Goal: Task Accomplishment & Management: Manage account settings

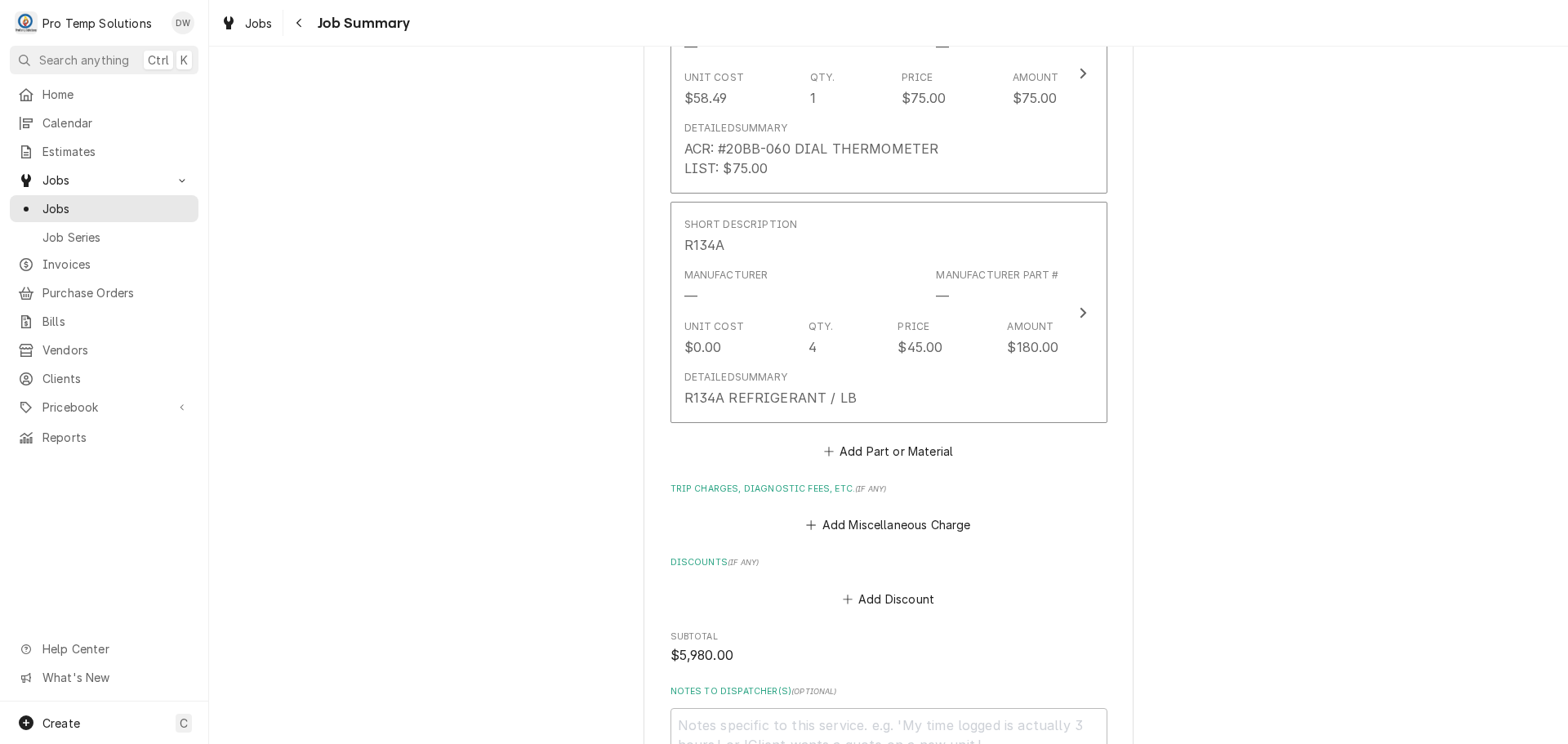
scroll to position [4880, 0]
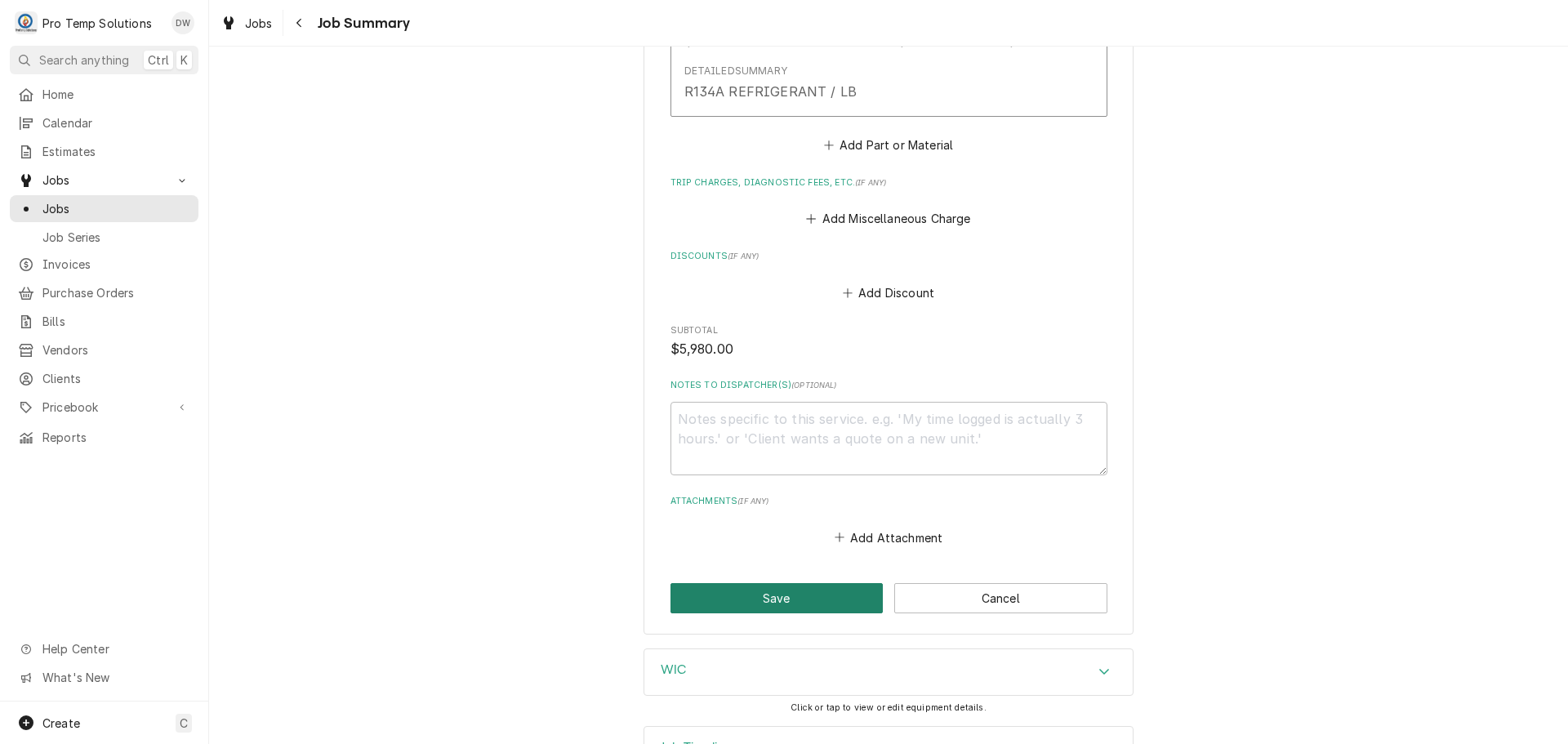
click at [770, 583] on button "Save" at bounding box center [777, 598] width 213 height 31
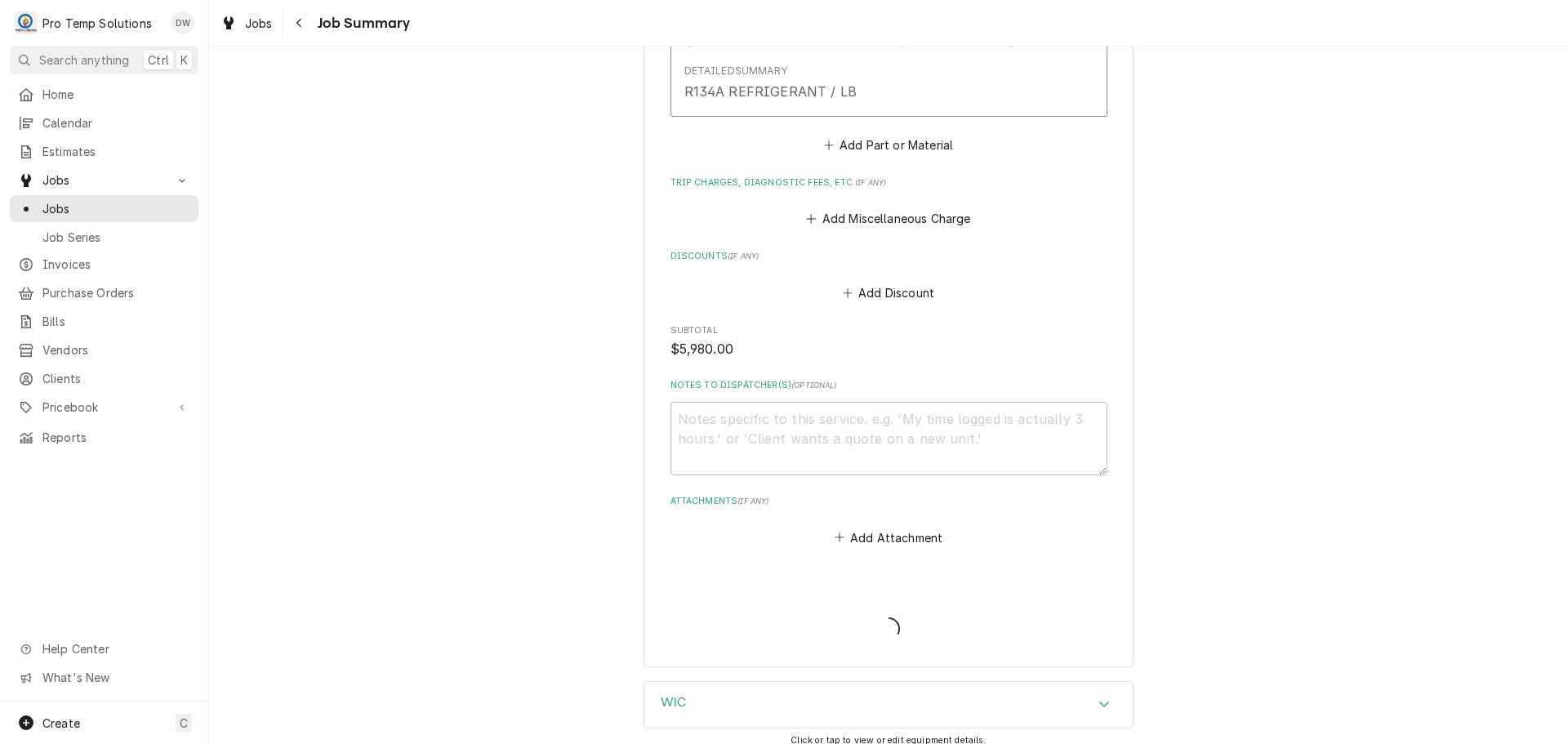
type textarea "x"
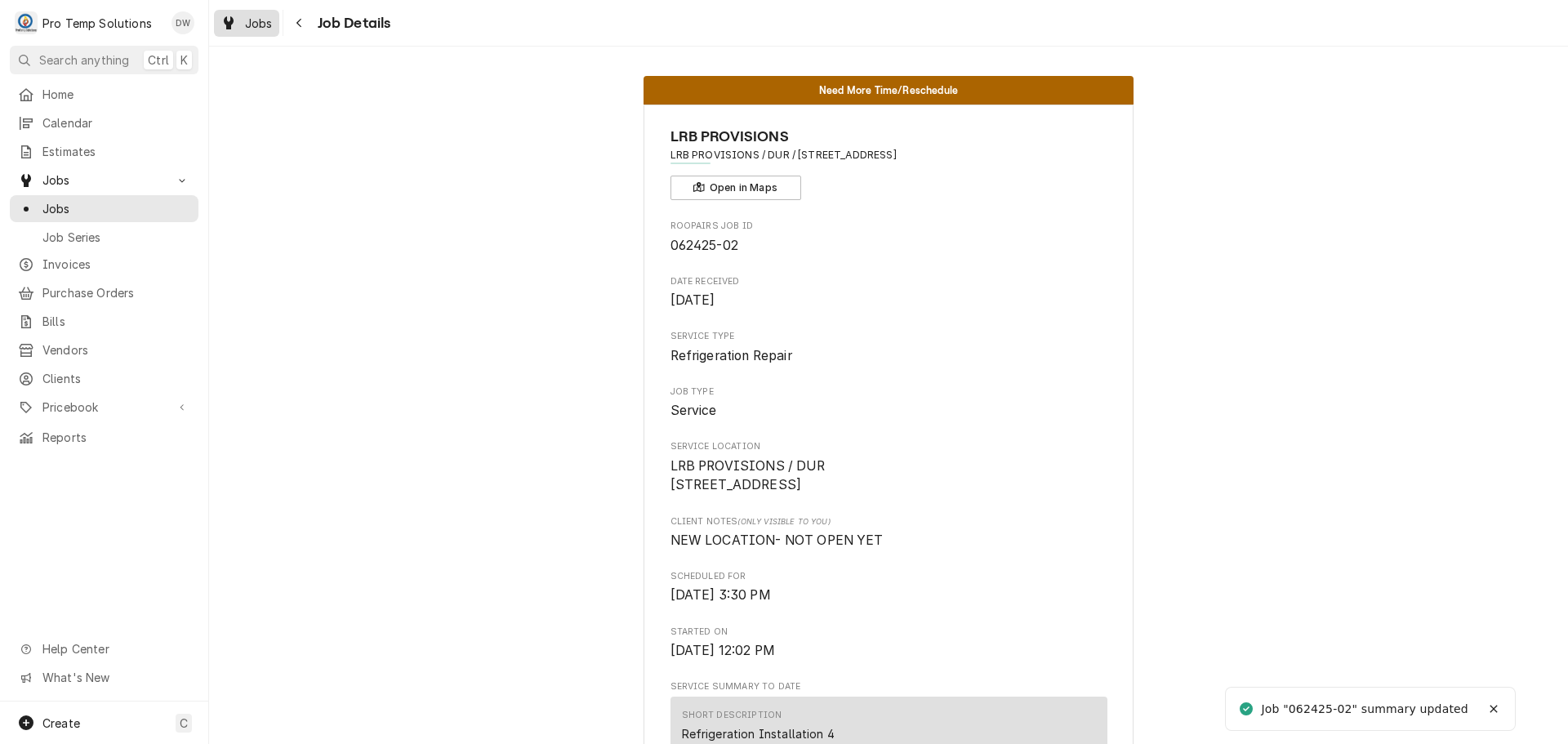
click at [252, 20] on span "Jobs" at bounding box center [259, 23] width 28 height 17
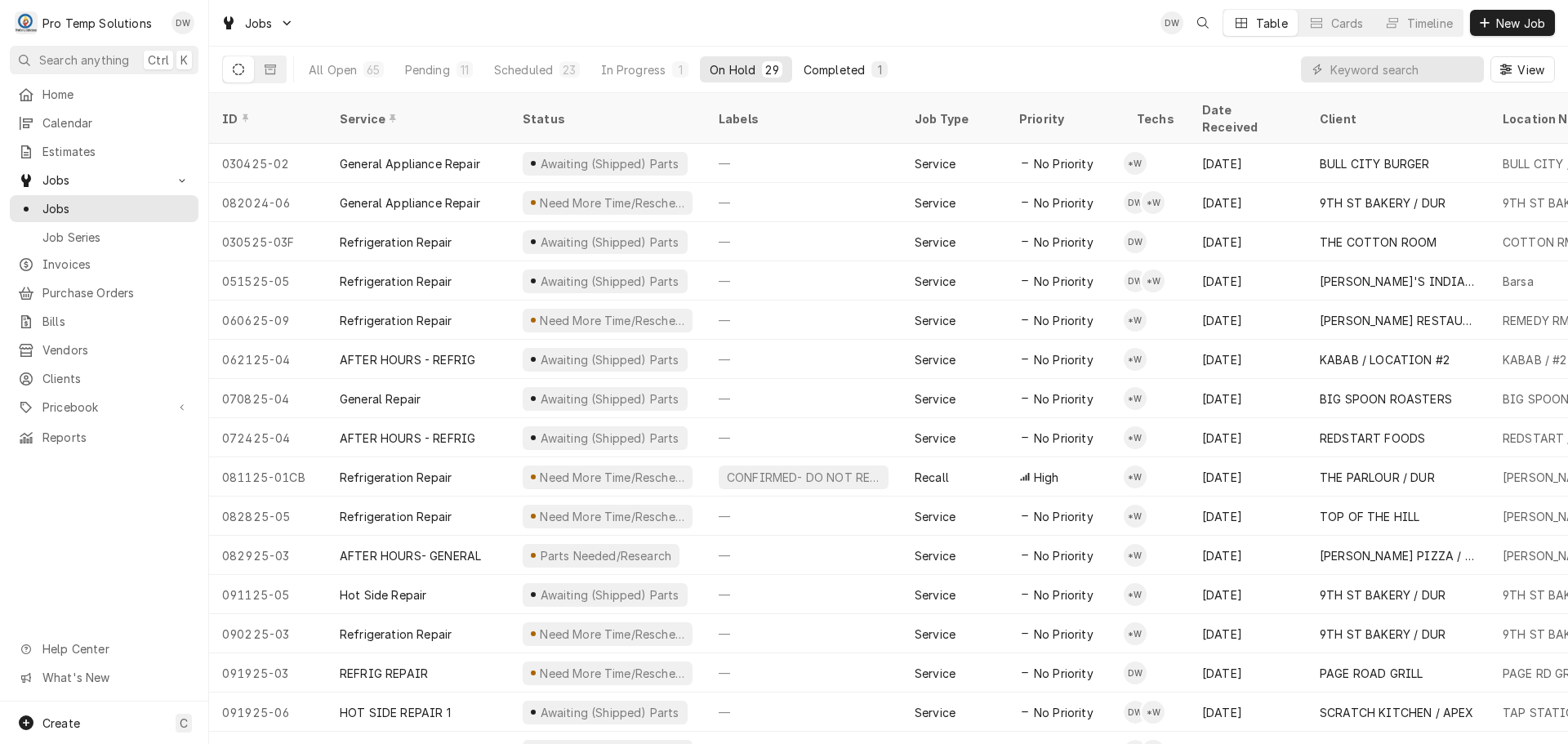
click at [827, 72] on div "Completed" at bounding box center [834, 70] width 61 height 17
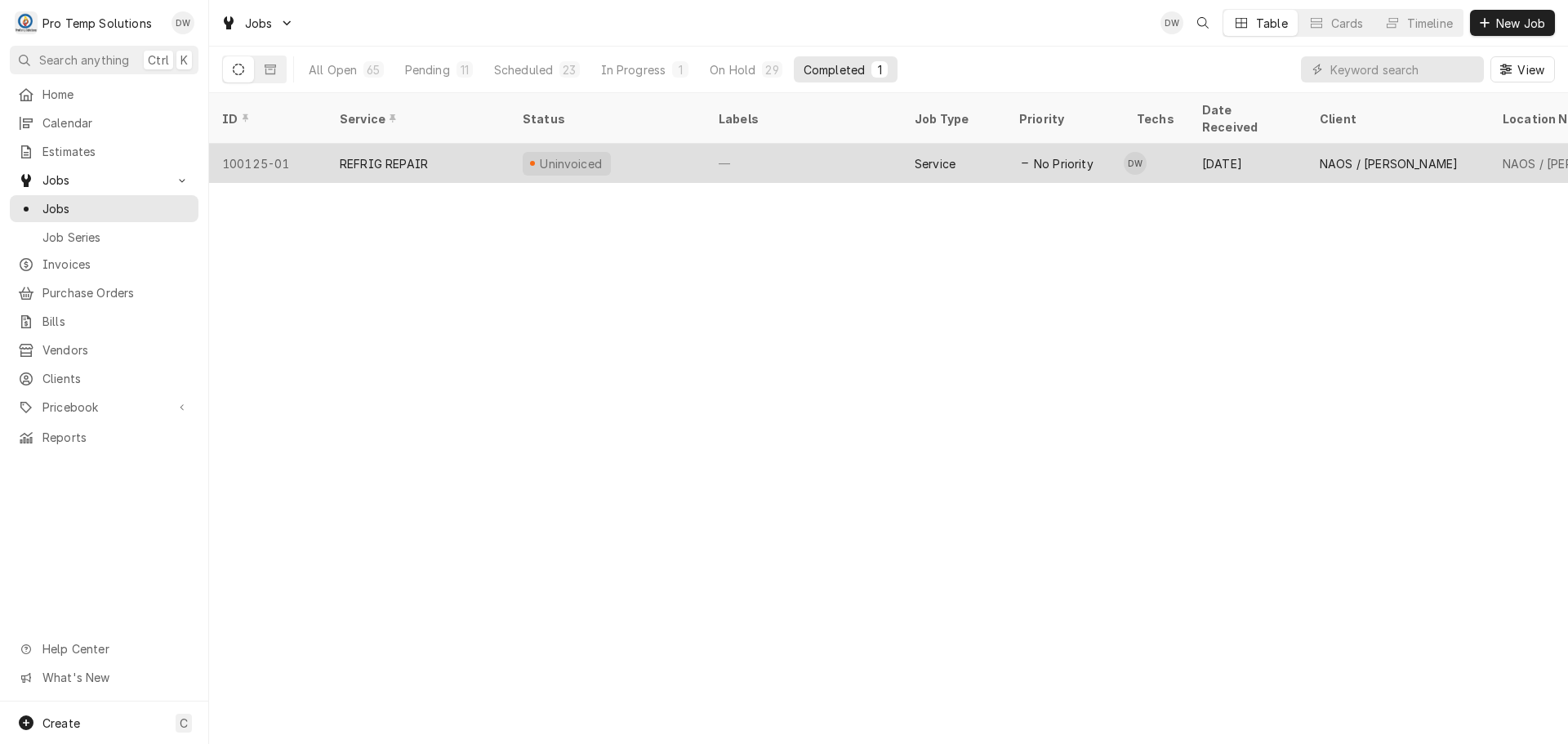
click at [837, 160] on div "—" at bounding box center [804, 163] width 196 height 39
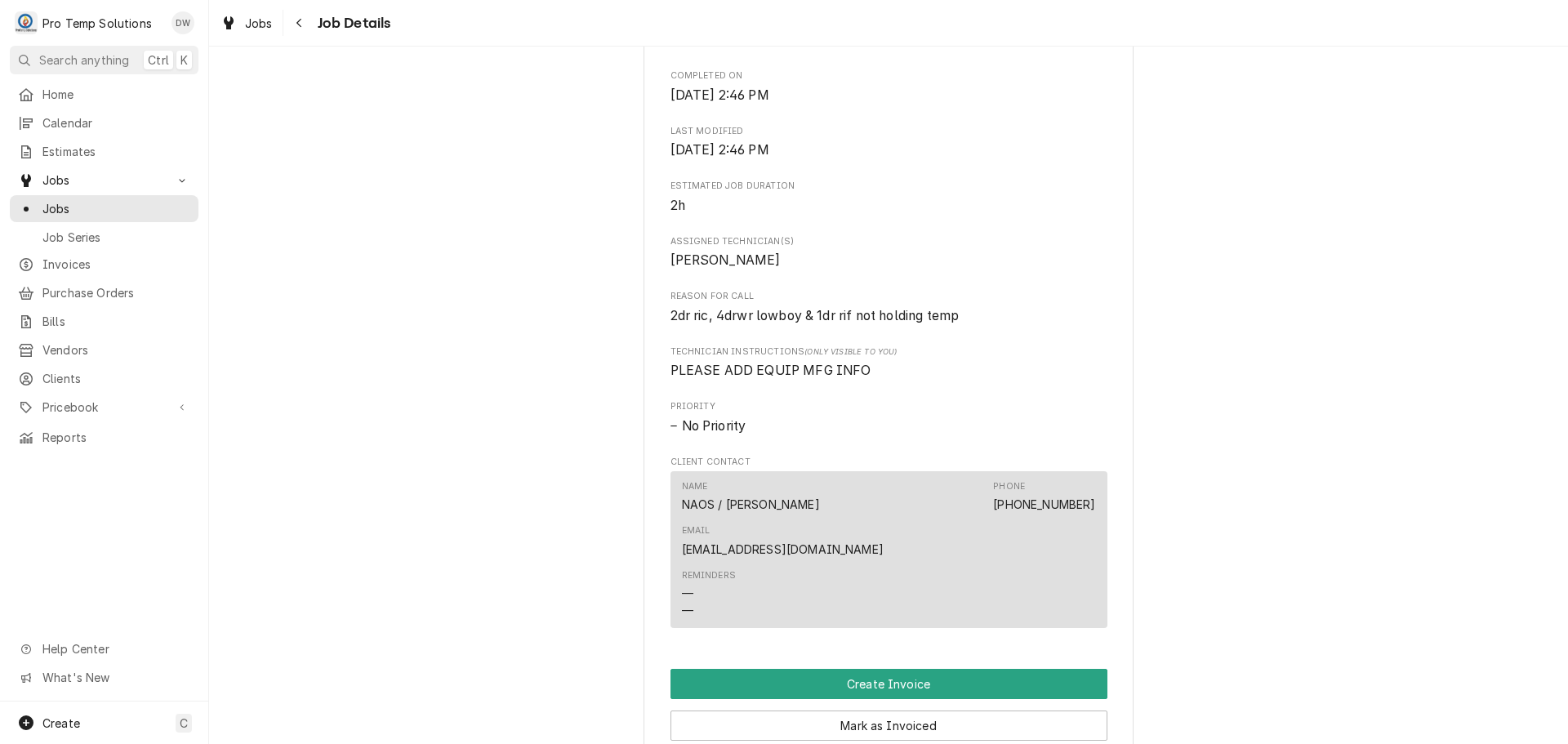
scroll to position [1062, 0]
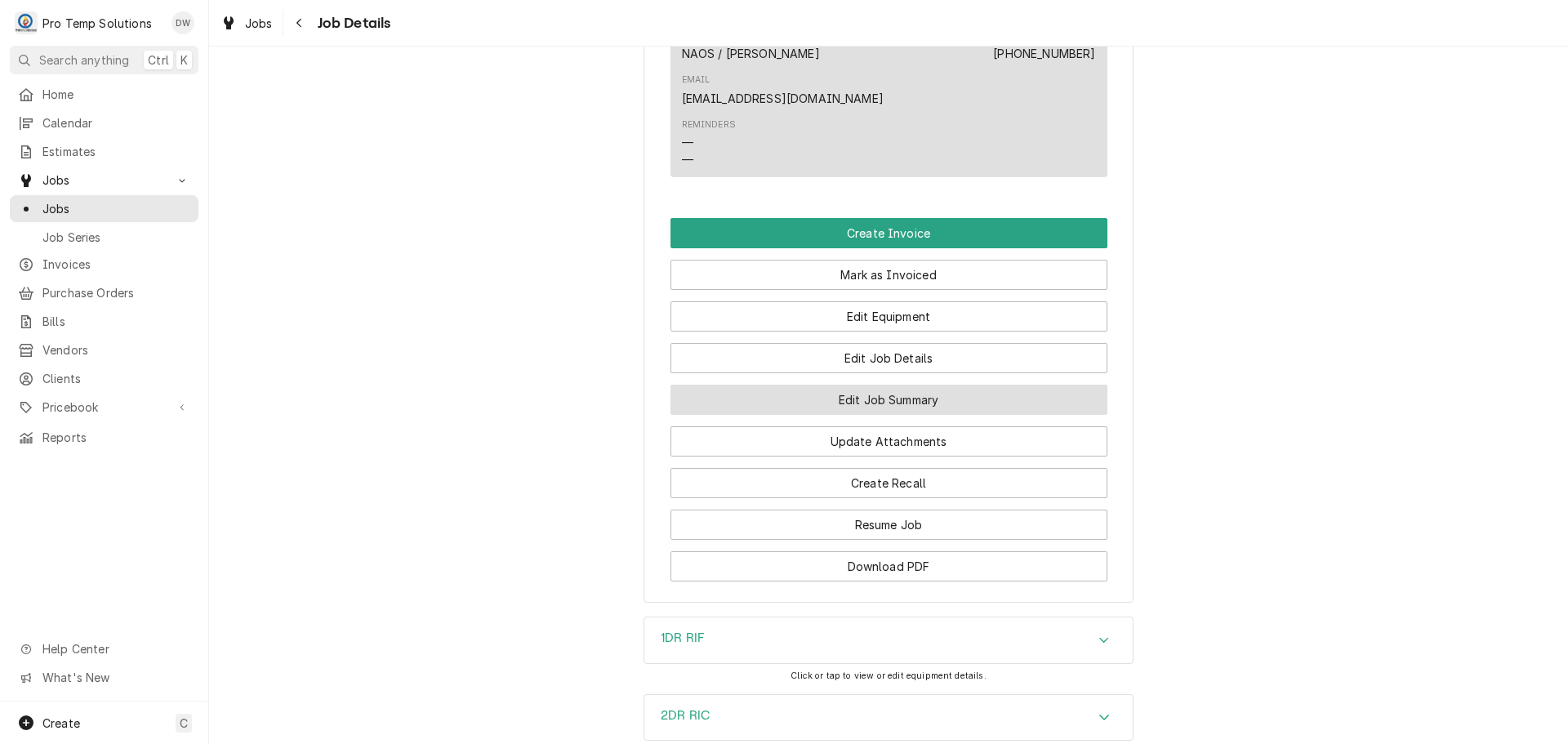
click at [859, 385] on button "Edit Job Summary" at bounding box center [889, 400] width 437 height 31
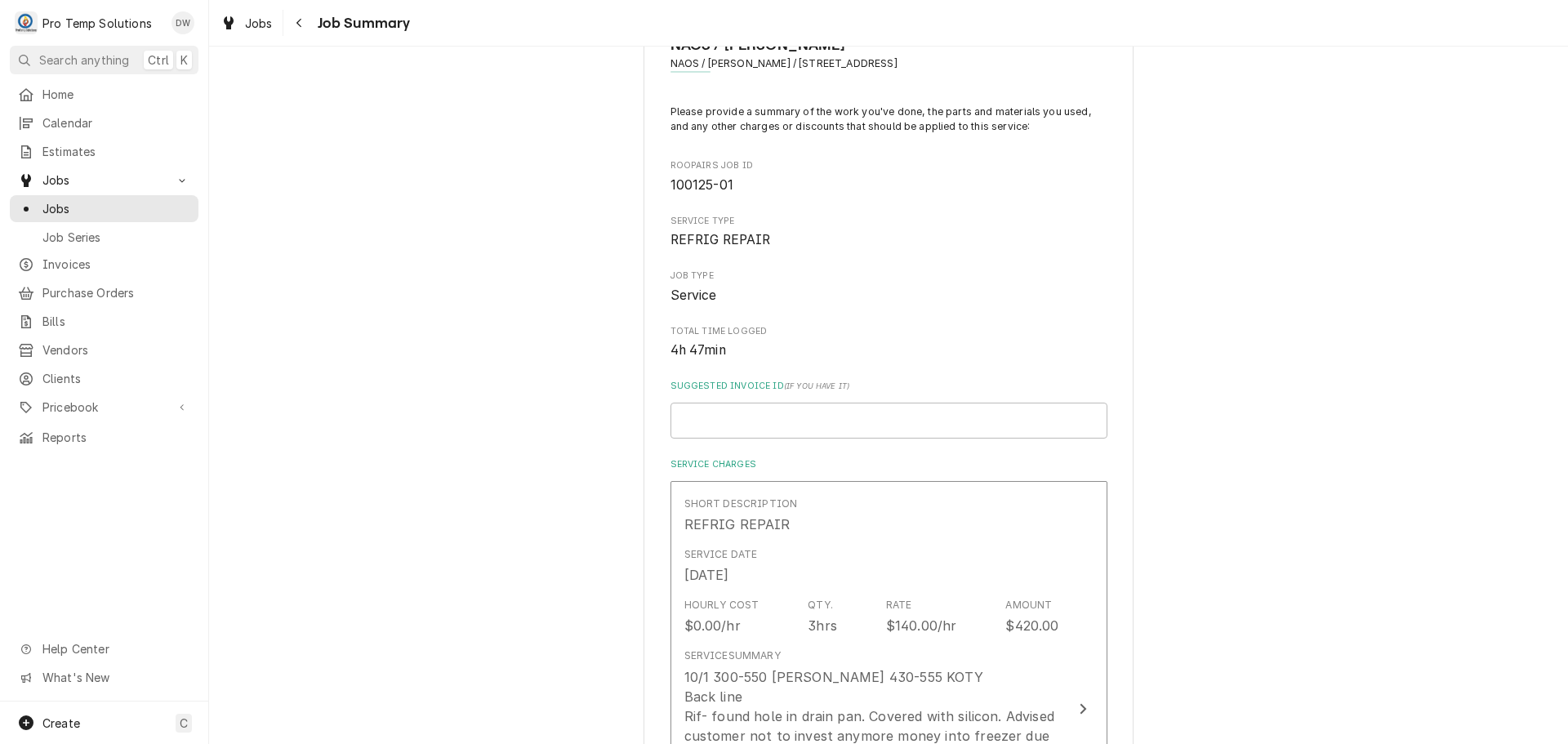
scroll to position [245, 0]
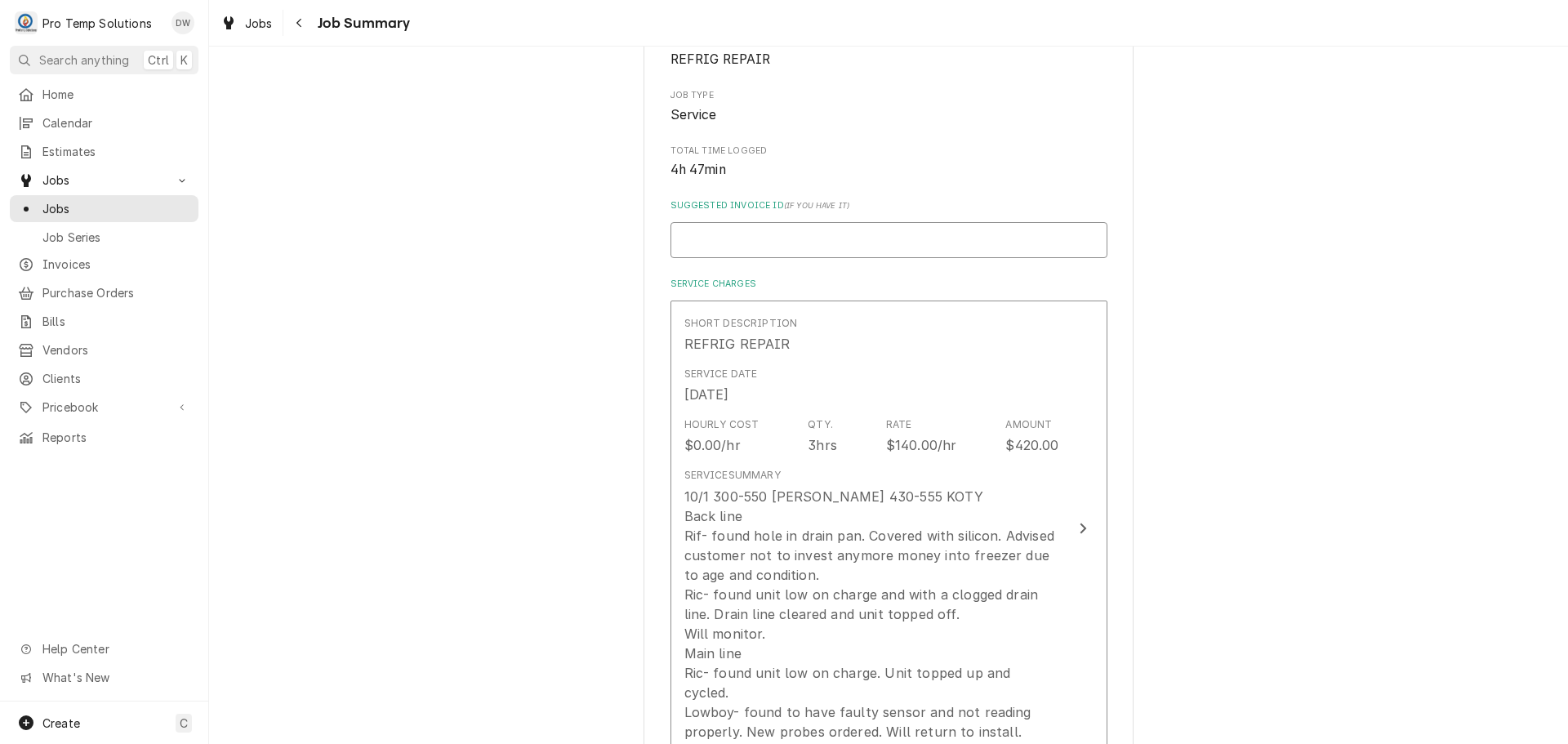
click at [810, 232] on input "Suggested Invoice ID ( if you have it )" at bounding box center [889, 240] width 437 height 36
type textarea "x"
type input "#"
type textarea "x"
type input "#1"
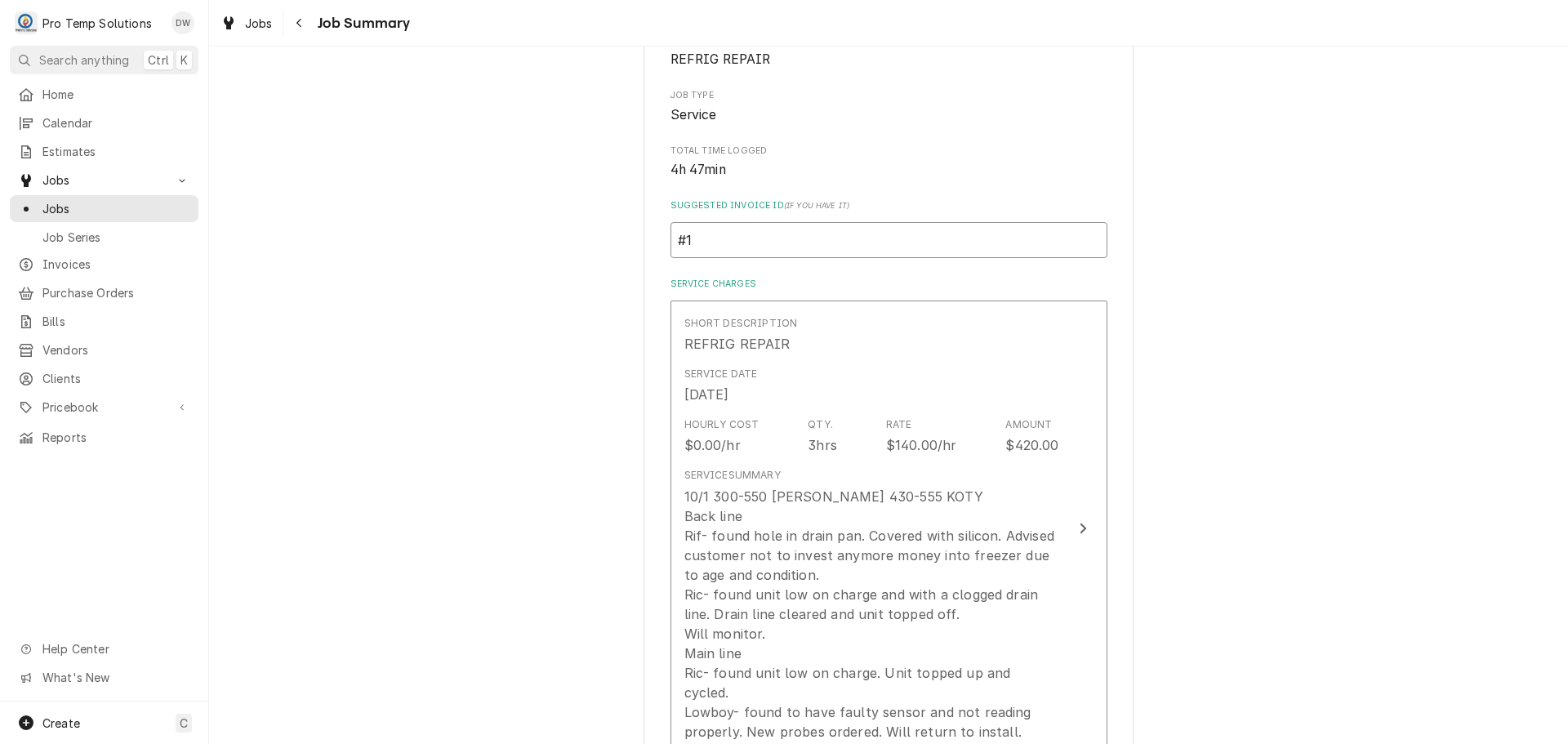
type textarea "x"
type input "#10"
type textarea "x"
type input "#100"
type textarea "x"
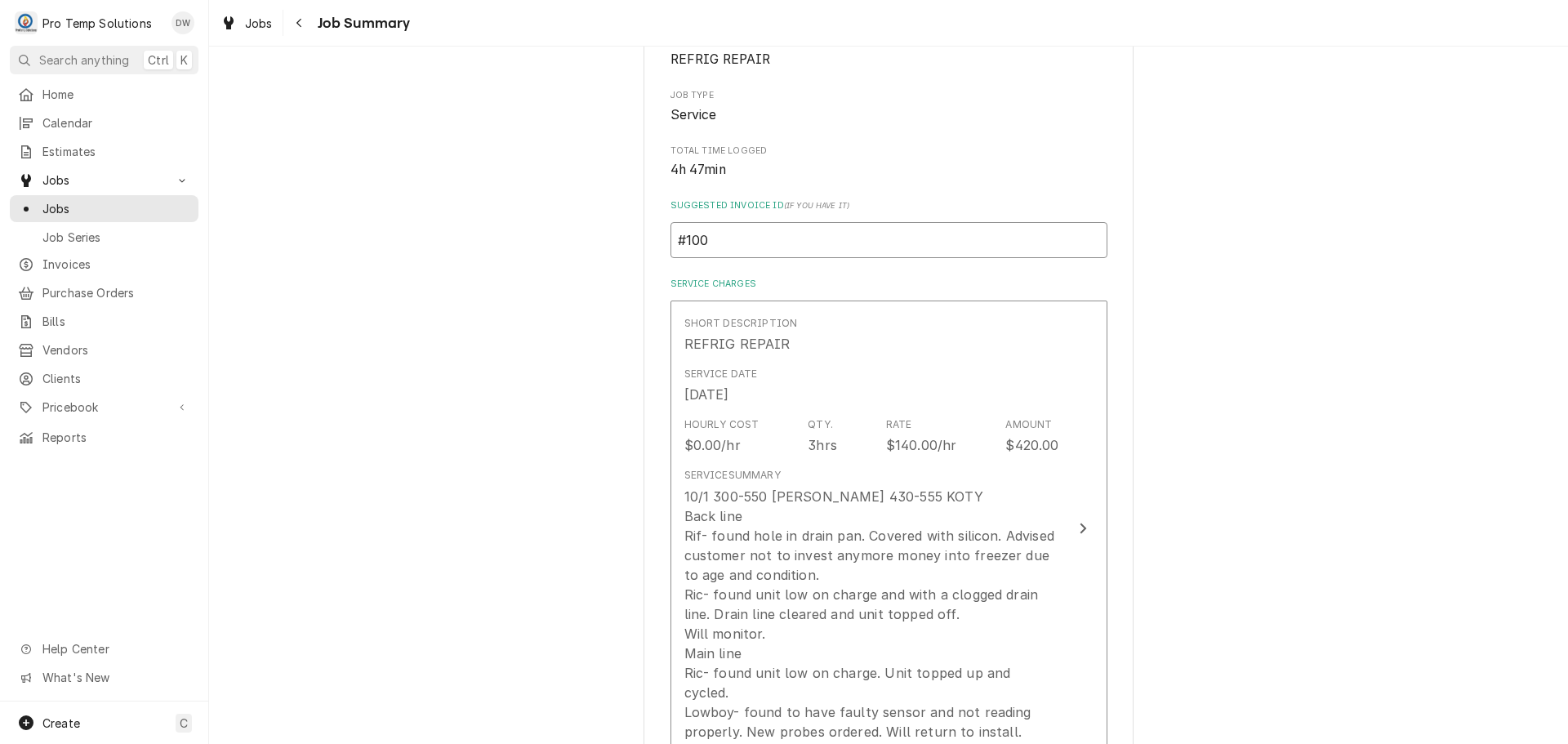
type input "#1008"
type textarea "x"
type input "#10082"
type textarea "x"
type input "#100825"
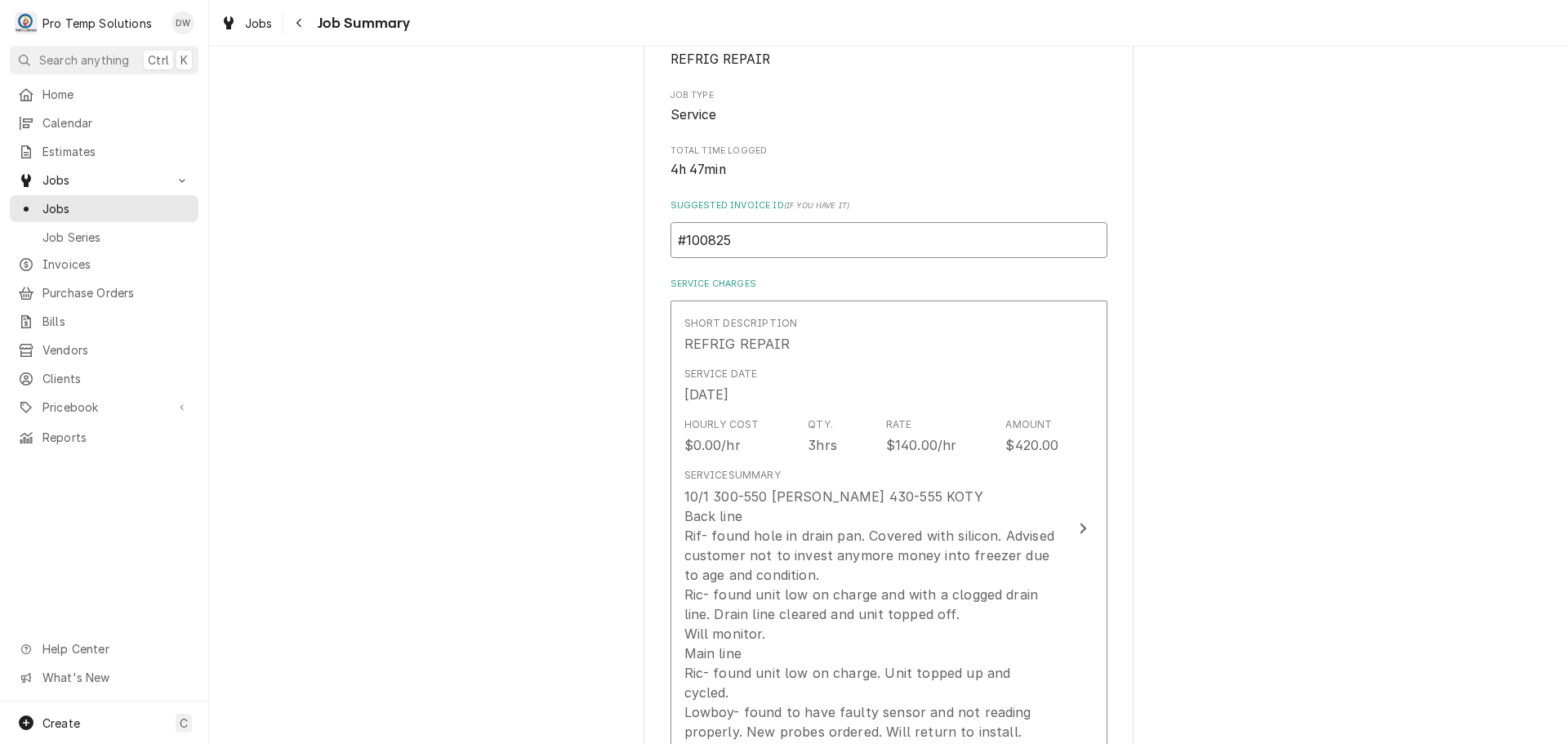
type textarea "x"
type input "#1008250"
type textarea "x"
type input "#10082500"
type textarea "x"
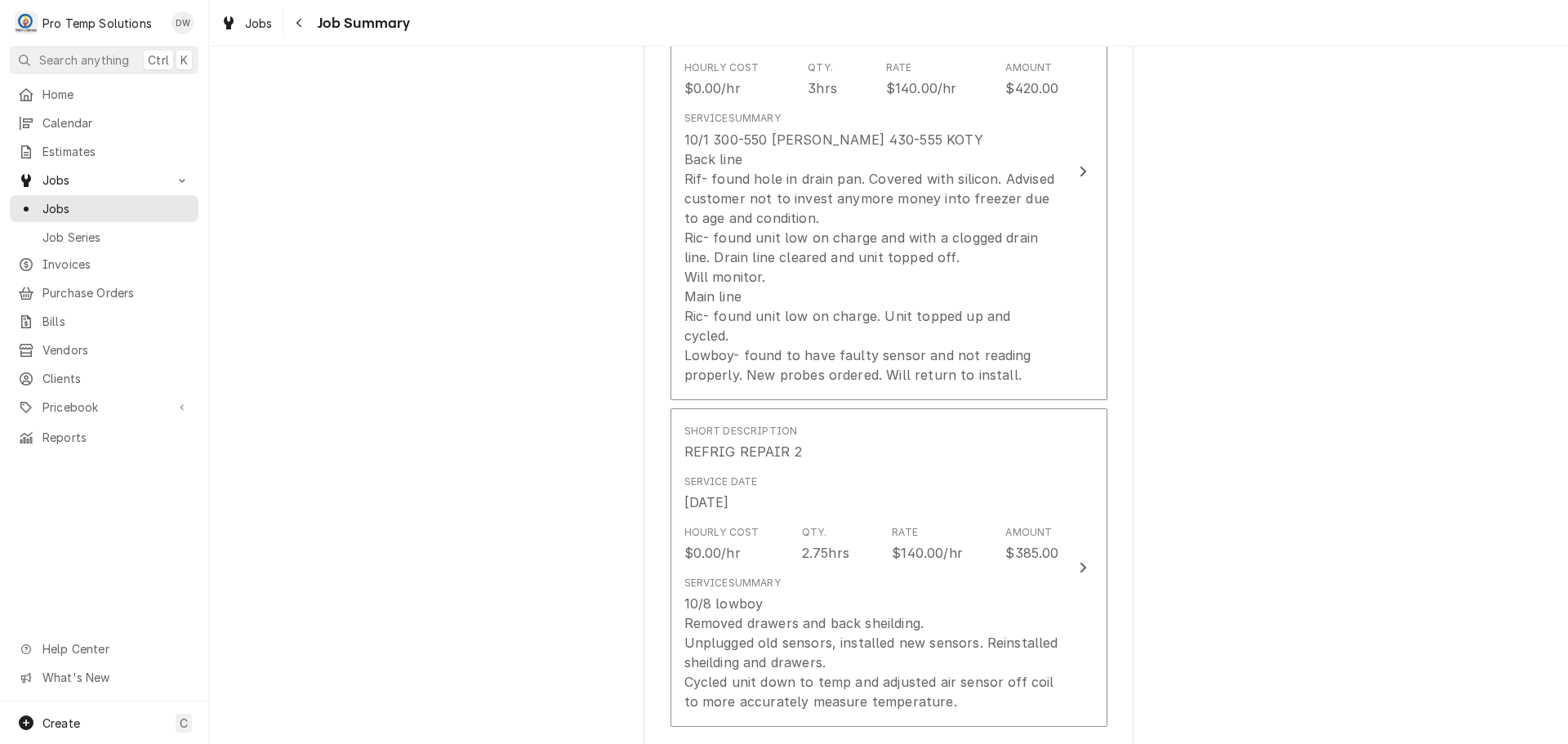
scroll to position [735, 0]
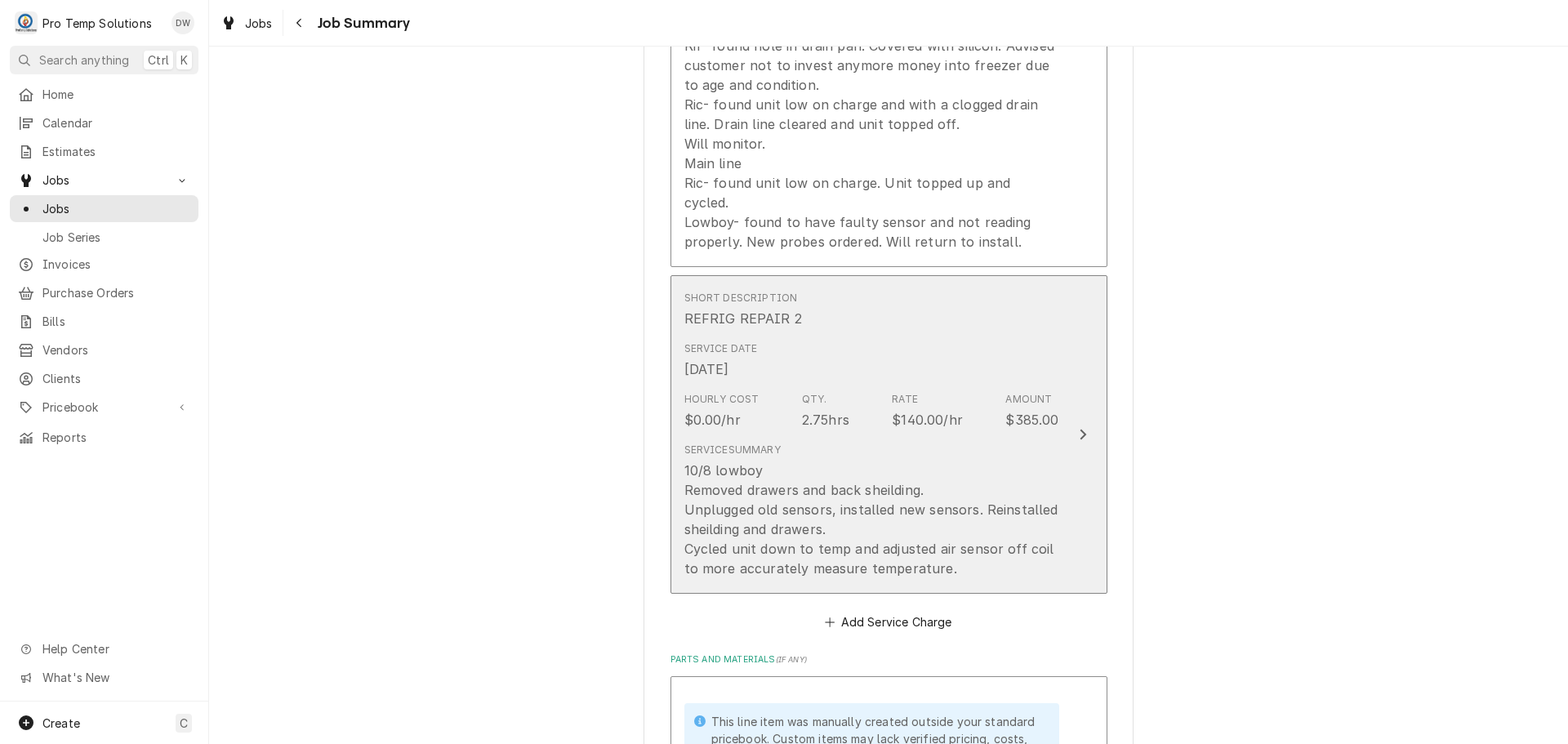
type input "#100825004"
click at [1079, 428] on icon "Update Line Item" at bounding box center [1084, 434] width 9 height 13
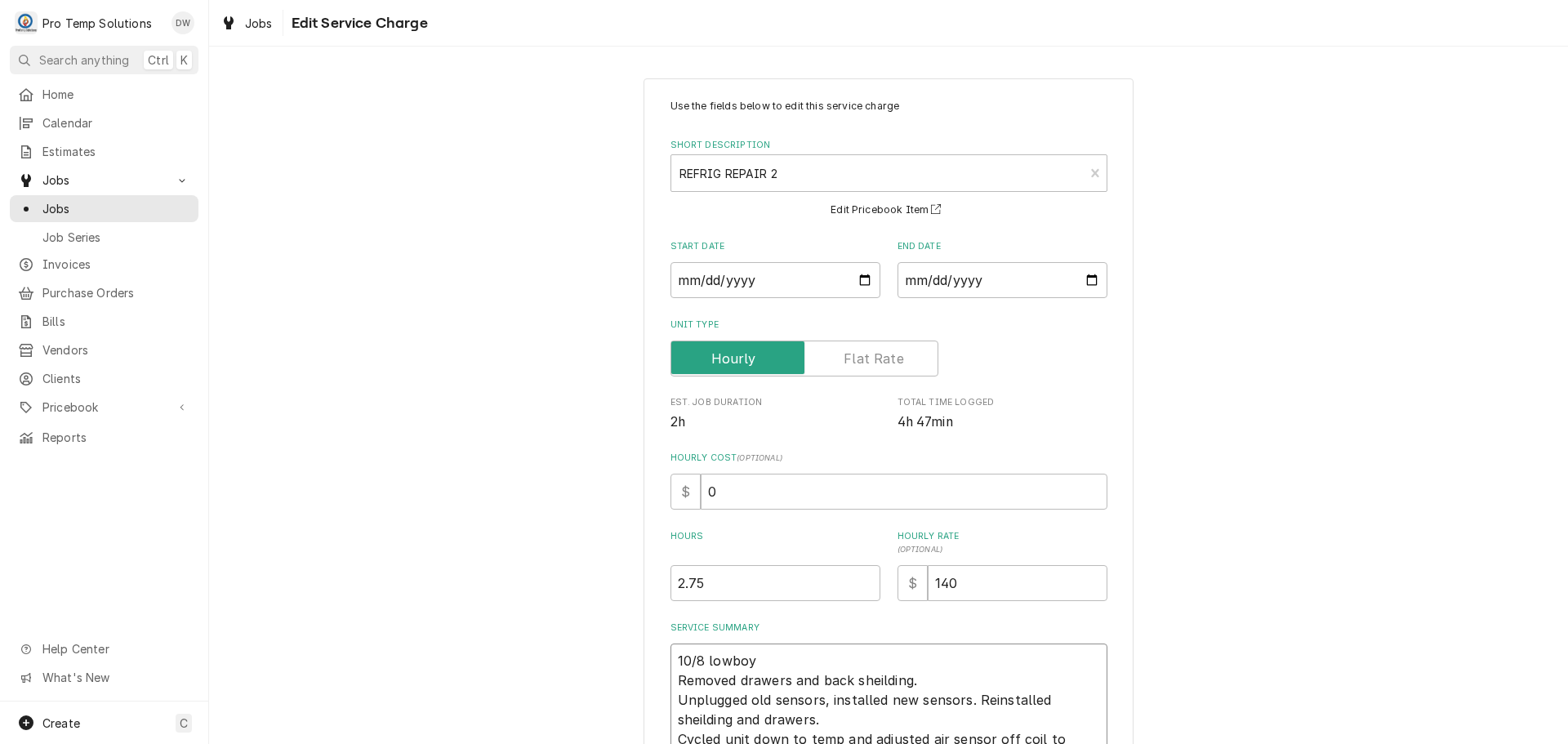
click at [770, 655] on textarea "10/8 lowboy Removed drawers and back sheilding. Unplugged old sensors, installe…" at bounding box center [889, 709] width 437 height 132
type textarea "x"
type textarea "10/8 lowboy Removed drawers and back sheilding. Unplugged old sensors, installe…"
type textarea "x"
type textarea "10/8 lowboy 1 Removed drawers and back sheilding. Unplugged old sensors, instal…"
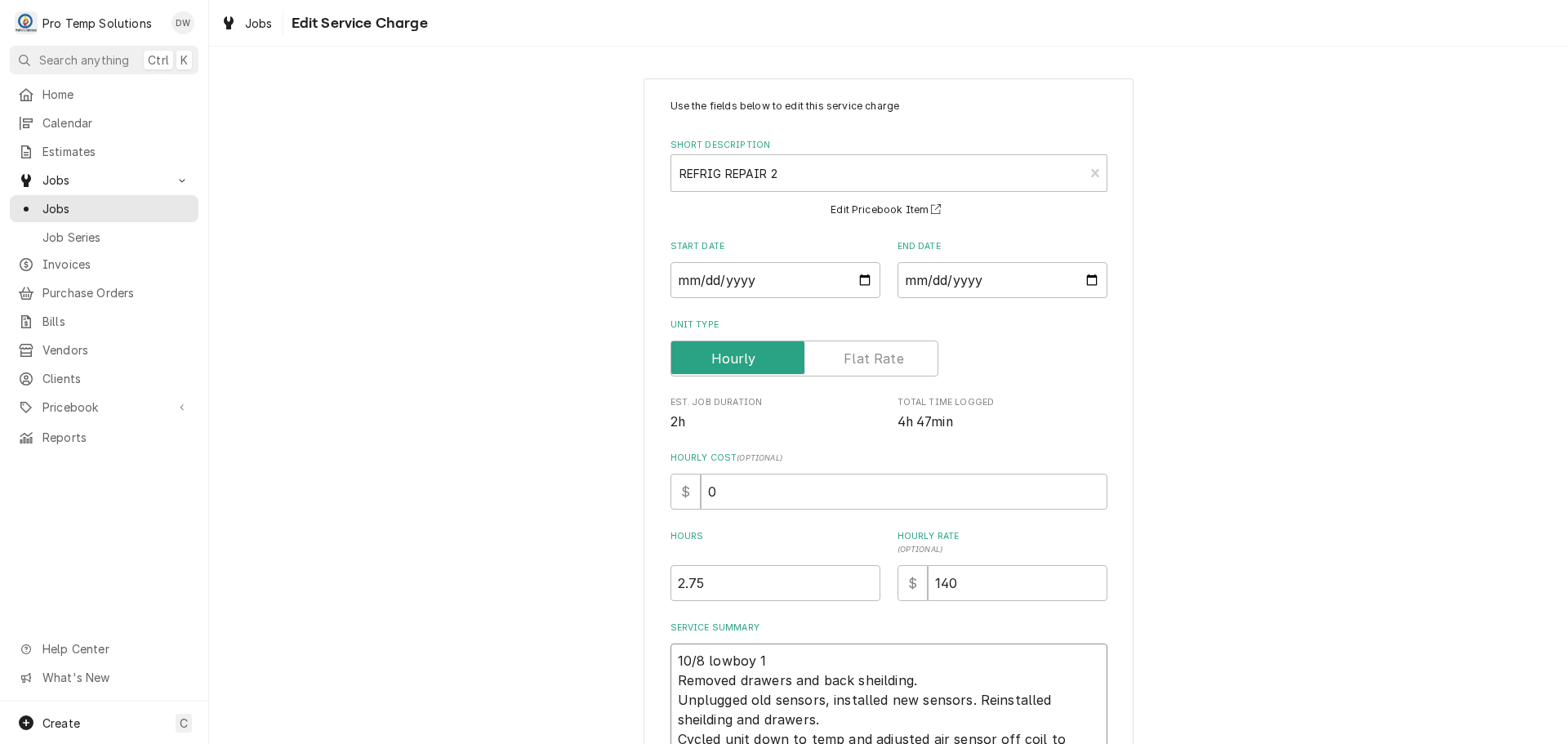
type textarea "x"
type textarea "10/8 lowboy 10 Removed drawers and back sheilding. Unplugged old sensors, insta…"
type textarea "x"
type textarea "10/8 lowboy 100 Removed drawers and back sheilding. Unplugged old sensors, inst…"
type textarea "x"
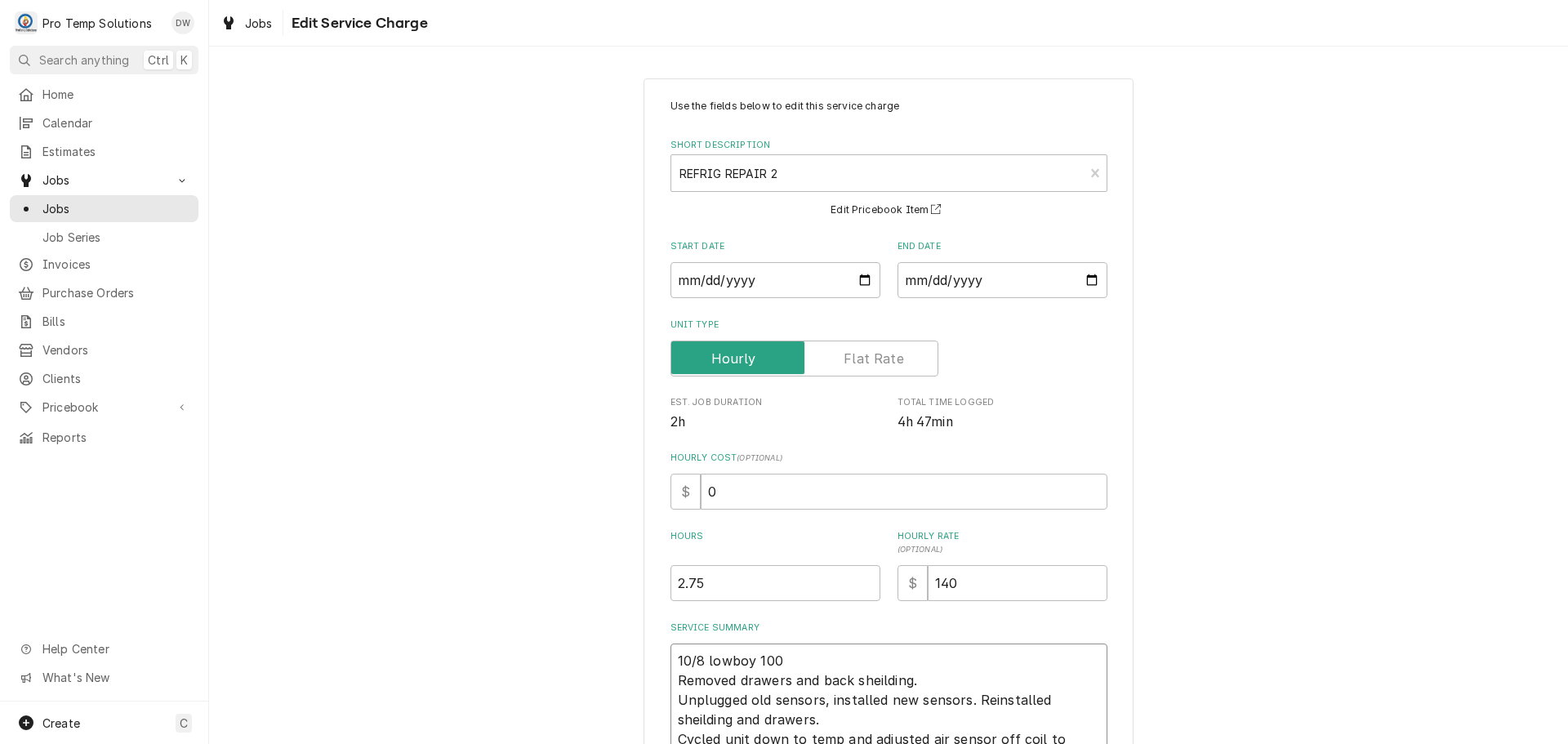
type textarea "10/8 lowboy 100- Removed drawers and back sheilding. Unplugged old sensors, ins…"
type textarea "x"
type textarea "10/8 lowboy 100-2 Removed drawers and back sheilding. Unplugged old sensors, in…"
type textarea "x"
type textarea "10/8 lowboy 100-24 Removed drawers and back sheilding. Unplugged old sensors, i…"
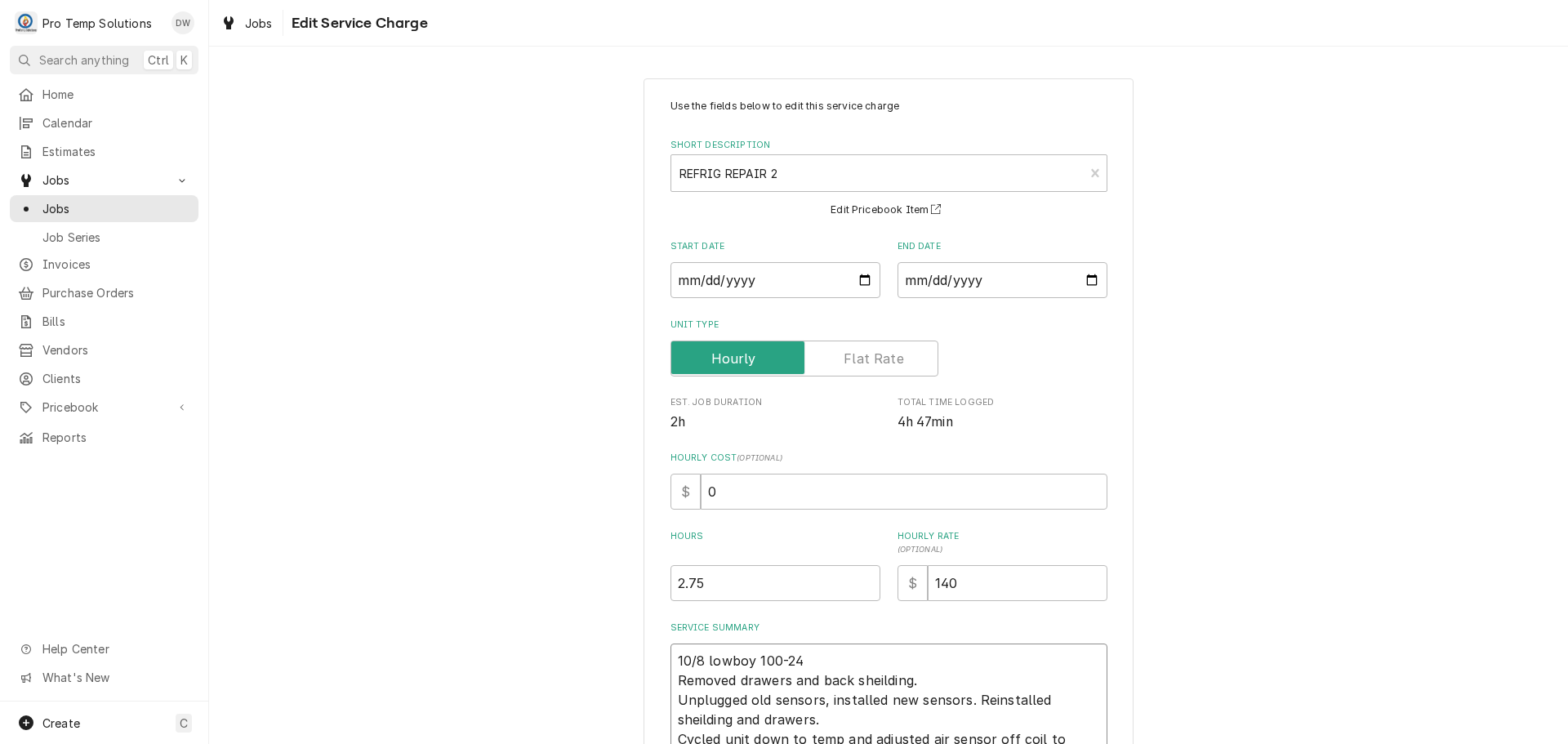
type textarea "x"
type textarea "10/8 lowboy 100-245 Removed drawers and back sheilding. Unplugged old sensors, …"
type textarea "x"
type textarea "10/8 lowboy 100-245 Removed drawers and back sheilding. Unplugged old sensors, …"
type textarea "x"
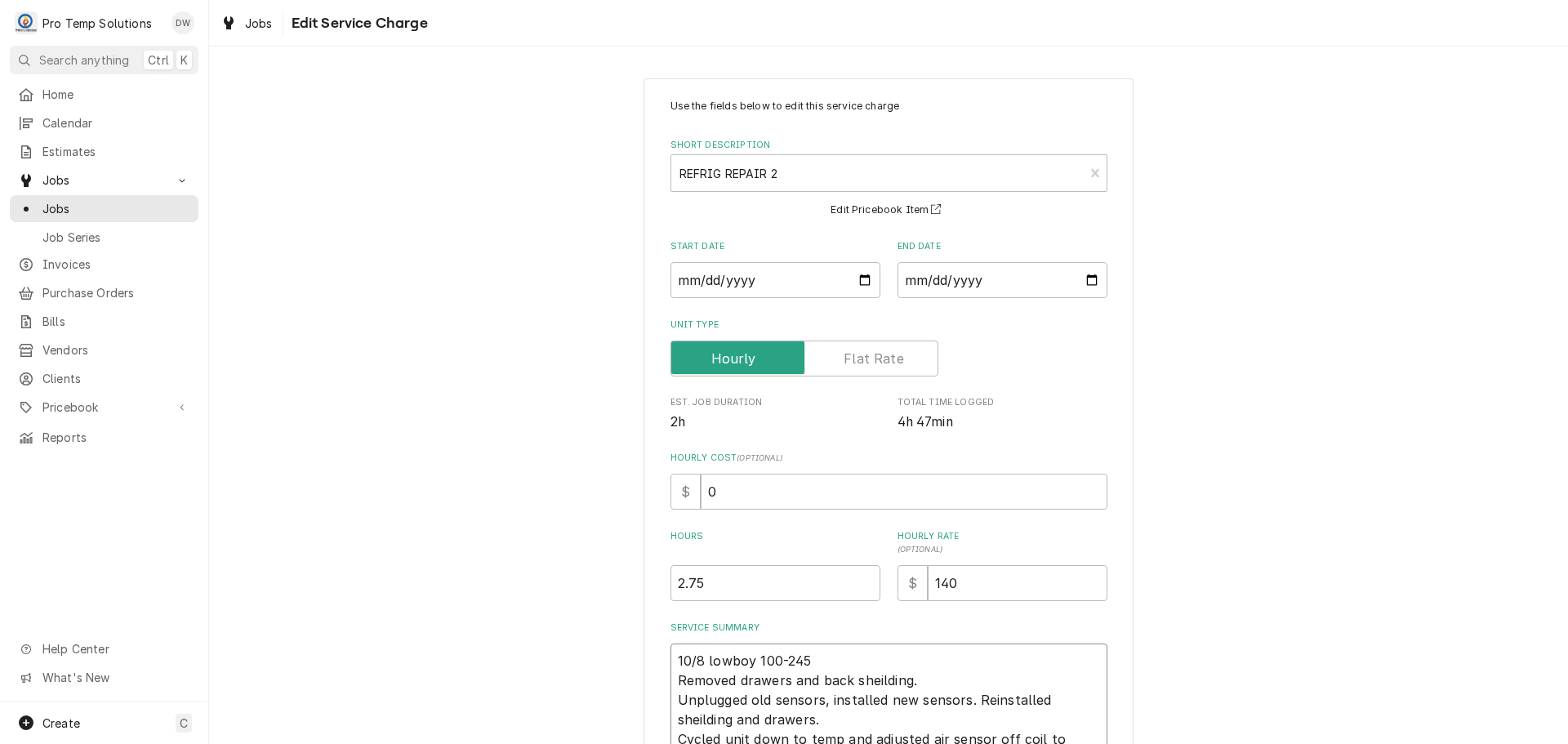
type textarea "10/8 lowboy 100-245 K Removed drawers and back sheilding. Unplugged old sensors…"
type textarea "x"
type textarea "10/8 lowboy 100-245 KO Removed drawers and back sheilding. Unplugged old sensor…"
type textarea "x"
type textarea "10/8 lowboy 100-245 KOT Removed drawers and back sheilding. Unplugged old senso…"
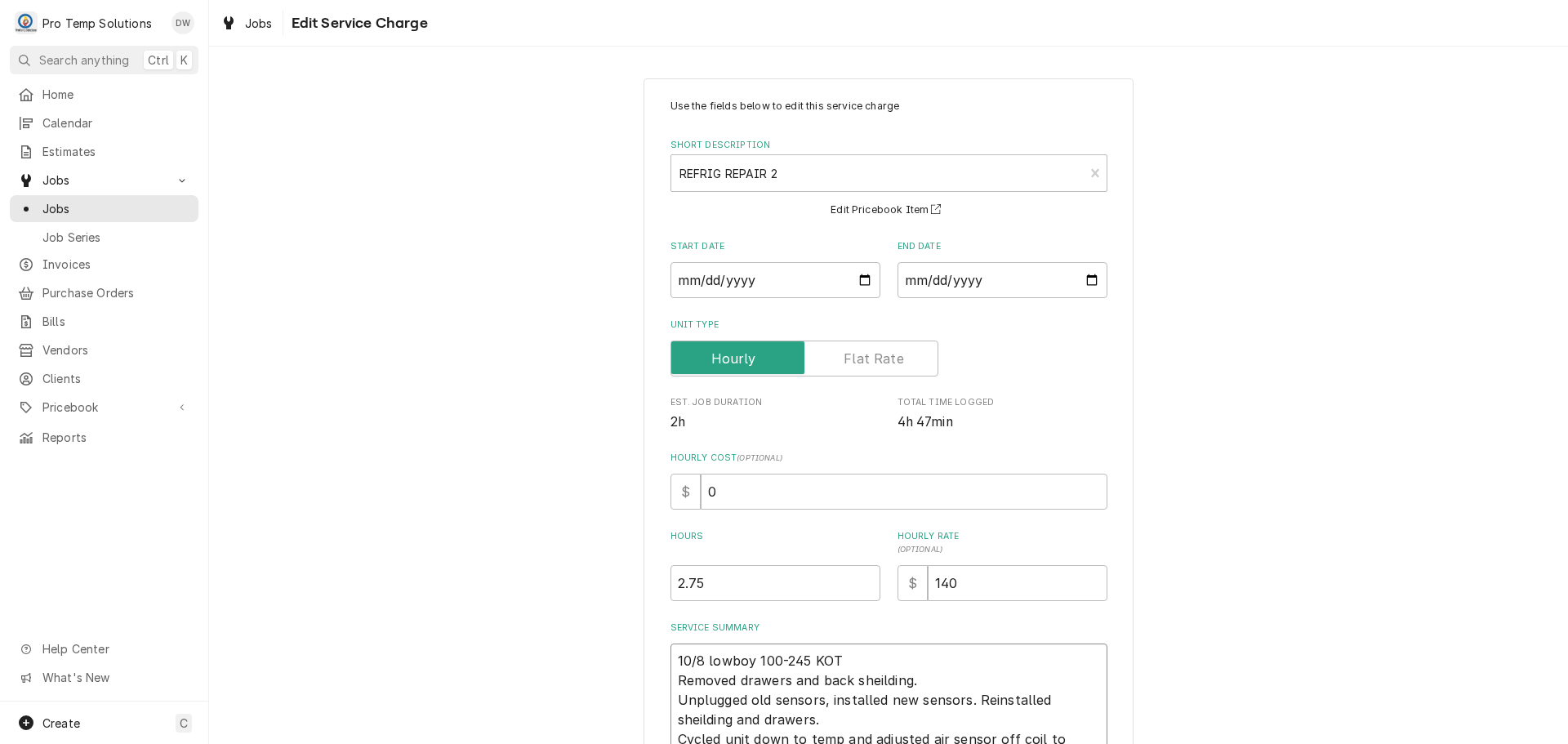
type textarea "x"
type textarea "10/8 lowboy 100-245 KOTY Removed drawers and back sheilding. Unplugged old sens…"
type textarea "x"
type textarea "10/8 lowboy 100-245 KOTY Removed drawers and back sheilding. Unplugged old sens…"
click at [741, 500] on input "0" at bounding box center [904, 492] width 407 height 36
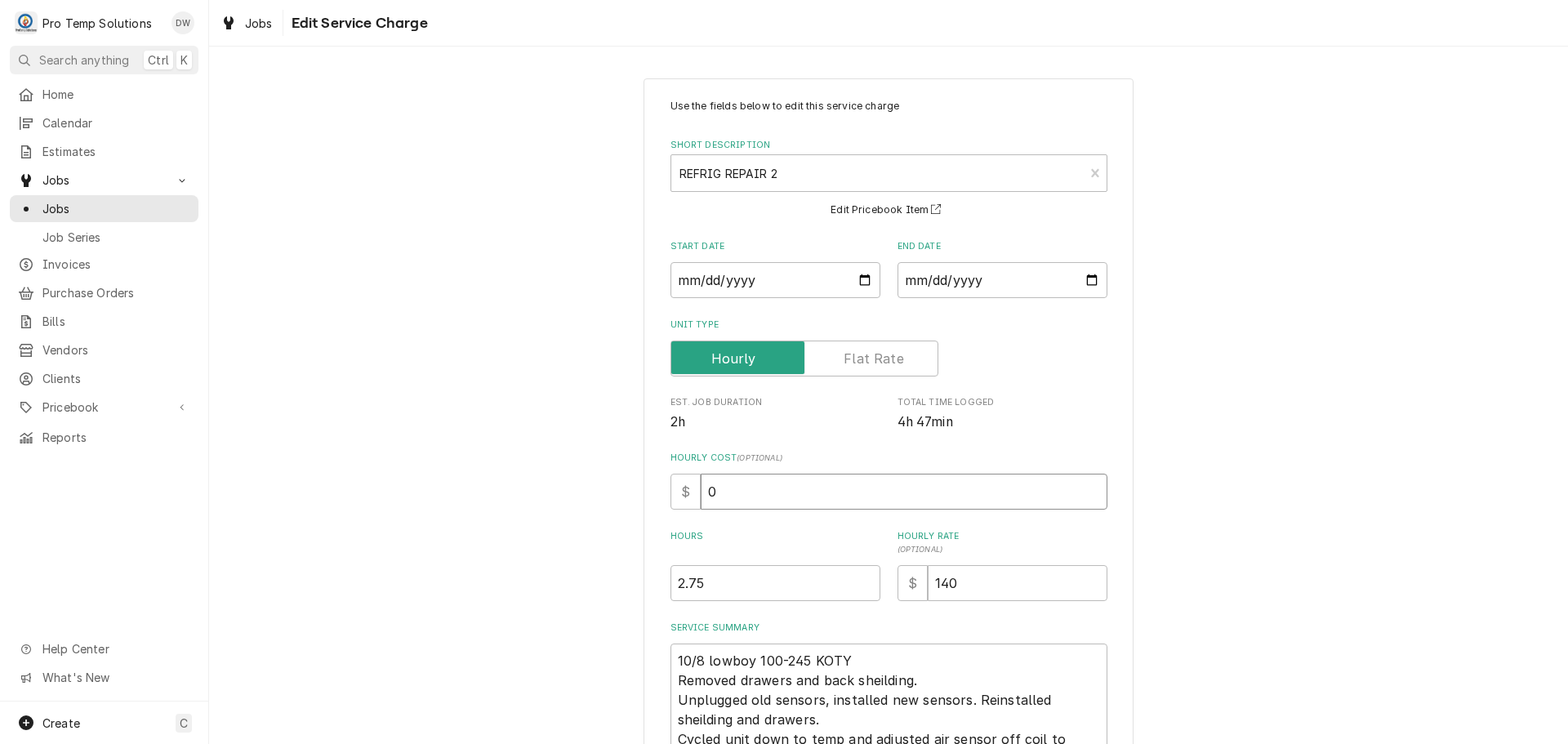
type textarea "x"
type input "1"
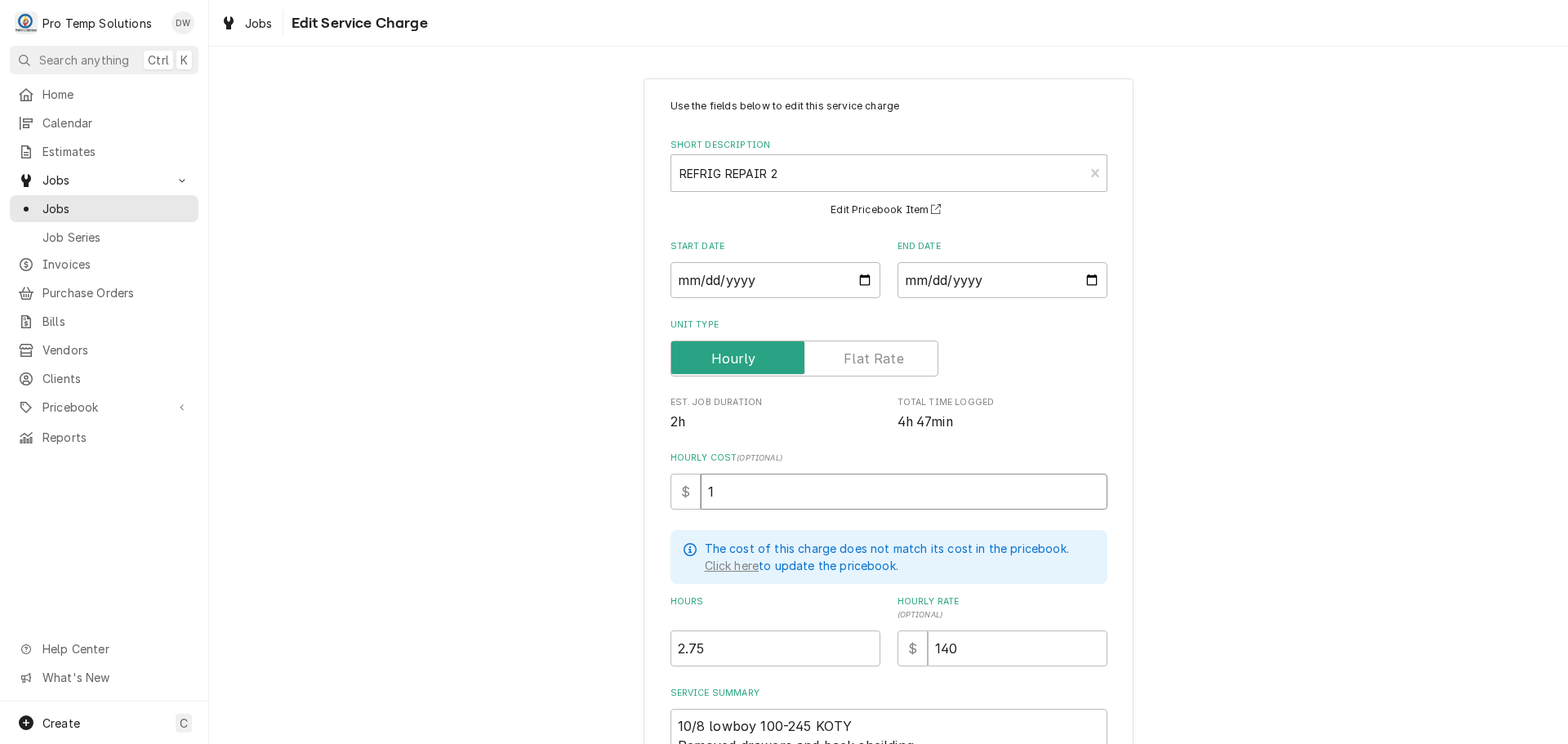
type textarea "x"
type input "18"
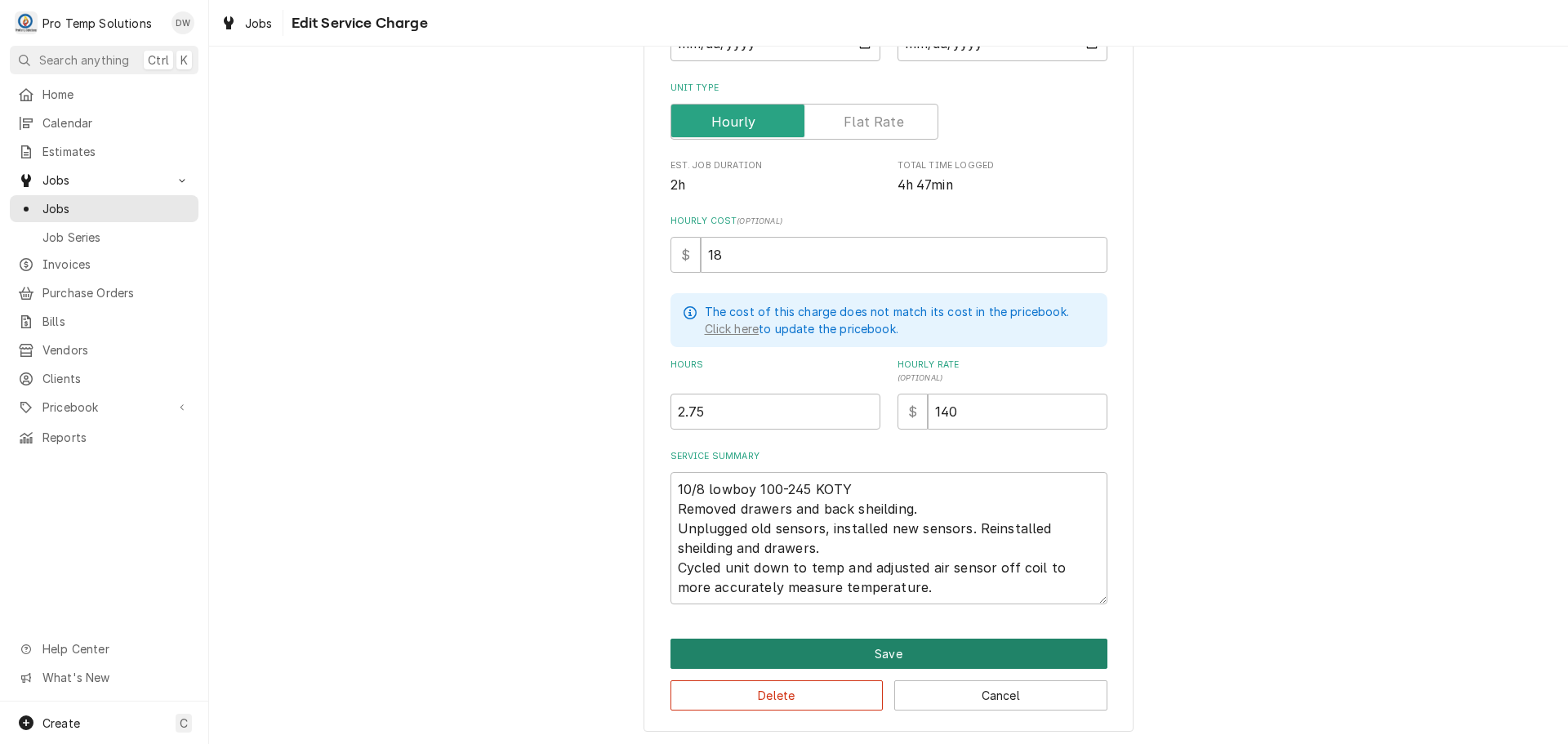
click at [880, 655] on button "Save" at bounding box center [889, 654] width 437 height 31
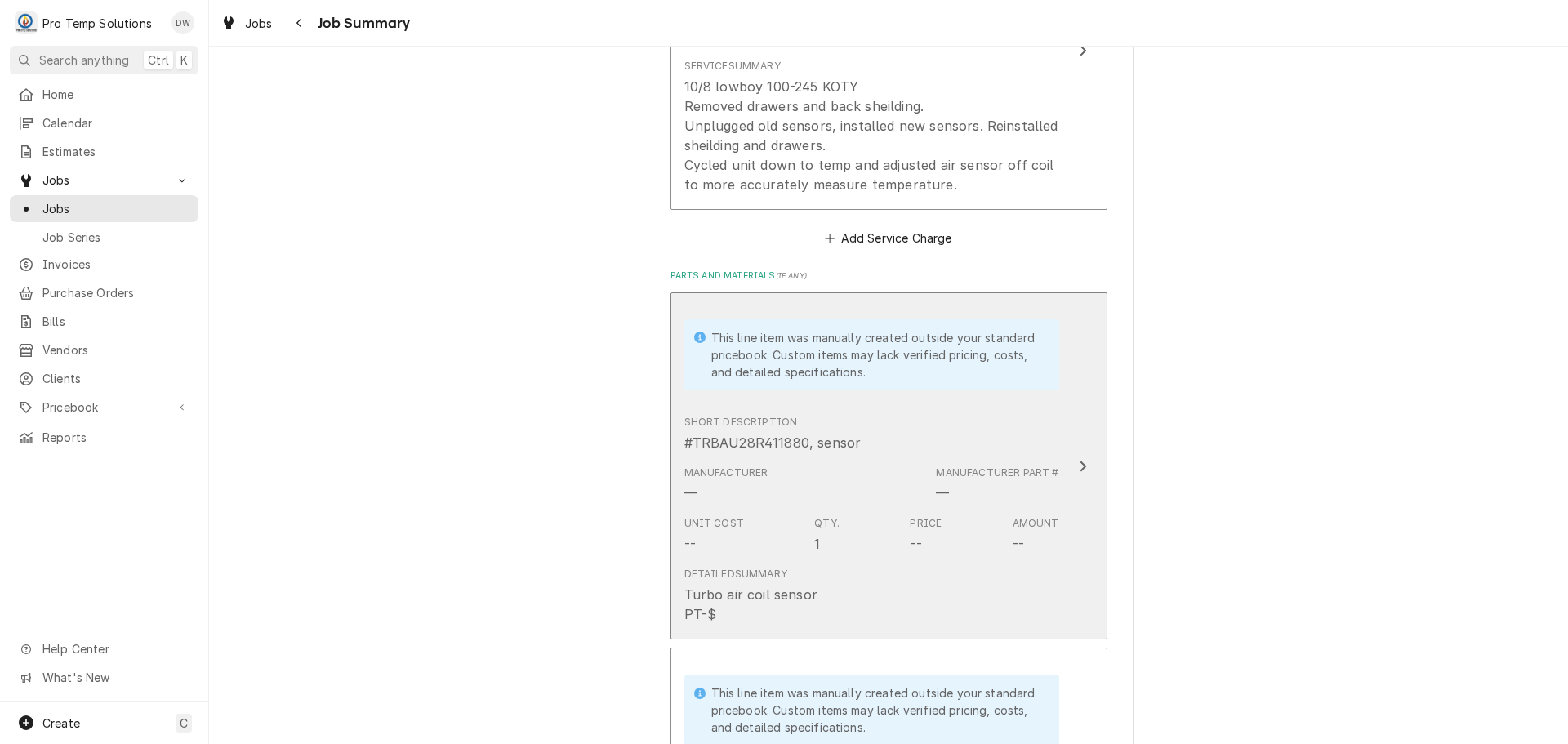
scroll to position [1143, 0]
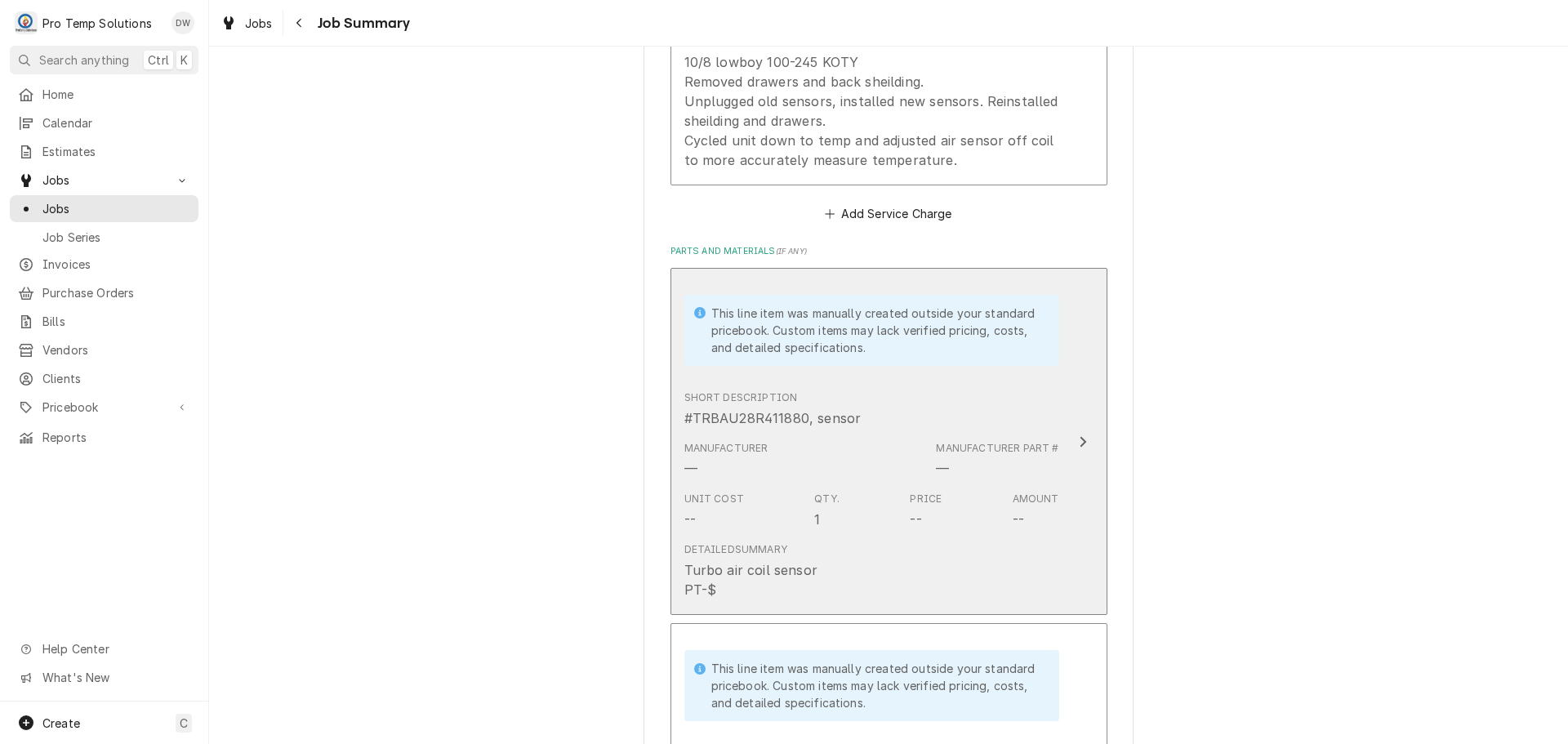
click at [1080, 436] on icon "Update Line Item" at bounding box center [1084, 441] width 7 height 10
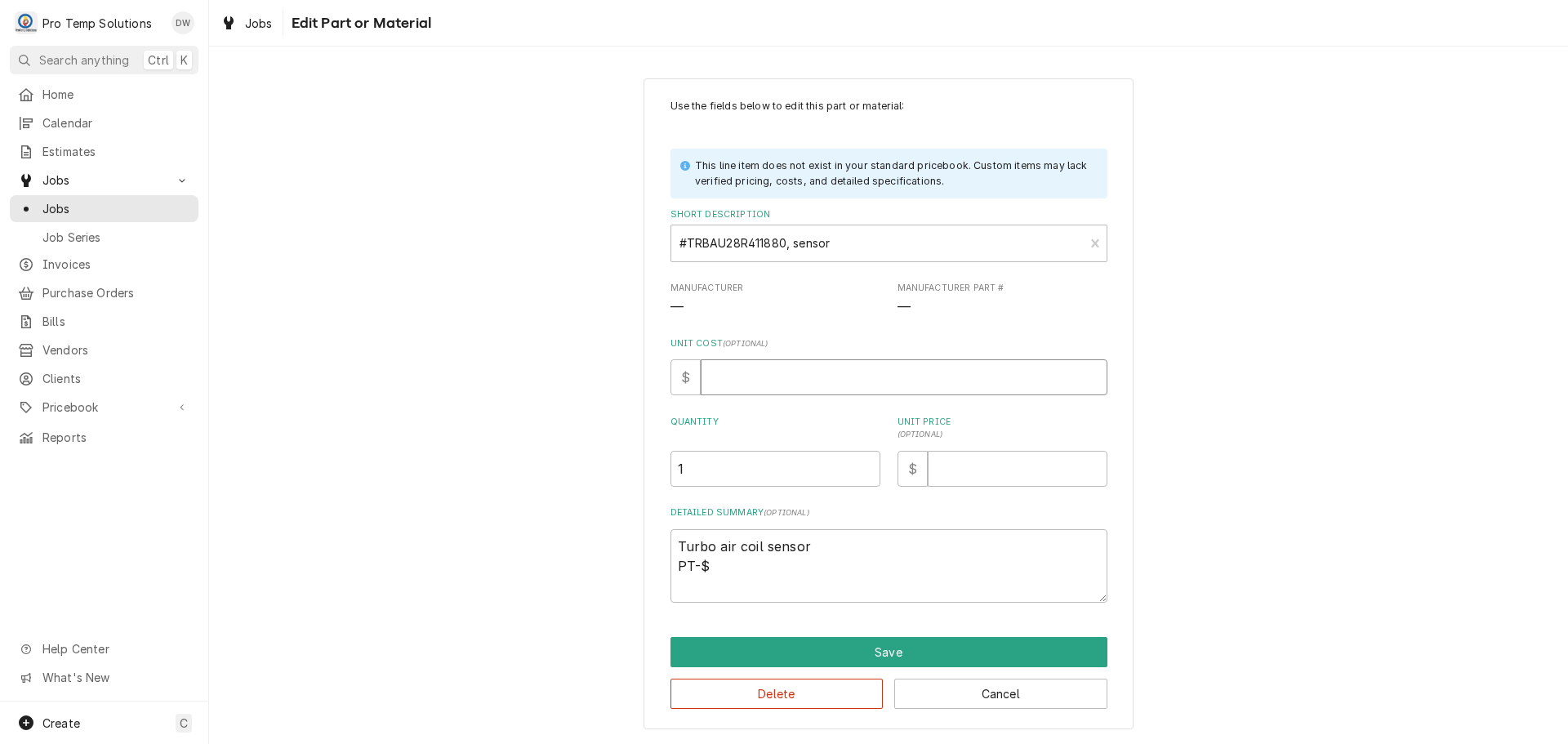
click at [784, 376] on input "Unit Cost ( optional )" at bounding box center [904, 377] width 407 height 36
type textarea "x"
type input "4"
type textarea "x"
type input "46"
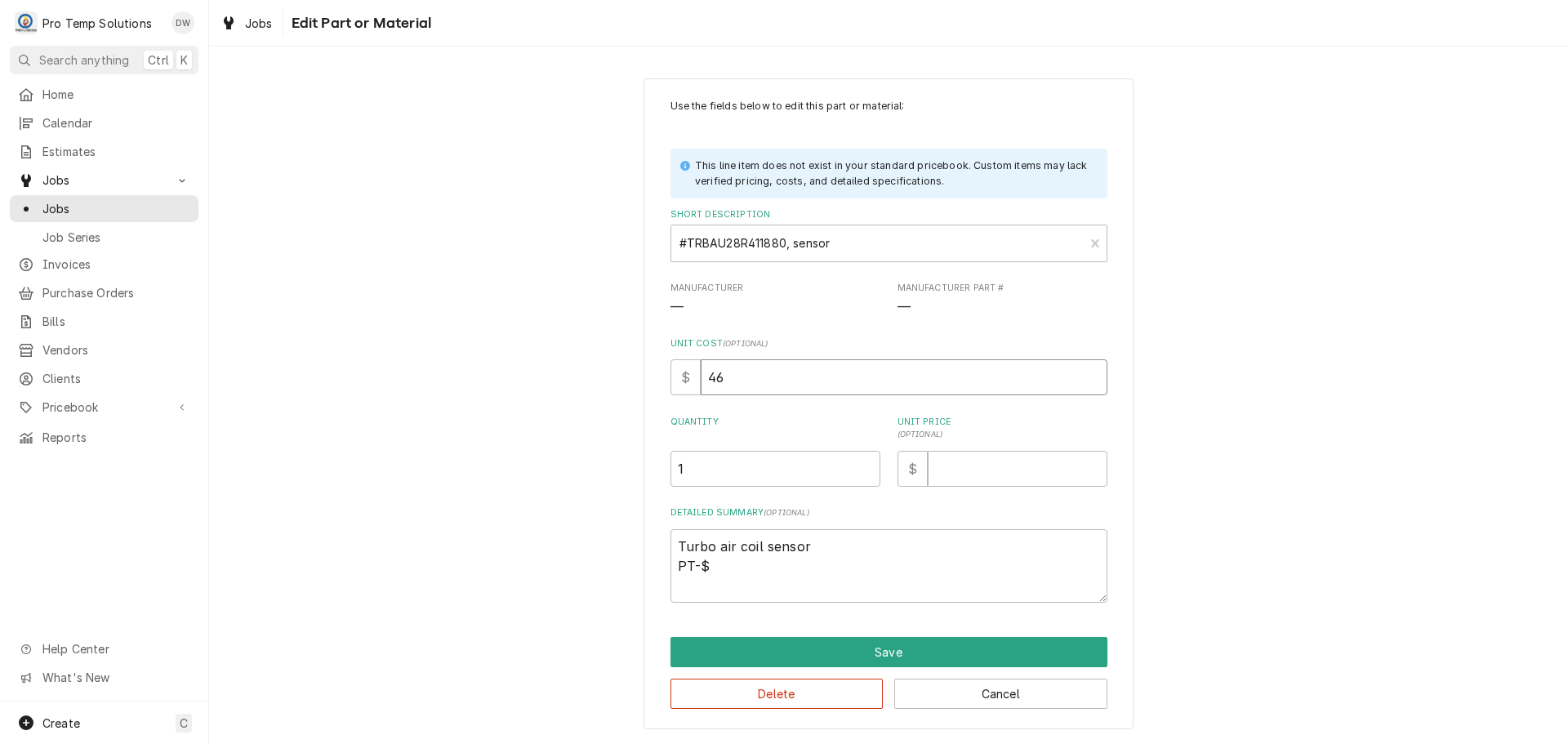
type textarea "x"
type input "46.8"
type textarea "x"
type input "46.80"
click at [1044, 466] on input "Unit Price ( optional )" at bounding box center [1017, 469] width 180 height 36
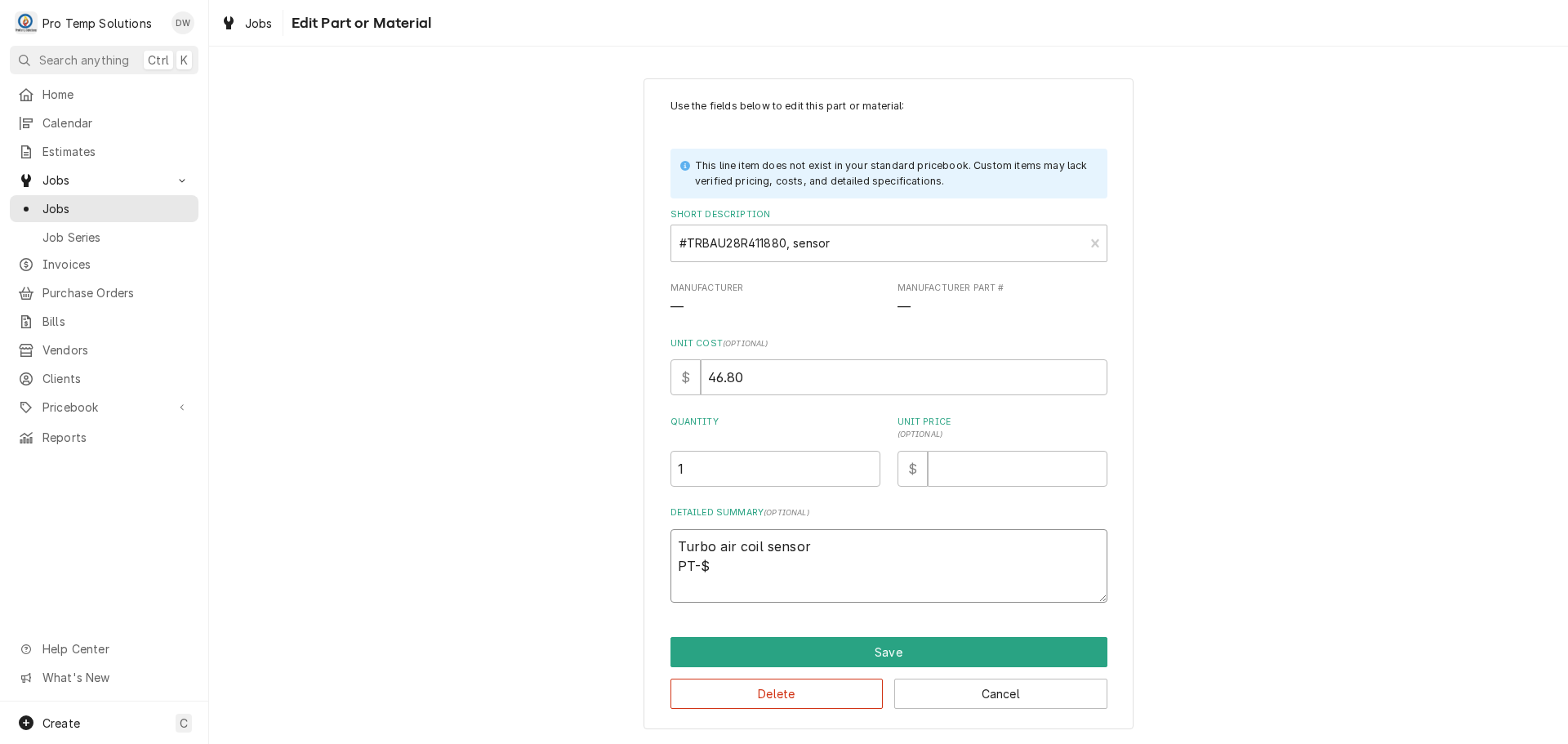
click at [700, 566] on textarea "Turbo air coil sensor PT-$" at bounding box center [889, 566] width 437 height 73
type textarea "x"
type textarea "Turbo air coil sensor PT$"
type textarea "x"
type textarea "Turbo air coil sensor PTL$"
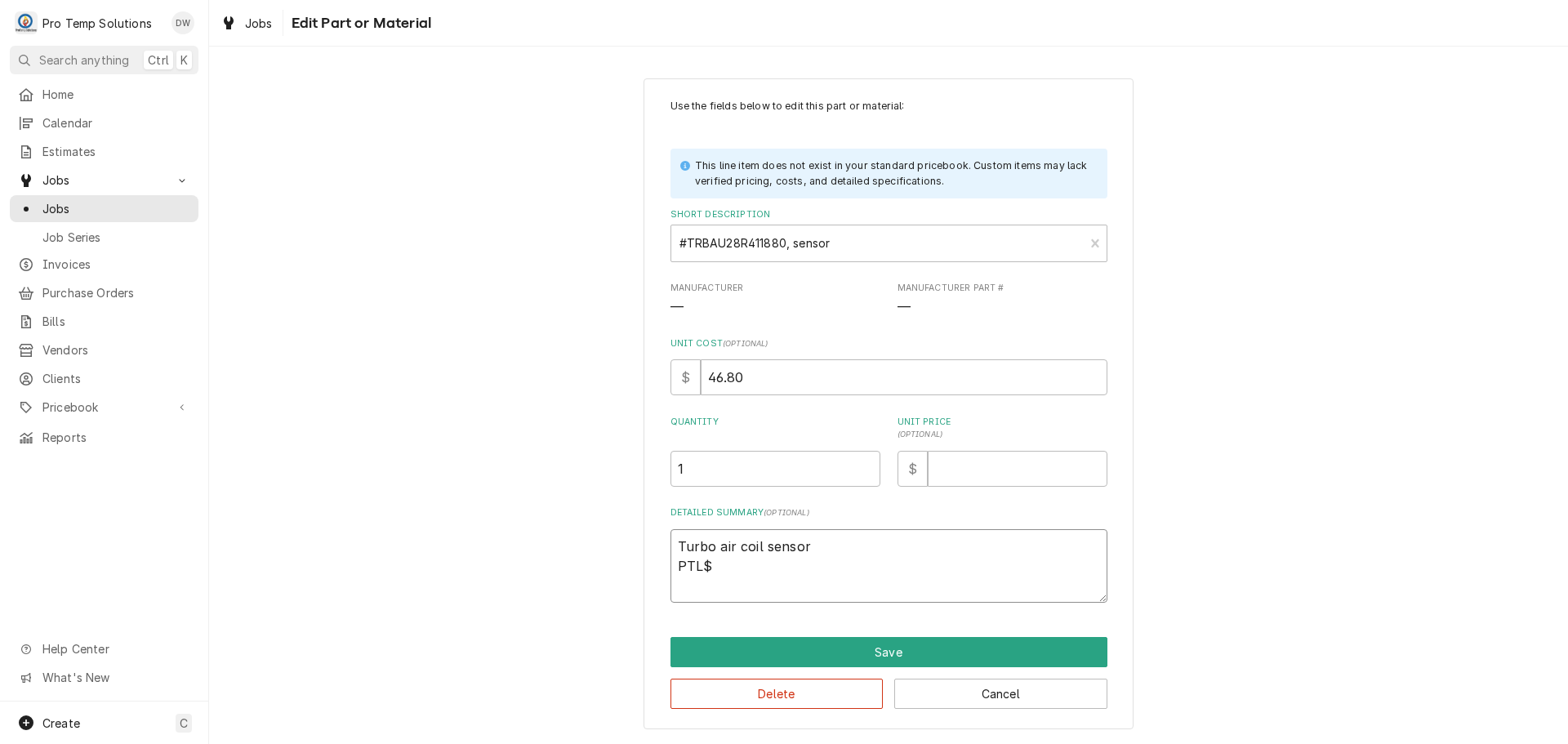
type textarea "x"
type textarea "Turbo air coil sensor PTLI$"
type textarea "x"
type textarea "Turbo air coil sensor PTLIS$"
type textarea "x"
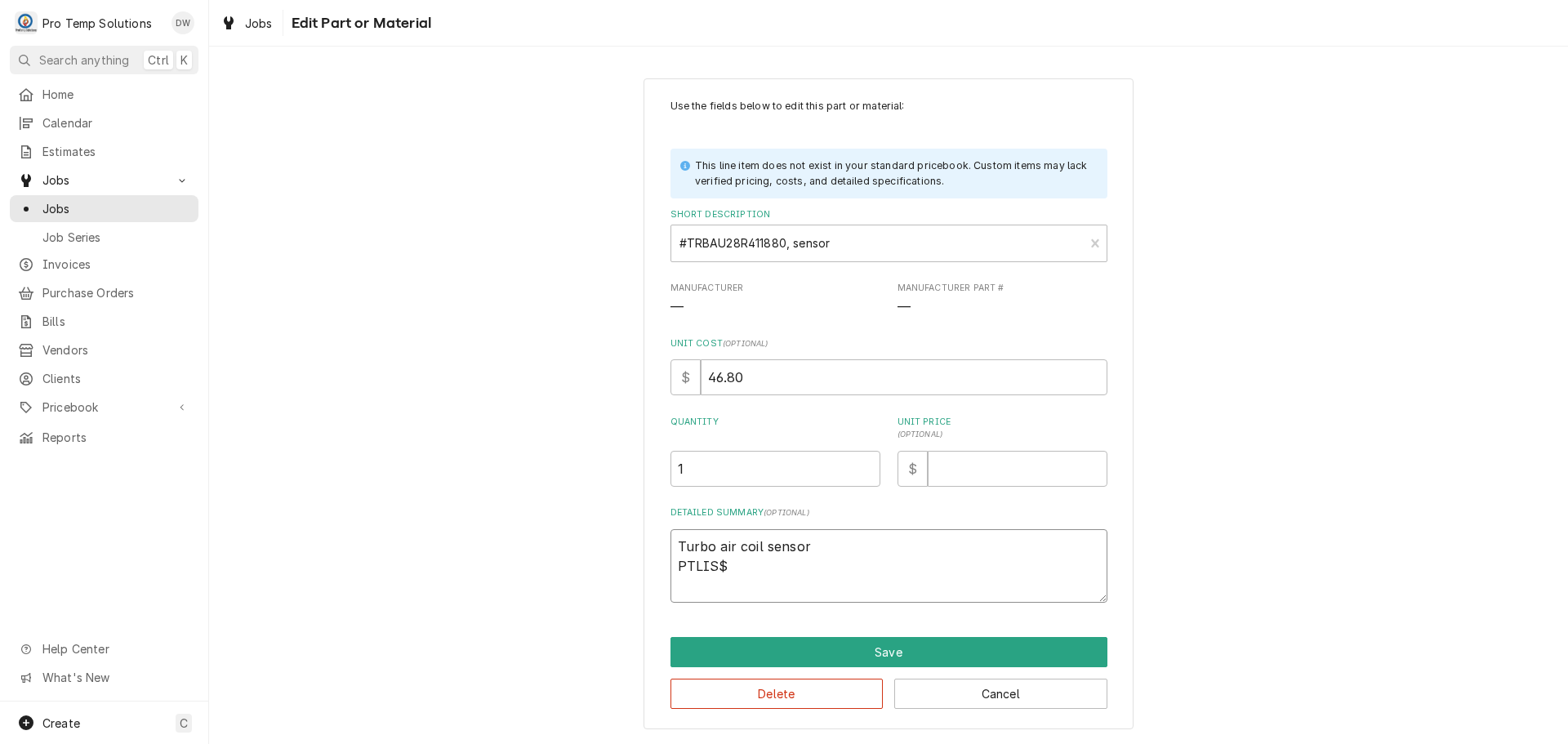
type textarea "Turbo air coil sensor PTLIST$"
type textarea "x"
type textarea "Turbo air coil sensor PTLIST $"
click at [744, 562] on textarea "Turbo air coil sensor PTLIST $" at bounding box center [889, 566] width 437 height 73
type textarea "x"
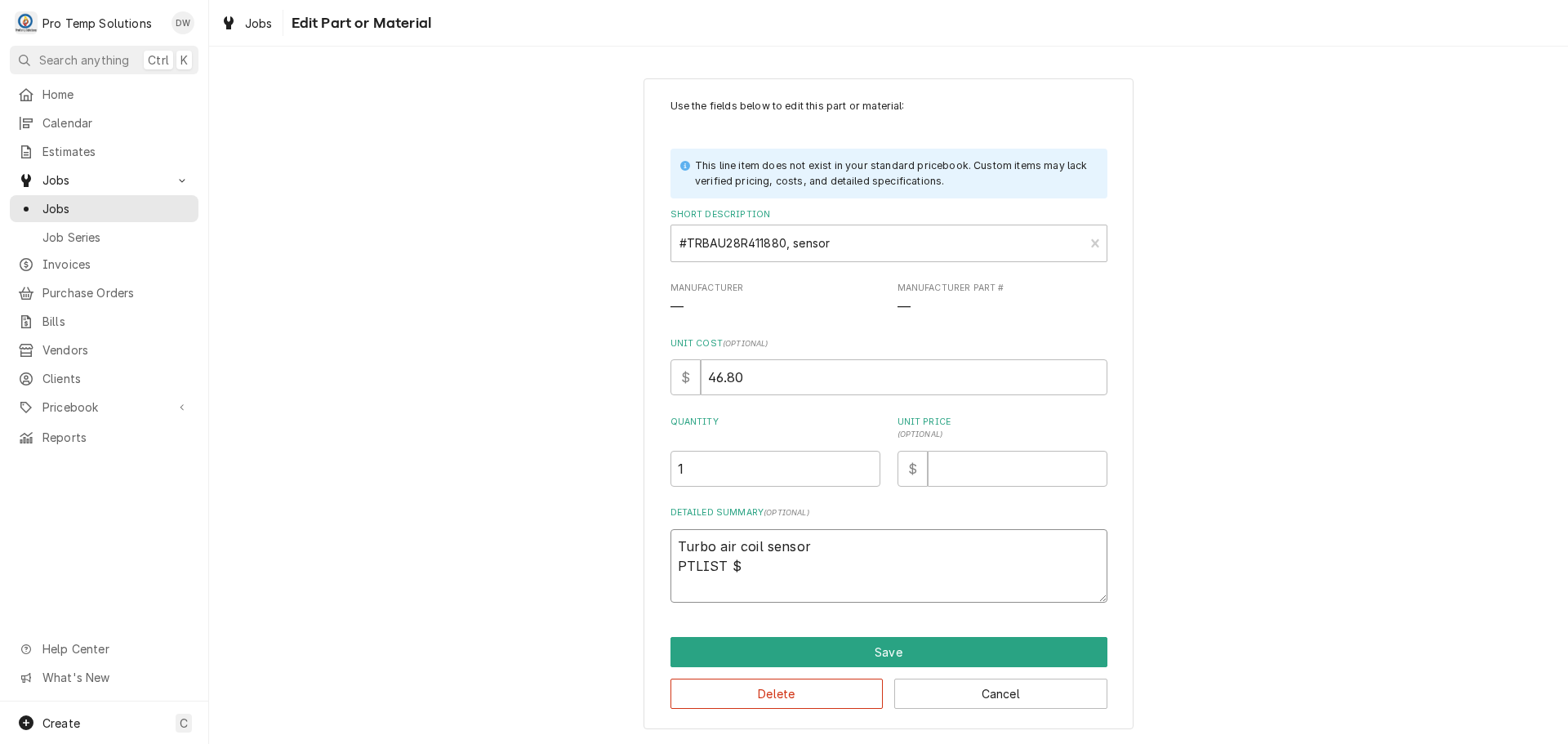
type textarea "Turbo air coil sensor PTLIST $4"
type textarea "x"
type textarea "Turbo air coil sensor PTLIST $46"
type textarea "x"
type textarea "Turbo air coil sensor PTLIST $46."
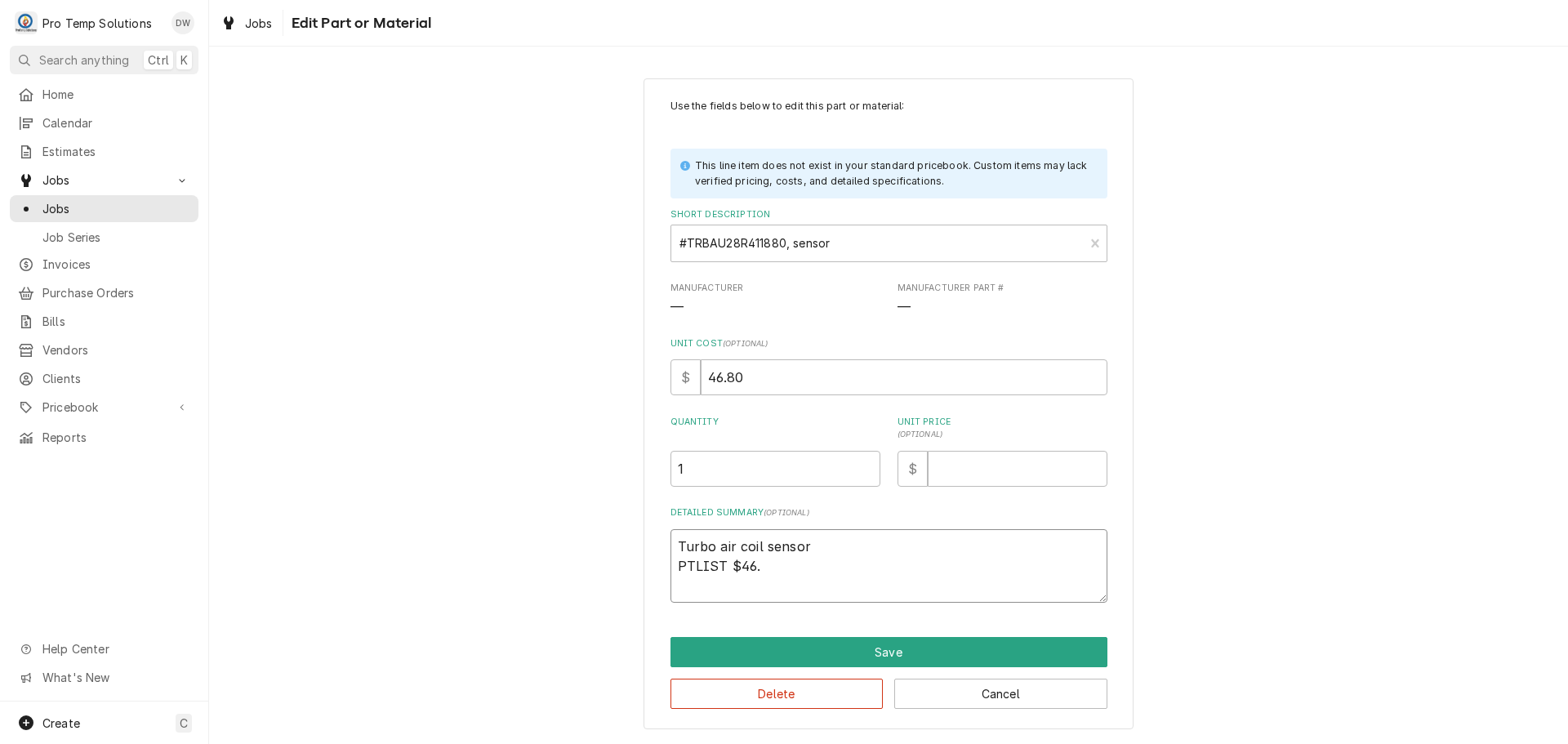
type textarea "x"
type textarea "Turbo air coil sensor PTLIST $46.8"
type textarea "x"
type textarea "Turbo air coil sensor PTLIST $46.80"
type textarea "x"
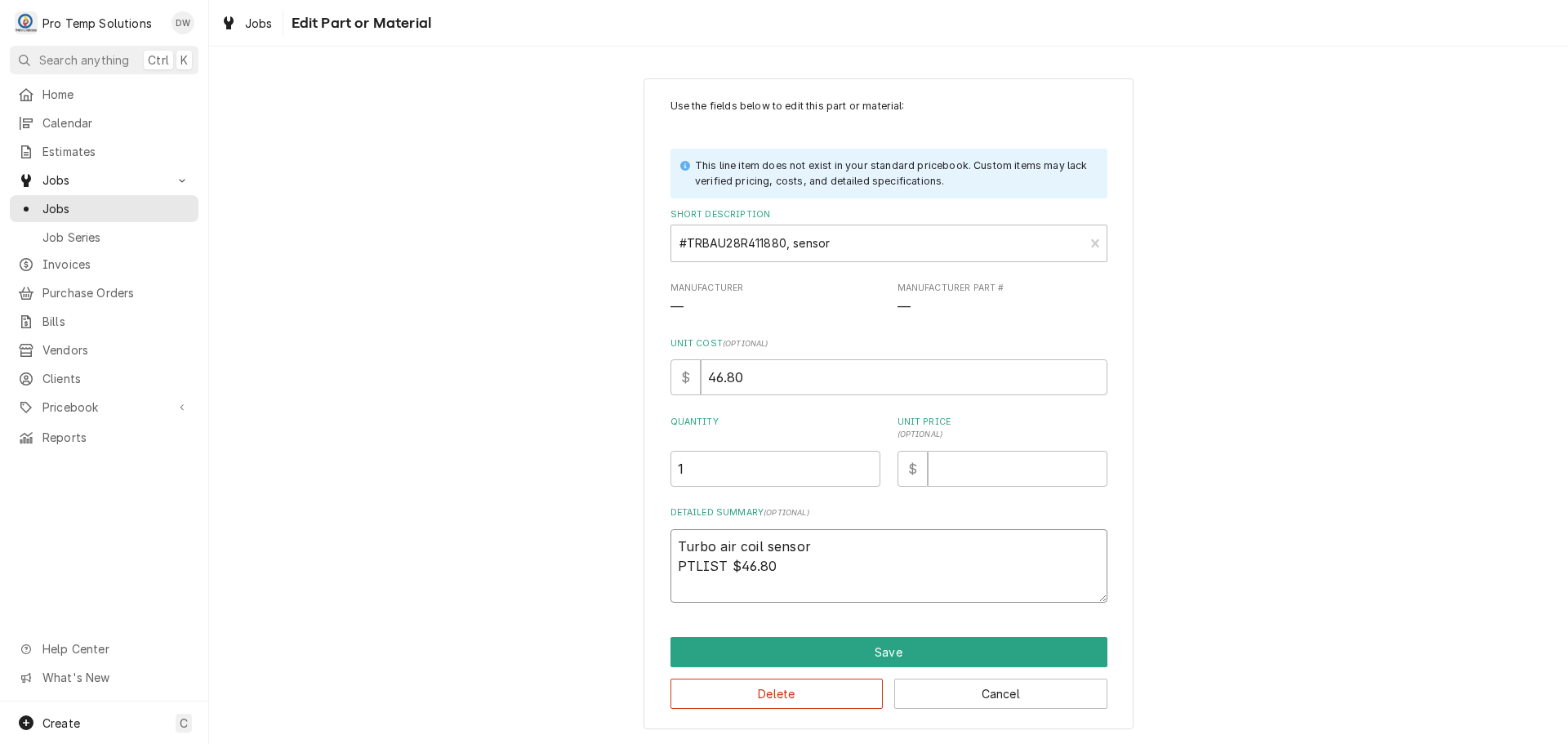
type textarea "Turbo air coil sensor PTLIST $46.80"
type textarea "x"
type textarea "Turbo air coil sensor PTLIST $46.80 /"
type textarea "x"
type textarea "Turbo air coil sensor PTLIST $46.80 /"
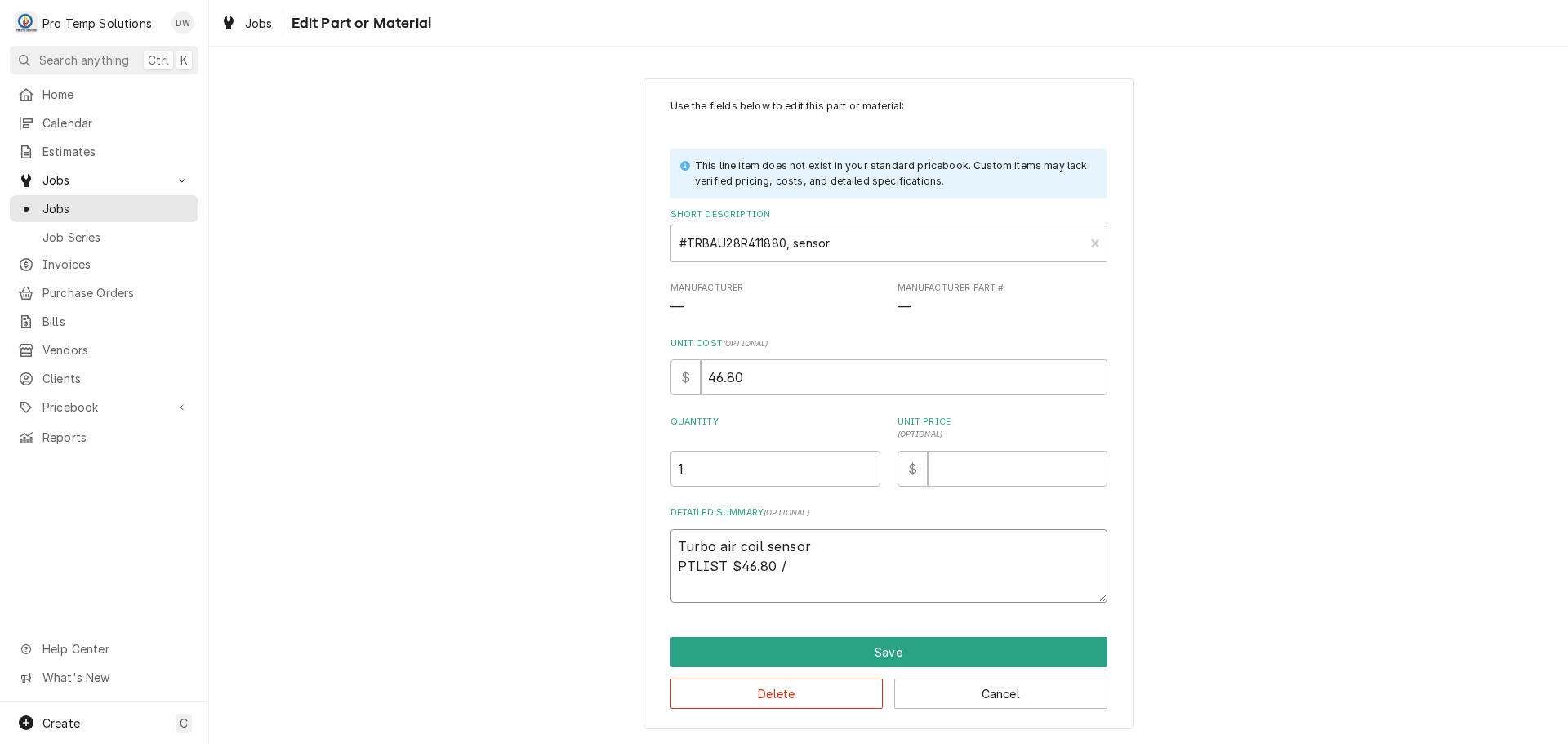
type textarea "x"
type textarea "Turbo air coil sensor PTLIST $46.80 / A"
type textarea "x"
type textarea "Turbo air coil sensor PTLIST $46.80 / A."
type textarea "x"
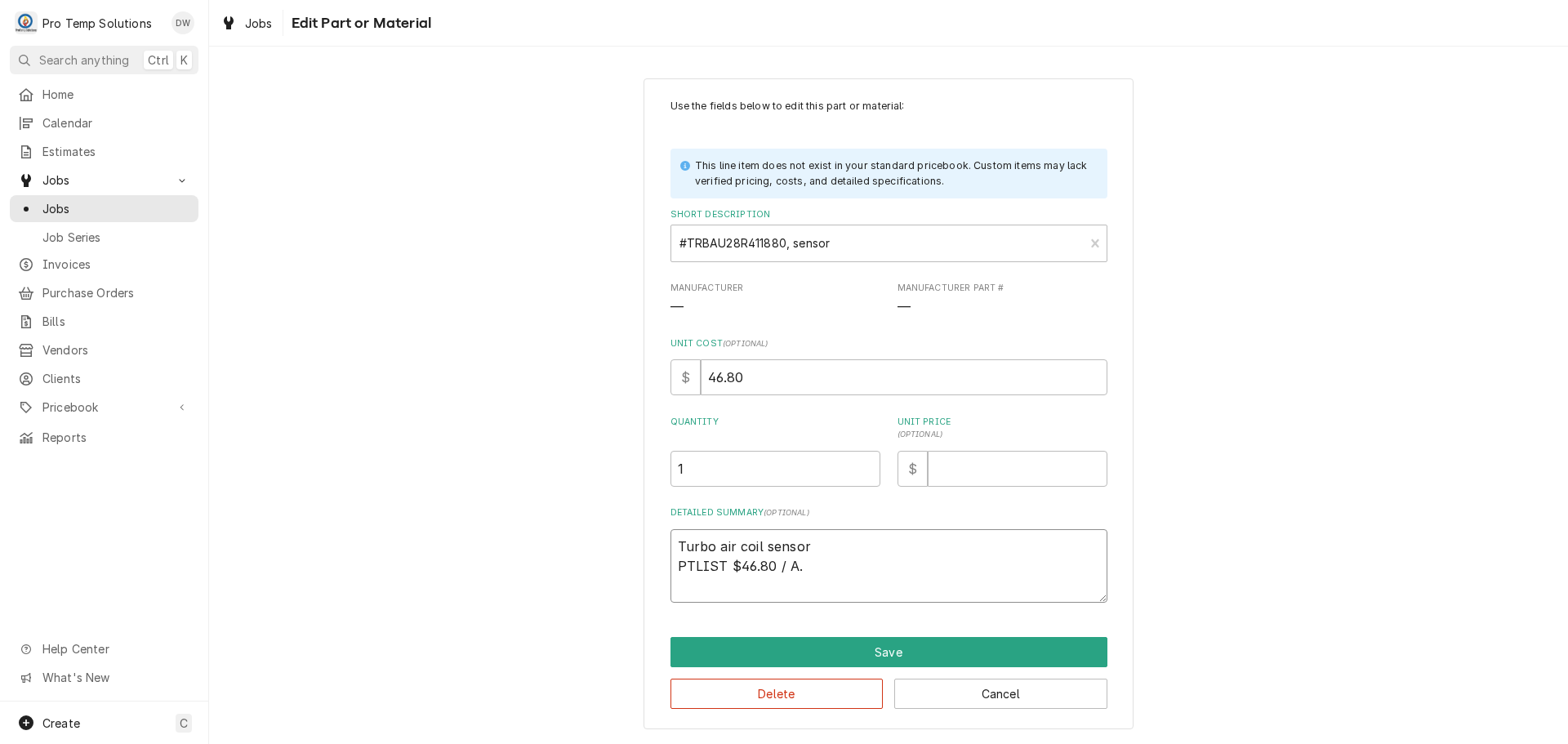
type textarea "Turbo air coil sensor PTLIST $46.80 / A.A"
type textarea "x"
type textarea "Turbo air coil sensor PTLIST $46.80 / A."
type textarea "x"
type textarea "Turbo air coil sensor PTLIST $46.80 / A"
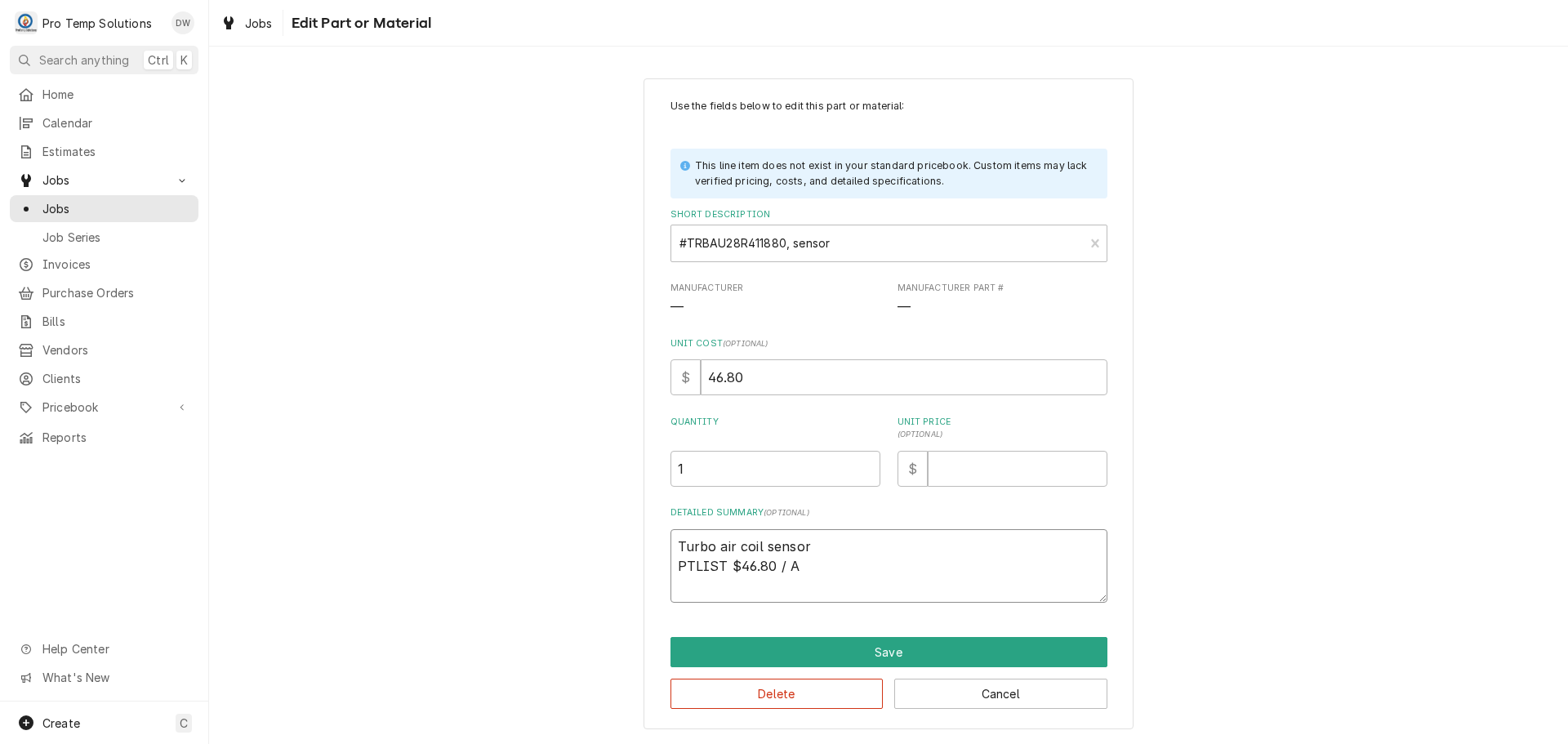
type textarea "x"
type textarea "Turbo air coil sensor PTLIST $46.80 / AM"
type textarea "x"
type textarea "Turbo air coil sensor PTLIST $46.80 / AMA"
type textarea "x"
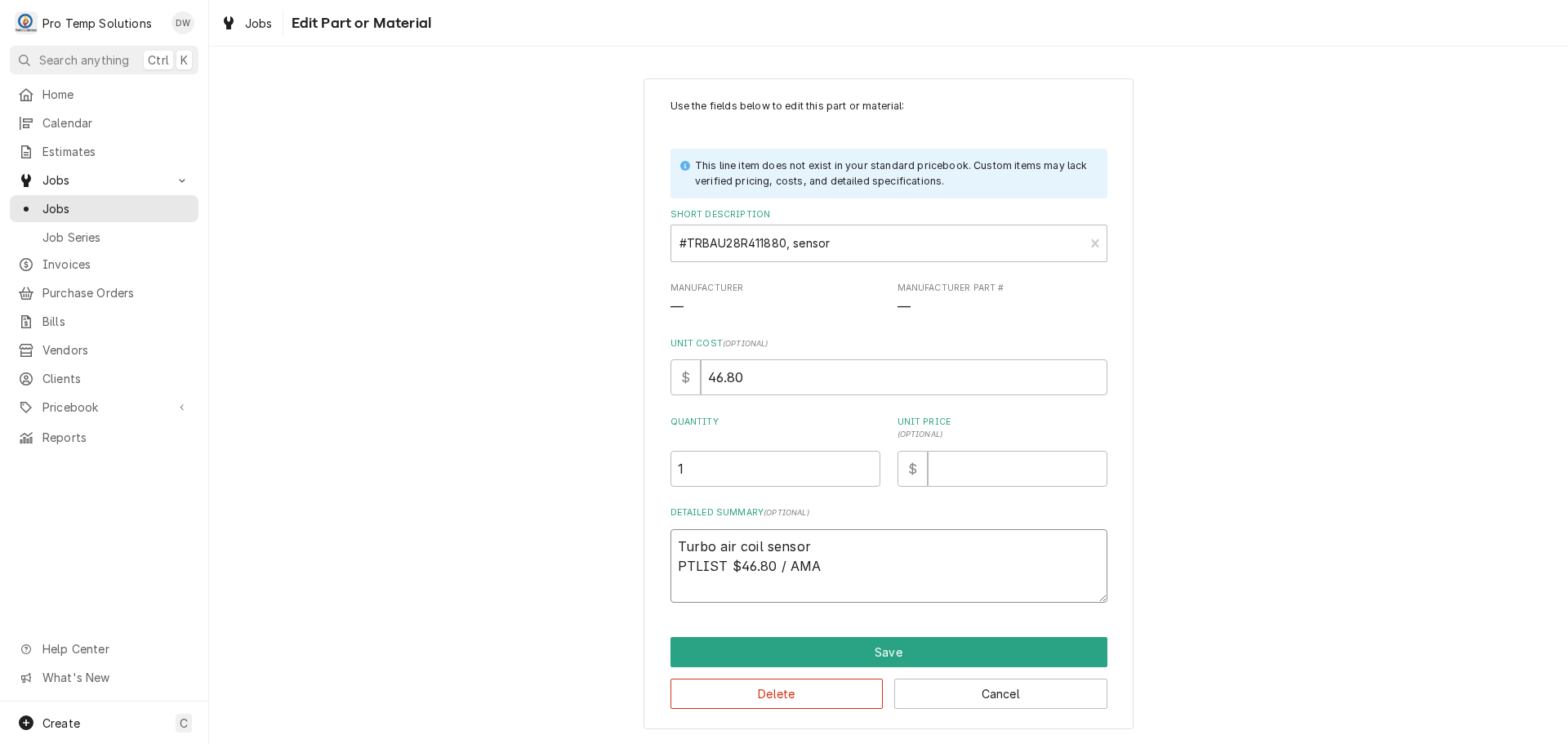
type textarea "Turbo air coil sensor PTLIST $46.80 / AMAZ"
type textarea "x"
type textarea "Turbo air coil sensor PTLIST $46.80 / AMAZO"
type textarea "x"
type textarea "Turbo air coil sensor PTLIST $46.80 / AMAZON"
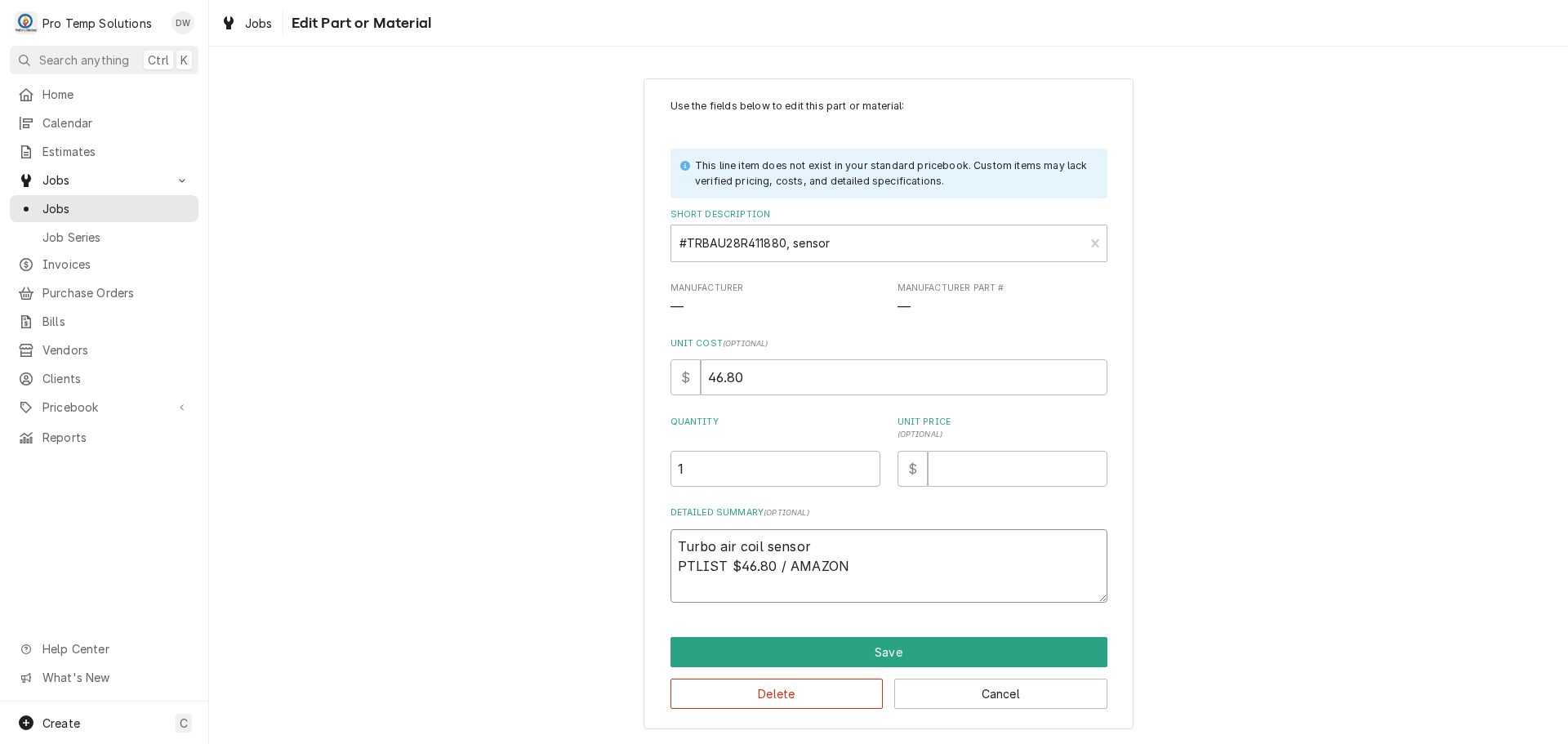
type textarea "x"
type textarea "Turbo air coil sensor PTLIST $46.80 / AMAZON"
type textarea "x"
type textarea "Turbo air coil sensor PTLIST $46.80 / AMAZON $"
type textarea "x"
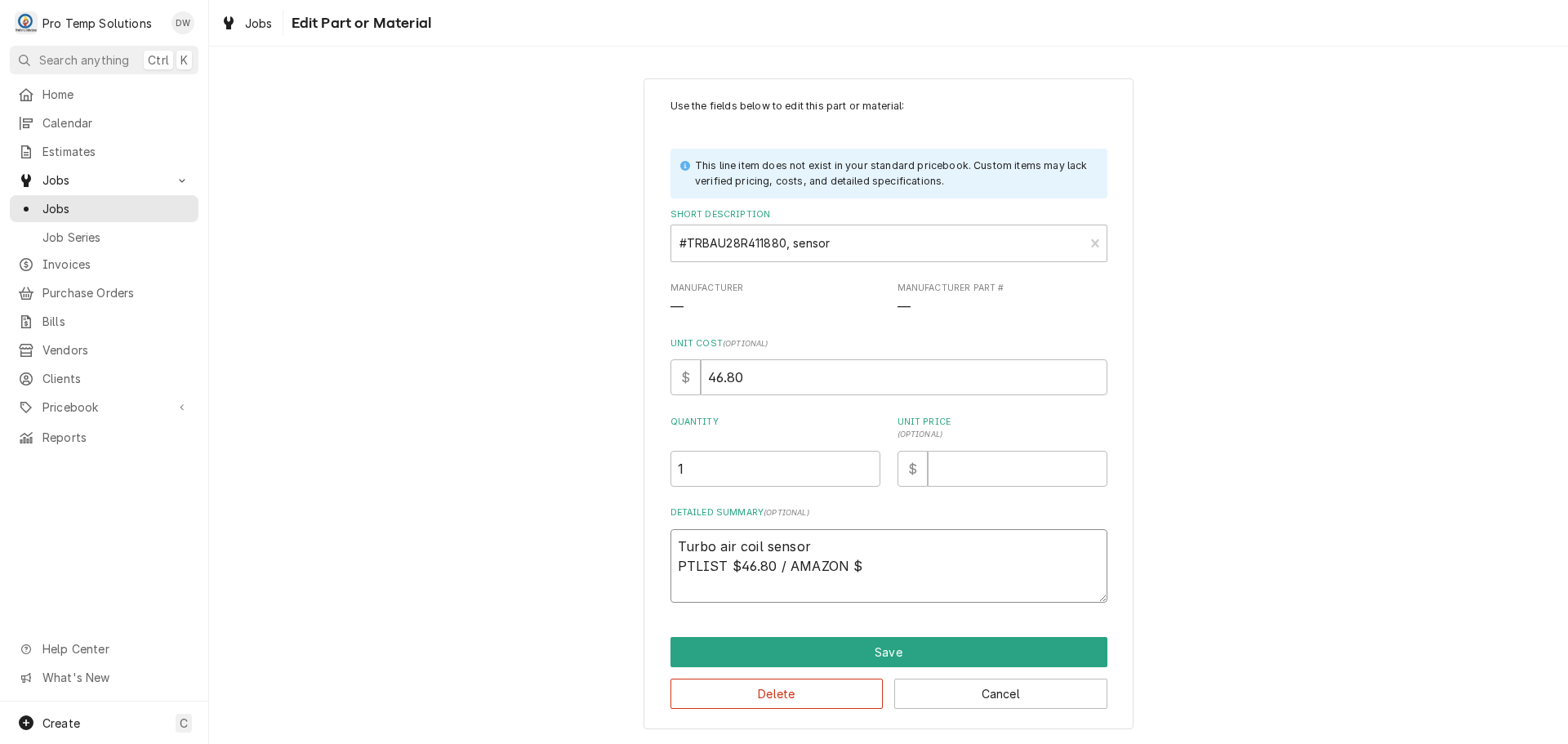
type textarea "Turbo air coil sensor PTLIST $46.80 / AMAZON $1"
type textarea "x"
type textarea "Turbo air coil sensor PTLIST $46.80 / AMAZON $11"
type textarea "x"
type textarea "Turbo air coil sensor PTLIST $46.80 / AMAZON $112"
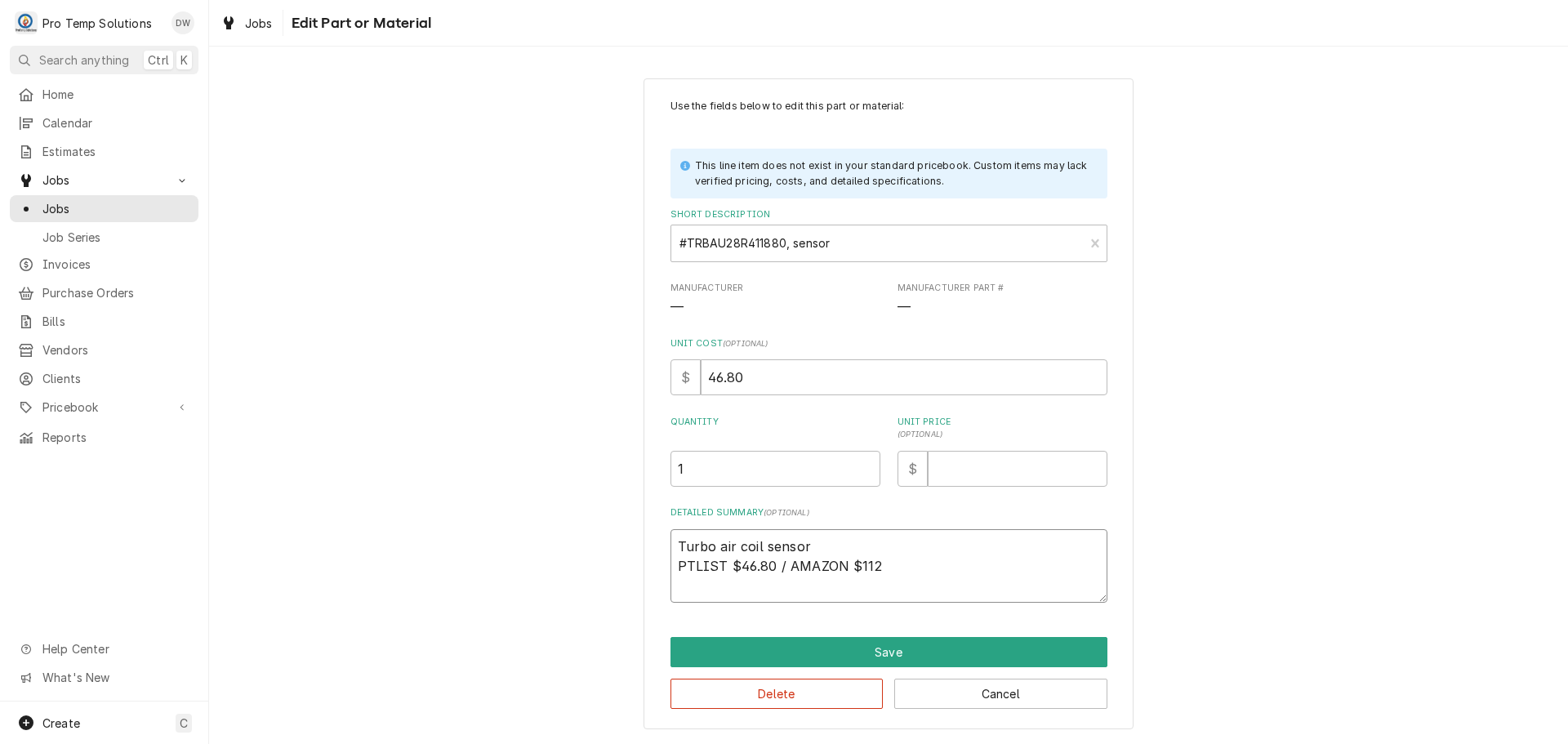
type textarea "x"
type textarea "Turbo air coil sensor PTLIST $46.80 / AMAZON $112."
type textarea "x"
type textarea "Turbo air coil sensor PTLIST $46.80 / AMAZON $112.3"
type textarea "x"
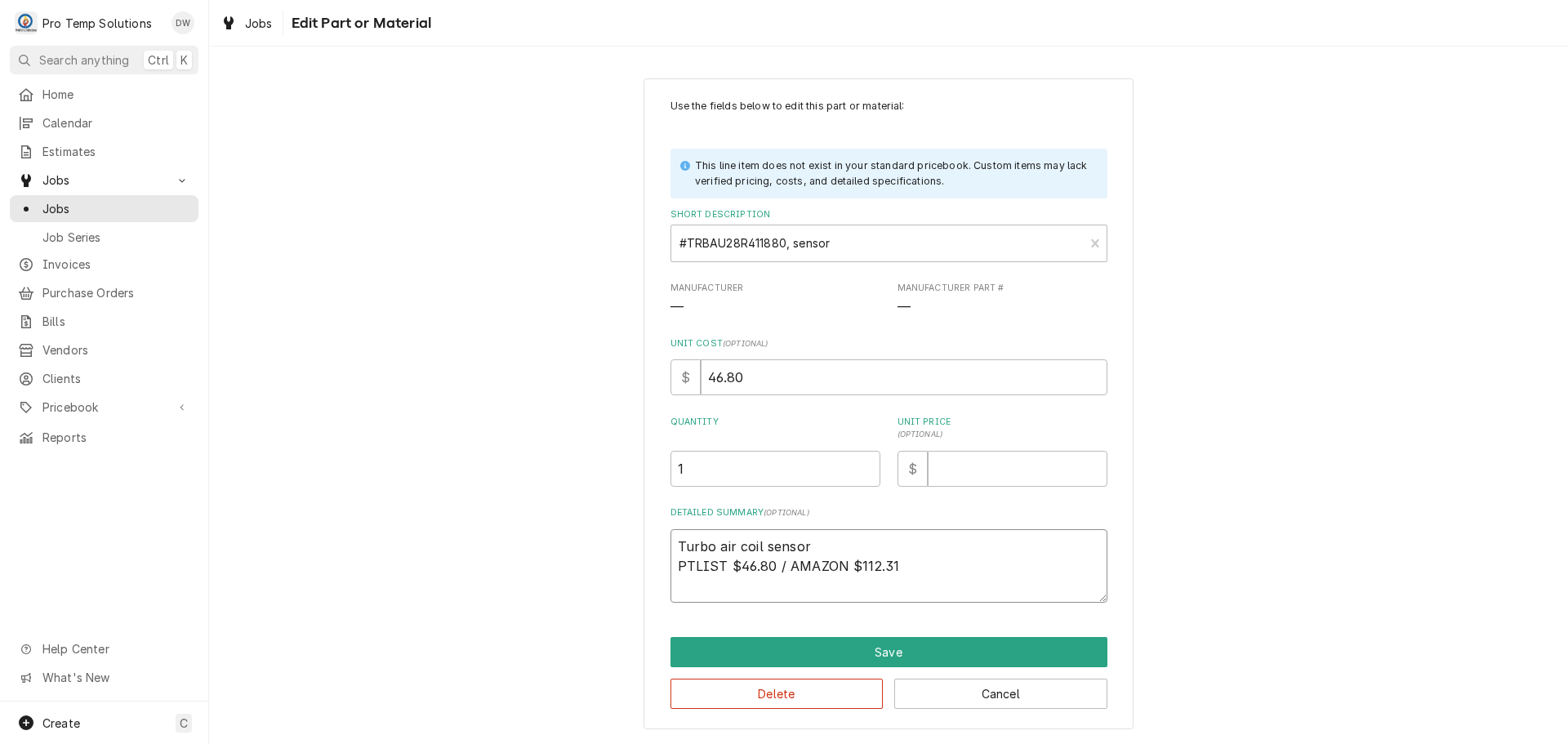
type textarea "Turbo air coil sensor PTLIST $46.80 / AMAZON $112.31"
click at [1049, 476] on input "Unit Price ( optional )" at bounding box center [1017, 469] width 180 height 36
type textarea "x"
type input "6"
type textarea "x"
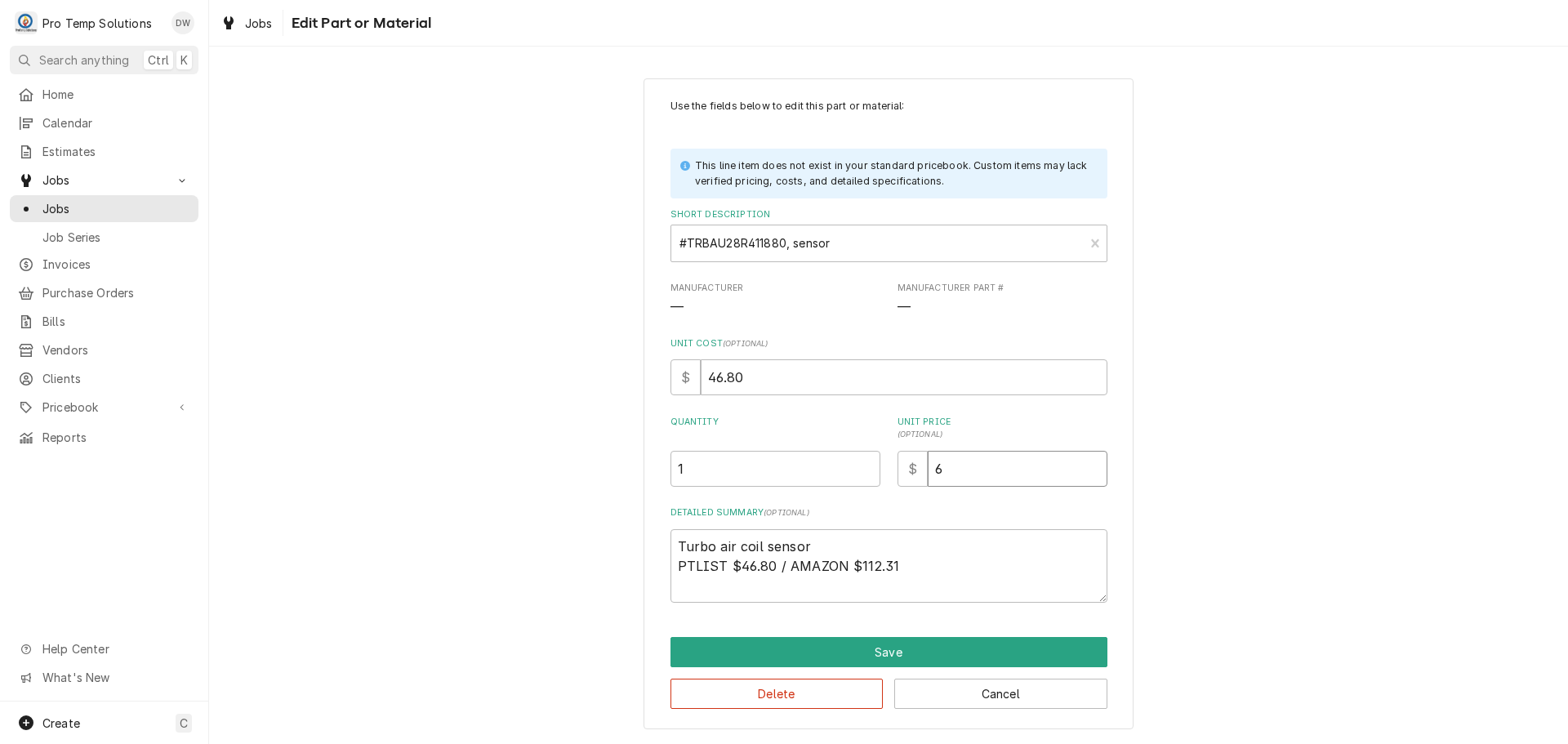
type input "65"
type textarea "x"
type input "65.0"
type textarea "x"
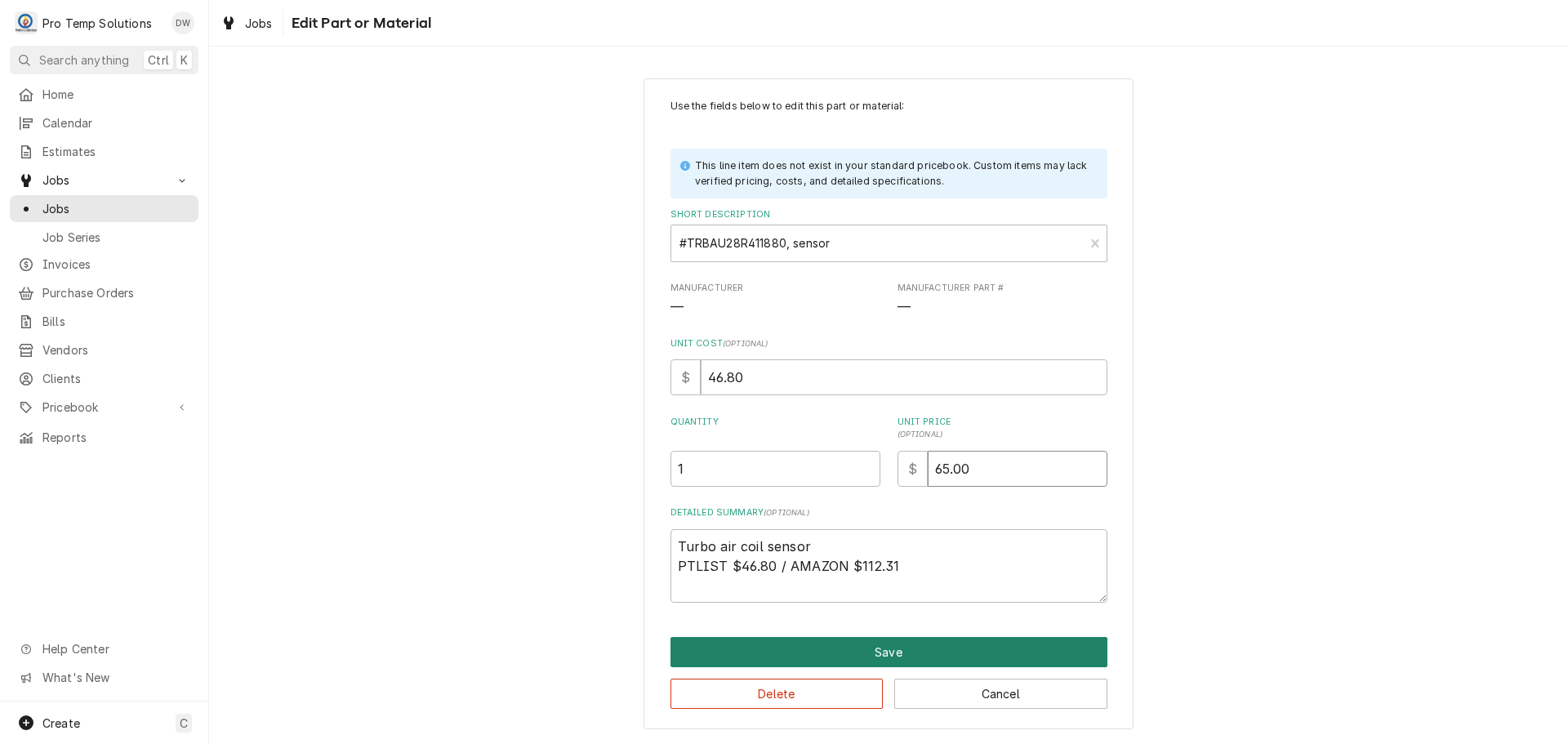
type input "65.00"
click at [891, 651] on button "Save" at bounding box center [889, 652] width 437 height 31
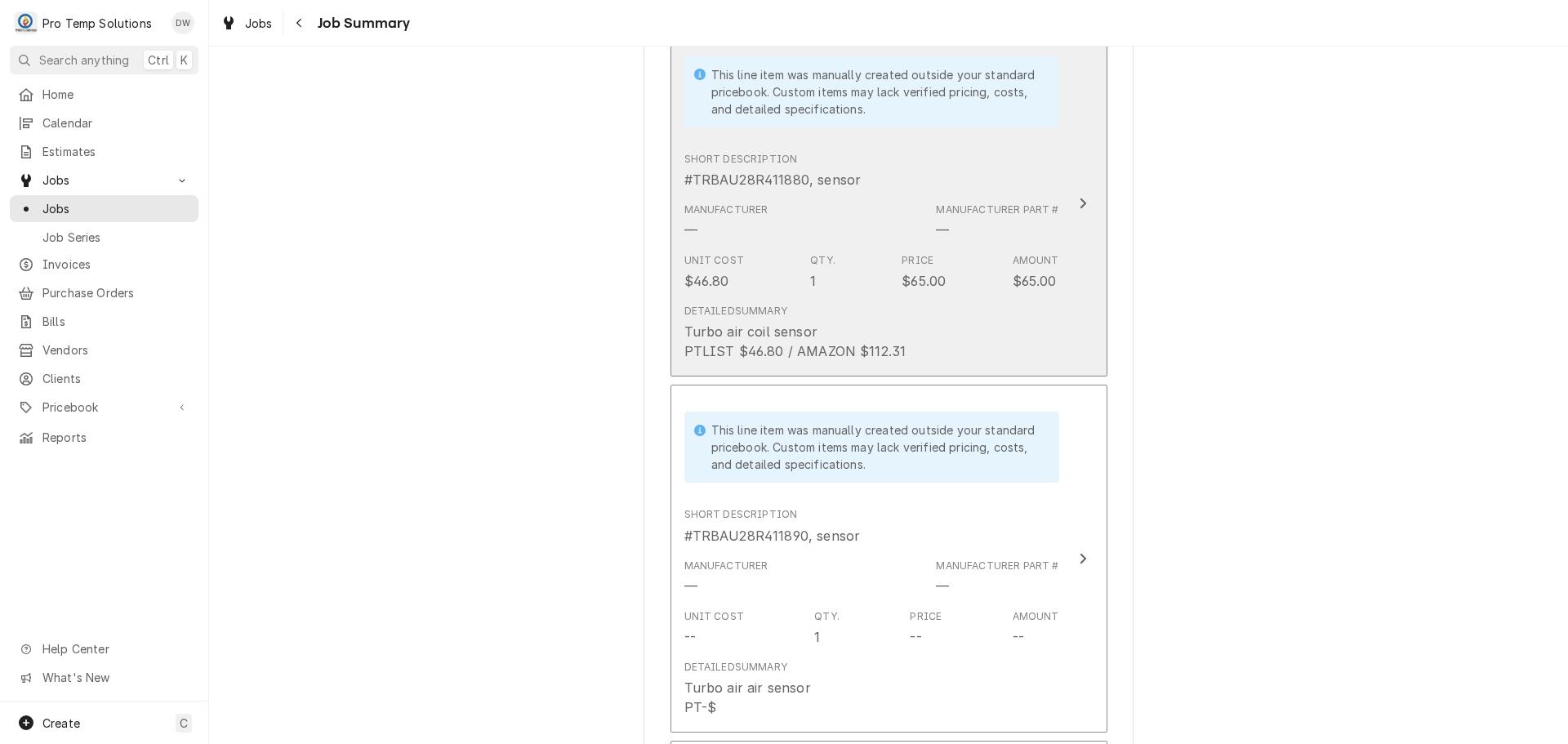
scroll to position [1470, 0]
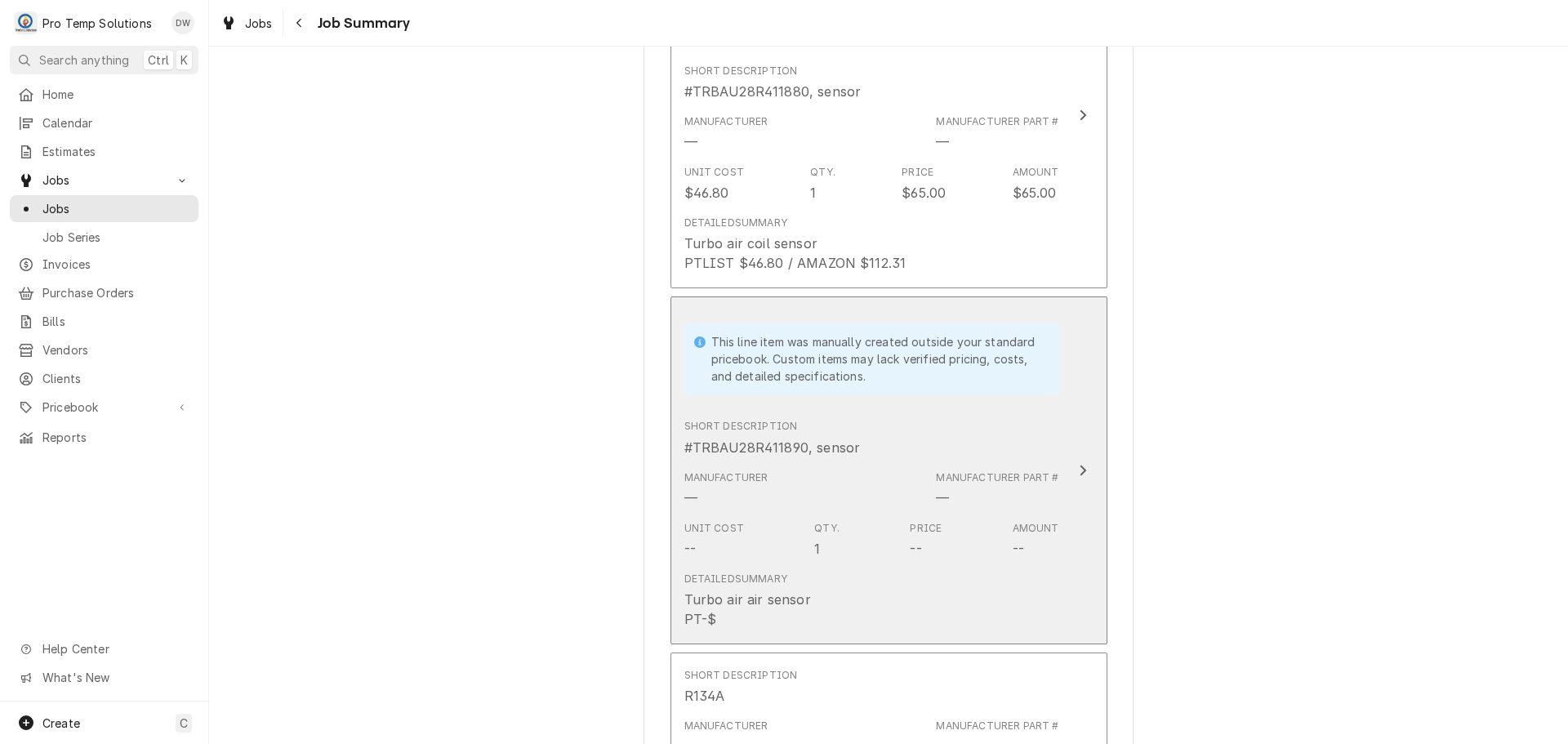
click at [1079, 464] on icon "Update Line Item" at bounding box center [1084, 470] width 9 height 13
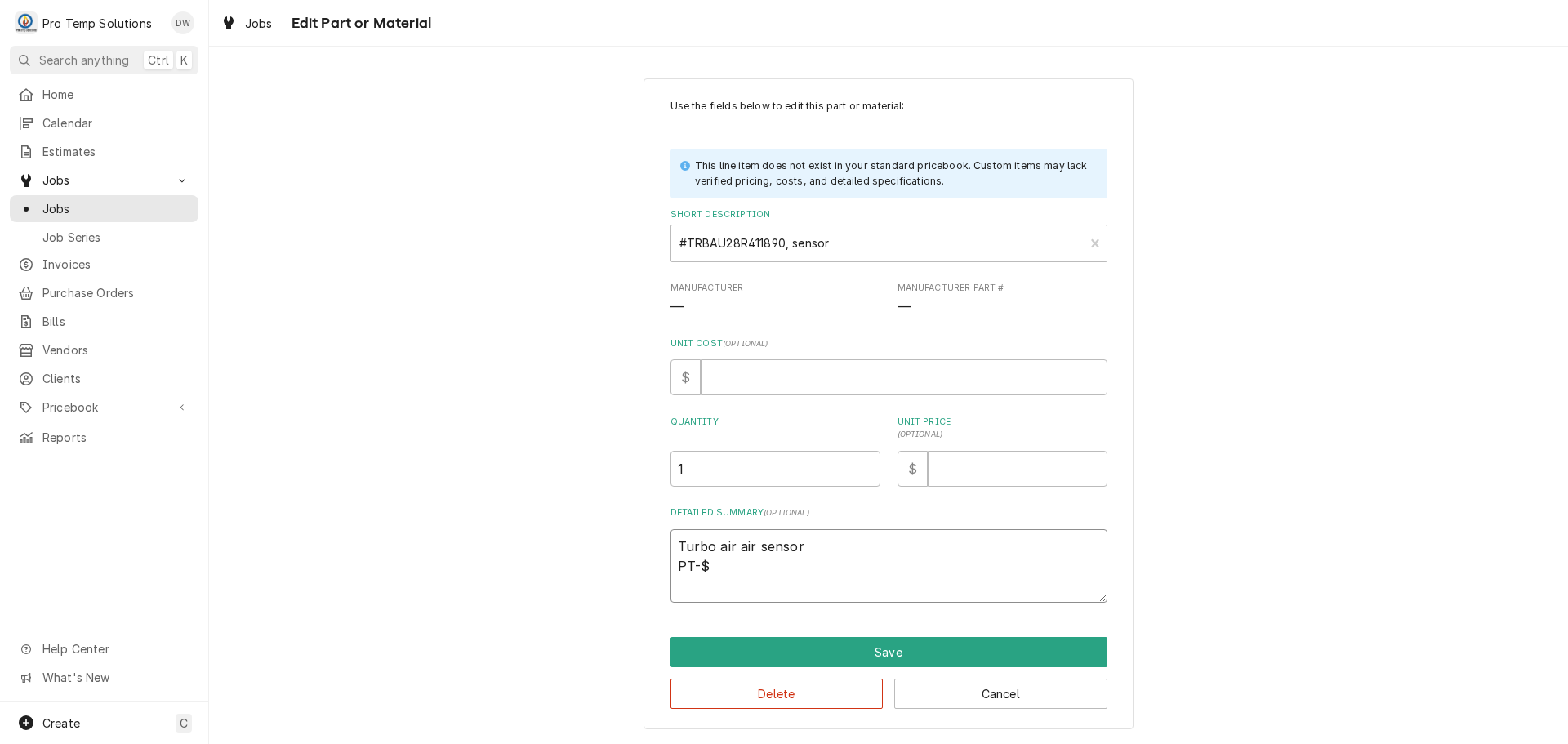
click at [827, 545] on textarea "Turbo air air sensor PT-$" at bounding box center [889, 566] width 437 height 73
type textarea "x"
type textarea "Turbo air air sensor PT-$"
click at [774, 381] on input "Unit Cost ( optional )" at bounding box center [904, 377] width 407 height 36
type textarea "x"
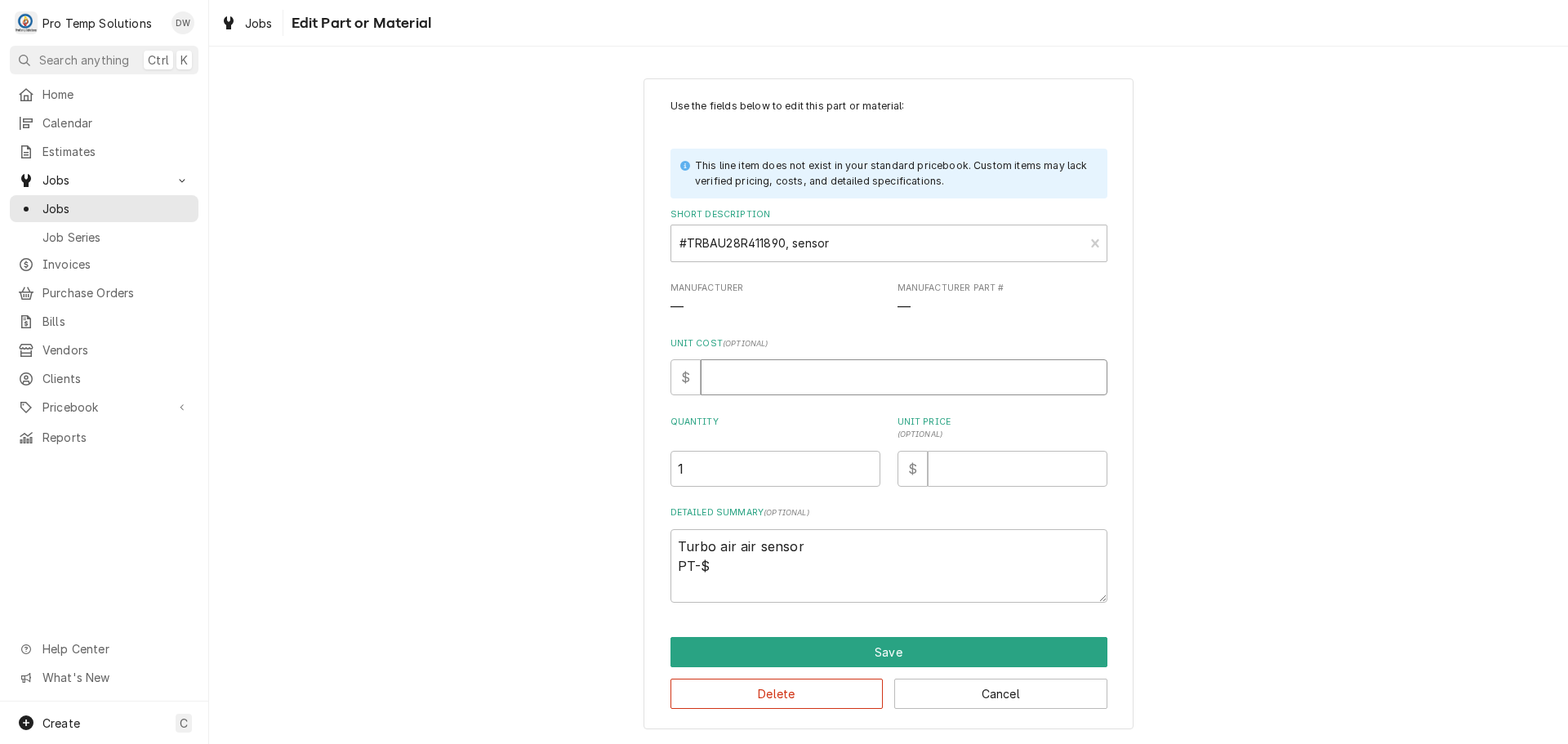
type input "5"
type textarea "x"
type input "54"
type textarea "x"
type input "54.0"
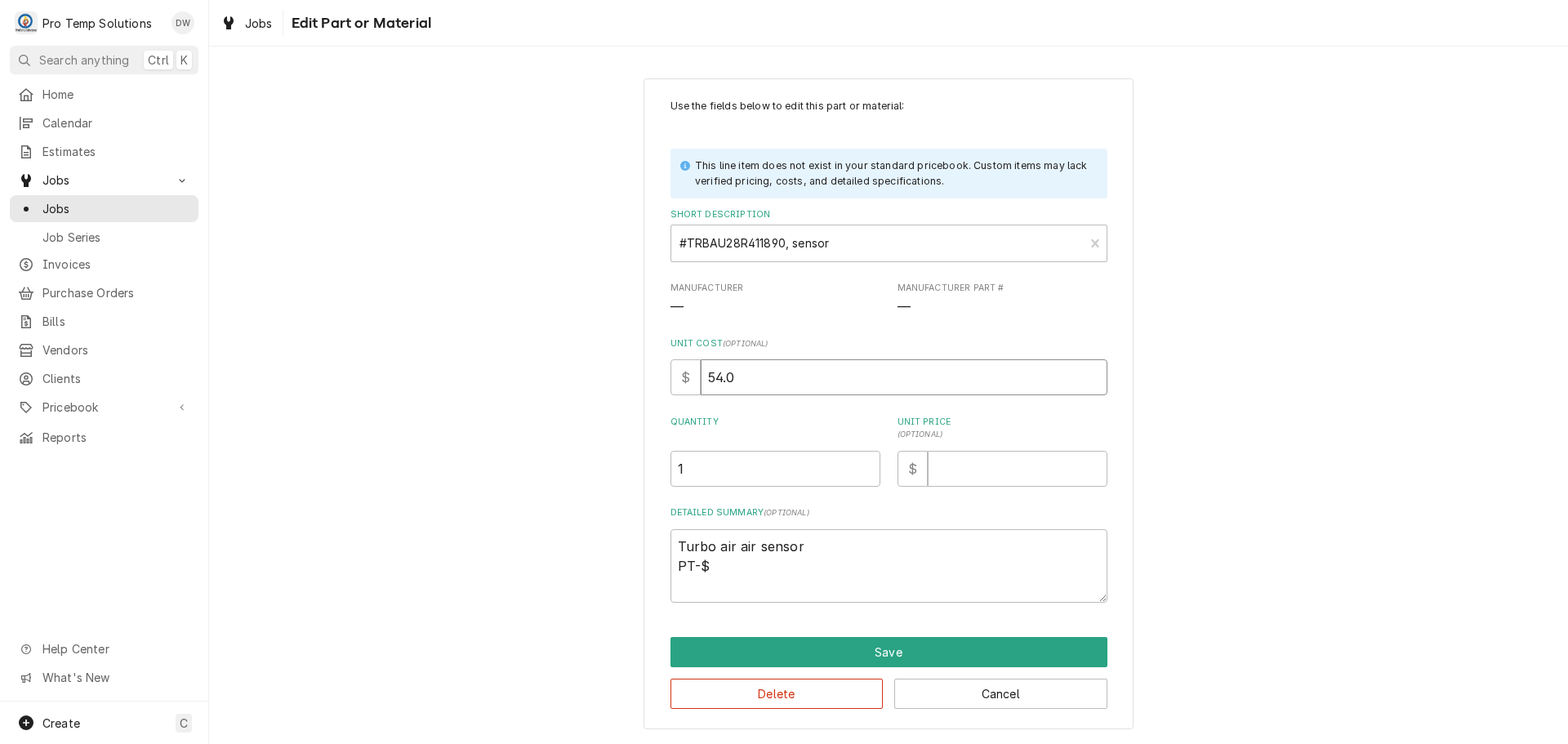
type textarea "x"
type input "54.00"
click at [1030, 466] on input "Unit Price ( optional )" at bounding box center [1017, 469] width 180 height 36
type textarea "x"
type input "7"
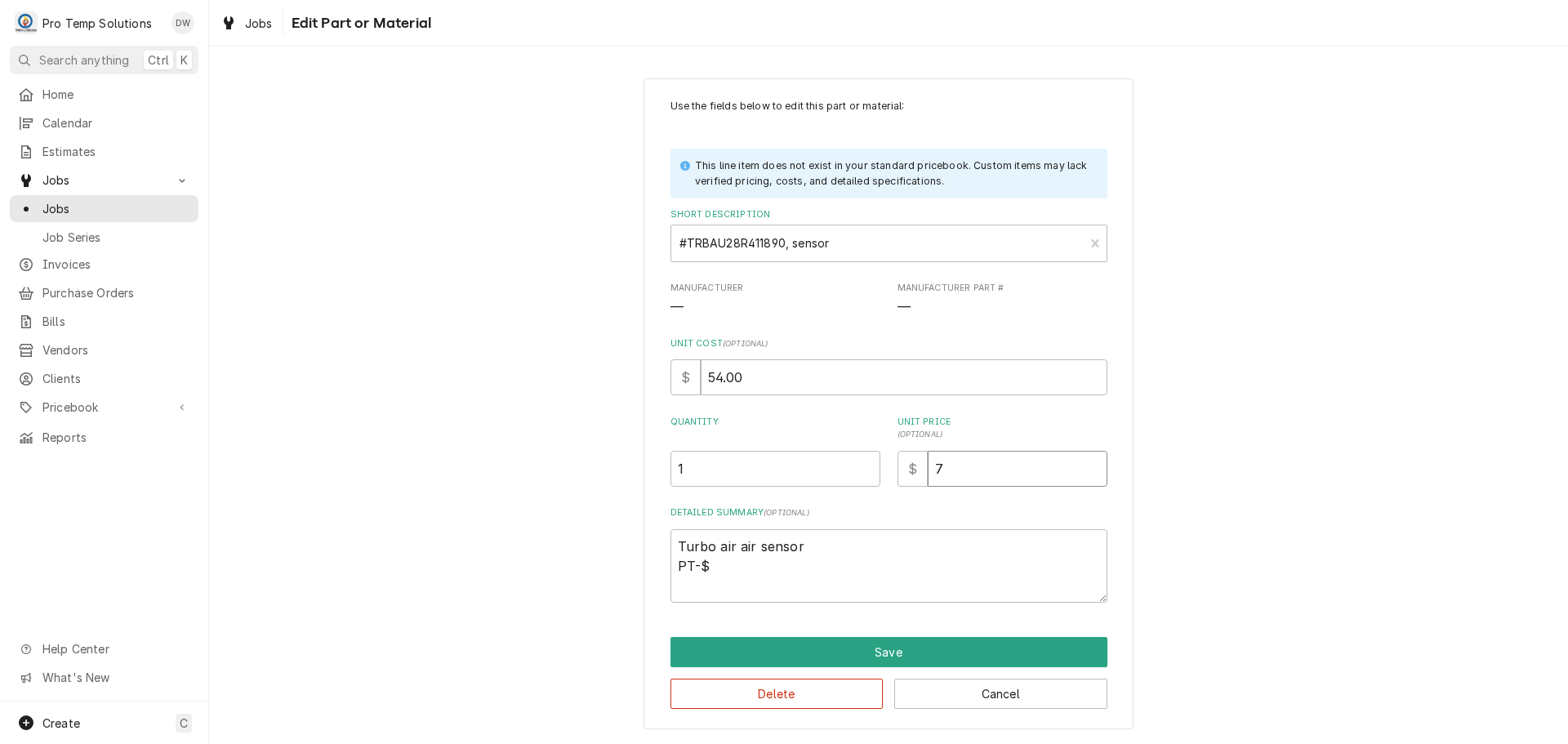
type textarea "x"
type input "73"
type textarea "x"
type input "73.0"
type textarea "x"
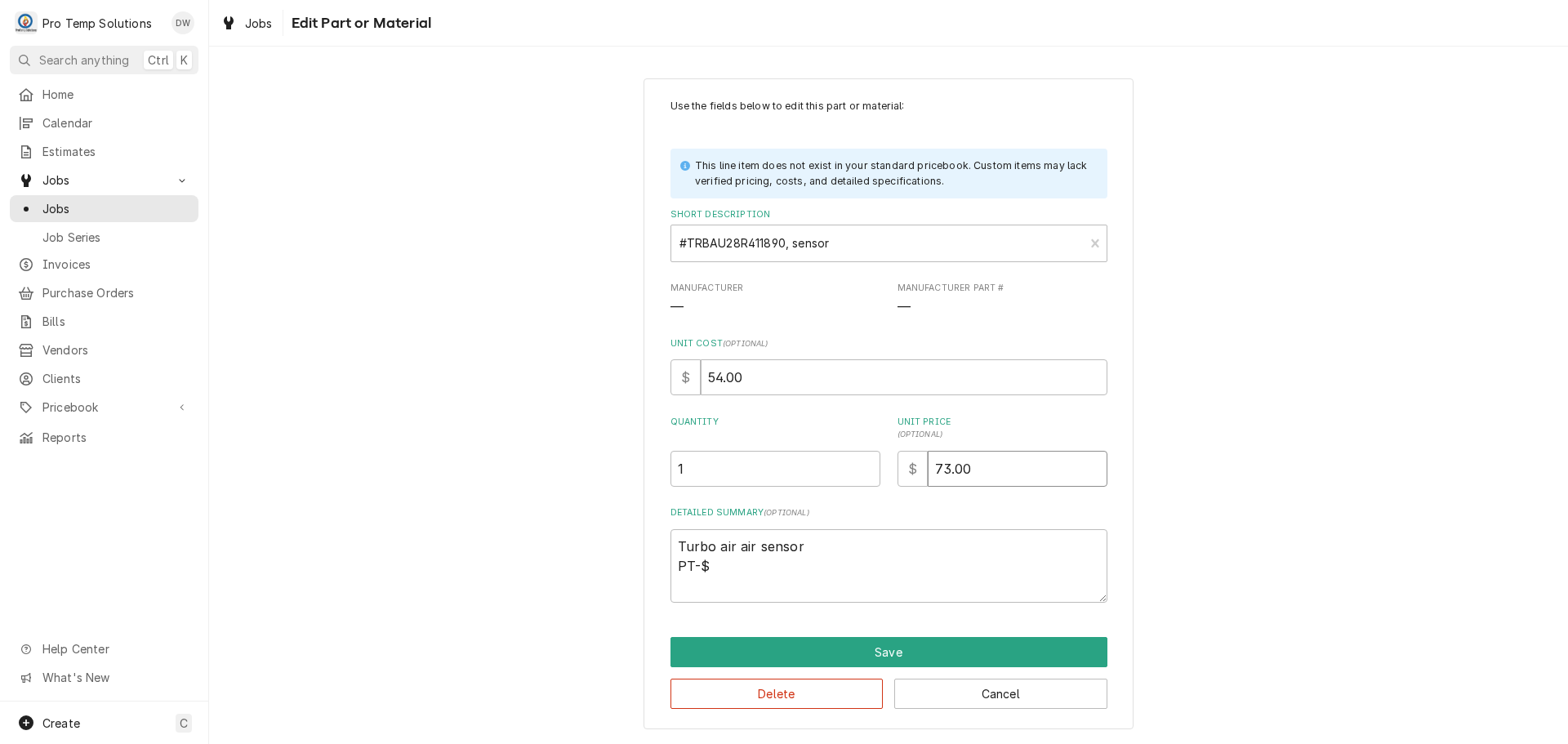
type input "73.00"
click at [707, 564] on textarea "Turbo air air sensor PT-$" at bounding box center [889, 566] width 437 height 73
type textarea "x"
type textarea "Turbo air air sensor PT-"
type textarea "x"
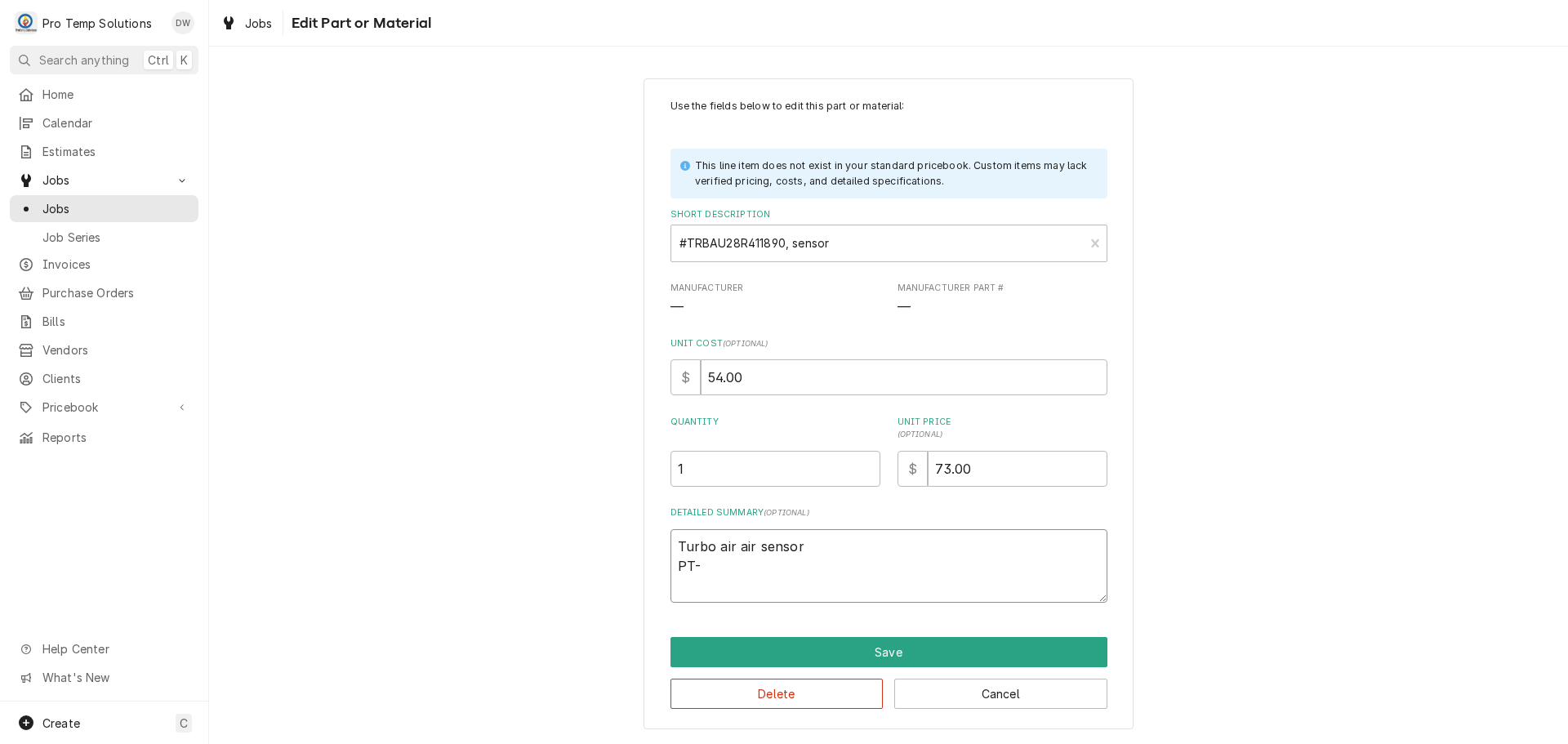
type textarea "Turbo air air sensor PT"
type textarea "x"
type textarea "Turbo air air sensor PT"
type textarea "x"
type textarea "Turbo air air sensor PT L"
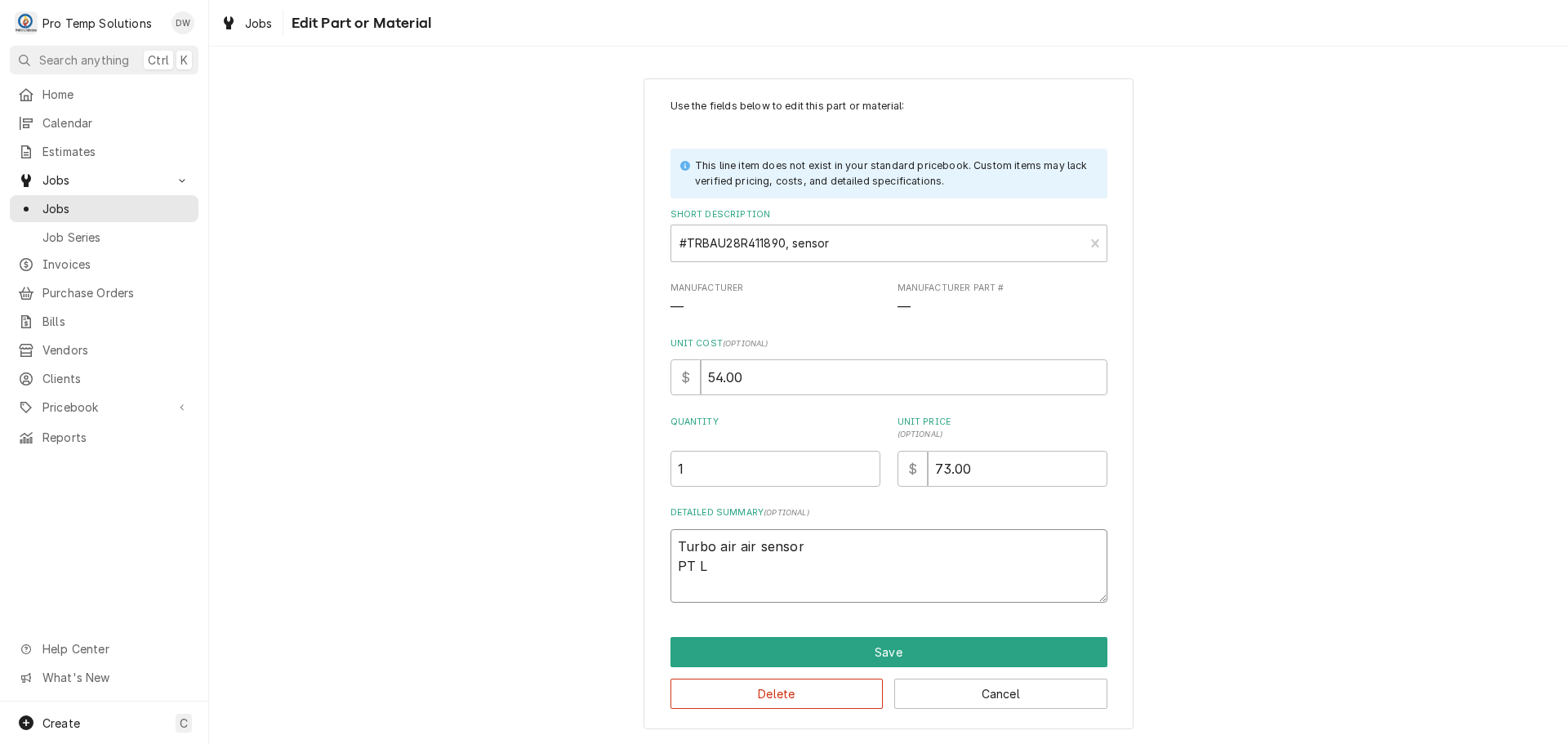
type textarea "x"
type textarea "Turbo air air sensor PT LI"
type textarea "x"
type textarea "Turbo air air sensor PT LIS"
type textarea "x"
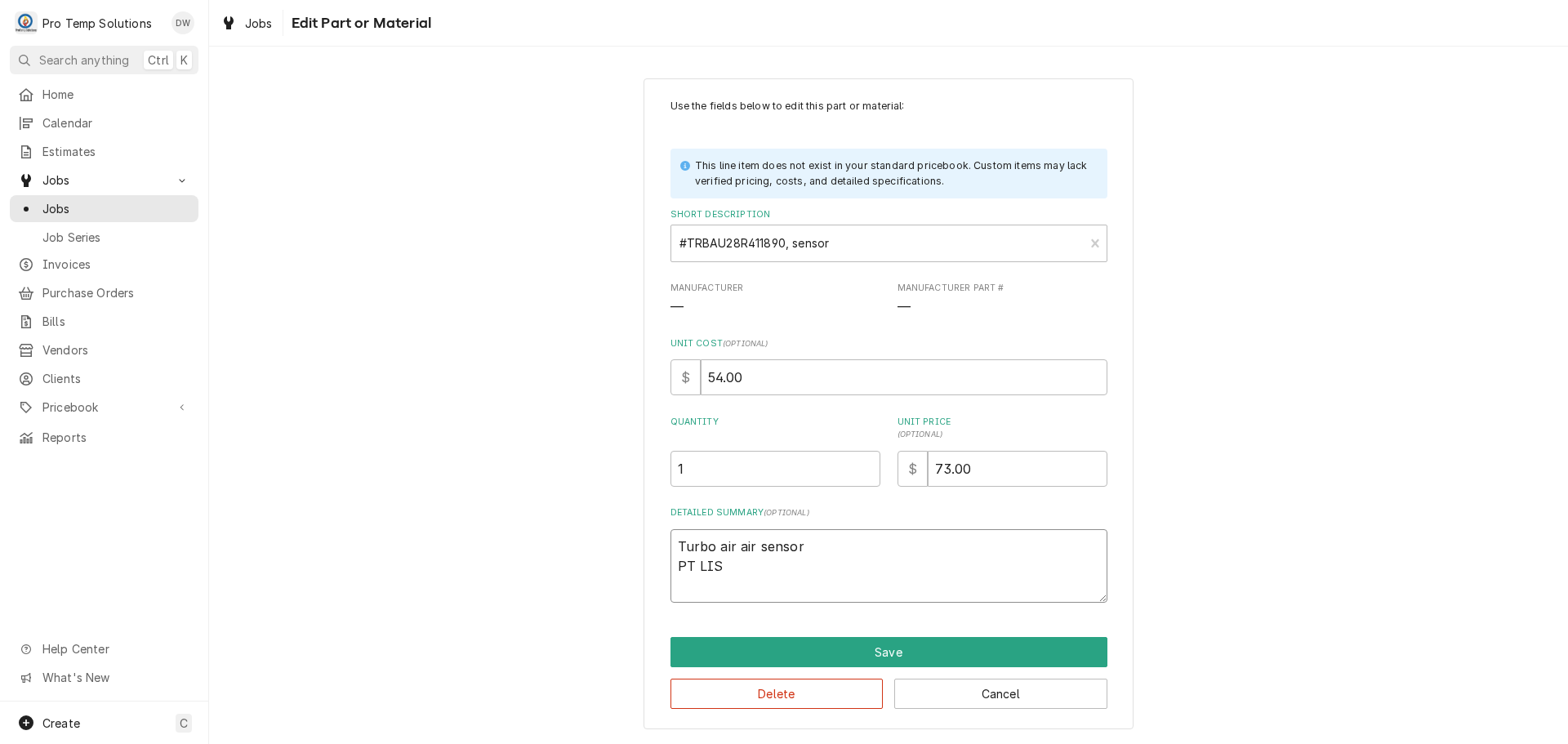
type textarea "Turbo air air sensor PT LIST"
type textarea "x"
type textarea "Turbo air air sensor PT LIST"
type textarea "x"
type textarea "Turbo air air sensor PT LIST $"
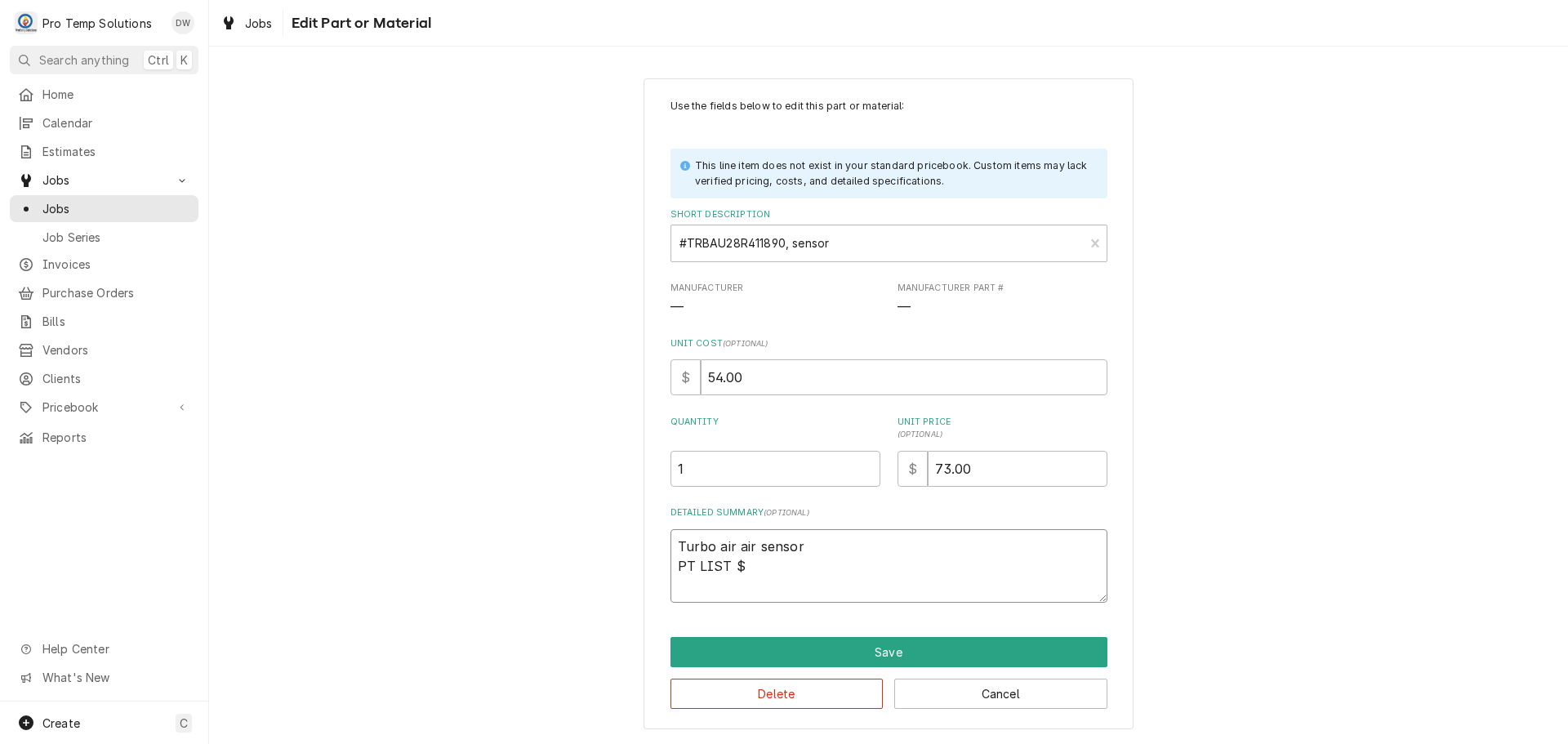
type textarea "x"
type textarea "Turbo air air sensor PT LIST $5"
type textarea "x"
type textarea "Turbo air air sensor PT LIST $54"
type textarea "x"
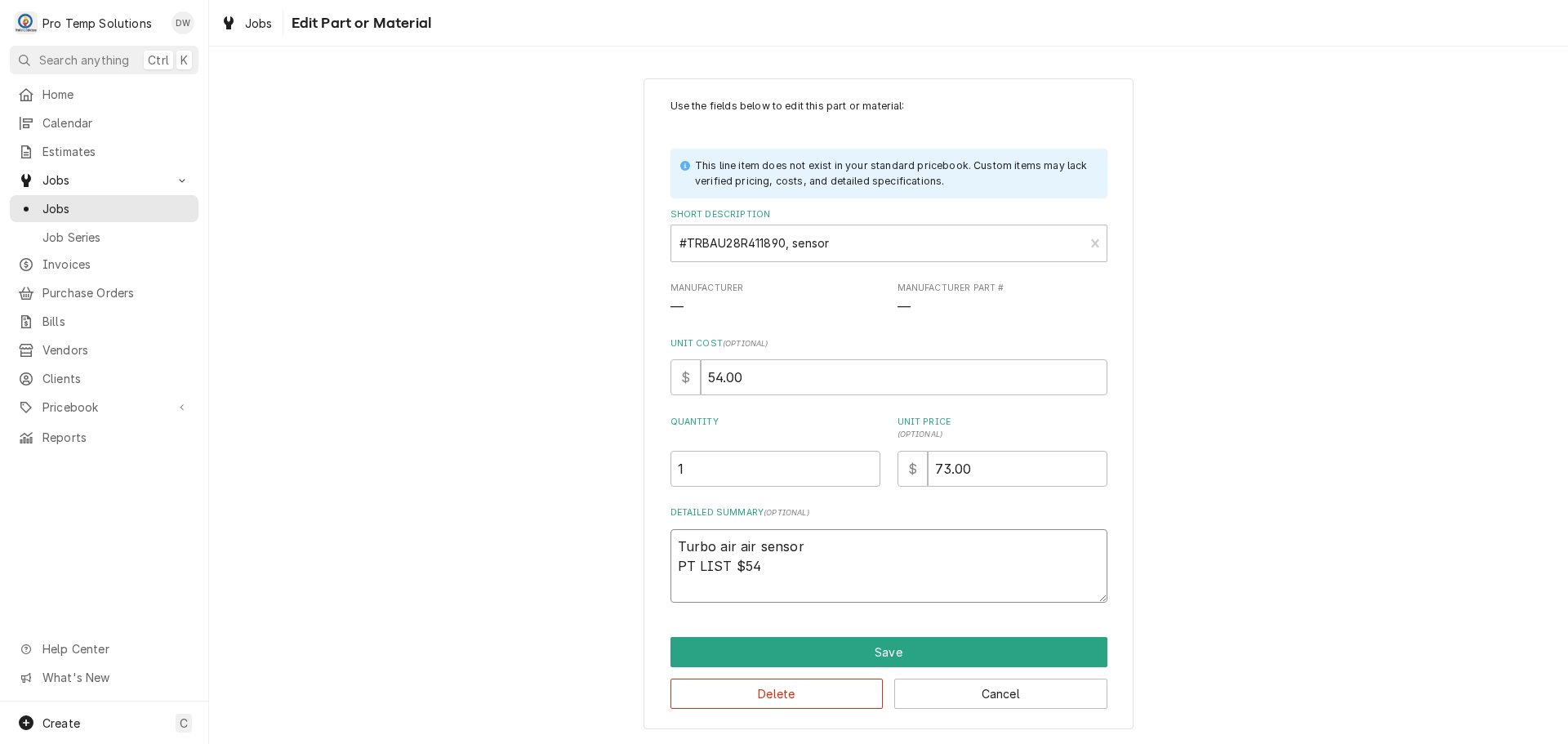
type textarea "Turbo air air sensor PT LIST $54."
type textarea "x"
type textarea "Turbo air air sensor PT LIST $54.0"
type textarea "x"
type textarea "Turbo air air sensor PT LIST $54.00"
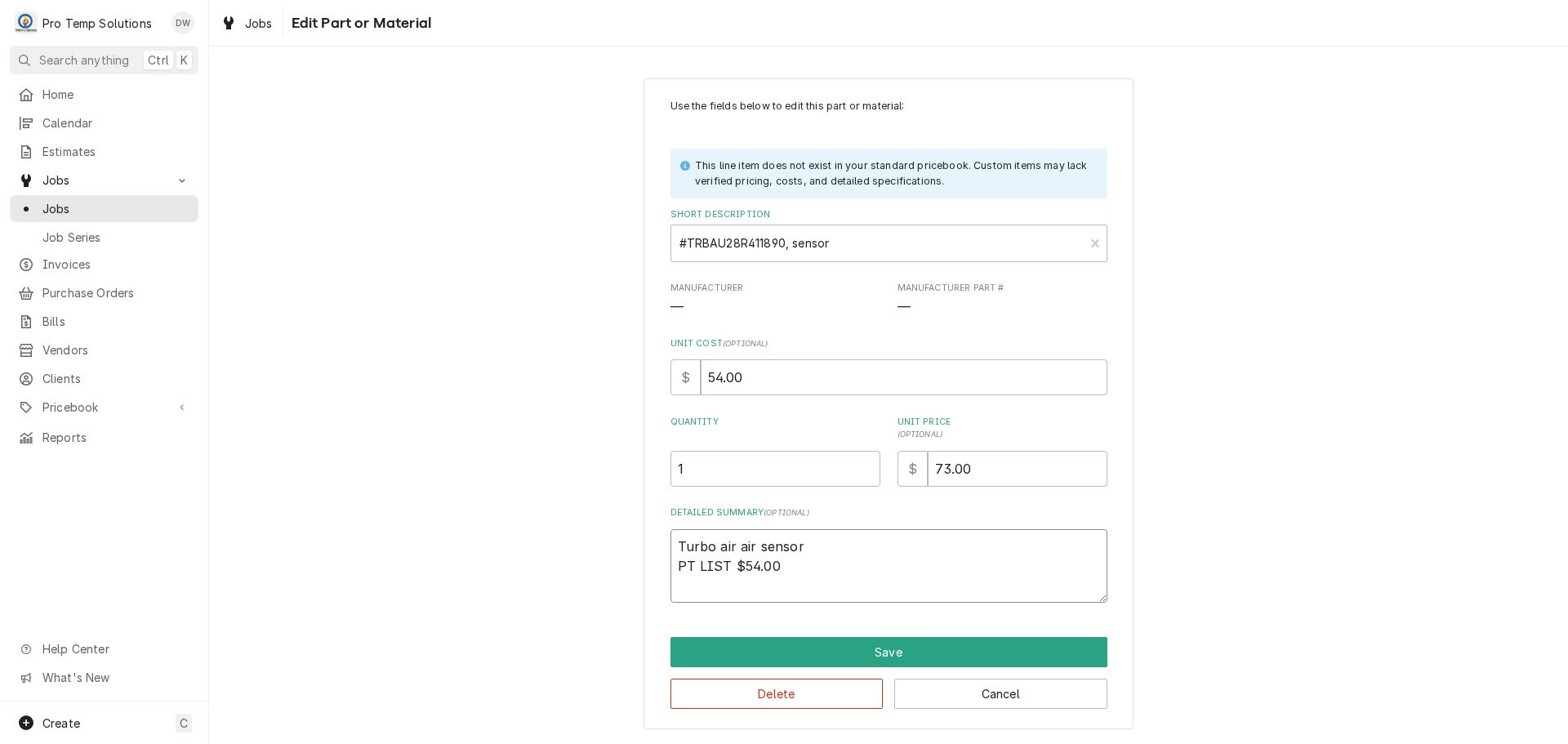
type textarea "x"
type textarea "Turbo air air sensor PT LIST $54.00"
type textarea "x"
type textarea "Turbo air air sensor PT LIST $54.00 P"
type textarea "x"
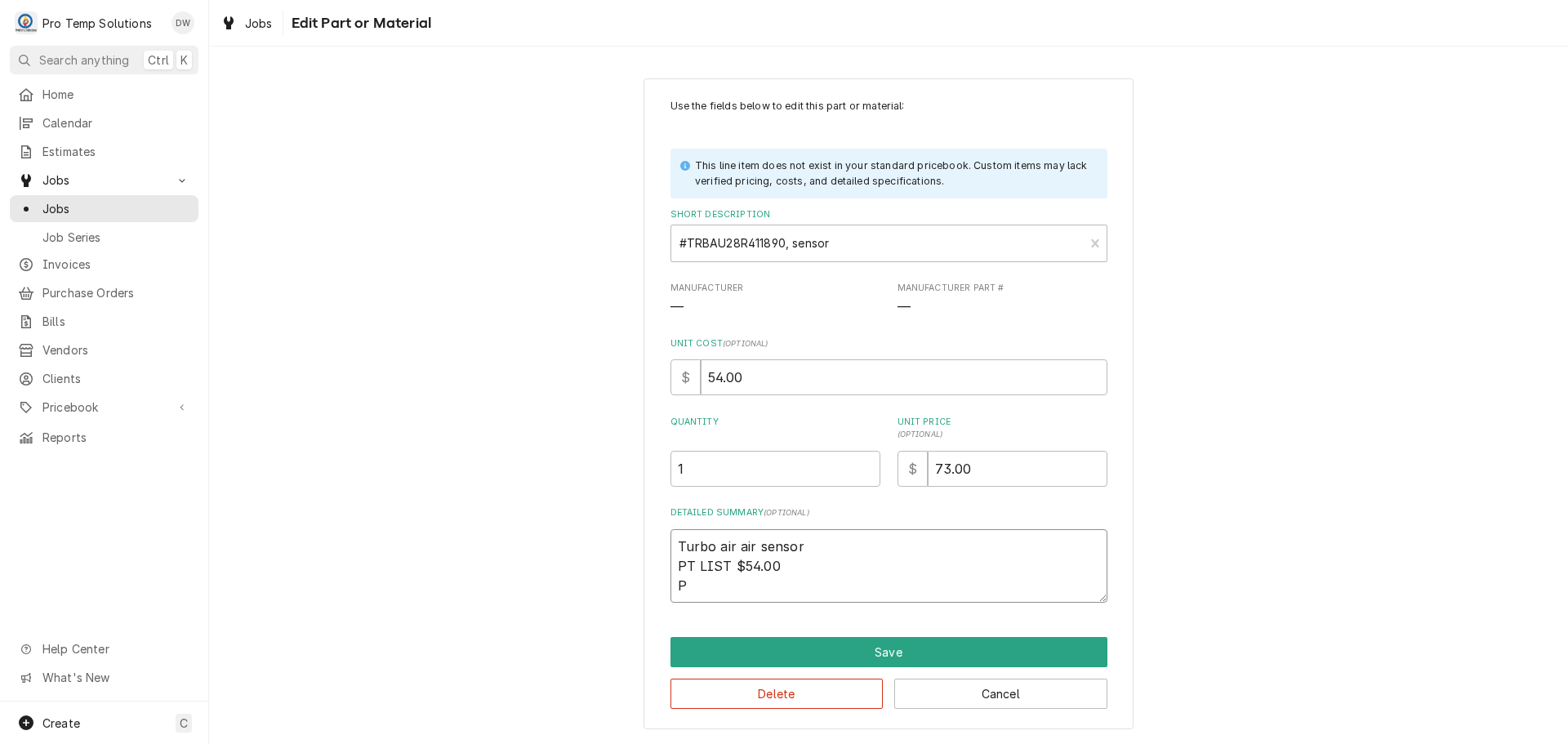
type textarea "Turbo air air sensor PT LIST $54.00 PR"
type textarea "x"
type textarea "Turbo air air sensor PT LIST $54.00 PRO"
type textarea "x"
type textarea "Turbo air air sensor PT LIST $54.00 PROT"
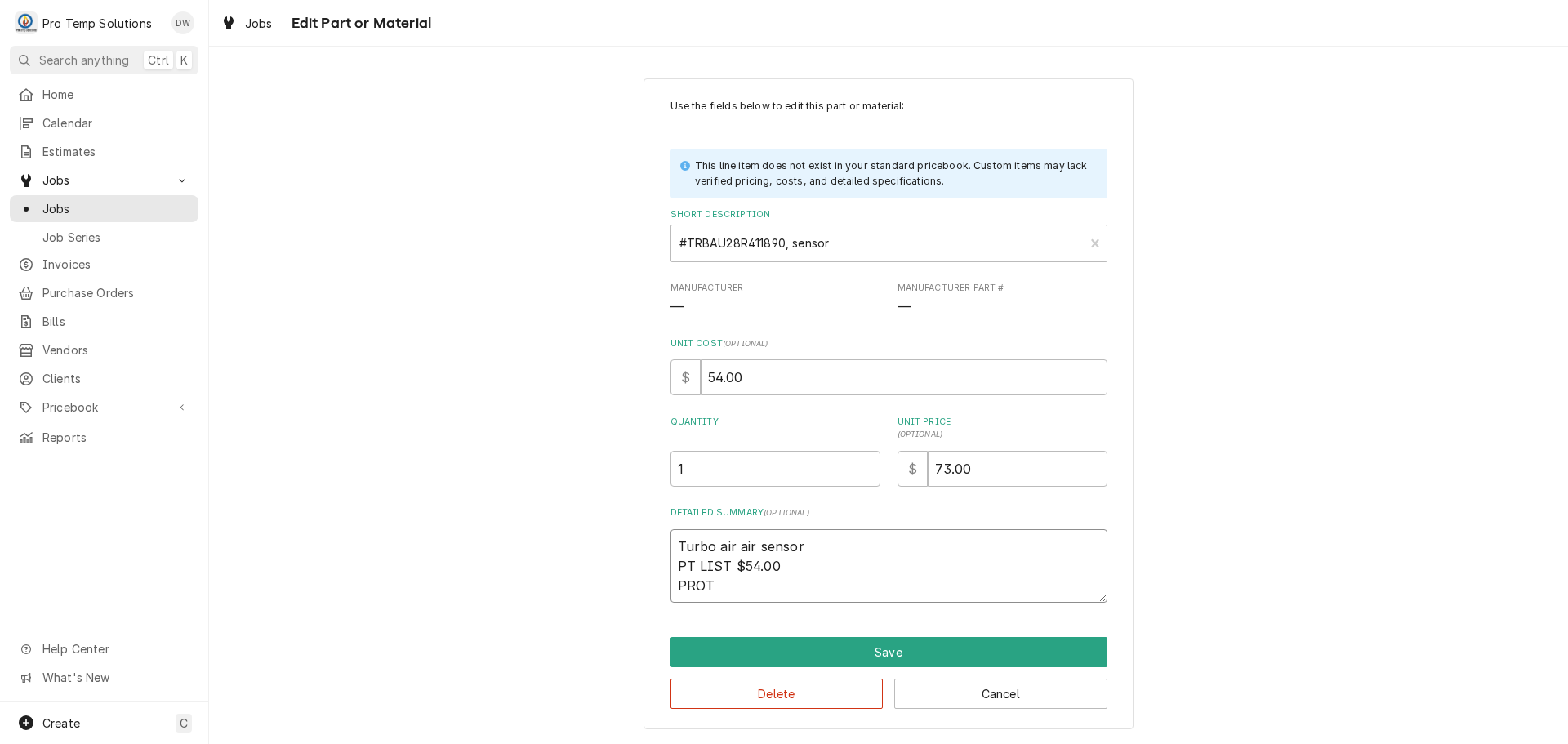
type textarea "x"
type textarea "Turbo air air sensor PT LIST $54.00 PROTE"
type textarea "x"
type textarea "Turbo air air sensor PT LIST $54.00 PROTEM"
type textarea "x"
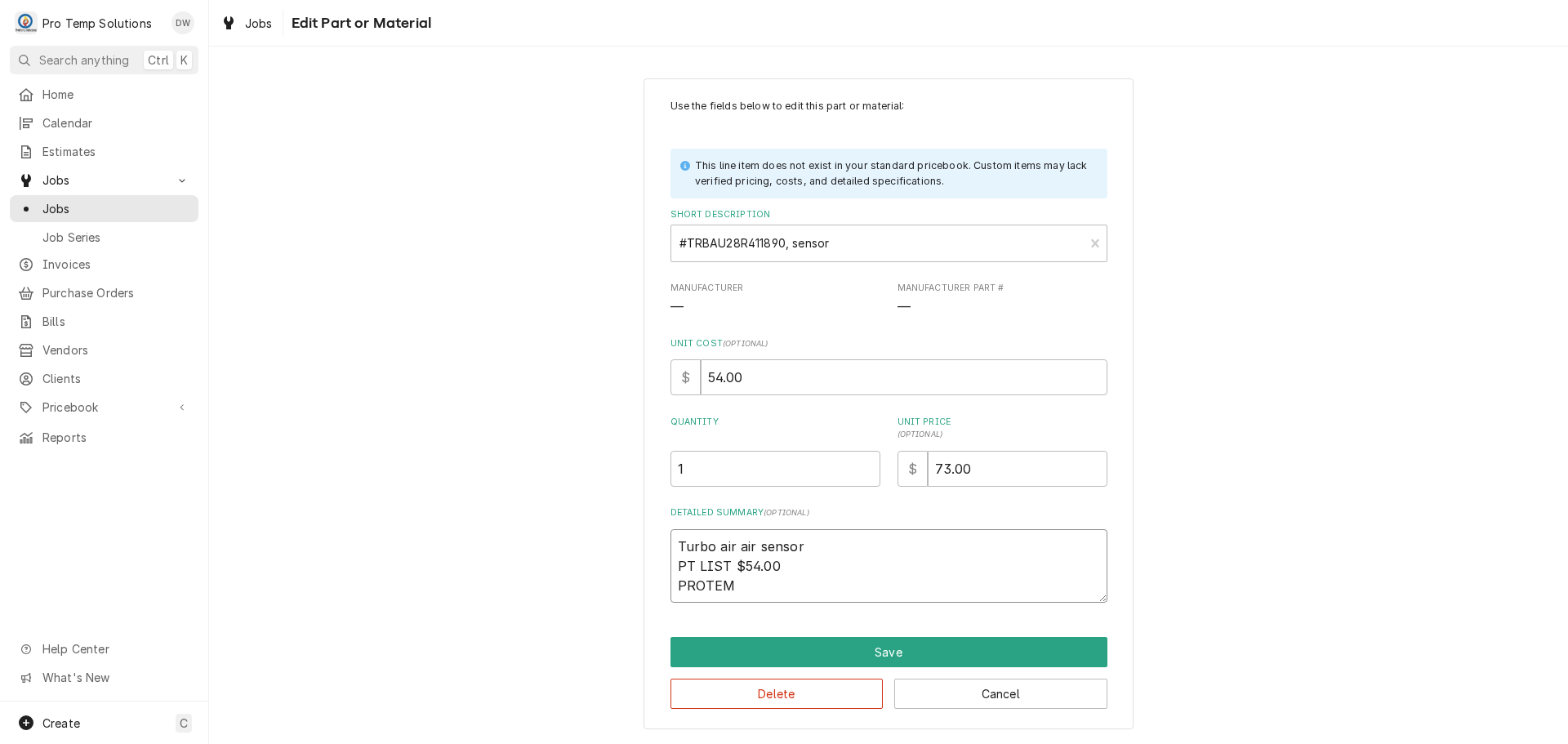
type textarea "Turbo air air sensor PT LIST $54.00 PROTEMP"
type textarea "x"
type textarea "Turbo air air sensor PT LIST $54.00 PROTEMP"
type textarea "x"
type textarea "Turbo air air sensor PT LIST $54.00 PROTEMP 5"
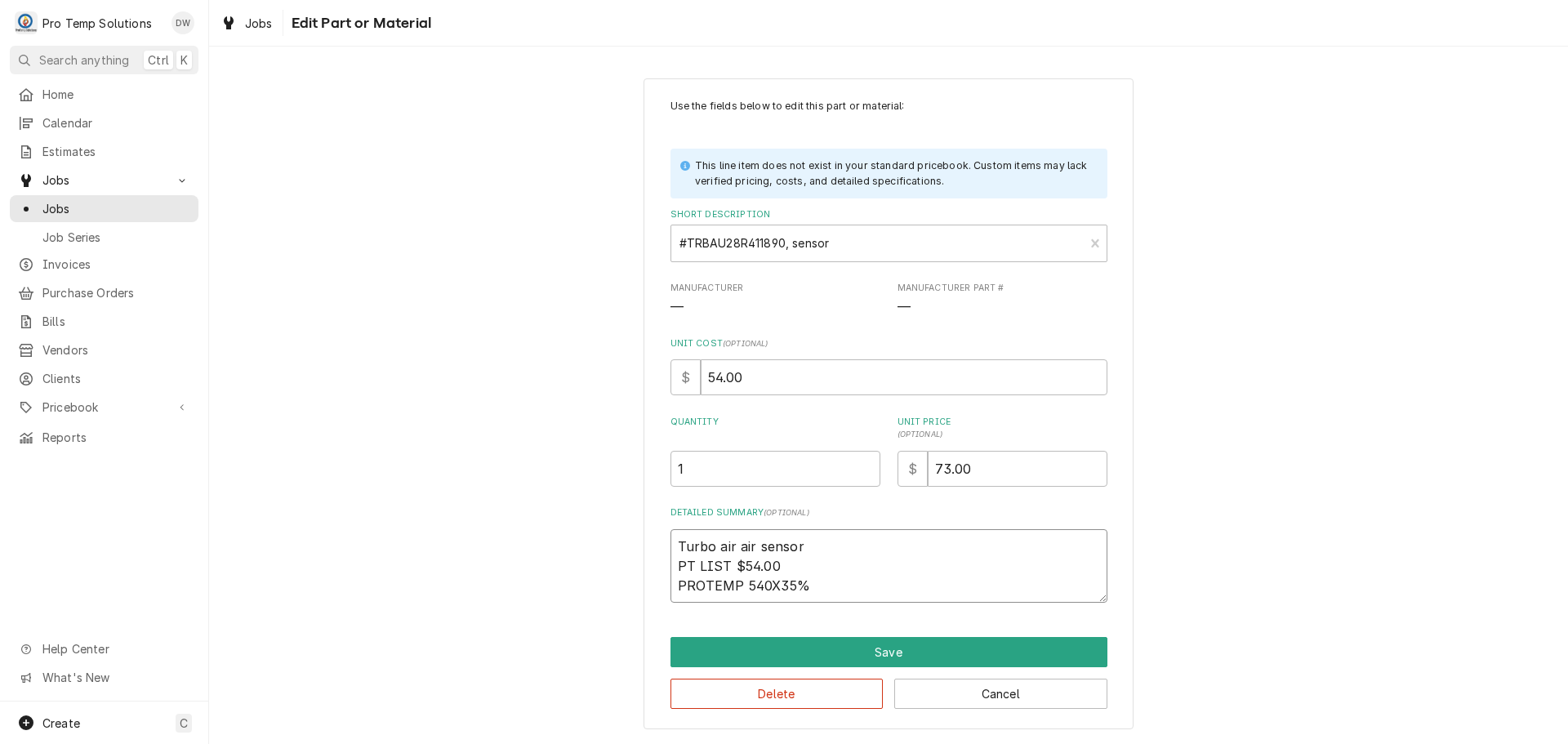
click at [770, 585] on textarea "Turbo air air sensor PT LIST $54.00 PROTEMP 540X35%" at bounding box center [889, 566] width 437 height 73
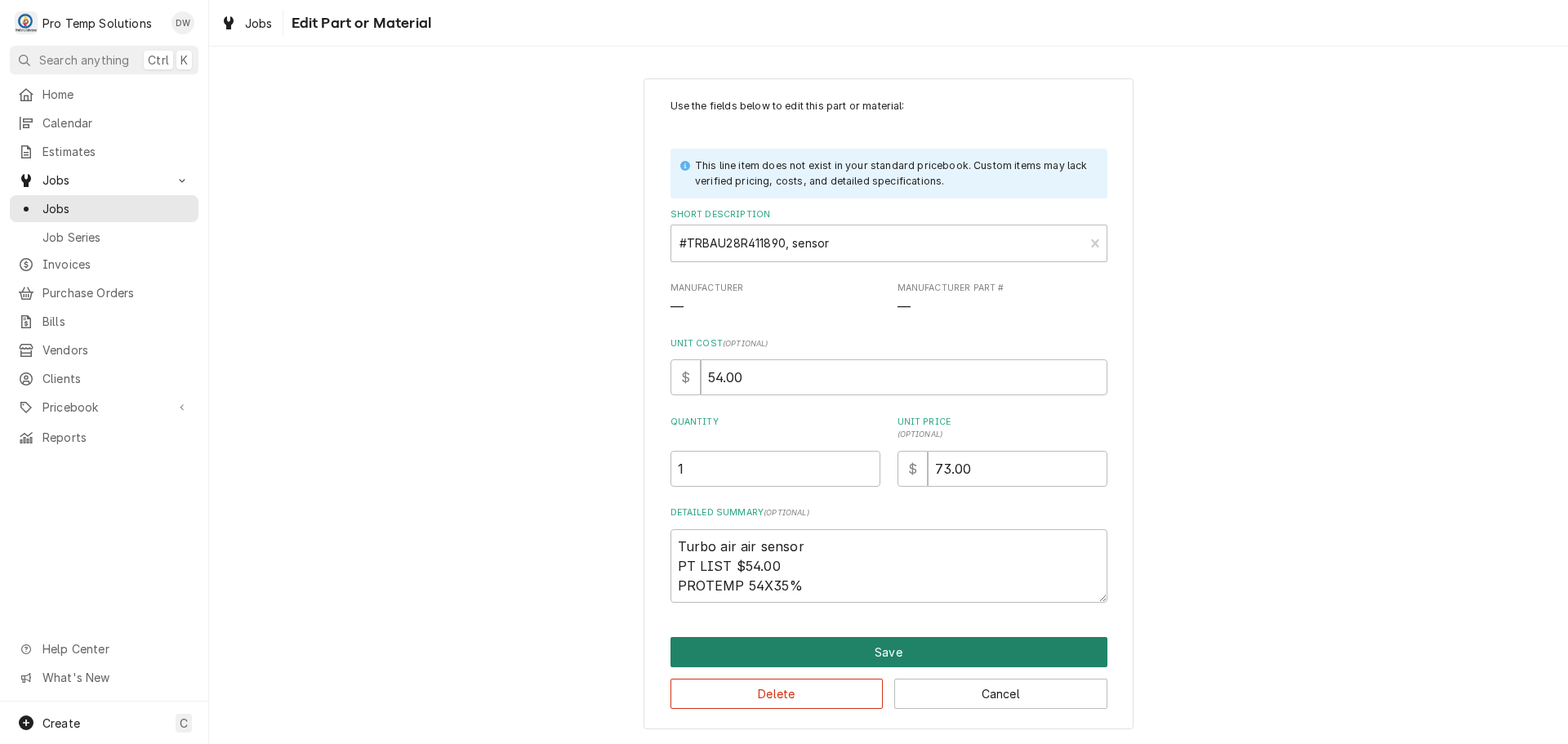
click at [896, 644] on button "Save" at bounding box center [889, 652] width 437 height 31
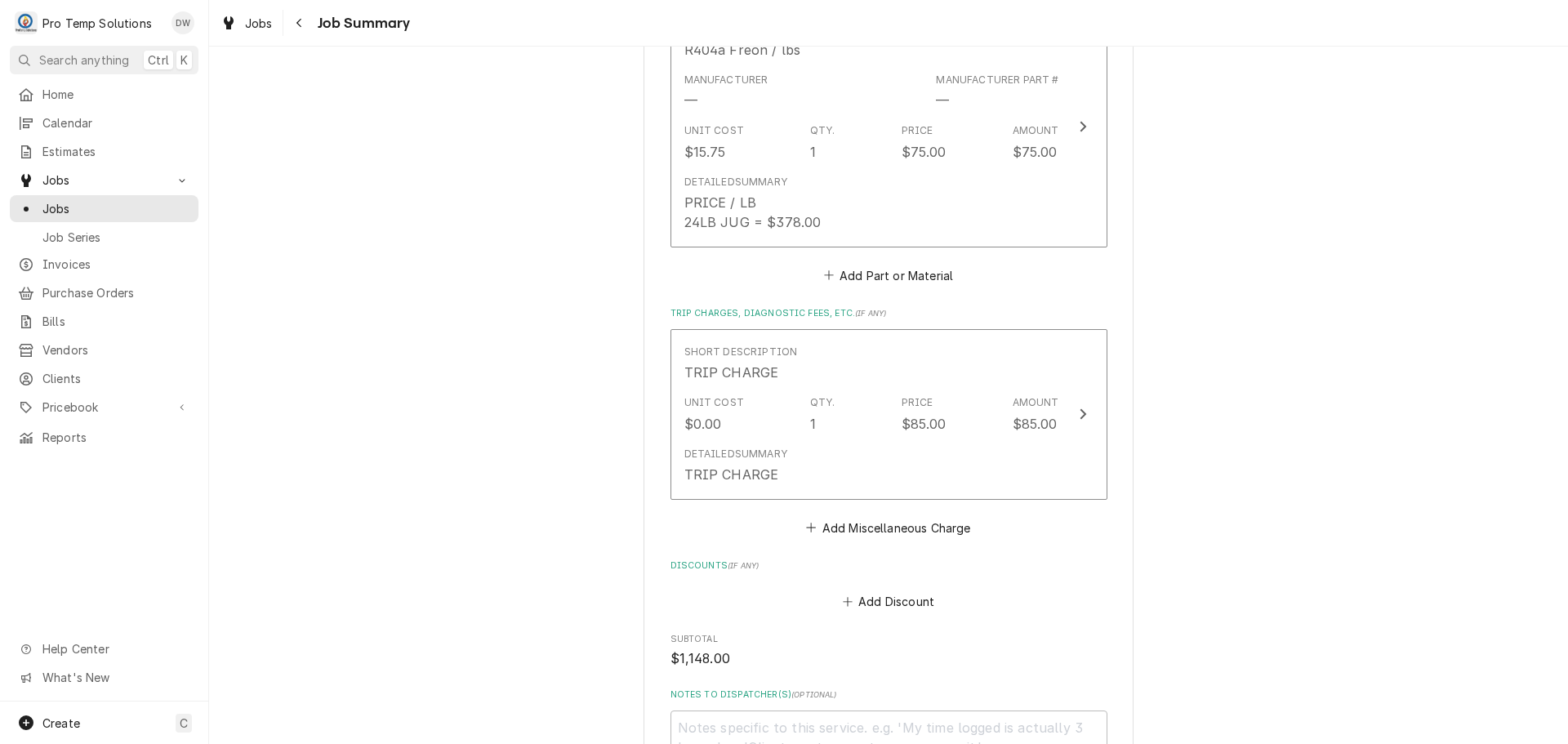
scroll to position [2369, 0]
click at [861, 513] on button "Add Miscellaneous Charge" at bounding box center [889, 524] width 170 height 23
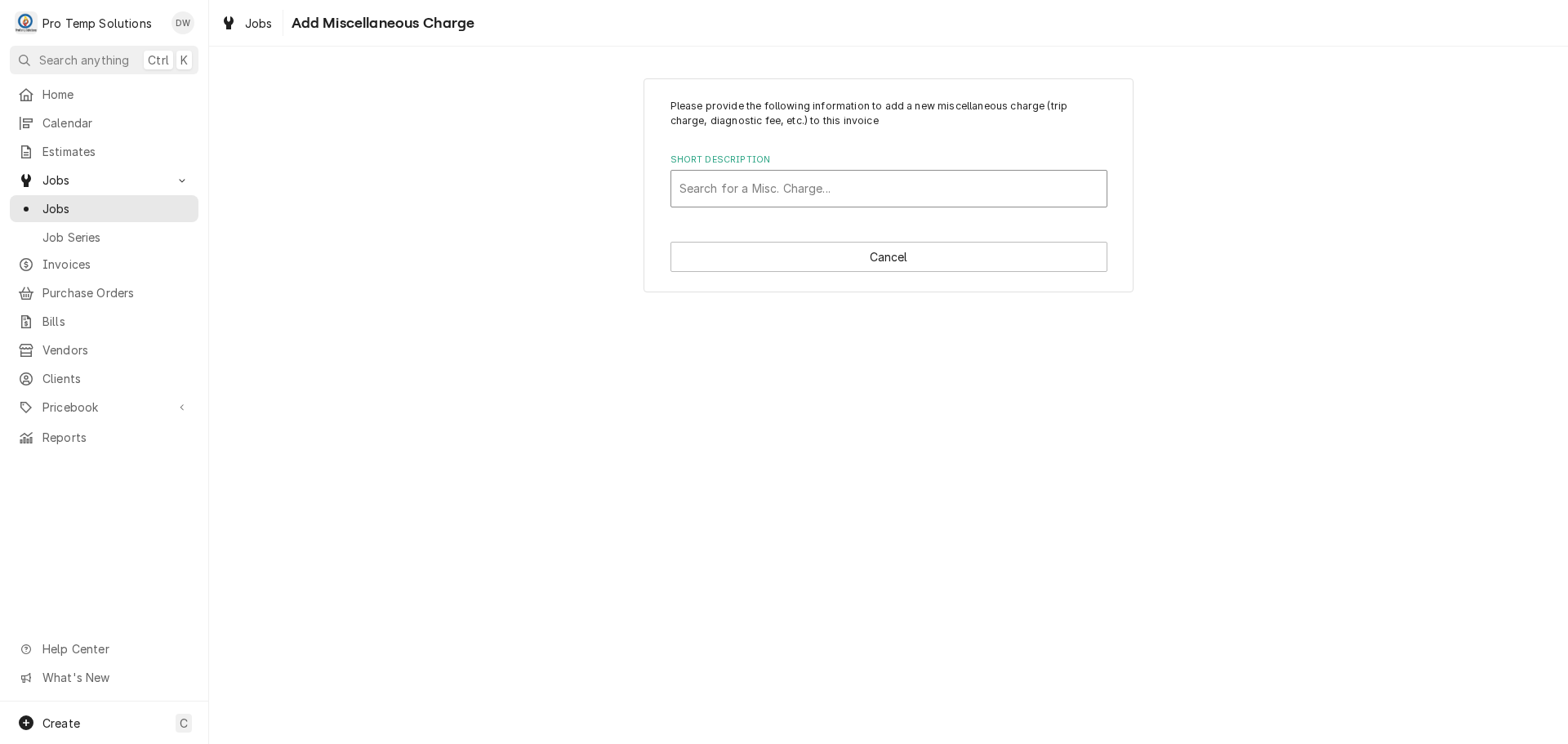
click at [875, 182] on div "Short Description" at bounding box center [889, 188] width 419 height 30
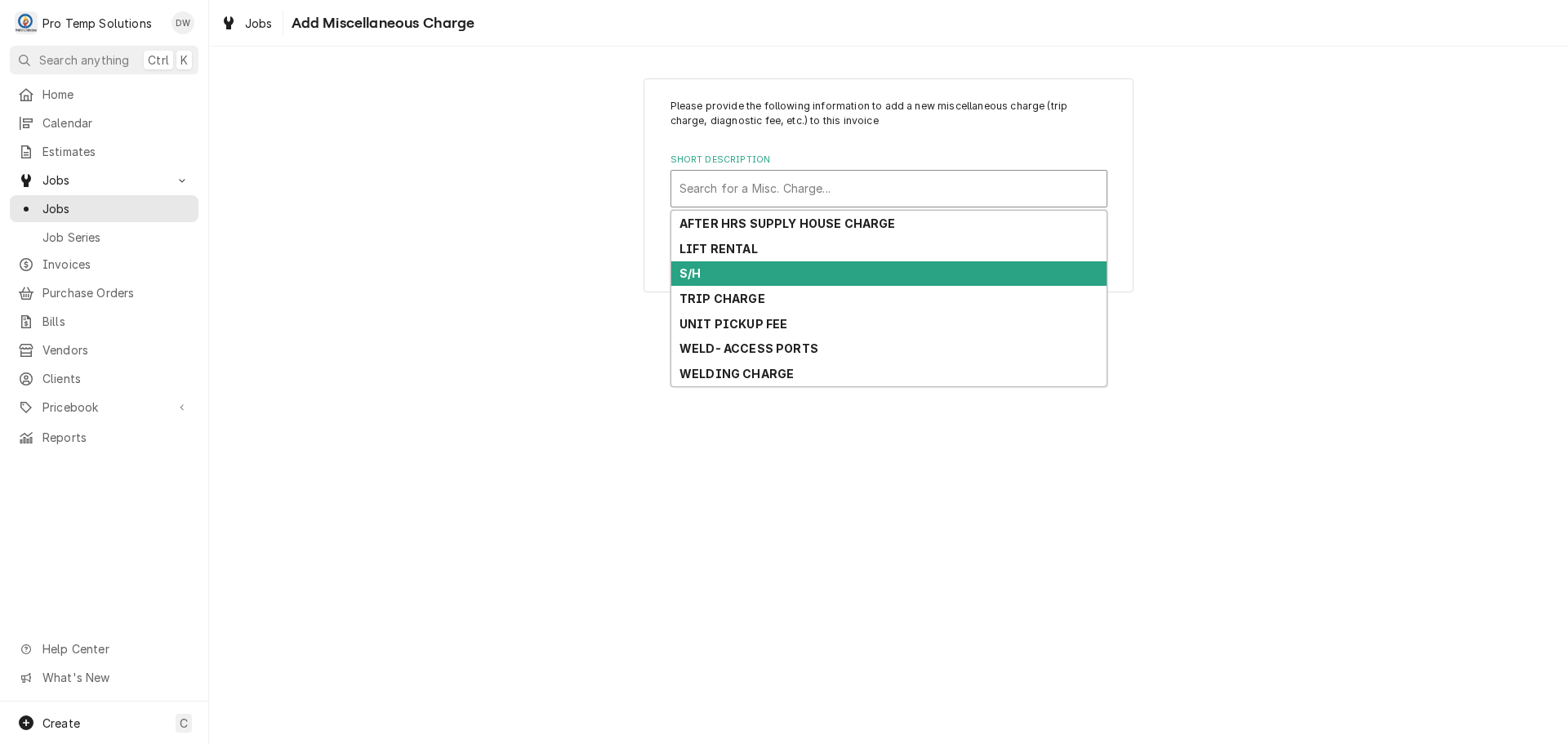
click at [832, 278] on div "S/H" at bounding box center [889, 274] width 435 height 26
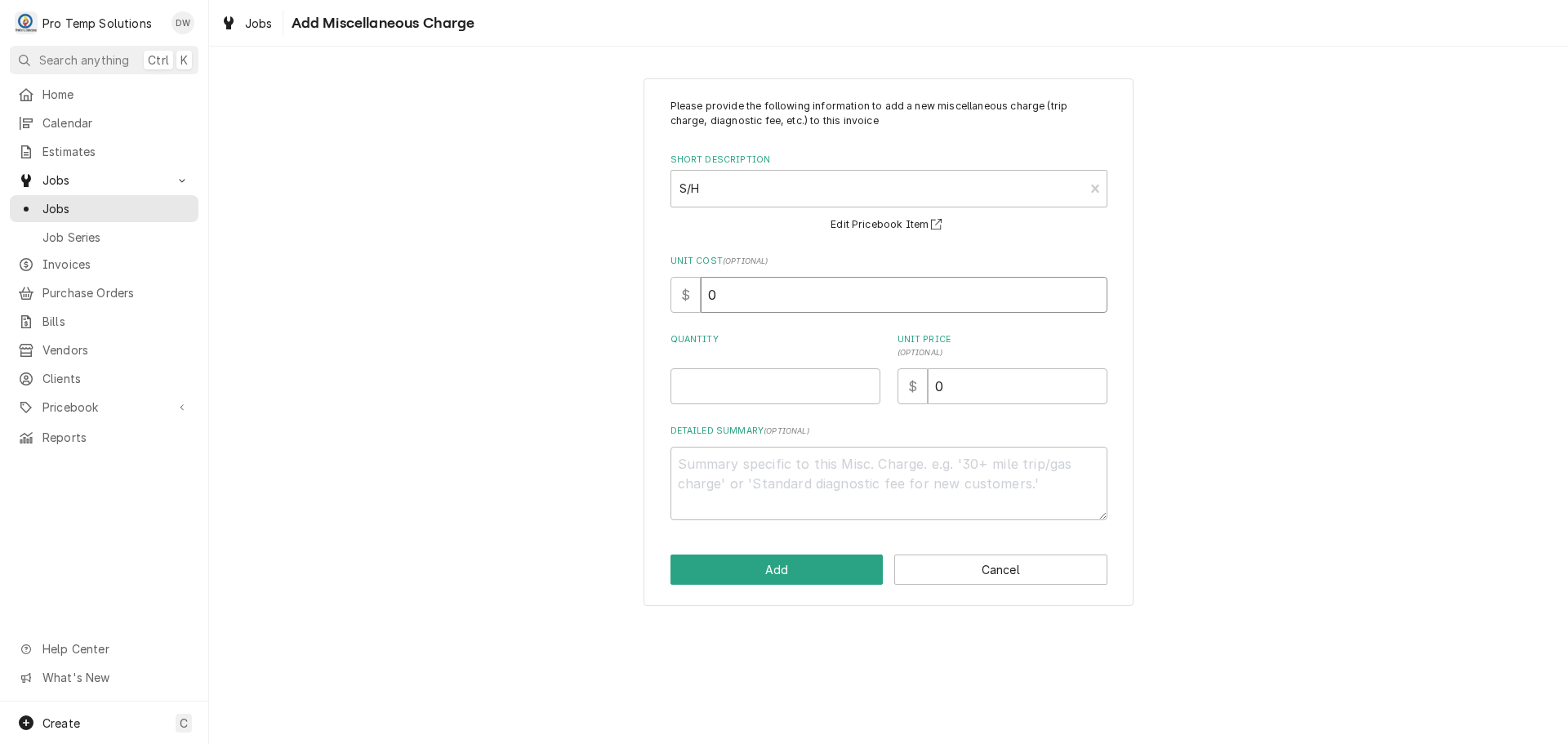
click at [785, 305] on input "0" at bounding box center [904, 295] width 407 height 36
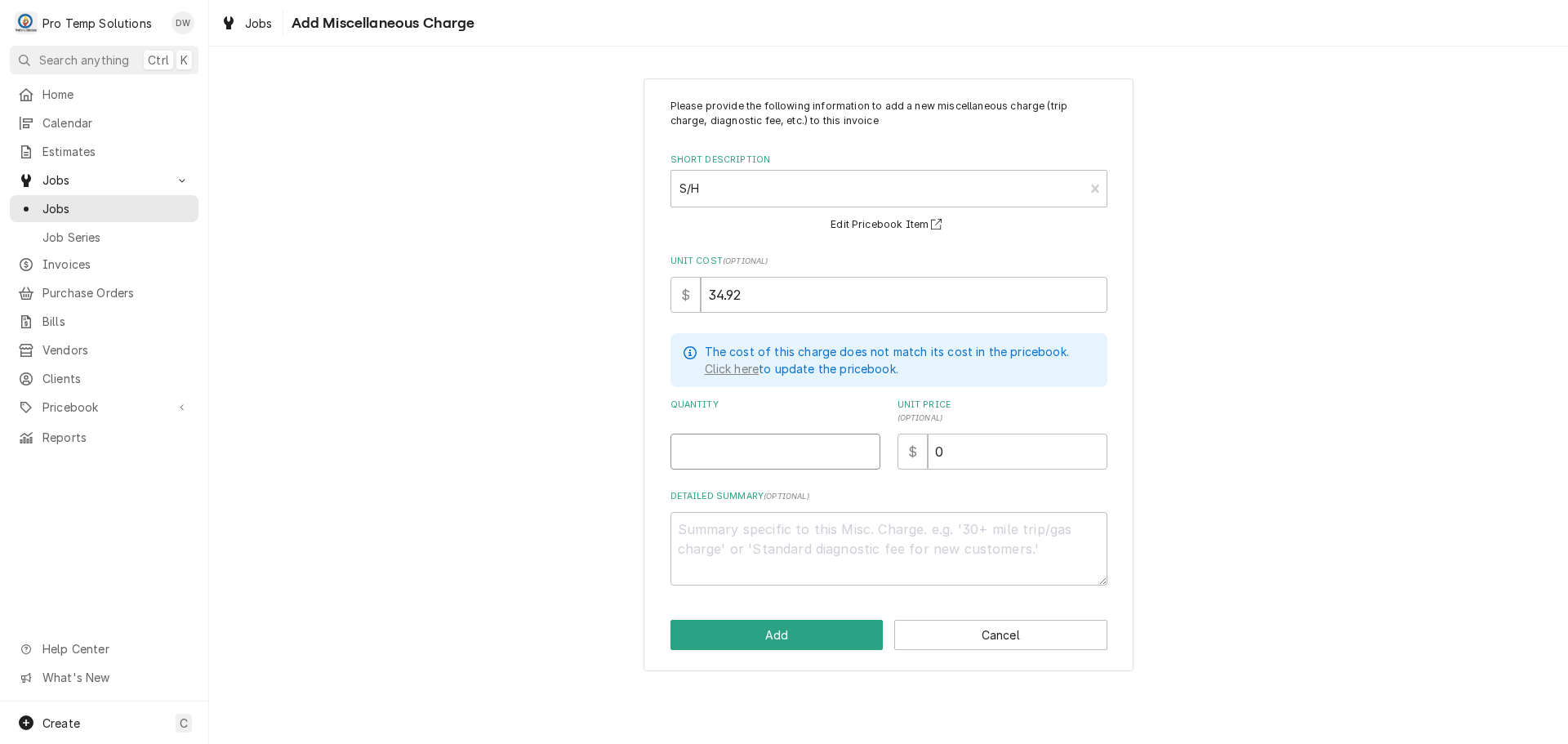
click at [810, 449] on input "Quantity" at bounding box center [775, 452] width 210 height 36
click at [963, 456] on input "0" at bounding box center [1017, 452] width 180 height 36
click at [850, 519] on textarea "Detailed Summary ( optional )" at bounding box center [889, 549] width 437 height 73
click at [770, 632] on button "Add" at bounding box center [777, 635] width 213 height 31
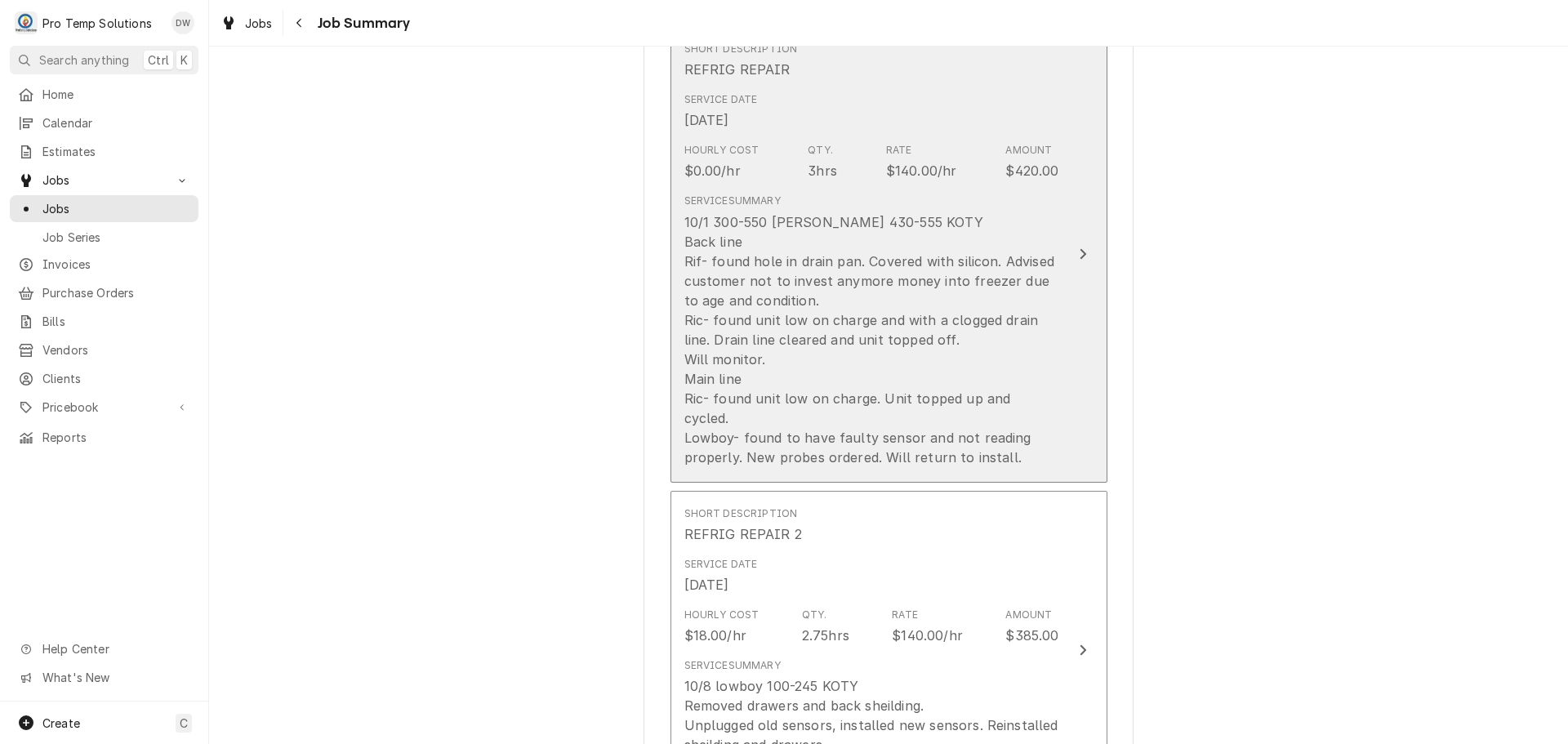
scroll to position [490, 0]
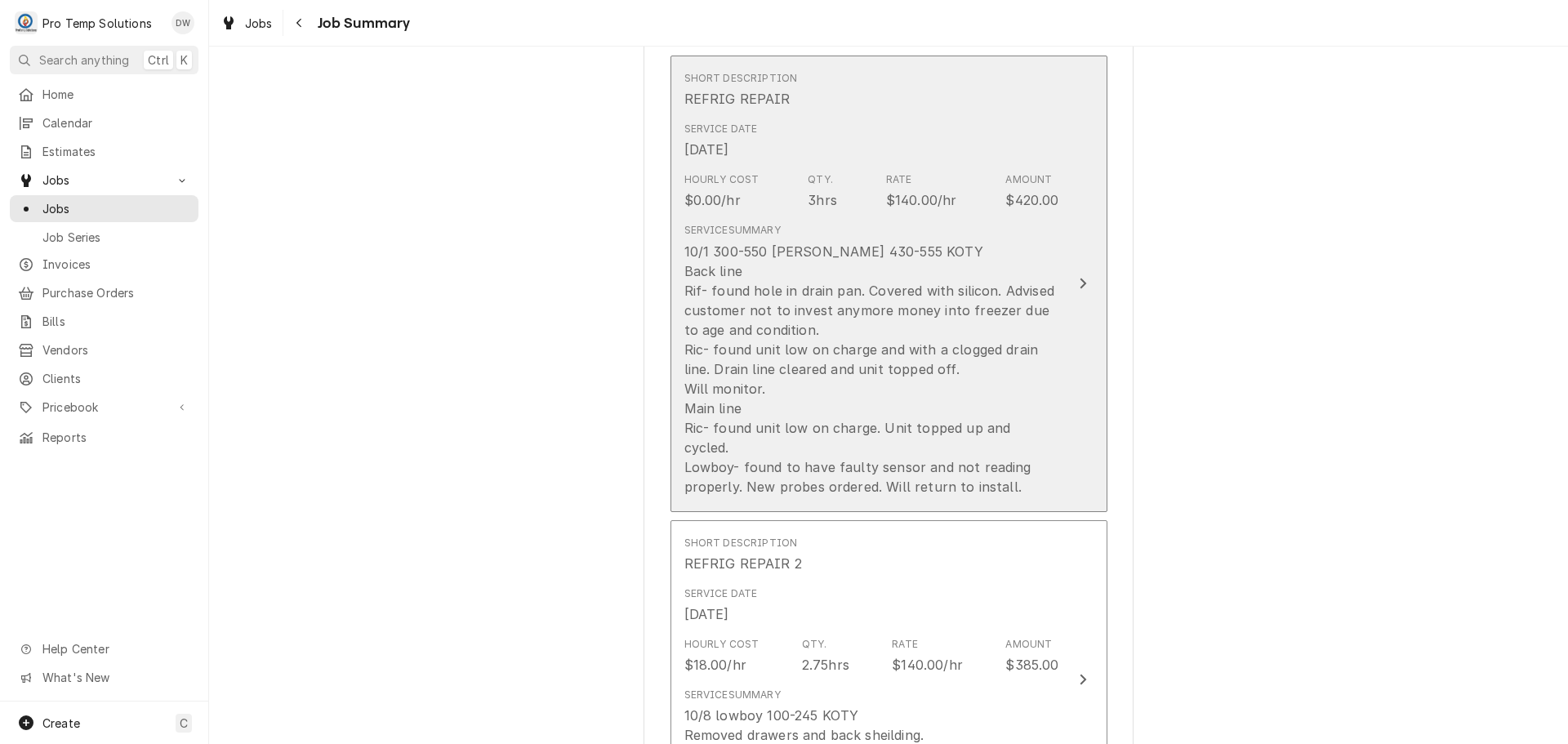
click at [1079, 277] on icon "Update Line Item" at bounding box center [1084, 283] width 9 height 13
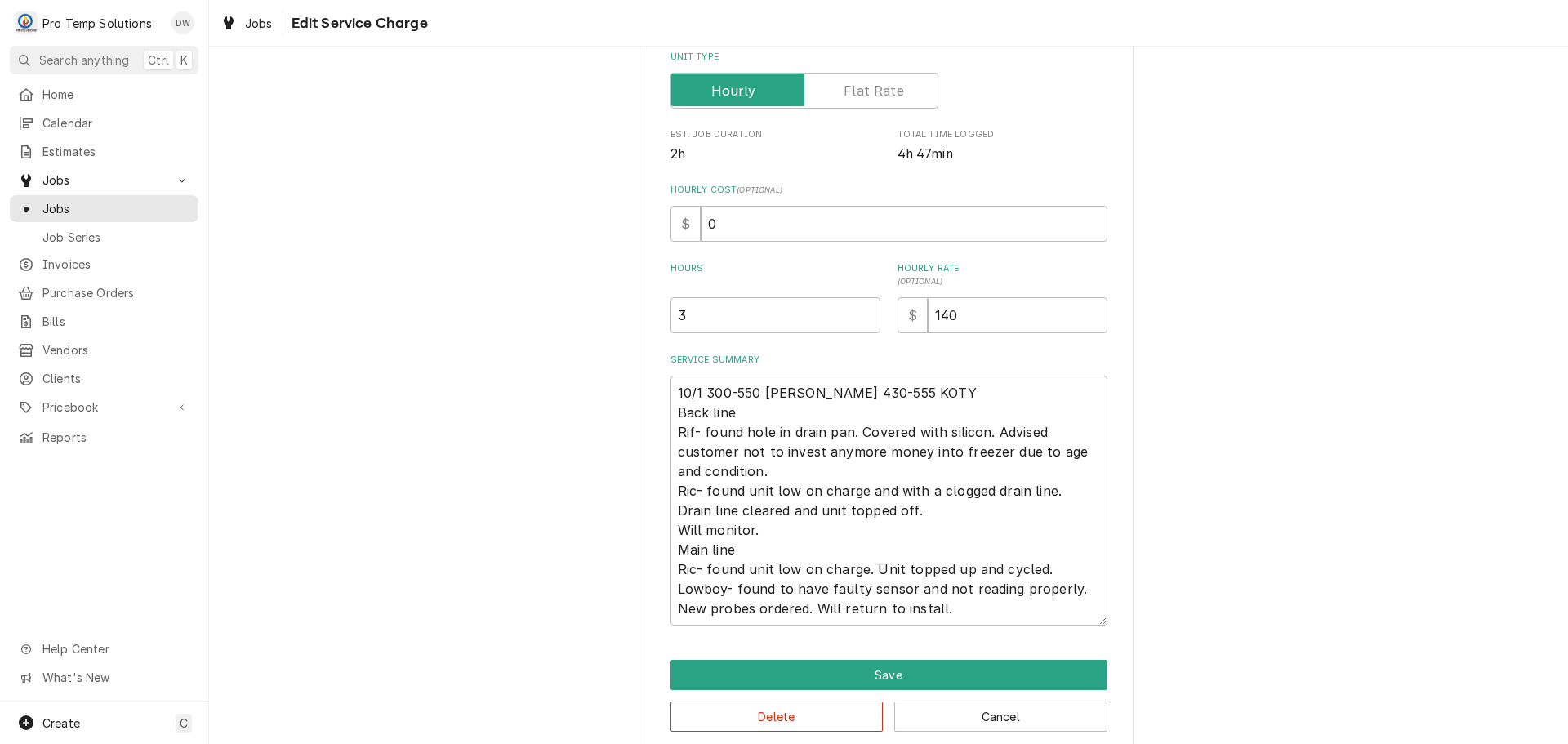
scroll to position [291, 0]
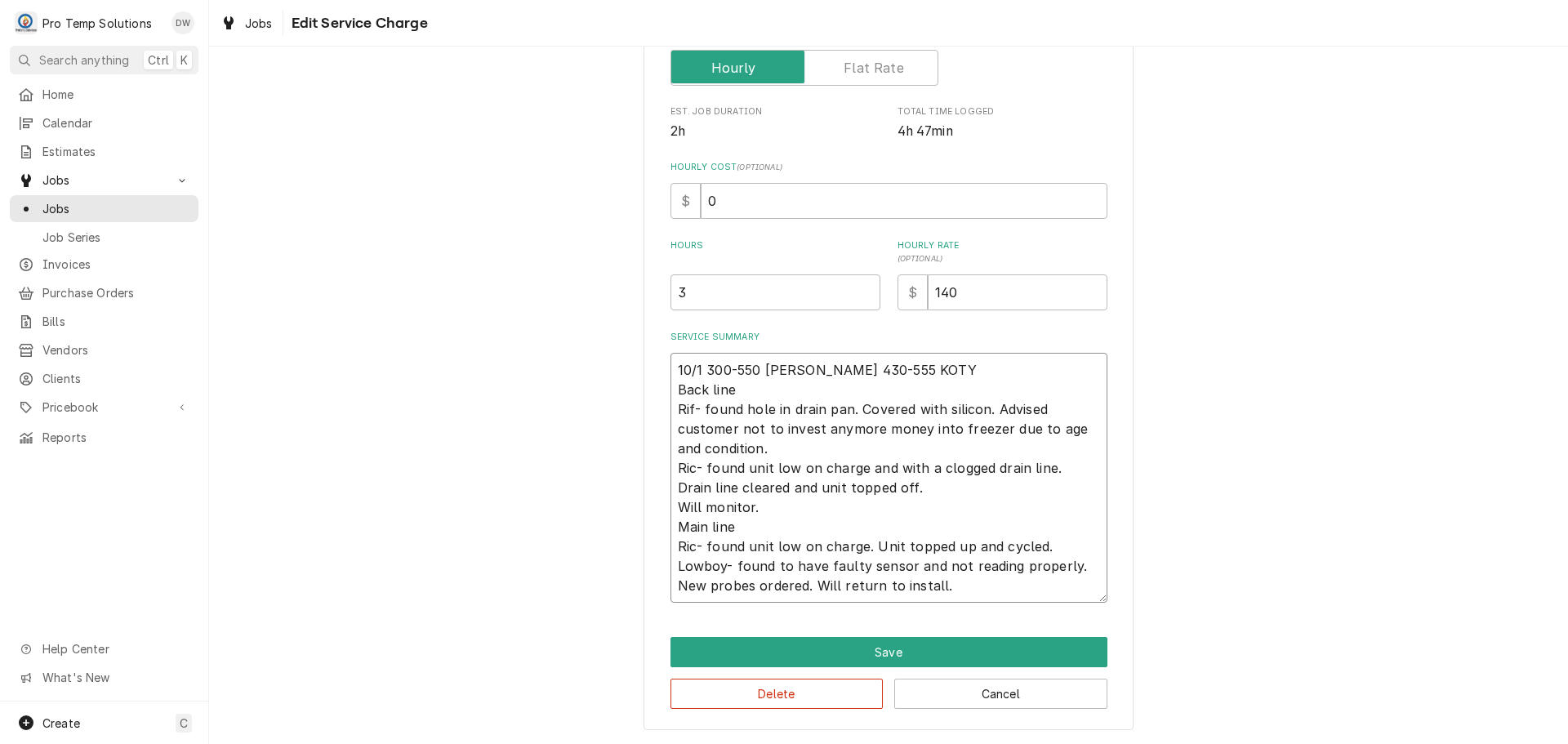
click at [907, 409] on textarea "10/1 300-550 KEVIN 430-555 KOTY Back line Rif- found hole in drain pan. Covered…" at bounding box center [889, 478] width 437 height 250
click at [934, 405] on textarea "10/1 300-550 KEVIN 430-555 KOTY Back line Rif- found hole in drain pan. Repaire…" at bounding box center [889, 478] width 437 height 250
click at [1092, 407] on textarea "10/1 300-550 KEVIN 430-555 KOTY Back line Rif- found hole in drain pan. Repaire…" at bounding box center [889, 478] width 437 height 250
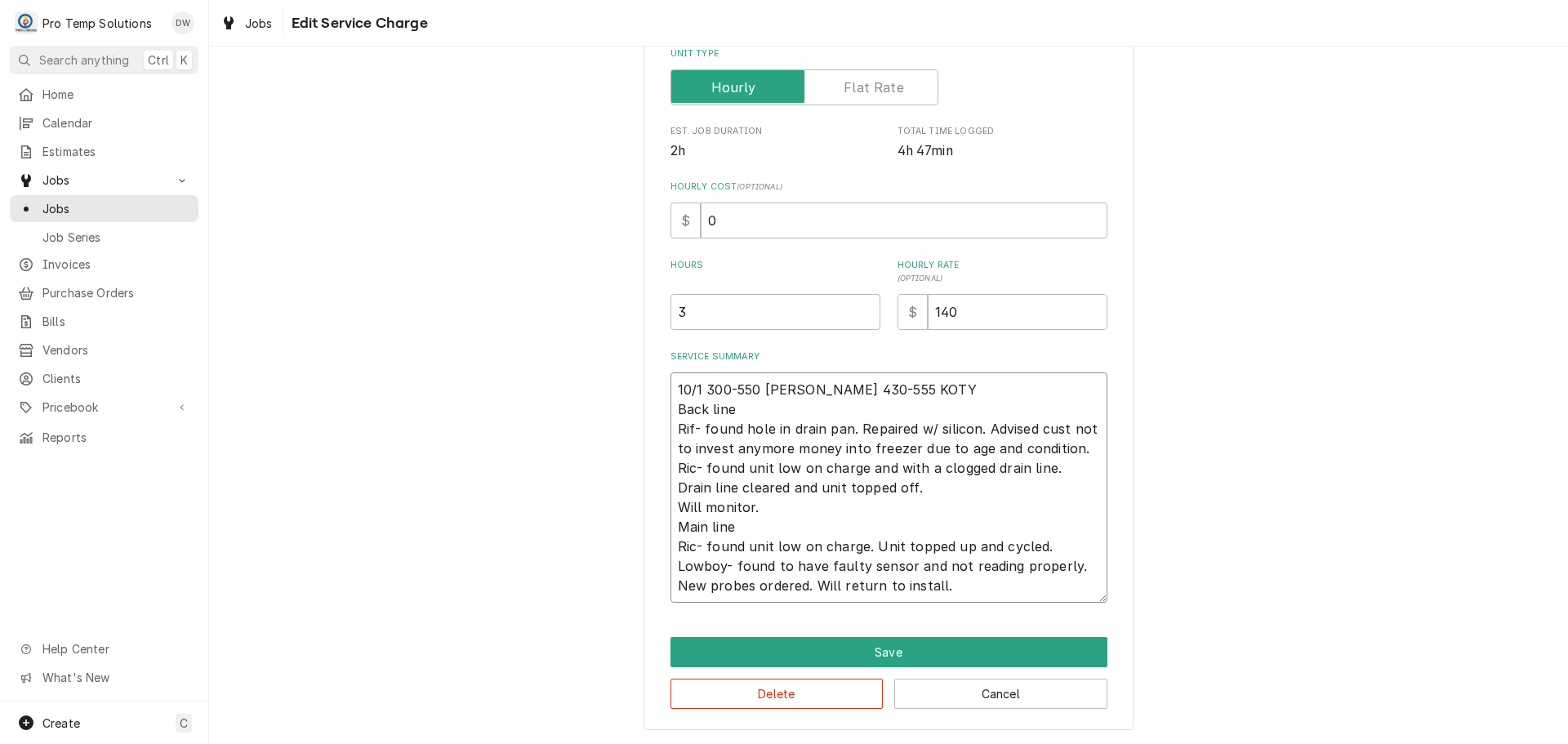
click at [937, 447] on textarea "10/1 300-550 KEVIN 430-555 KOTY Back line Rif- found hole in drain pan. Repaire…" at bounding box center [889, 488] width 437 height 231
click at [910, 448] on textarea "10/1 300-550 KEVIN 430-555 KOTY Back line Rif- found hole in drain pan. Repaire…" at bounding box center [889, 488] width 437 height 231
click at [981, 446] on textarea "10/1 300-550 KEVIN 430-555 KOTY Back line Rif- found hole in drain pan. Repaire…" at bounding box center [889, 488] width 437 height 231
click at [773, 468] on textarea "10/1 300-550 KEVIN 430-555 KOTY Back line Rif- found hole in drain pan. Repaire…" at bounding box center [889, 488] width 437 height 231
click at [870, 469] on textarea "10/1 300-550 KEVIN 430-555 KOTY Back line Rif- found hole in drain pan. Repaire…" at bounding box center [889, 488] width 437 height 231
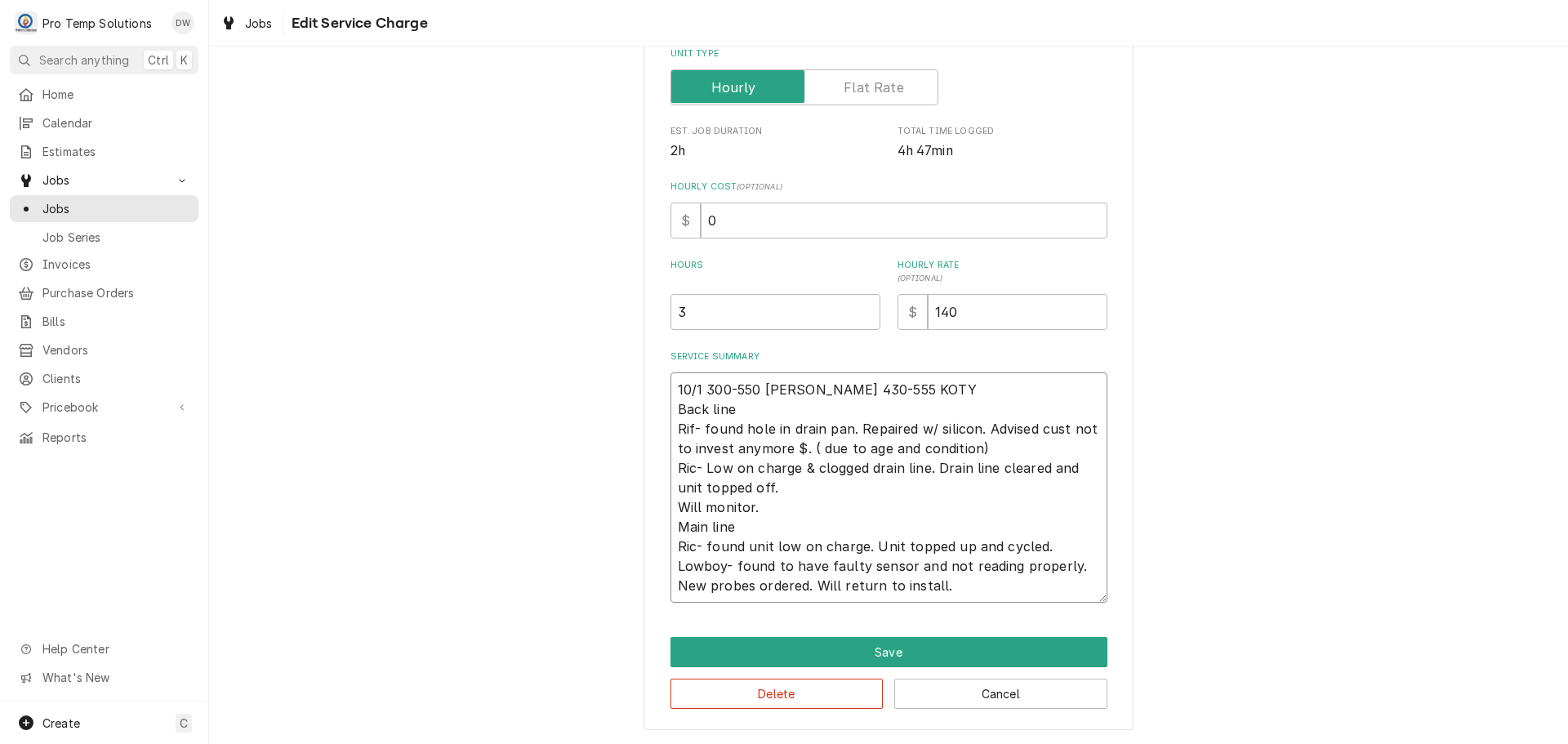
click at [674, 505] on textarea "10/1 300-550 KEVIN 430-555 KOTY Back line Rif- found hole in drain pan. Repaire…" at bounding box center [889, 488] width 437 height 231
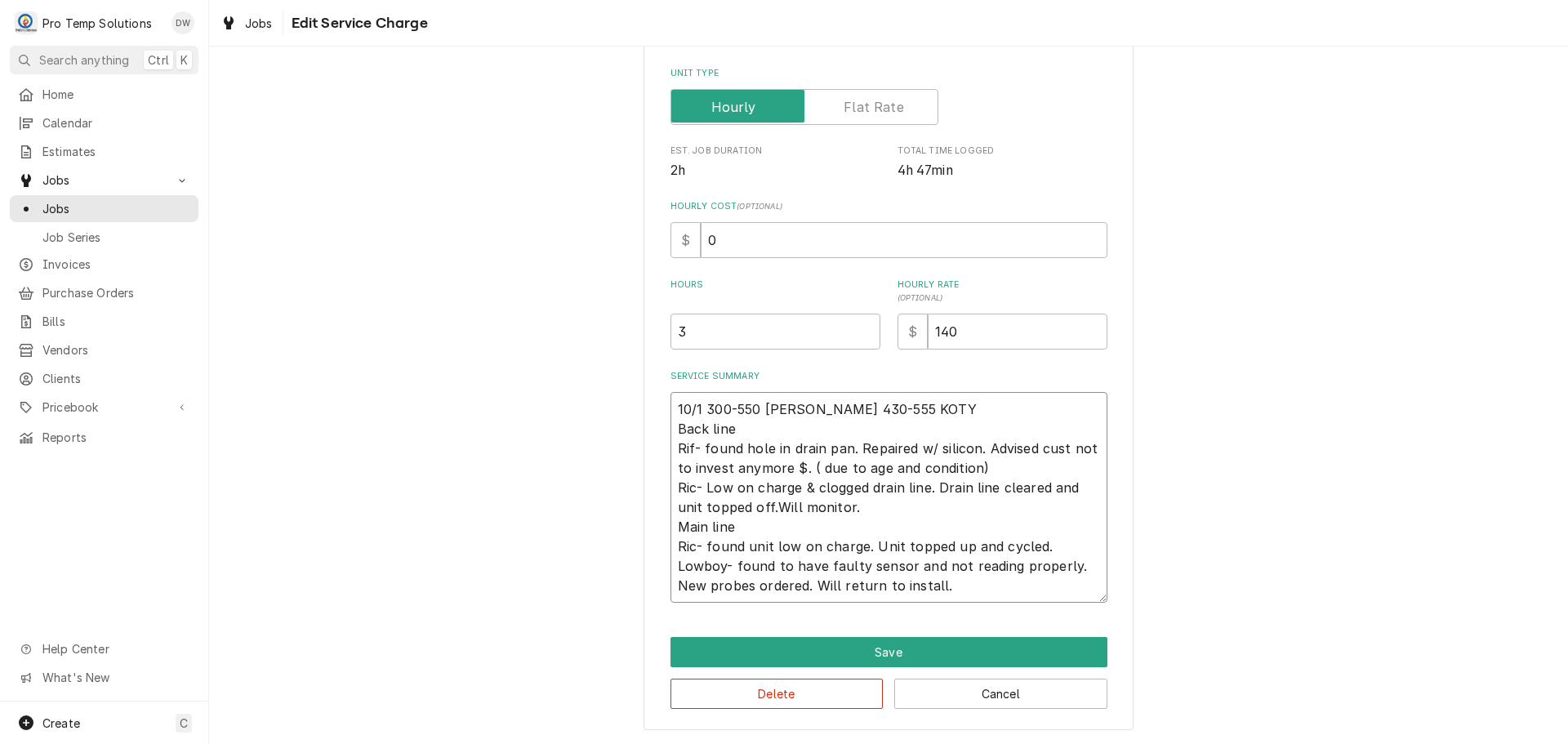
scroll to position [252, 0]
click at [770, 545] on textarea "10/1 300-550 KEVIN 430-555 KOTY Back line Rif- found hole in drain pan. Repaire…" at bounding box center [889, 498] width 437 height 211
click at [835, 543] on textarea "10/1 300-550 KEVIN 430-555 KOTY Back line Rif- found hole in drain pan. Repaire…" at bounding box center [889, 498] width 437 height 211
click at [898, 547] on textarea "10/1 300-550 KEVIN 430-555 KOTY Back line Rif- found hole in drain pan. Repaire…" at bounding box center [889, 498] width 437 height 211
click at [821, 563] on textarea "10/1 300-550 KEVIN 430-555 KOTY Back line Rif- found hole in drain pan. Repaire…" at bounding box center [889, 498] width 437 height 211
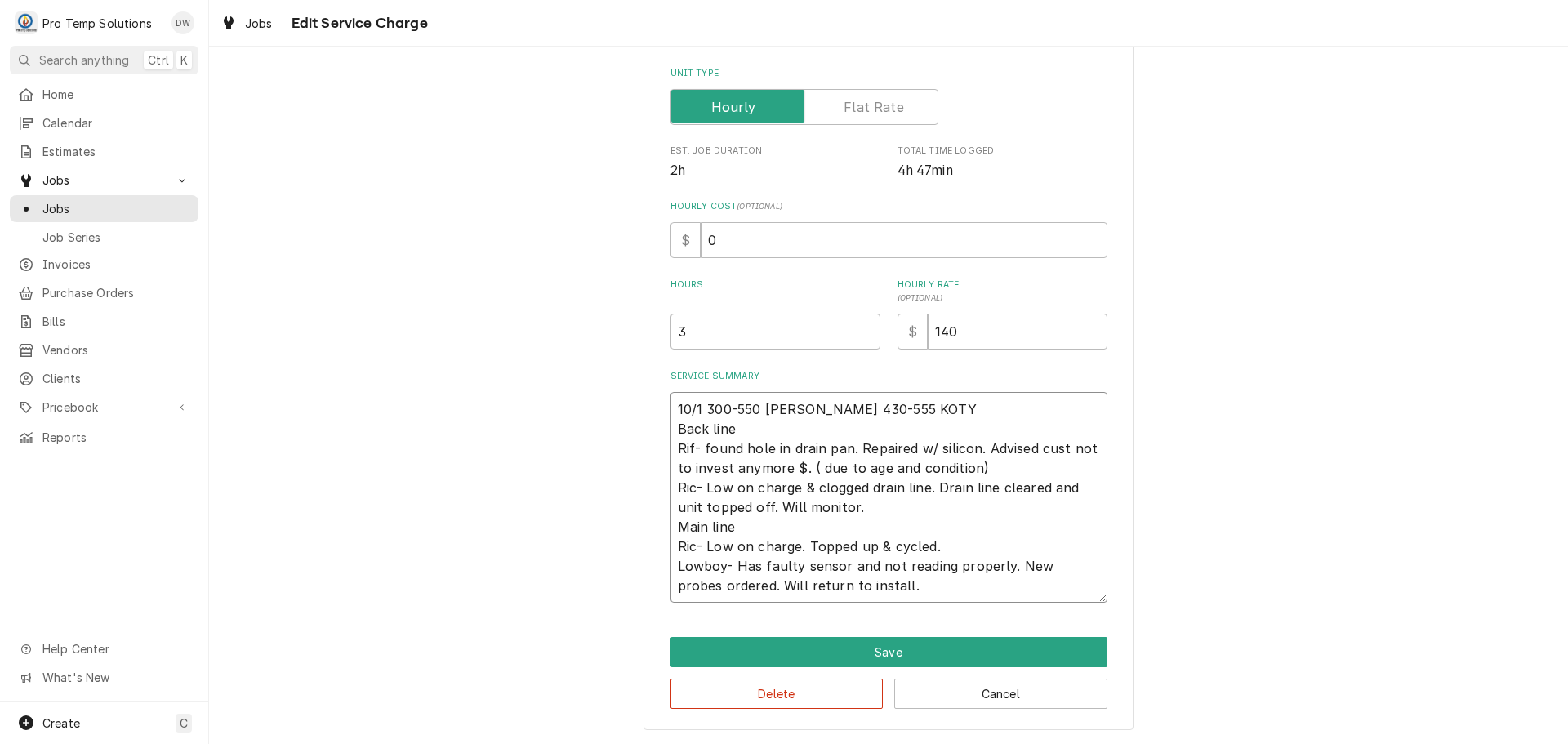
click at [930, 582] on textarea "10/1 300-550 KEVIN 430-555 KOTY Back line Rif- found hole in drain pan. Repaire…" at bounding box center [889, 498] width 437 height 211
click at [881, 585] on textarea "10/1 300-550 KEVIN 430-555 KOTY Back line Rif- found hole in drain pan. Repaire…" at bounding box center [889, 498] width 437 height 211
click at [949, 582] on textarea "10/1 300-550 KEVIN 430-555 KOTY Back line Rif- found hole in drain pan. Repaire…" at bounding box center [889, 498] width 437 height 211
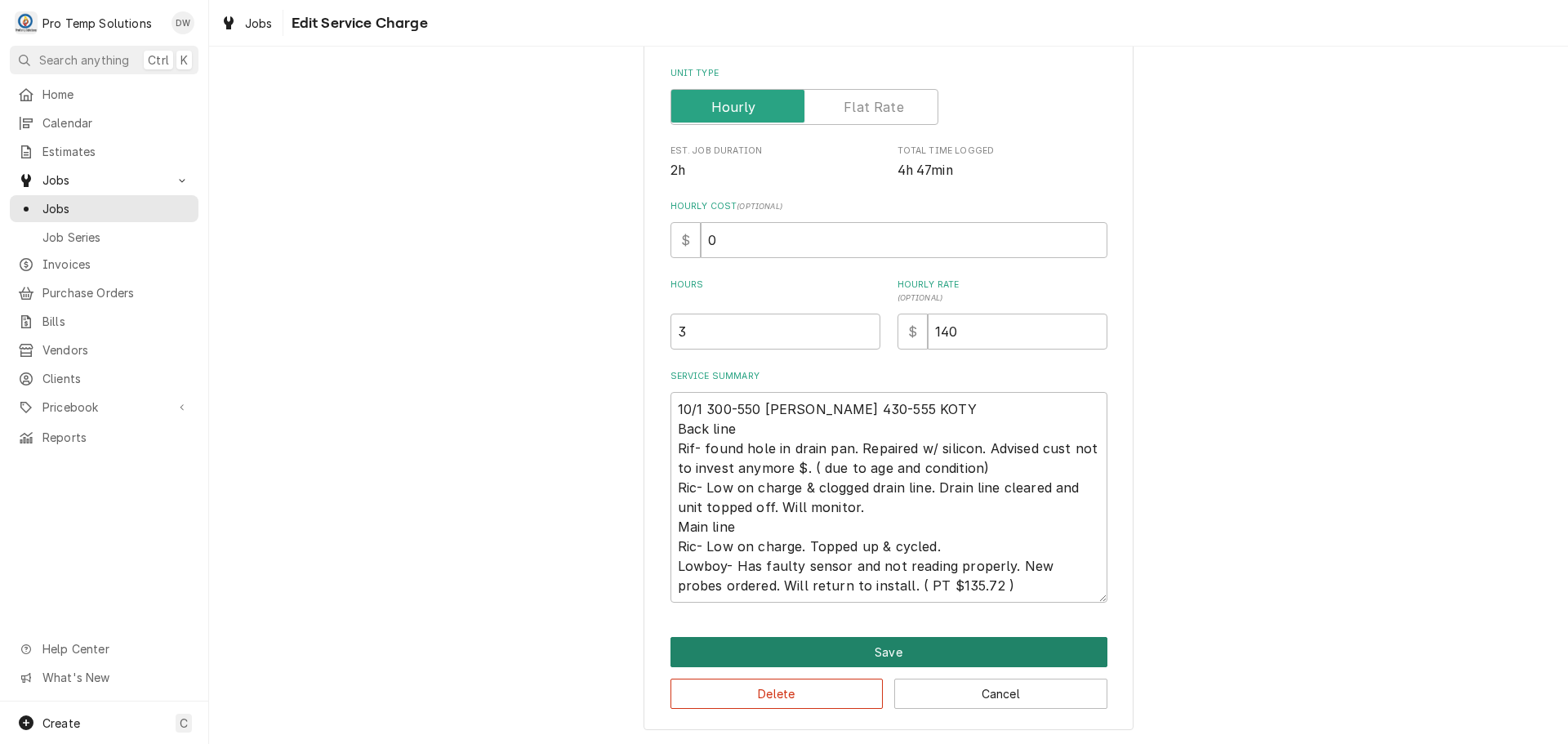
click at [879, 656] on button "Save" at bounding box center [889, 652] width 437 height 31
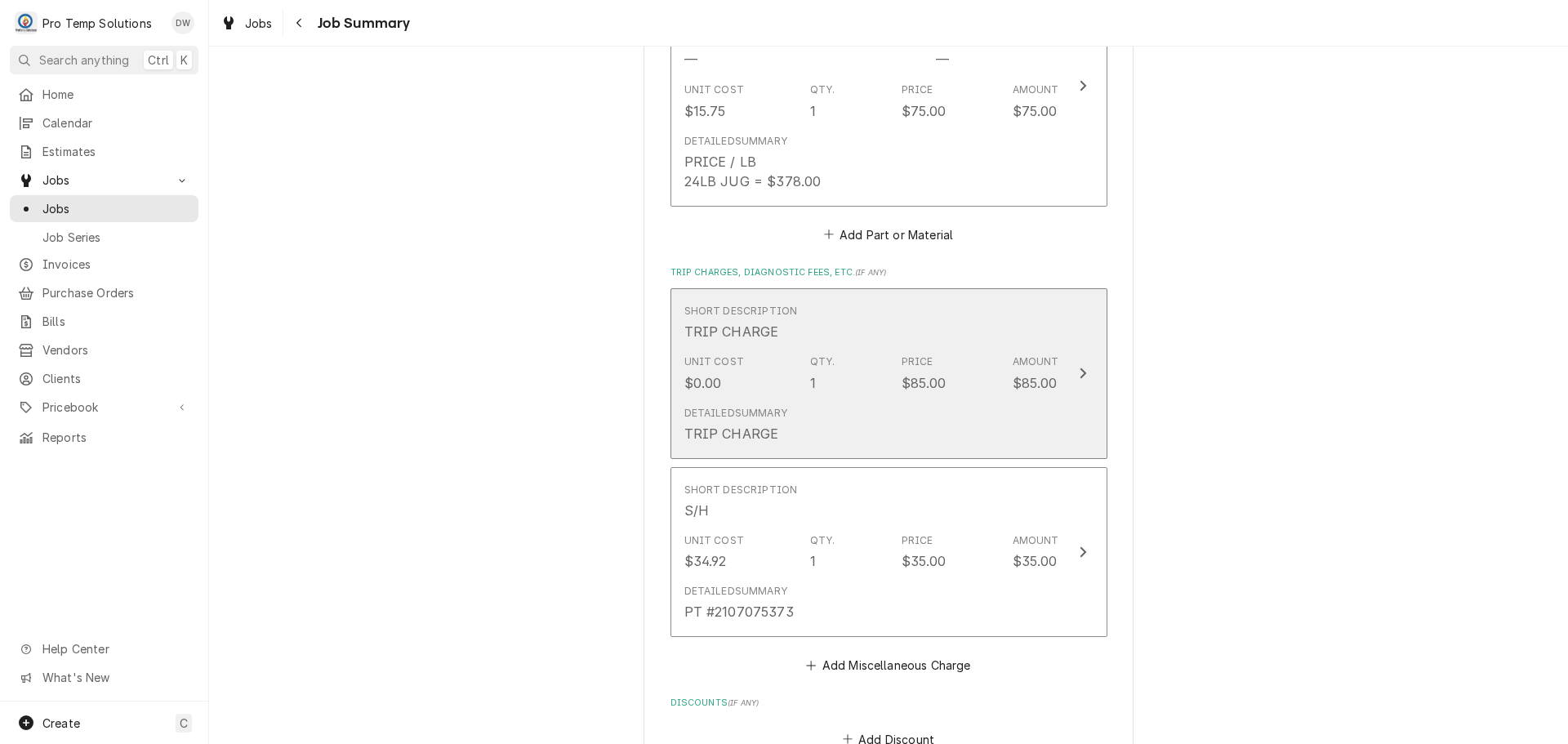
scroll to position [2777, 0]
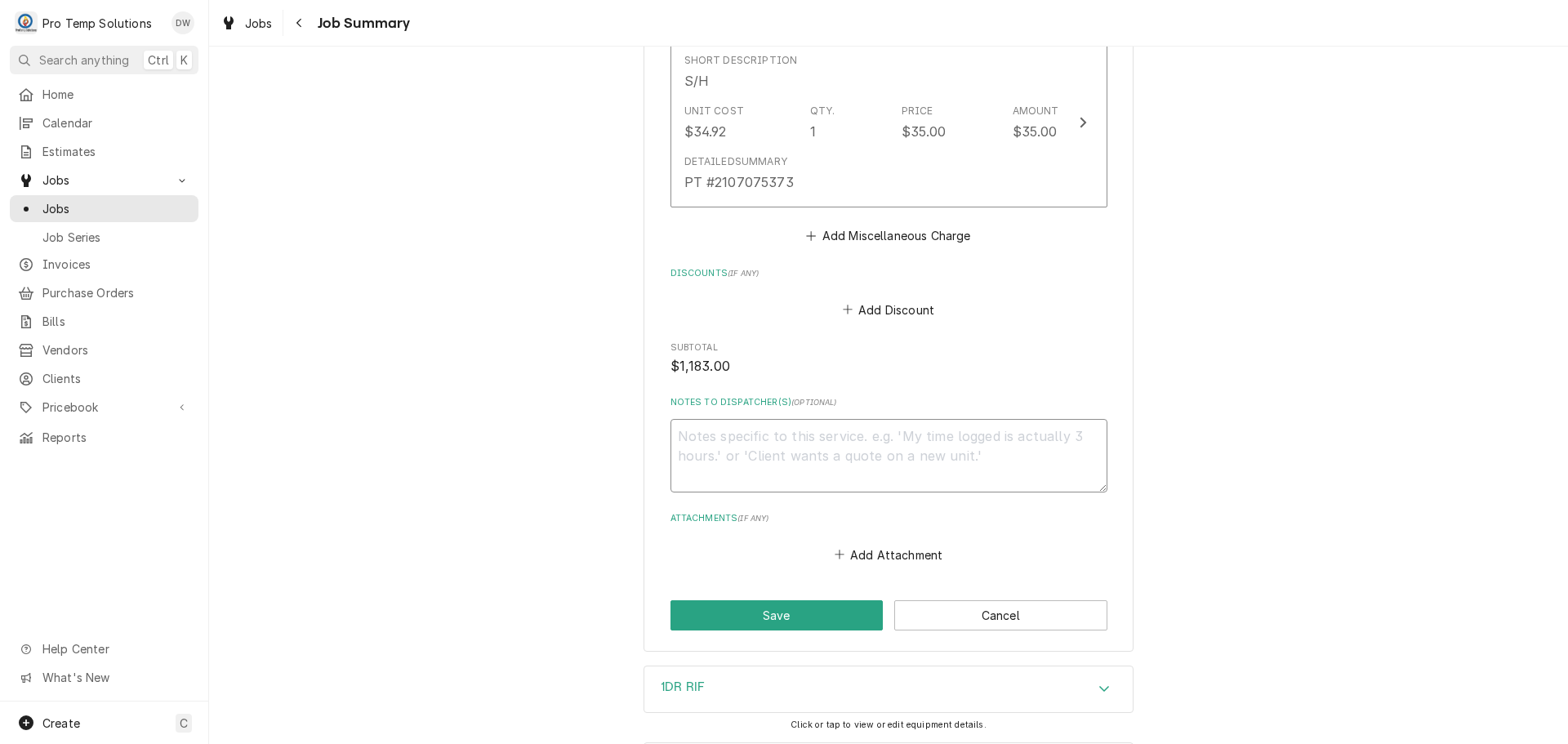
click at [755, 443] on textarea "Notes to Dispatcher(s) ( optional )" at bounding box center [889, 455] width 437 height 73
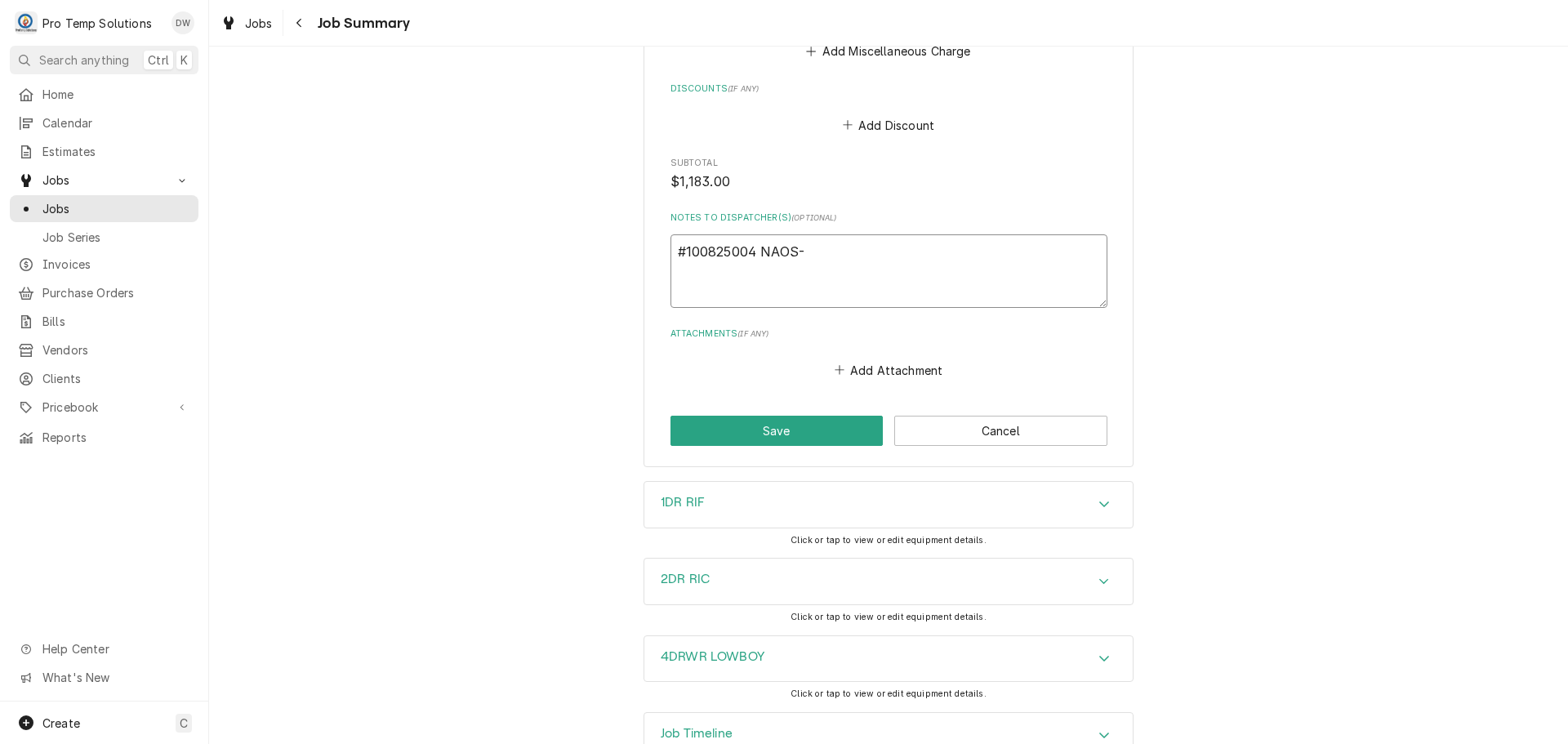
scroll to position [3007, 0]
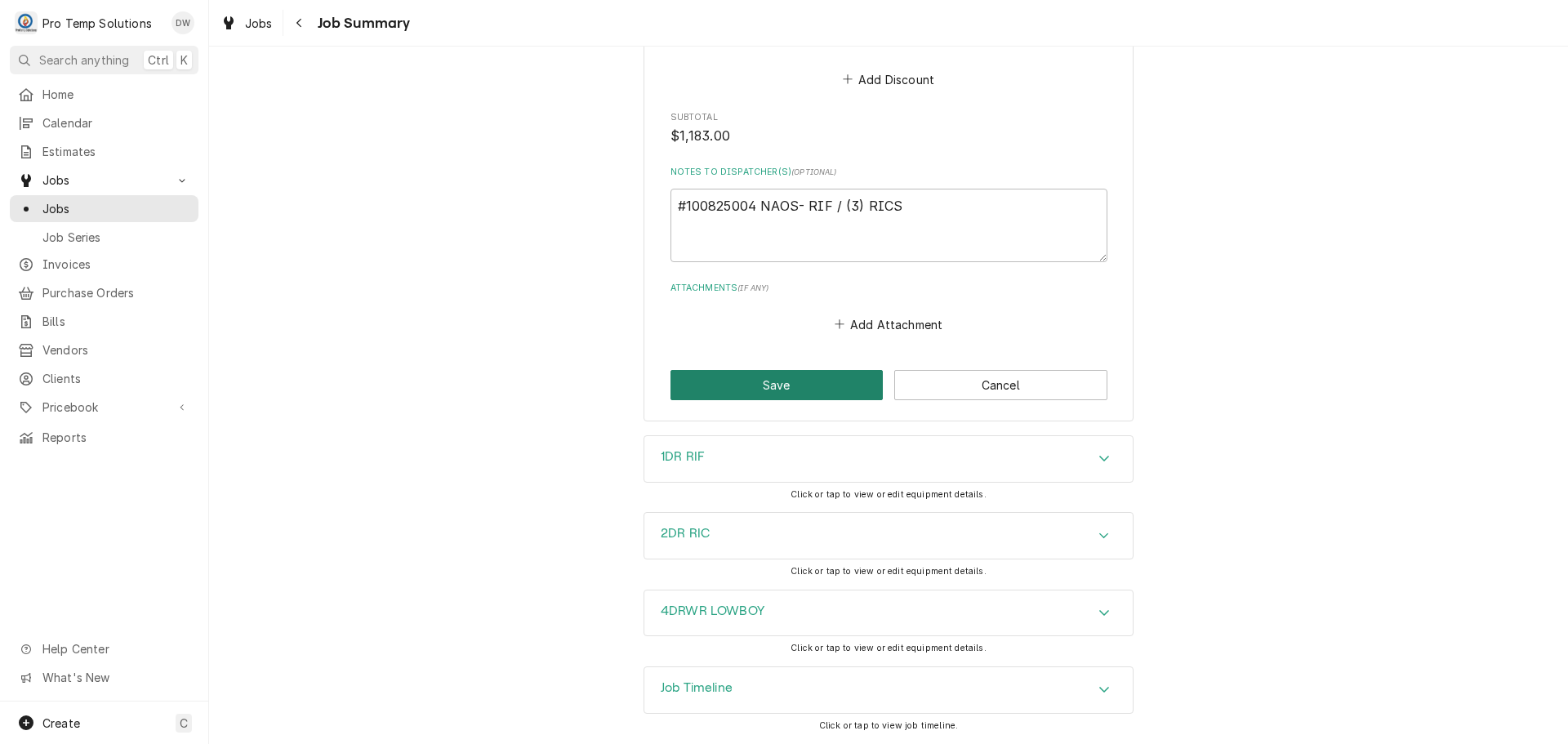
click at [766, 376] on button "Save" at bounding box center [777, 386] width 213 height 31
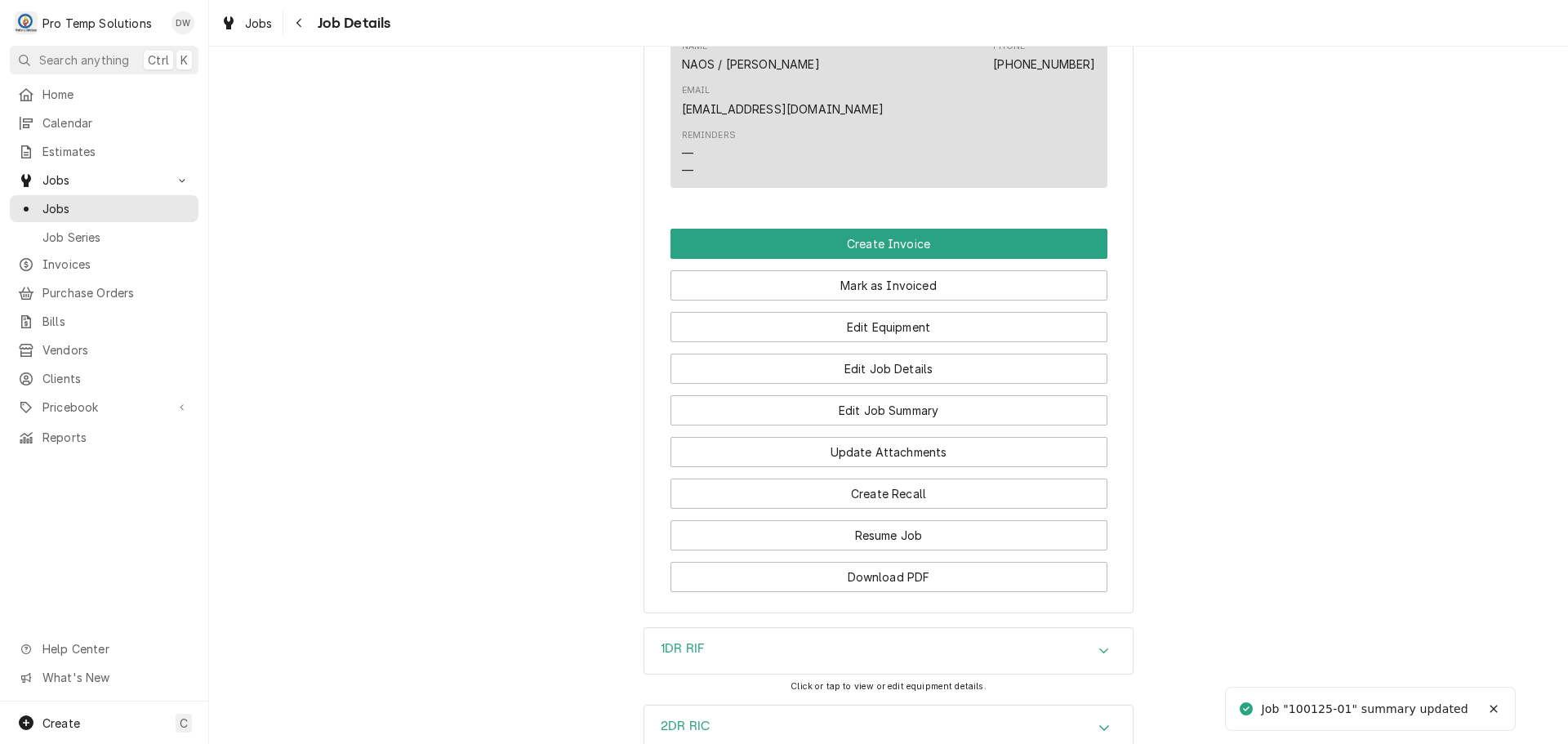
scroll to position [1062, 0]
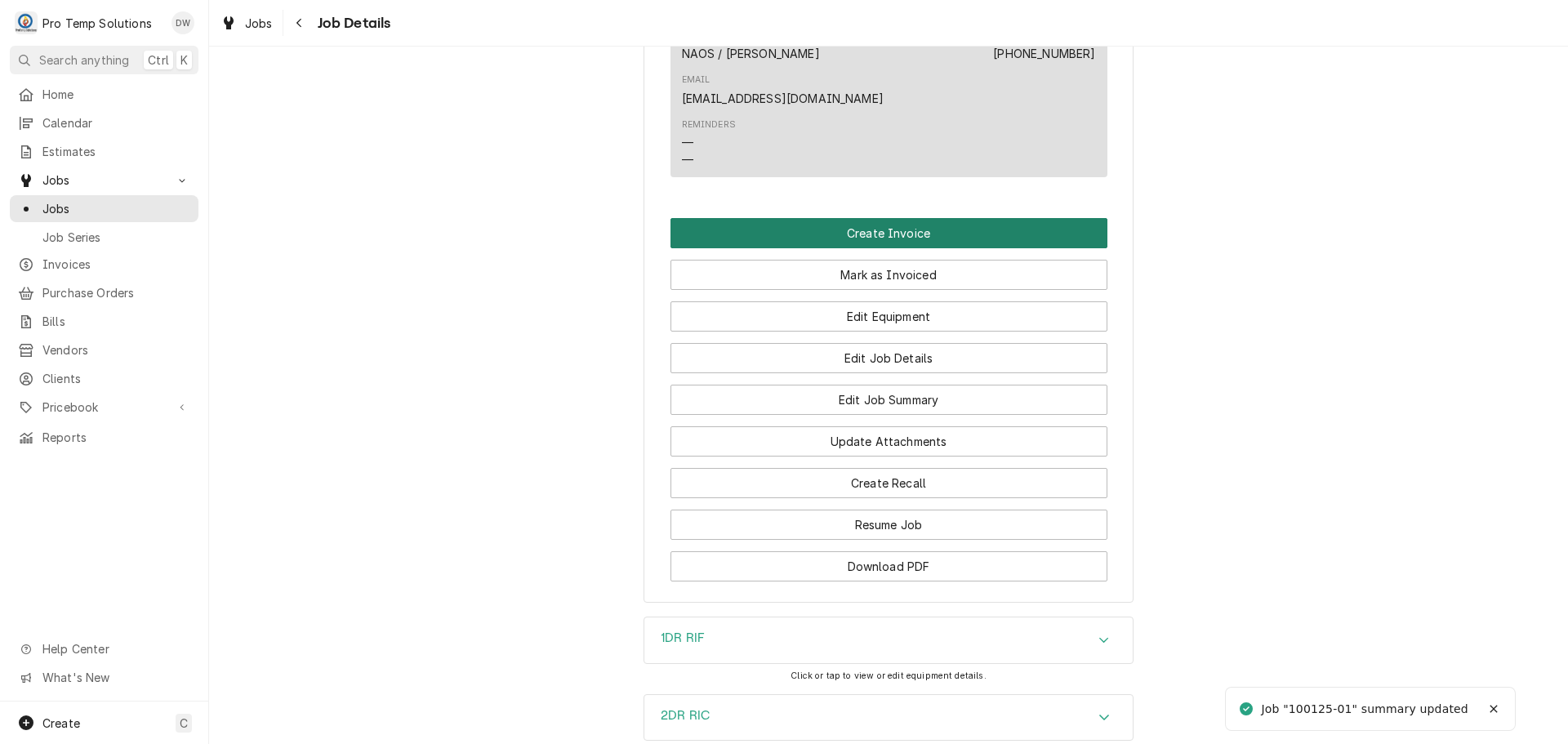
click at [856, 218] on button "Create Invoice" at bounding box center [889, 233] width 437 height 31
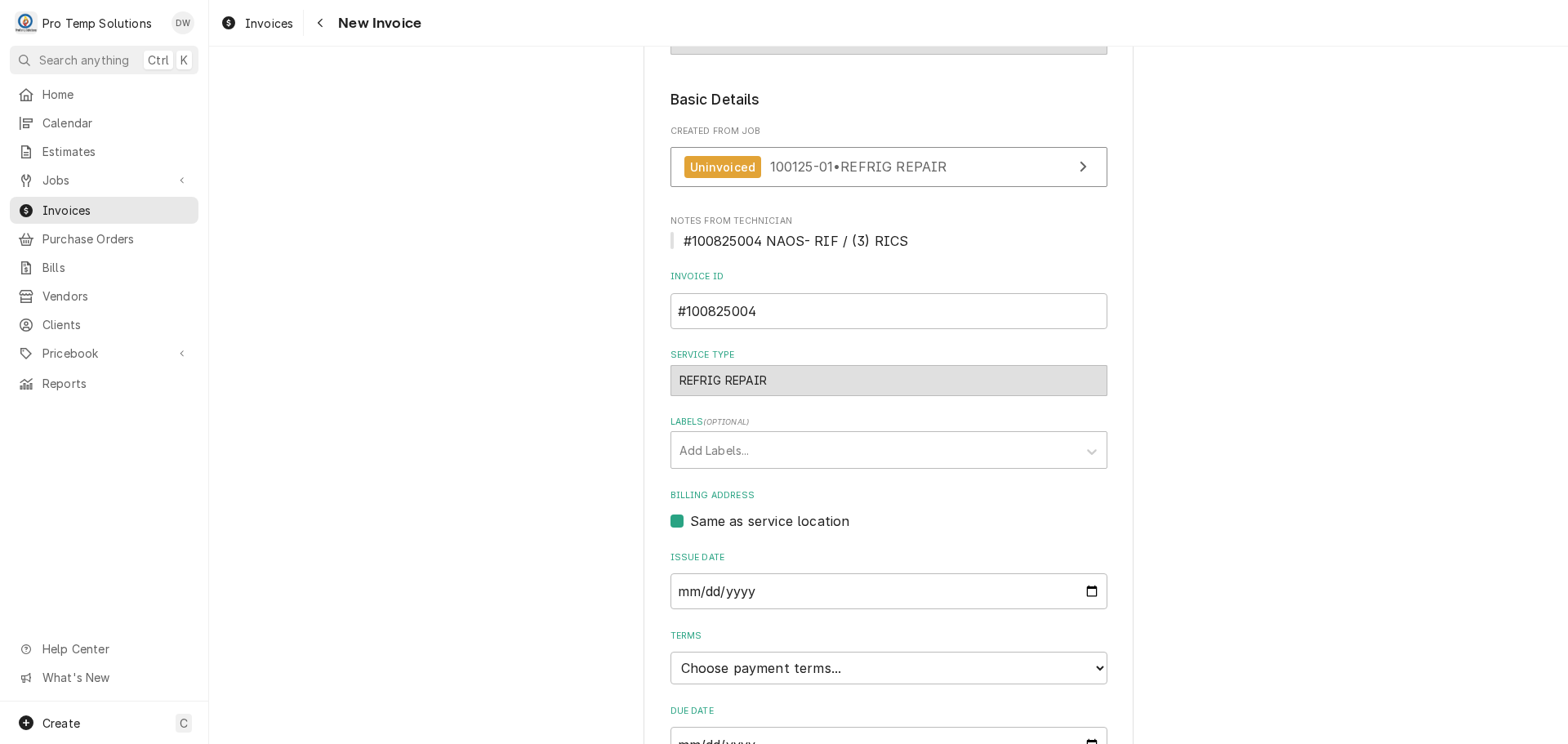
scroll to position [377, 0]
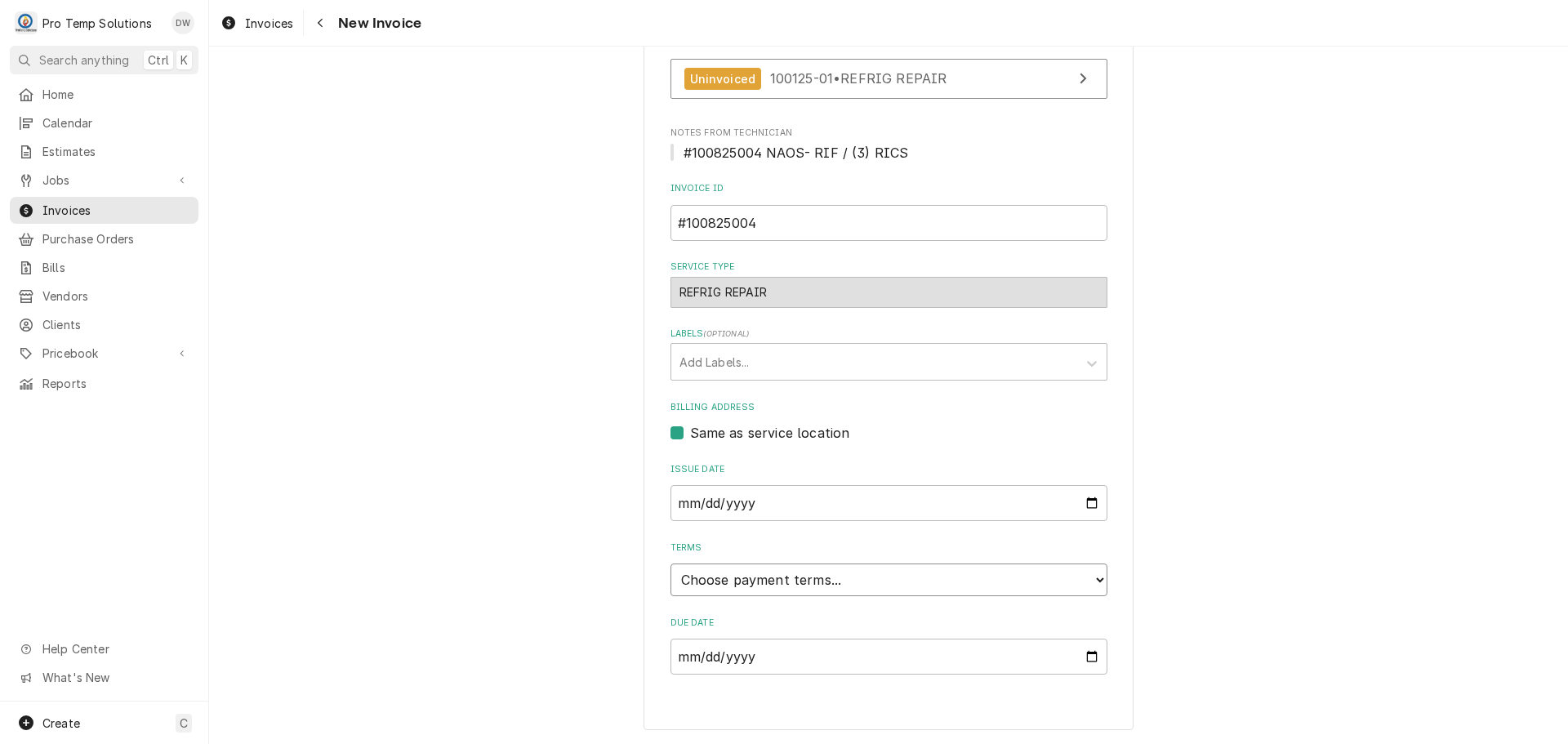
click at [735, 582] on select "Choose payment terms... Same Day Net 7 Net 14 Net 21 Net 30 Net 45 Net 60 Net 90" at bounding box center [889, 580] width 437 height 32
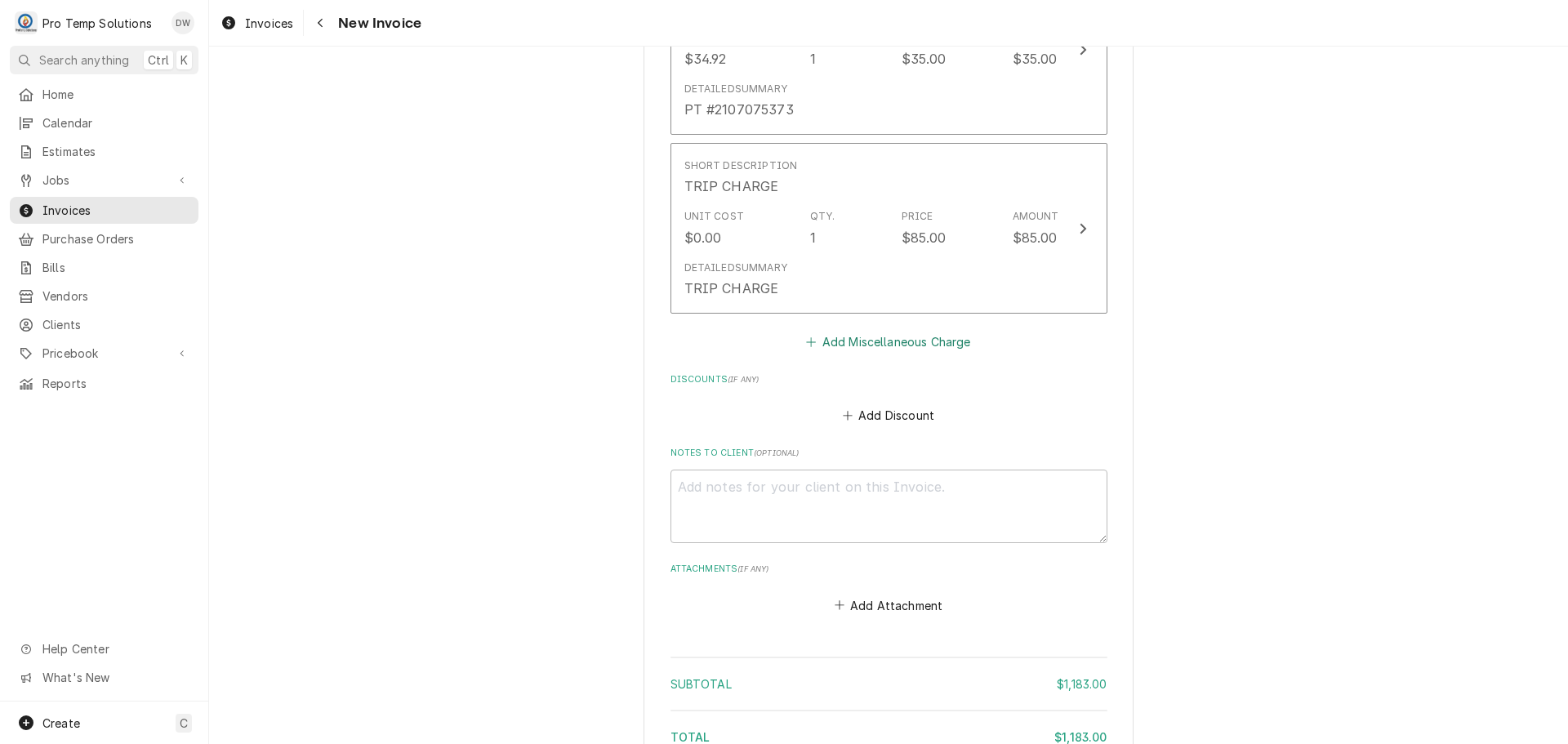
scroll to position [3454, 0]
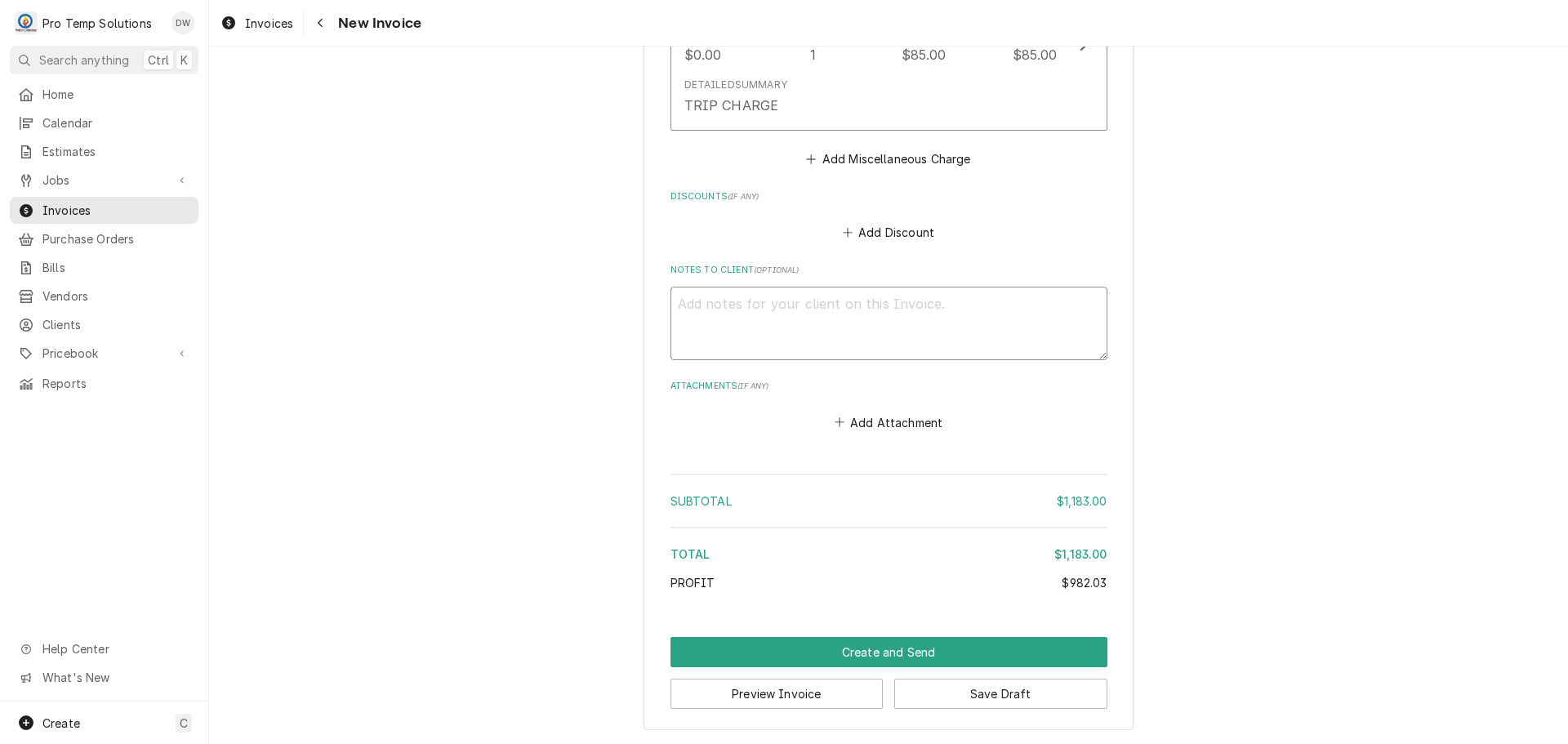
click at [707, 303] on textarea "Notes to Client ( optional )" at bounding box center [889, 323] width 437 height 73
type textarea "x"
type textarea "#"
type textarea "x"
type textarea "#1"
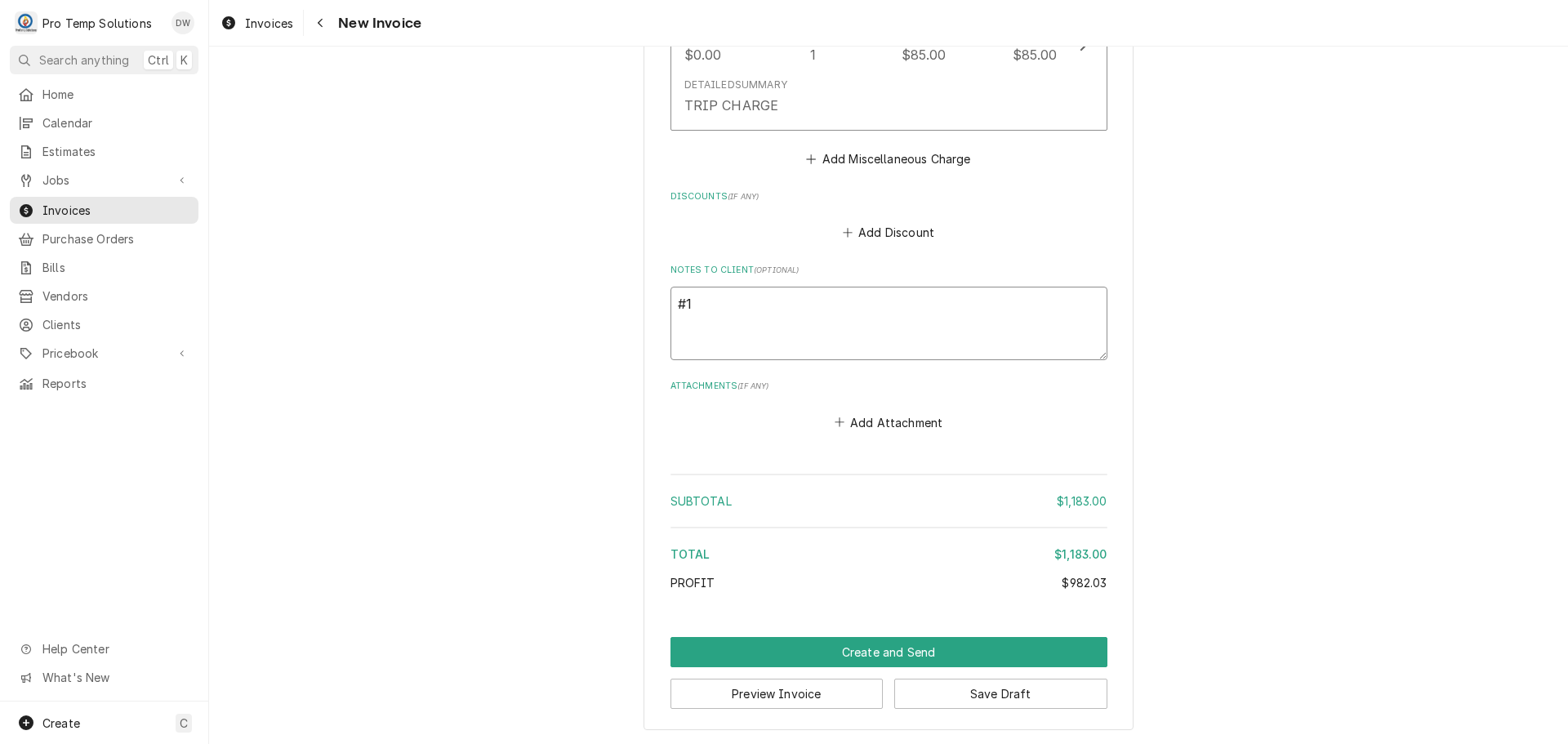
type textarea "x"
type textarea "#10"
type textarea "x"
type textarea "#100"
type textarea "x"
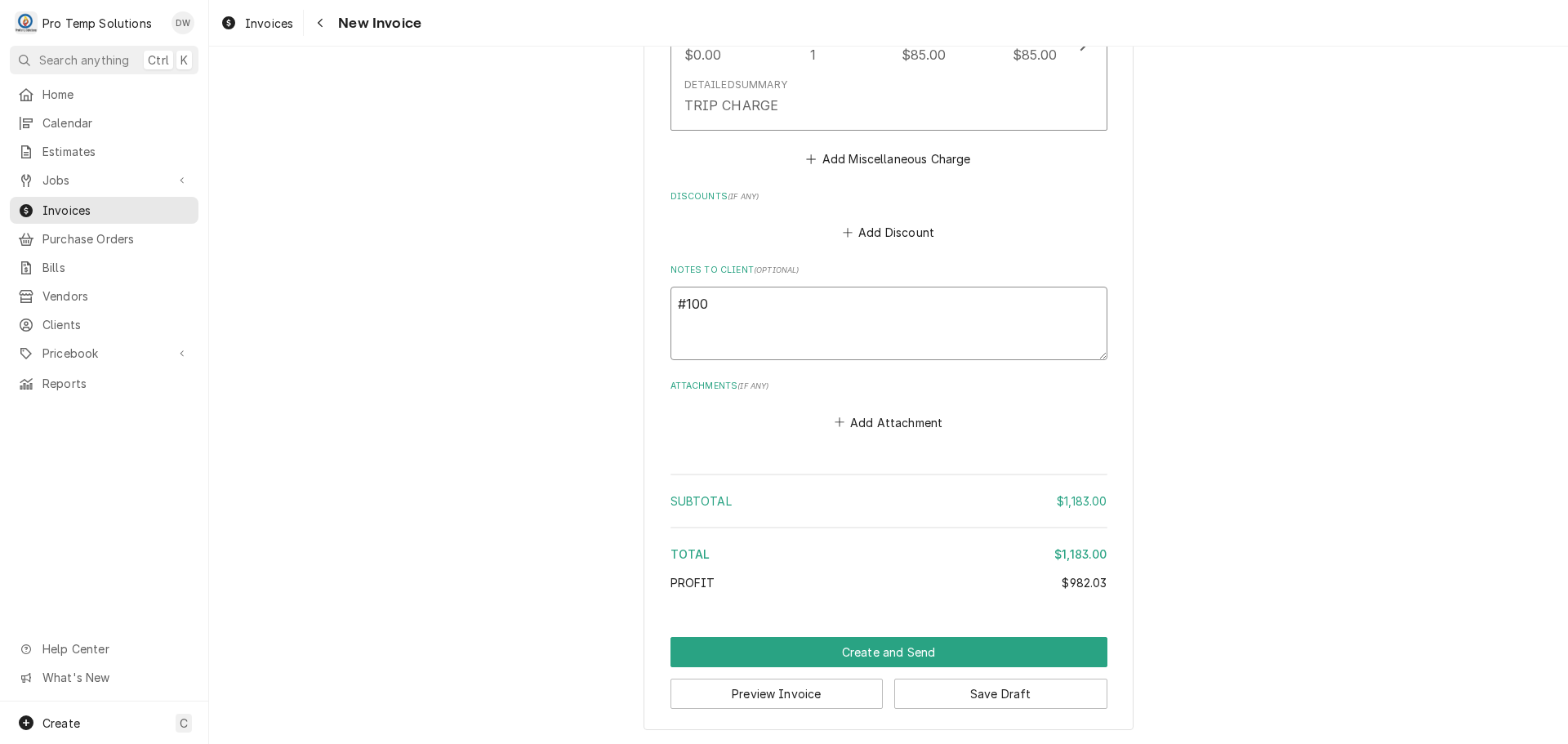
type textarea "#1008"
type textarea "x"
type textarea "#10082"
type textarea "x"
type textarea "#100825"
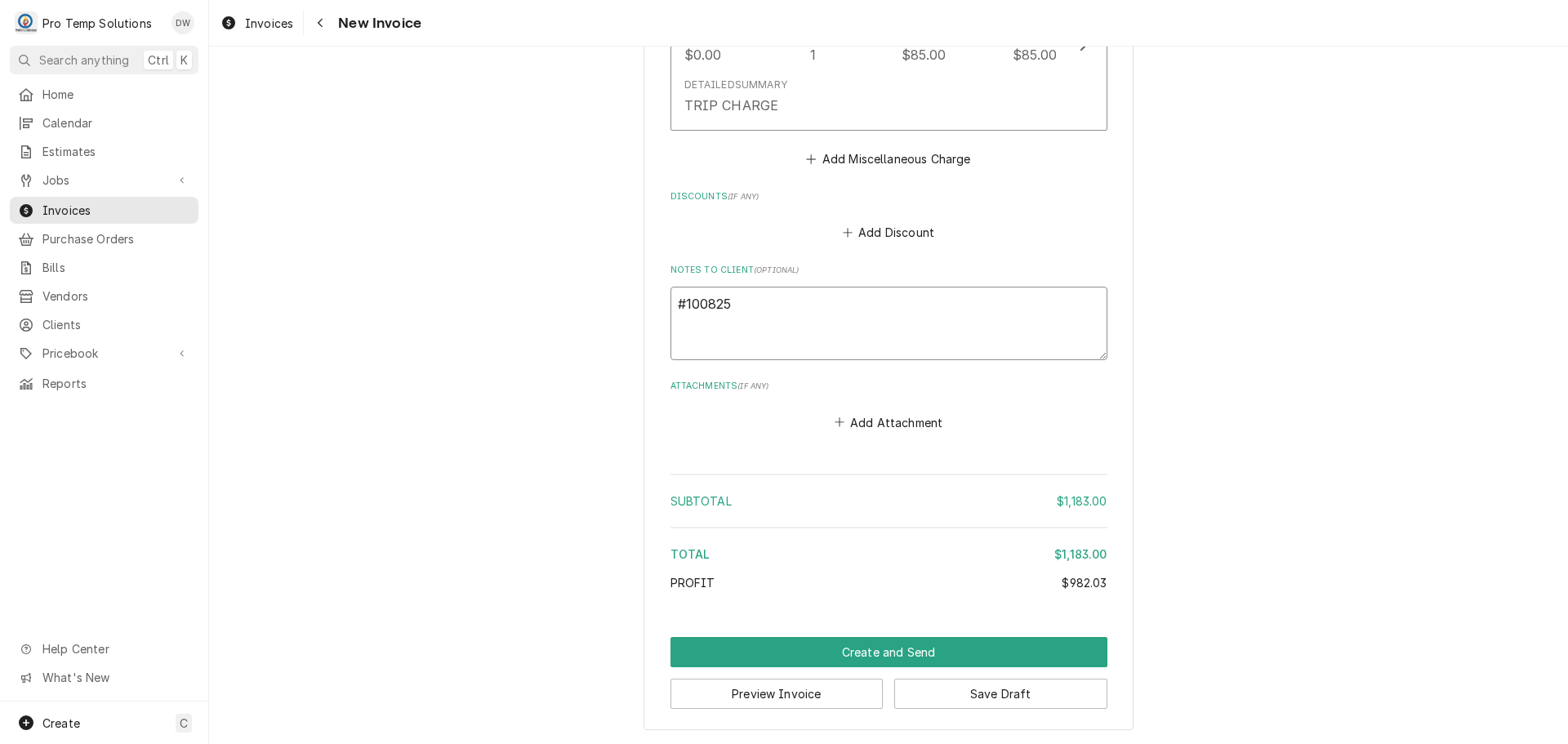
type textarea "x"
type textarea "#1008250"
type textarea "x"
type textarea "#10082500"
type textarea "x"
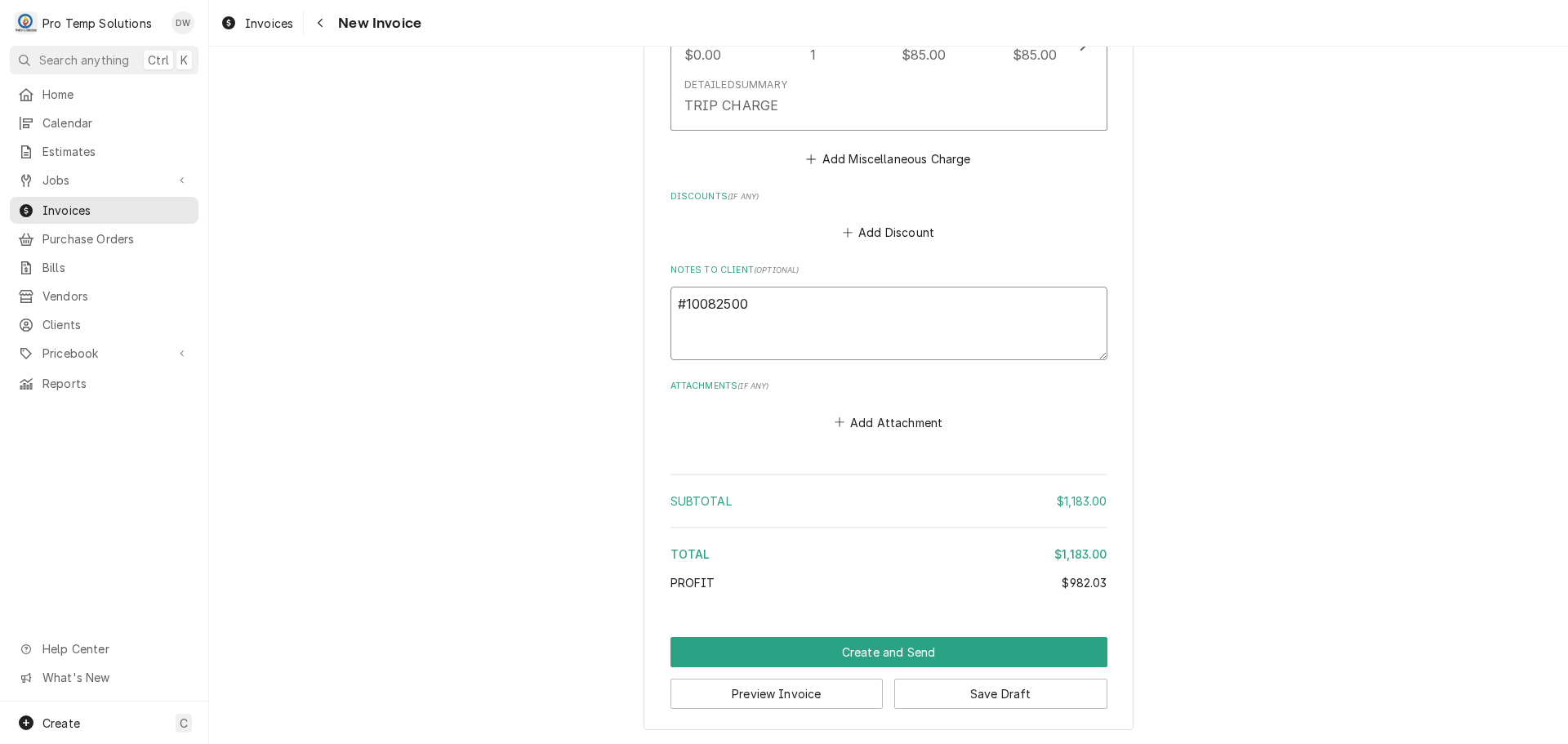
type textarea "#100825004"
type textarea "x"
type textarea "#100825004"
type textarea "x"
type textarea "#100825004 N"
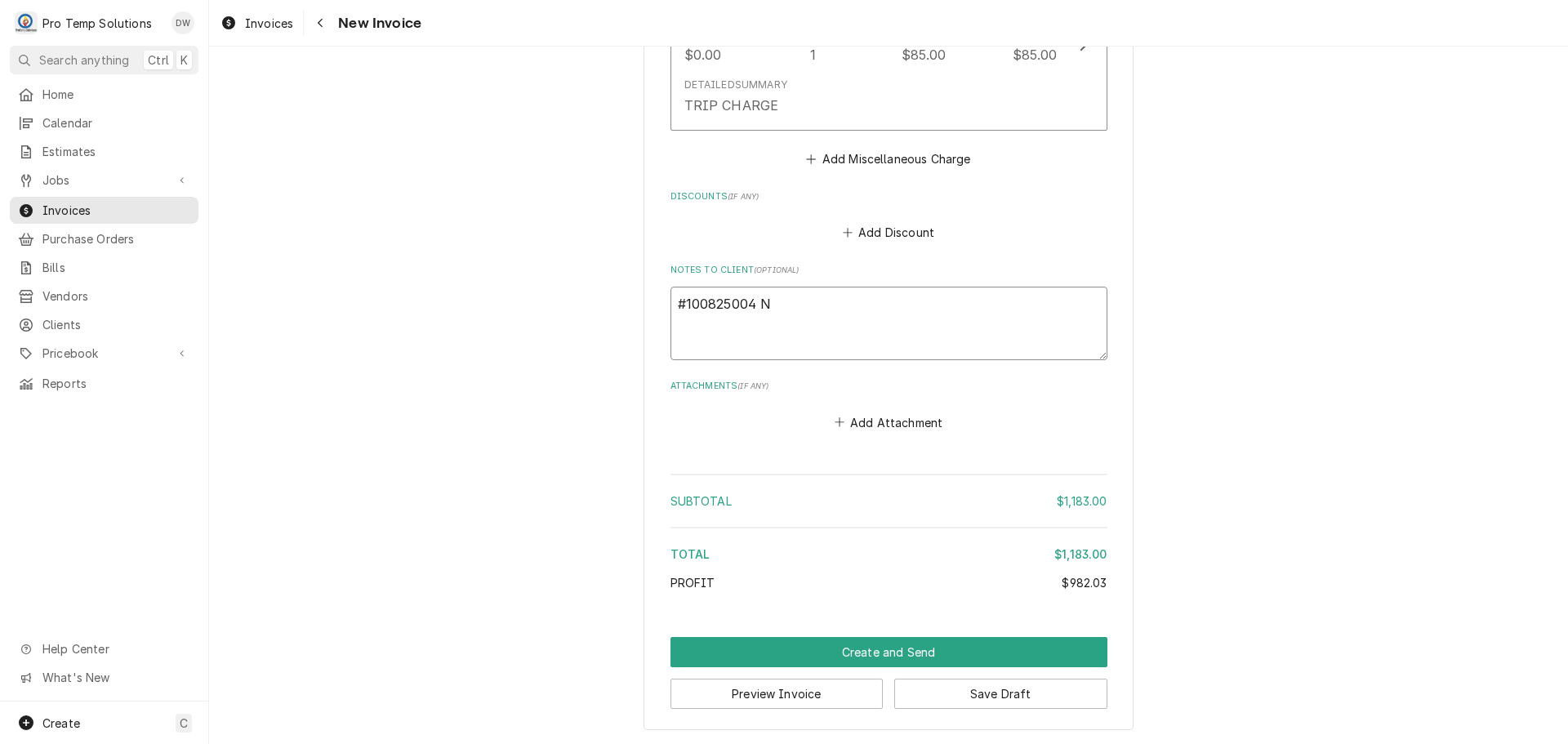
type textarea "x"
type textarea "#100825004 NA"
type textarea "x"
type textarea "#100825004 NAO"
type textarea "x"
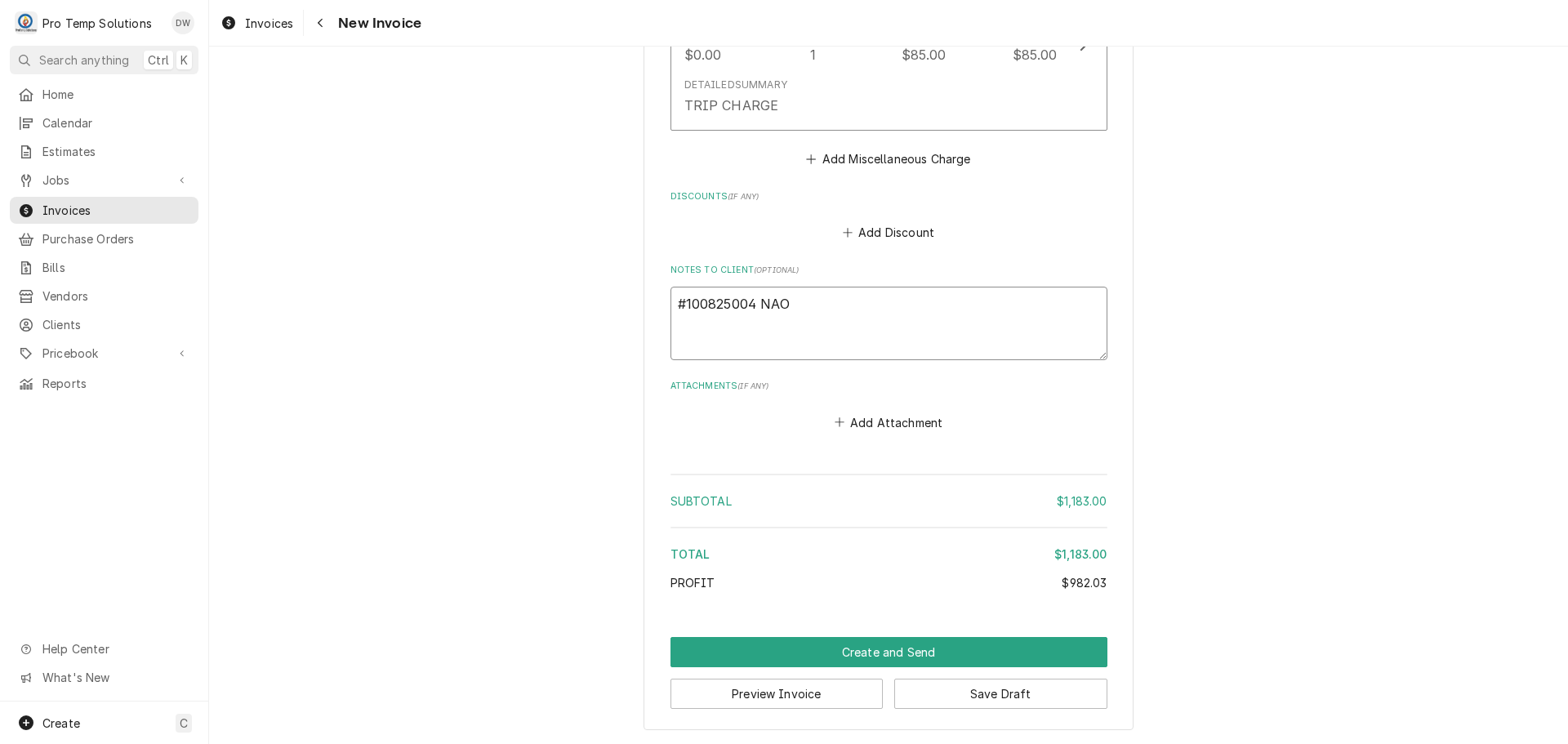
type textarea "#100825004 NAOS"
type textarea "x"
type textarea "#100825004 NAOS-"
type textarea "x"
type textarea "#100825004 NAOS-"
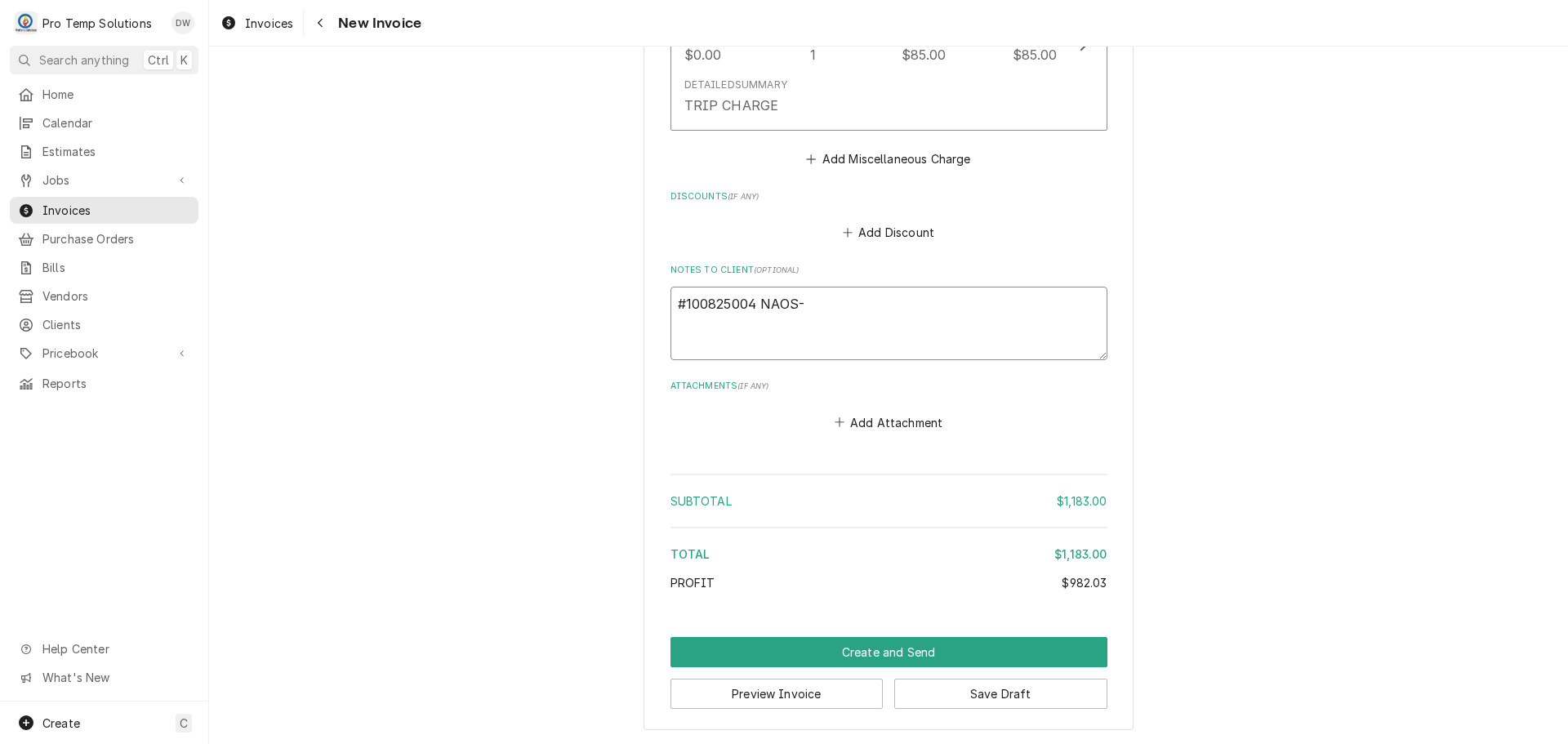
type textarea "x"
type textarea "#100825004 NAOS- R"
type textarea "x"
type textarea "#100825004 NAOS- RI"
type textarea "x"
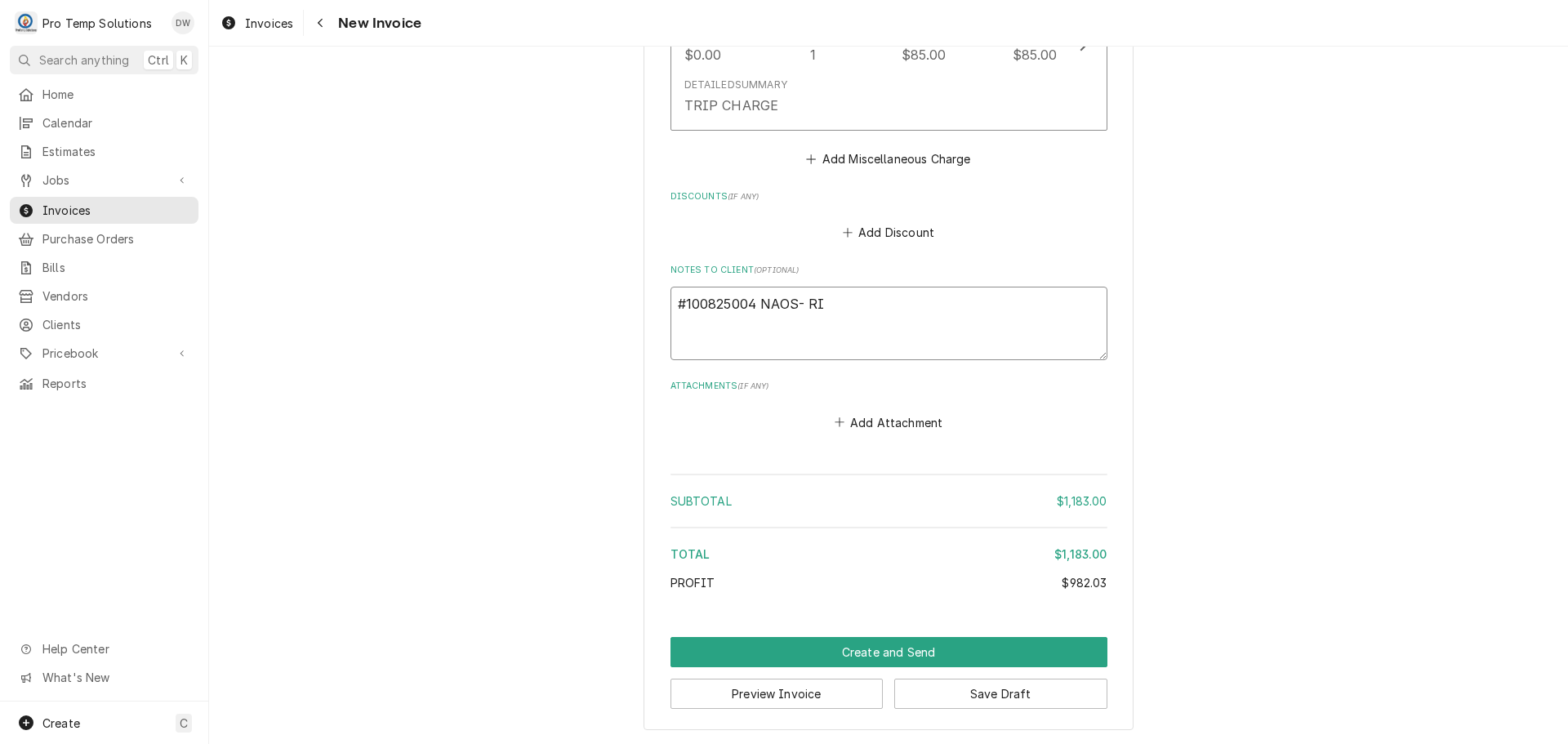
type textarea "#100825004 NAOS- RIF"
type textarea "x"
type textarea "#100825004 NAOS- RIF"
type textarea "x"
type textarea "#100825004 NAOS- RIF /"
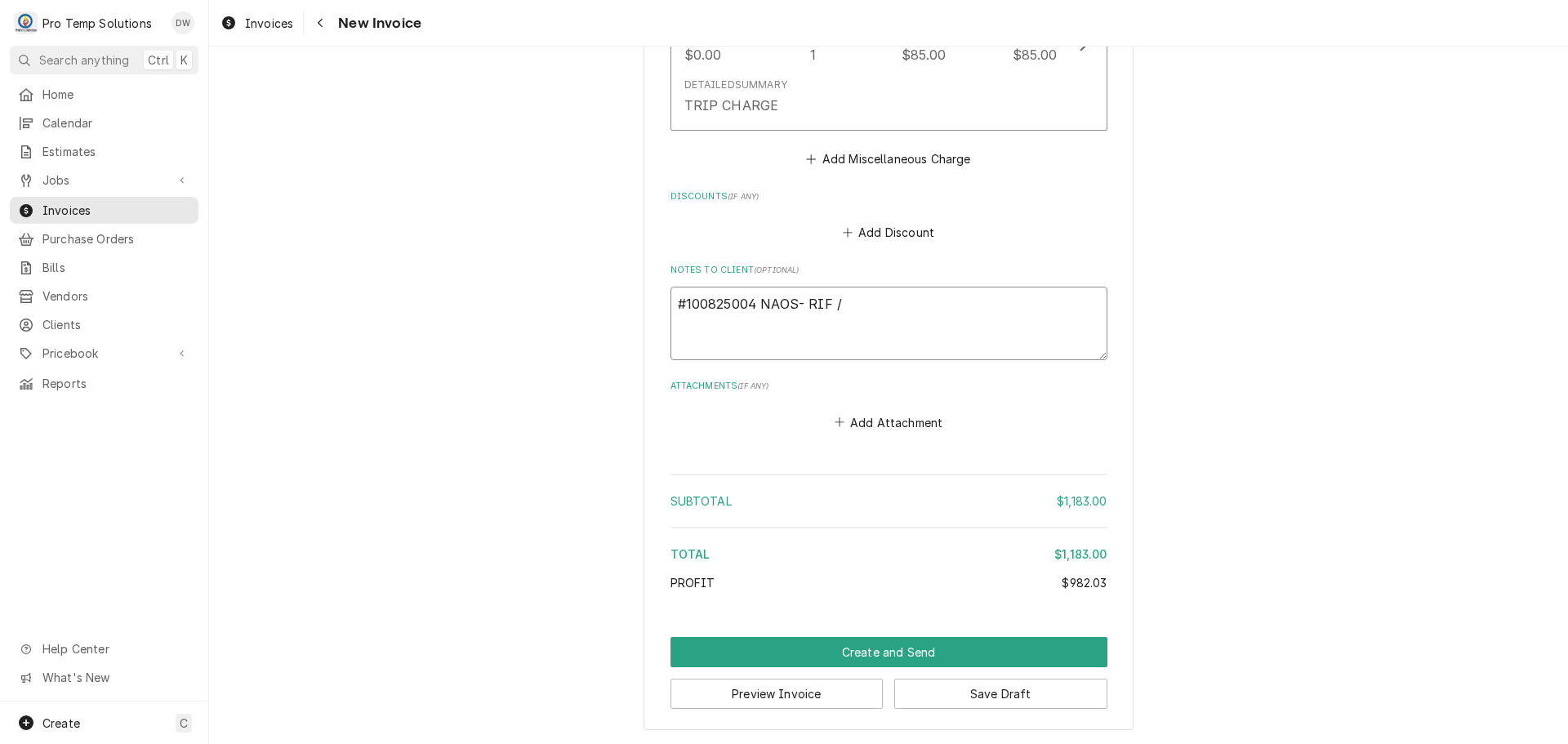
type textarea "x"
type textarea "#100825004 NAOS- RIF /"
type textarea "x"
type textarea "#100825004 NAOS- RIF / ("
type textarea "x"
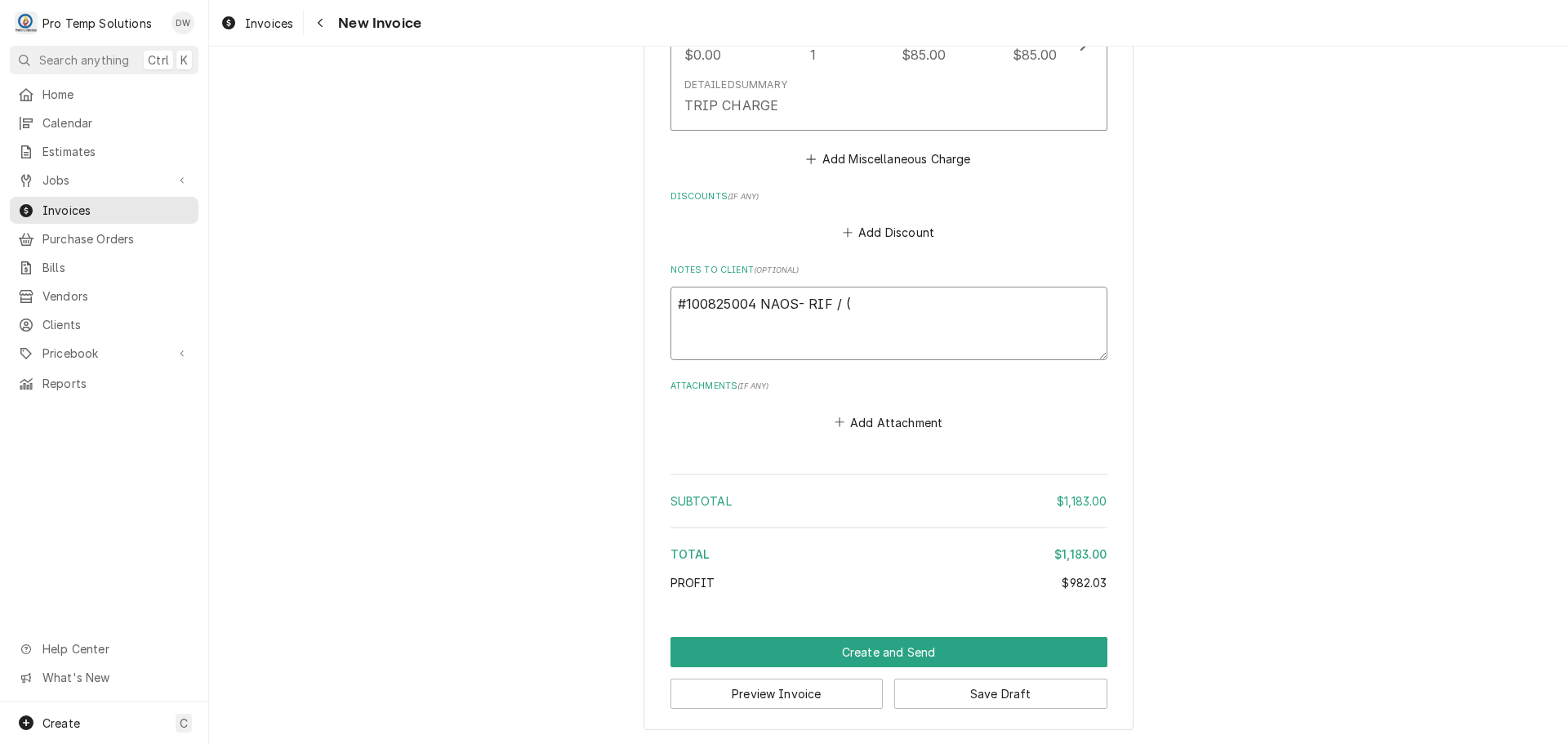
type textarea "#100825004 NAOS- RIF / ("
type textarea "x"
type textarea "#100825004 NAOS- RIF / ( 3"
type textarea "x"
type textarea "#100825004 NAOS- RIF / ("
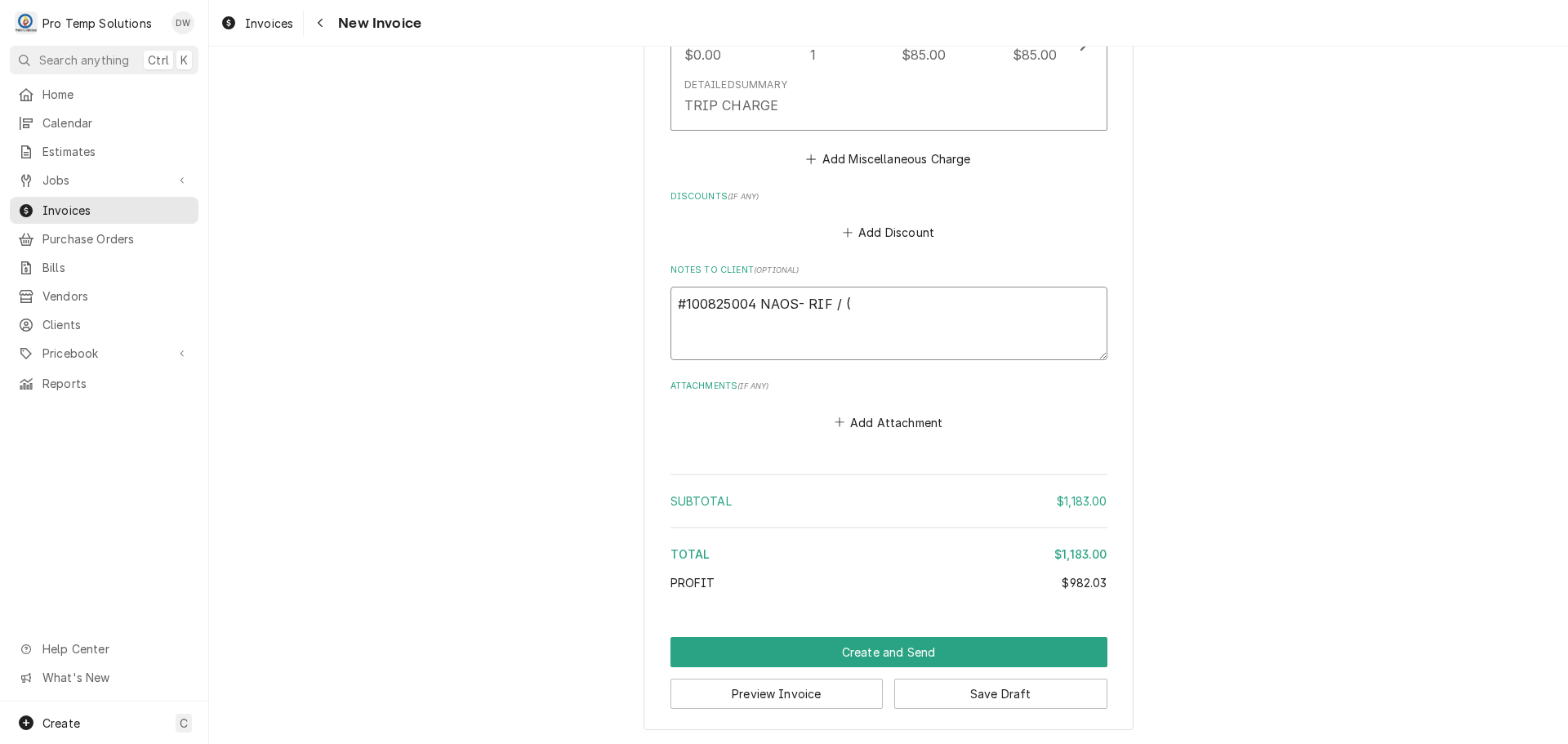
type textarea "x"
type textarea "#100825004 NAOS- RIF / ("
type textarea "x"
type textarea "#100825004 NAOS- RIF / (3"
type textarea "x"
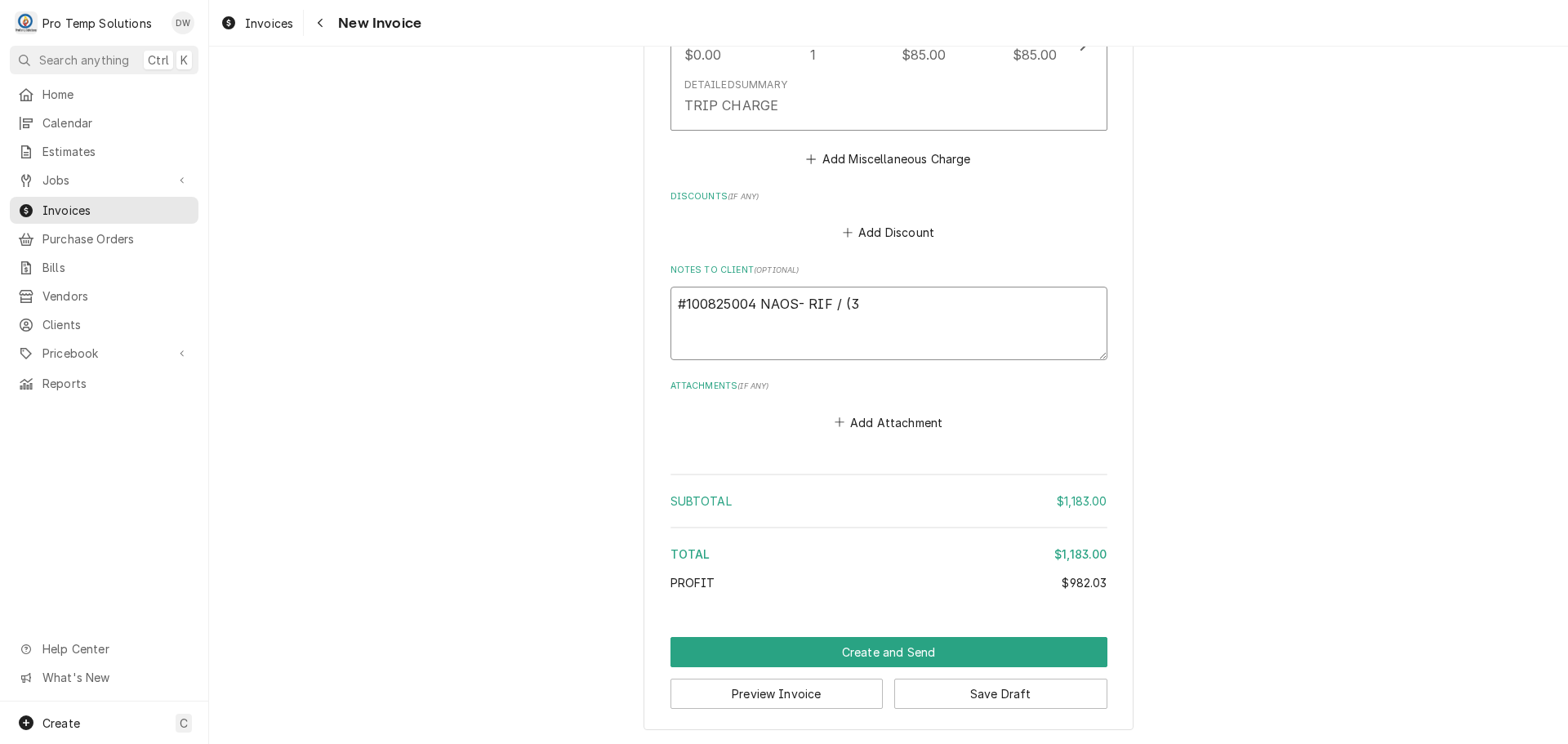
type textarea "#100825004 NAOS- RIF / (3)"
type textarea "x"
type textarea "#100825004 NAOS- RIF / (3)"
type textarea "x"
type textarea "#100825004 NAOS- RIF / (3) R"
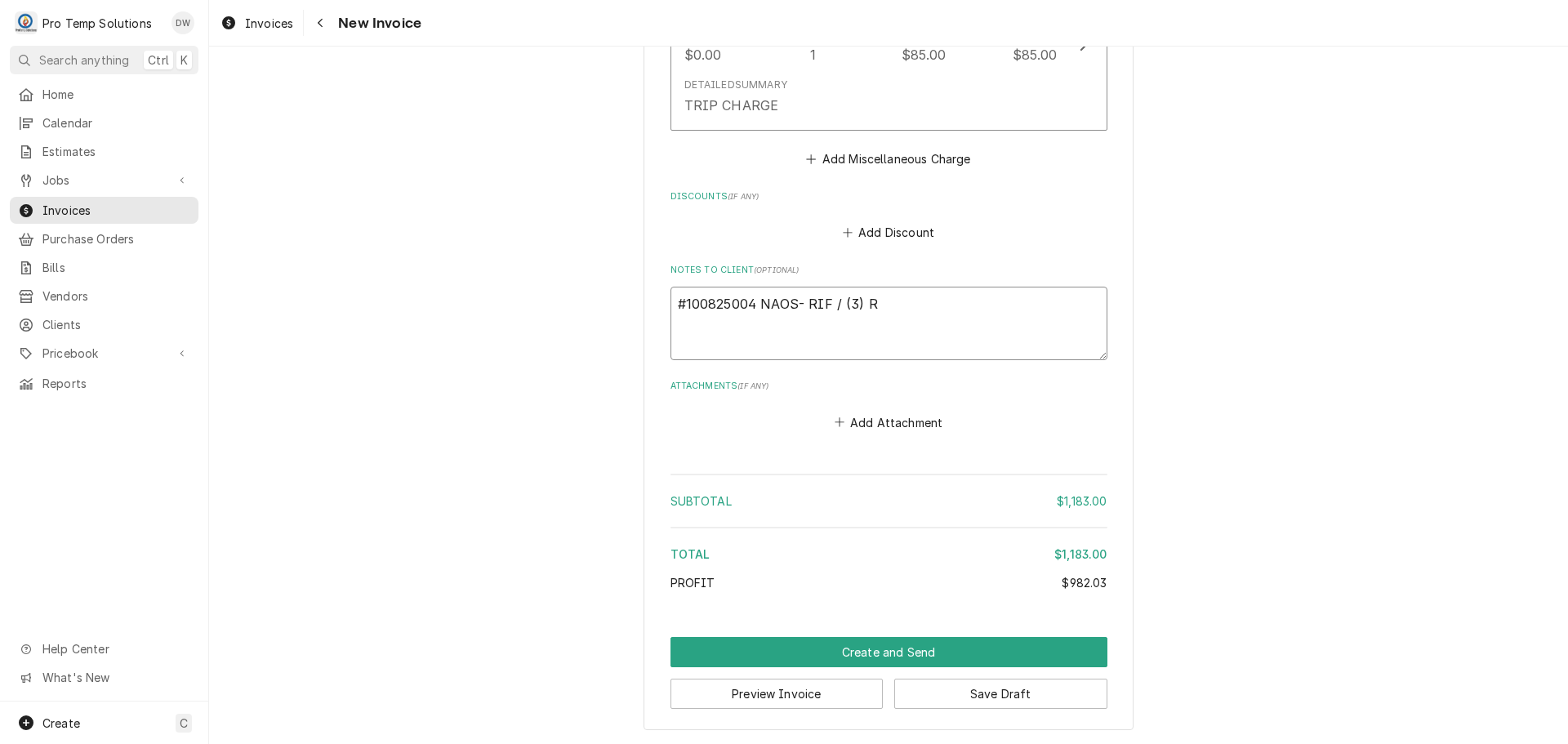
type textarea "x"
type textarea "#100825004 NAOS- RIF / (3) RI"
type textarea "x"
type textarea "#100825004 NAOS- RIF / (3) RIC"
type textarea "x"
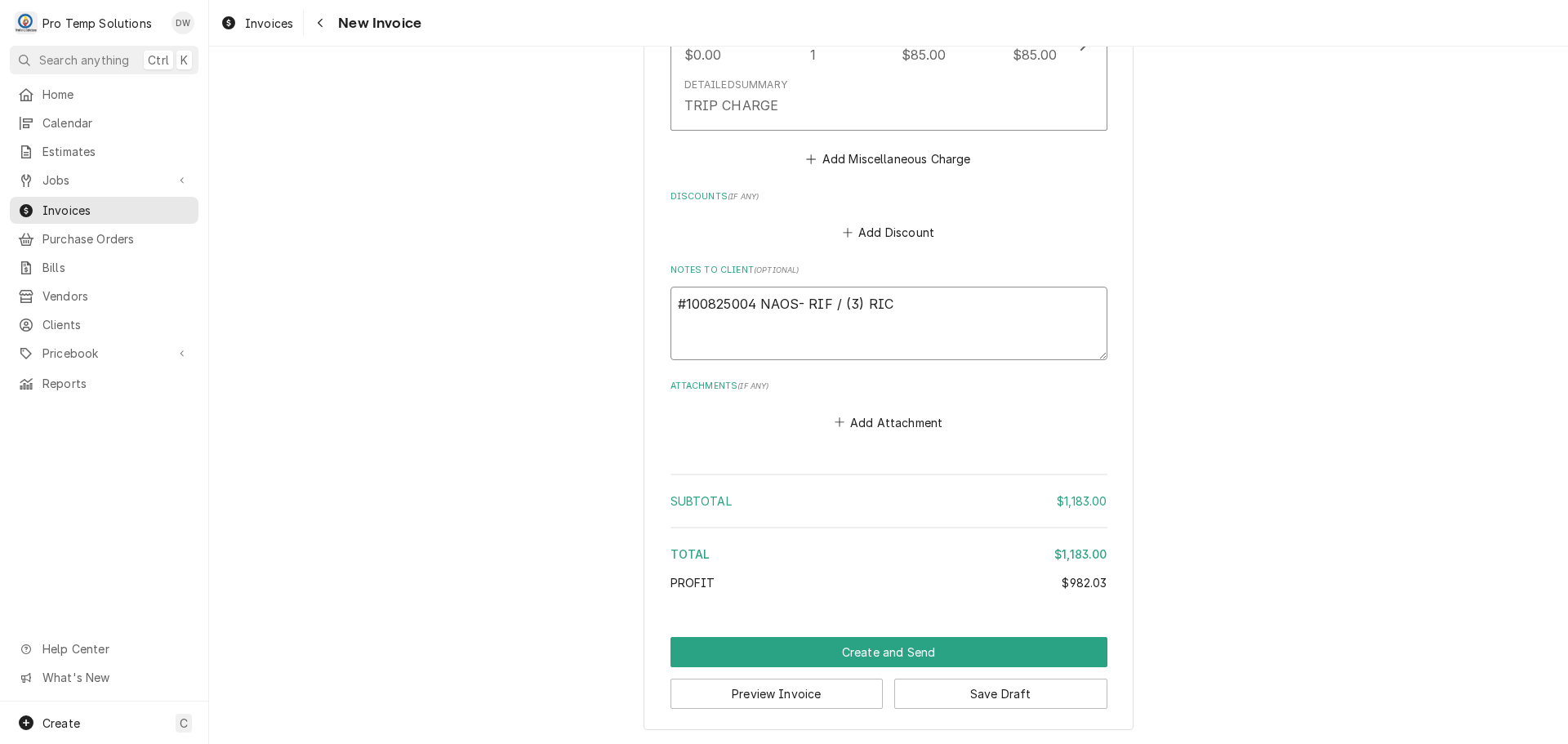
type textarea "#100825004 NAOS- RIF / (3) RICS"
type textarea "x"
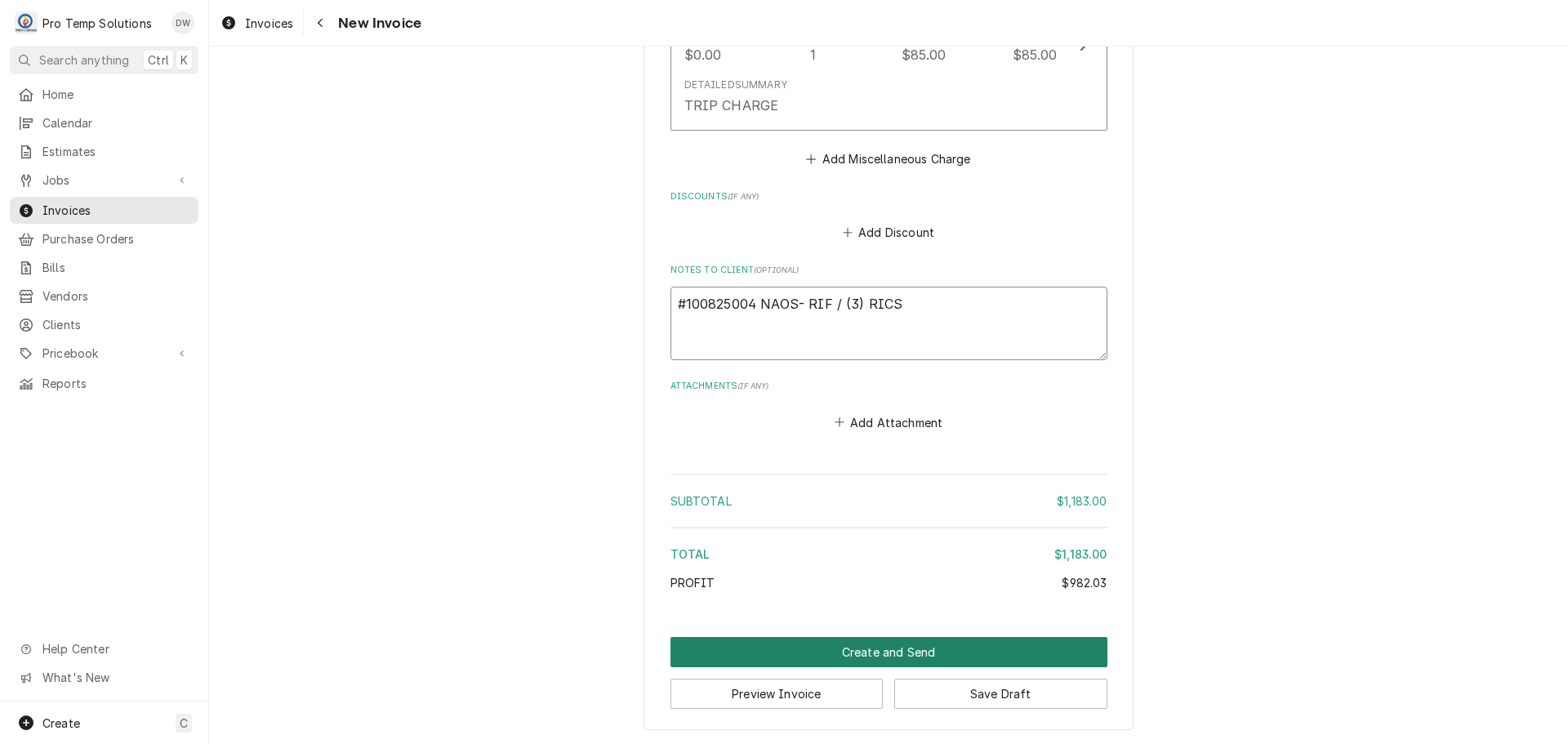
type textarea "#100825004 NAOS- RIF / (3) RICS"
click at [884, 653] on button "Create and Send" at bounding box center [889, 652] width 437 height 31
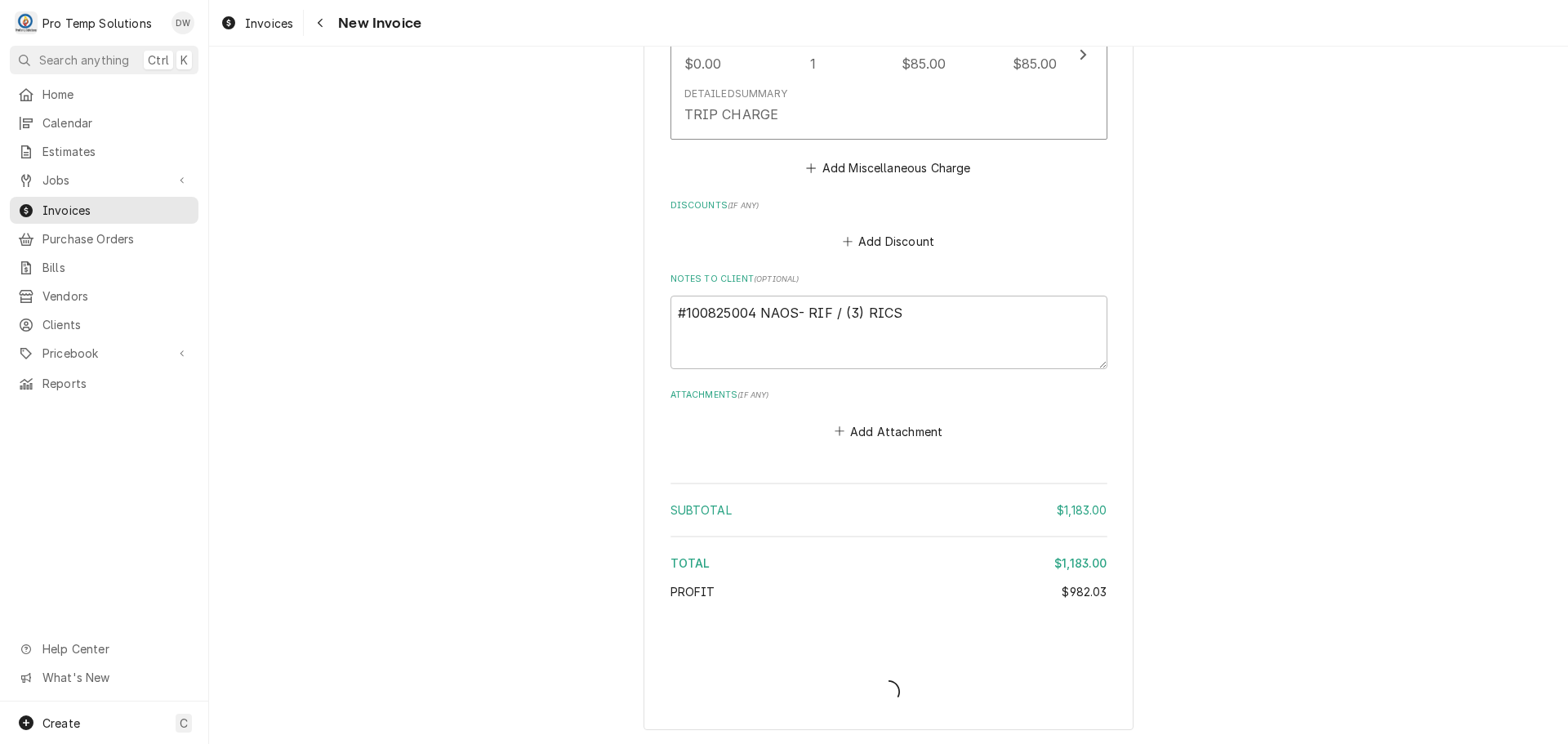
scroll to position [3444, 0]
type textarea "x"
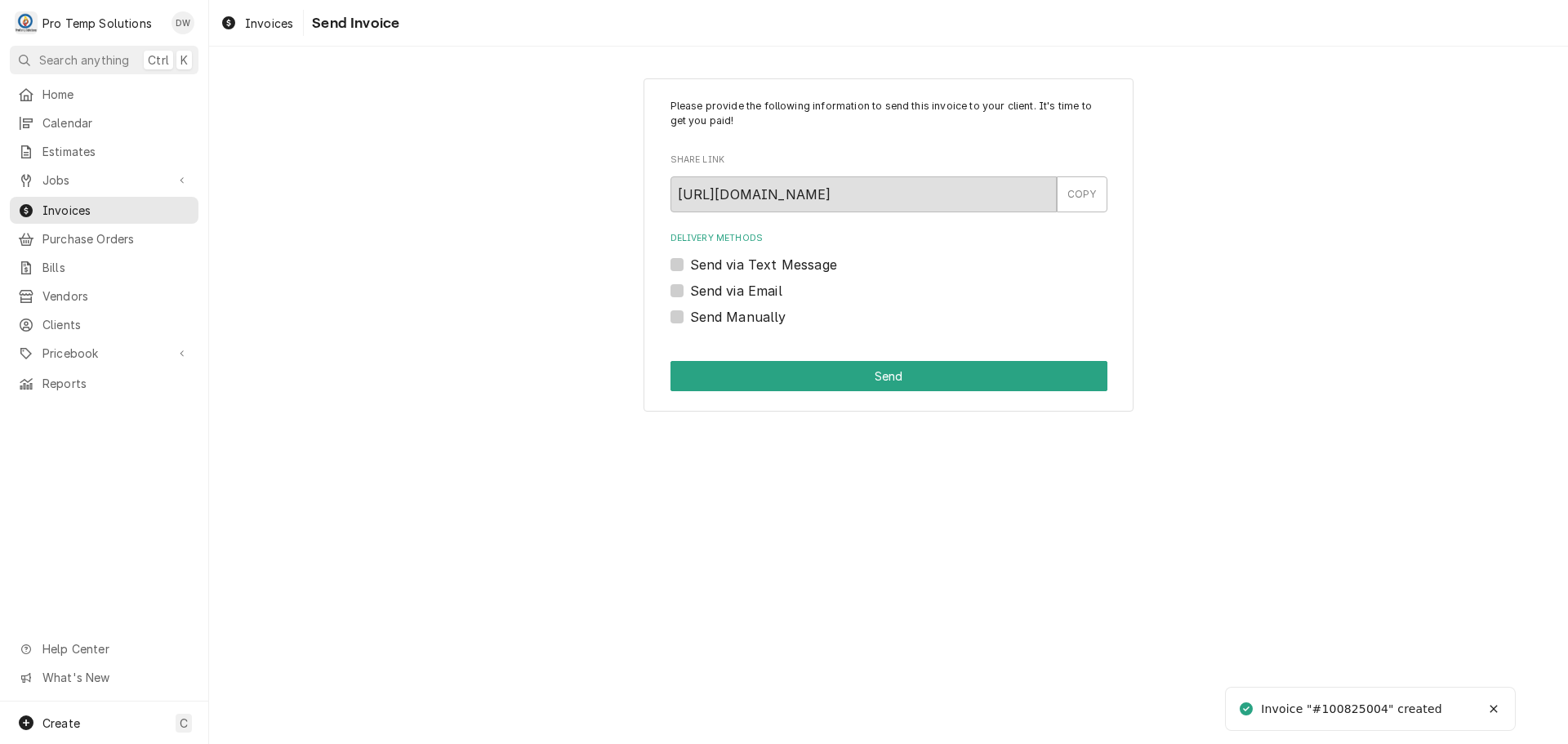
click at [668, 284] on div "Please provide the following information to send this invoice to your client. I…" at bounding box center [889, 245] width 490 height 334
click at [690, 290] on label "Send via Email" at bounding box center [736, 290] width 92 height 20
click at [690, 290] on input "Send via Email" at bounding box center [908, 299] width 437 height 36
checkbox input "true"
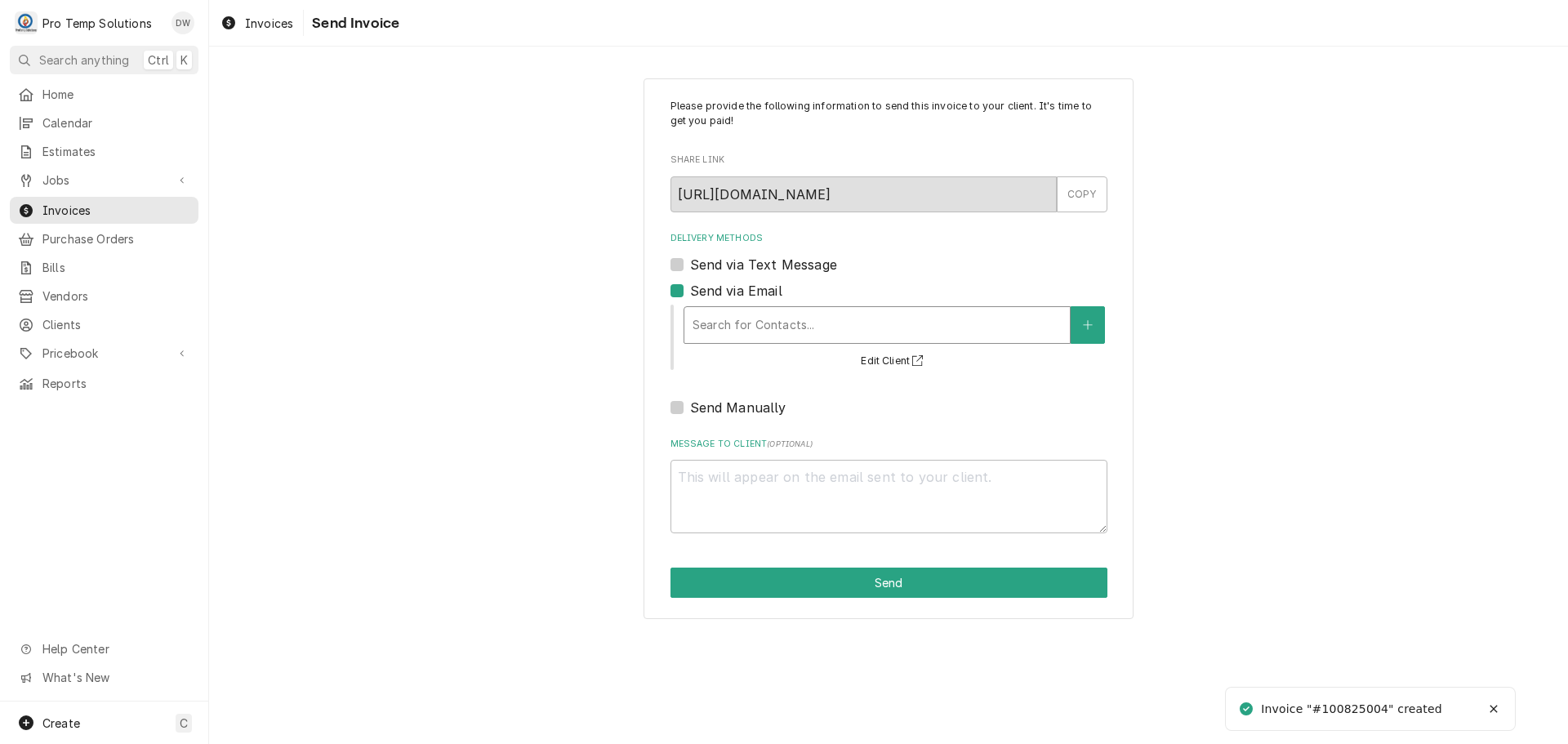
click at [807, 329] on div "Delivery Methods" at bounding box center [878, 325] width 369 height 30
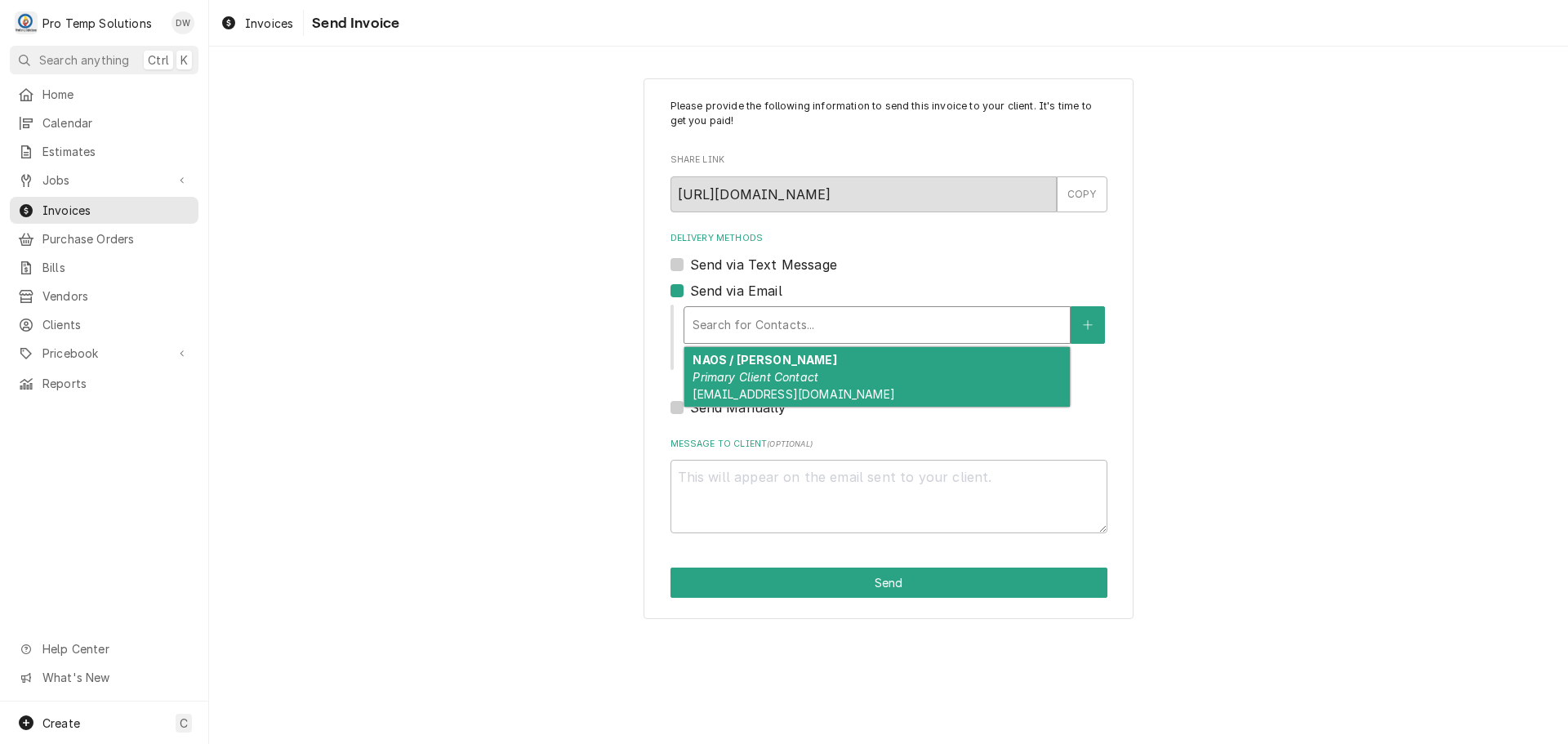
click at [787, 363] on div "NAOS / [PERSON_NAME] Primary Client Contact [EMAIL_ADDRESS][DOMAIN_NAME]" at bounding box center [877, 377] width 386 height 60
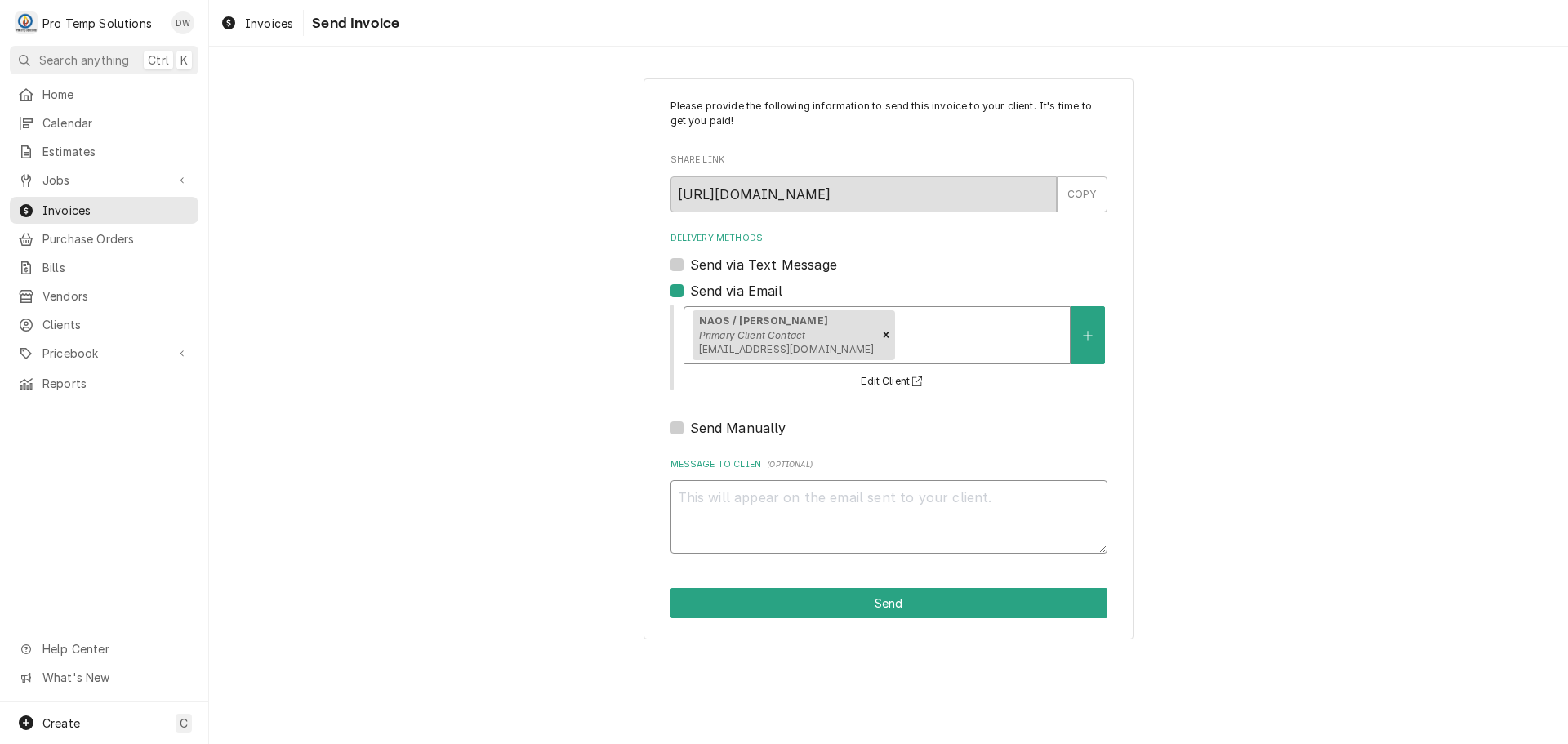
click at [733, 492] on textarea "Message to Client ( optional )" at bounding box center [889, 517] width 437 height 73
type textarea "x"
type textarea "#"
type textarea "x"
type textarea "#1"
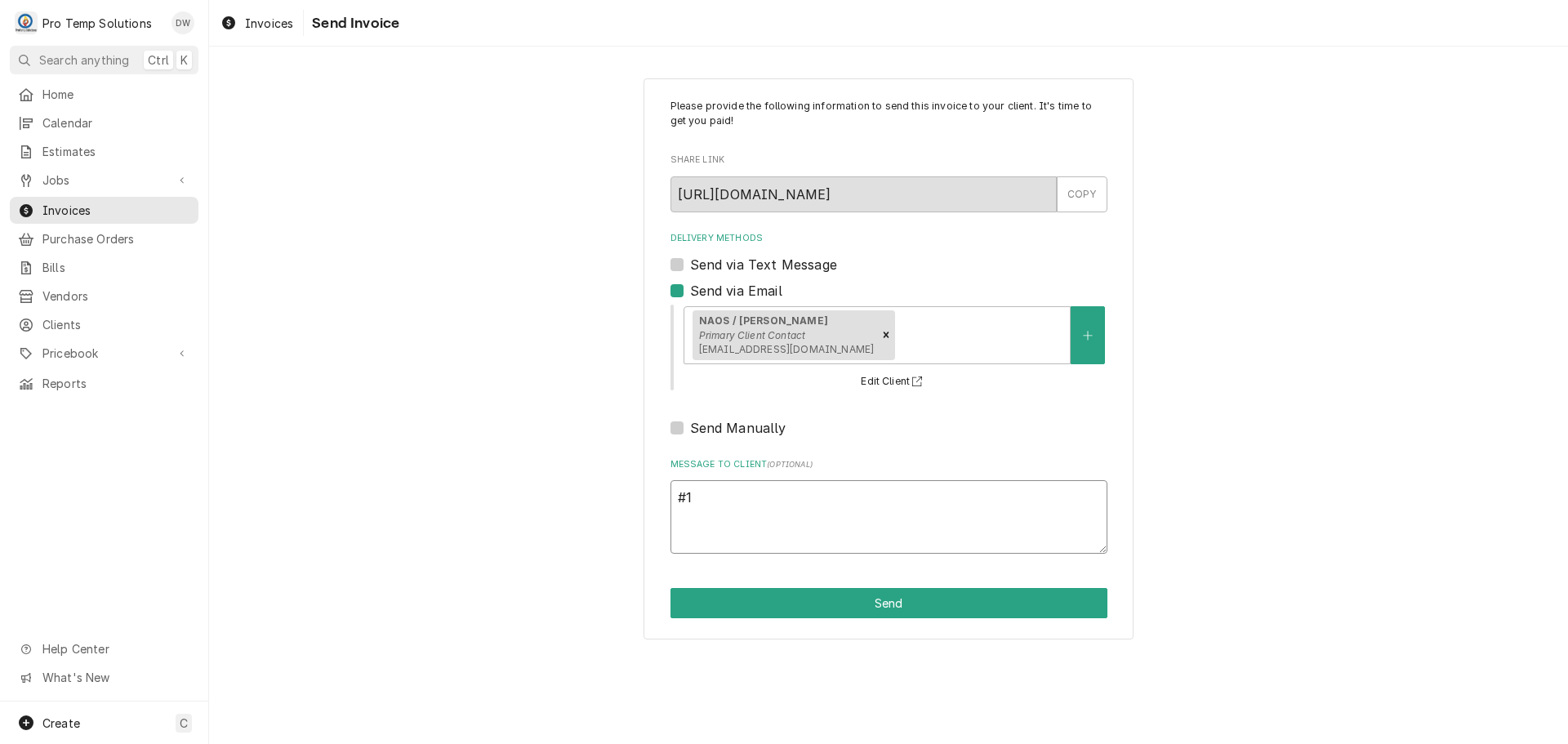
type textarea "x"
type textarea "#10"
type textarea "x"
type textarea "#100"
type textarea "x"
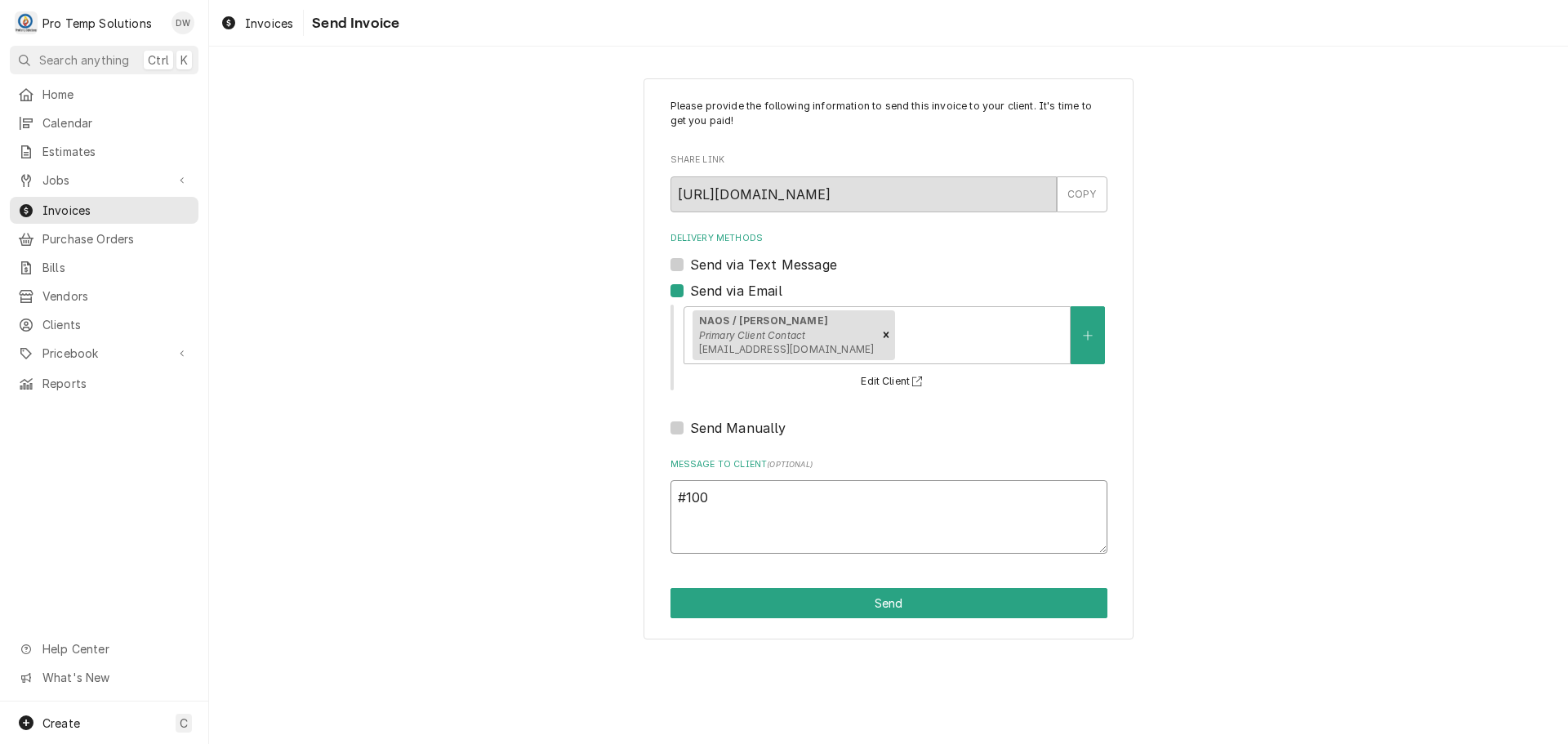
type textarea "#1008"
type textarea "x"
type textarea "#10082"
type textarea "x"
type textarea "#100825"
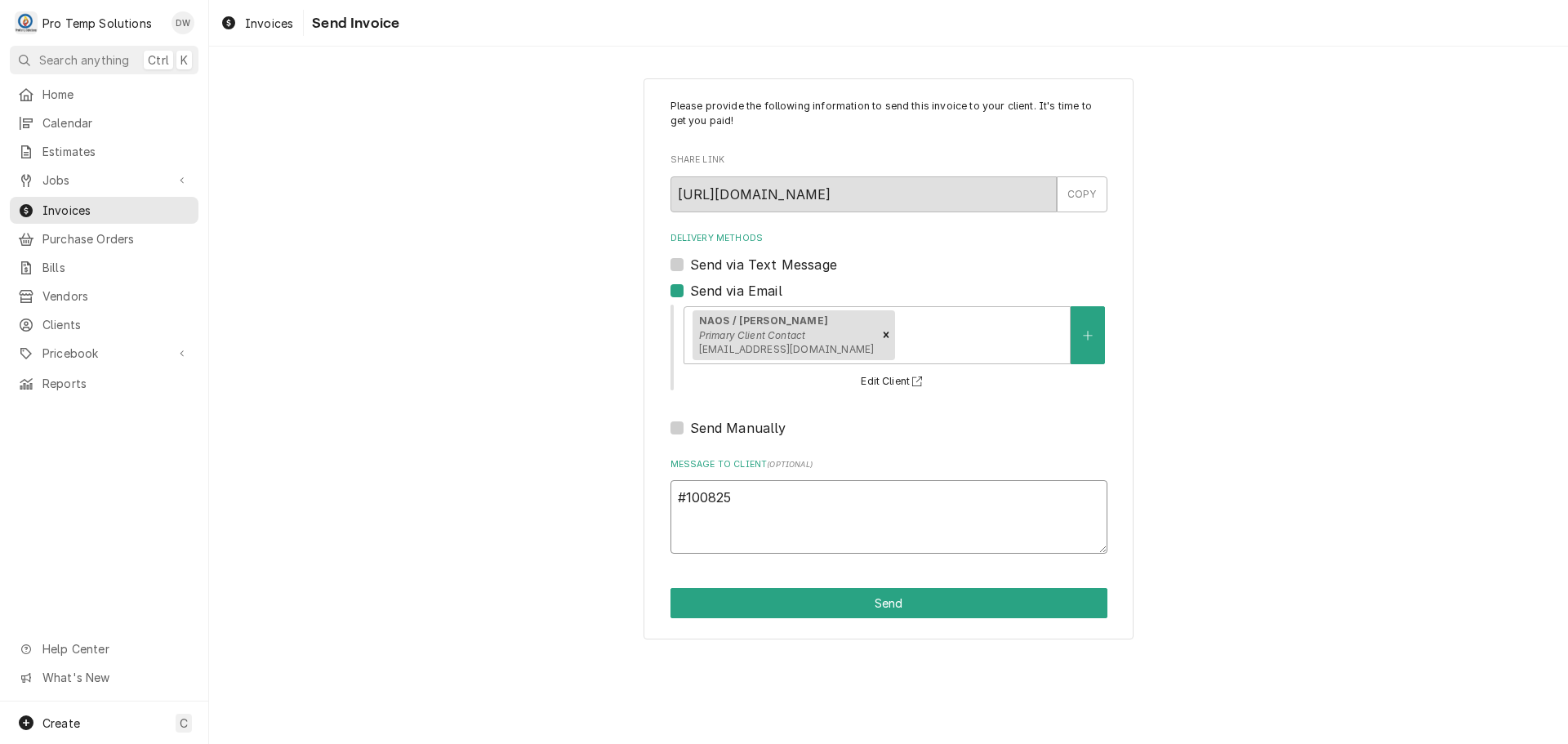
type textarea "x"
type textarea "#1008250"
type textarea "x"
type textarea "#10082500"
type textarea "x"
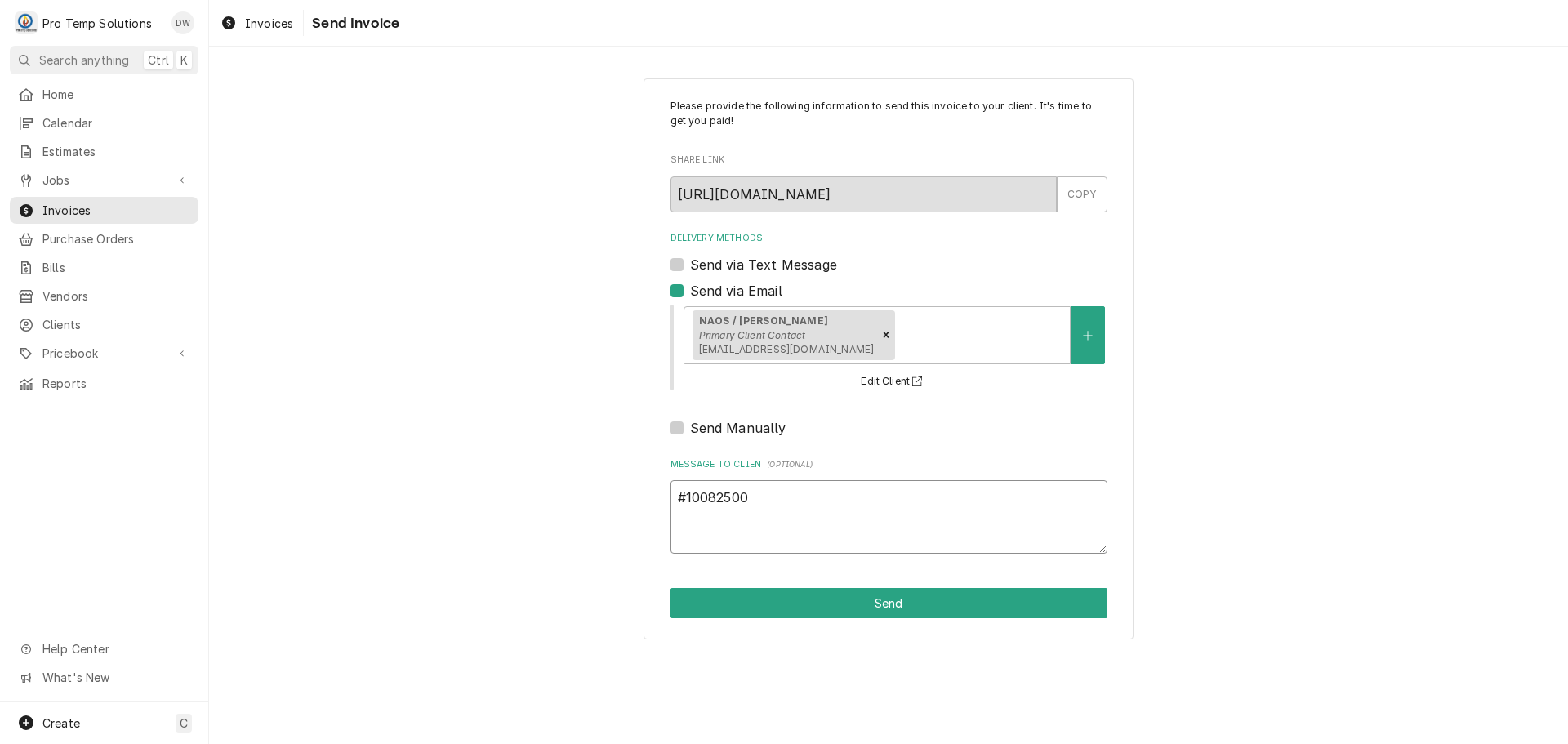
type textarea "#100825004"
type textarea "x"
type textarea "#100825004"
type textarea "x"
type textarea "#100825004 N"
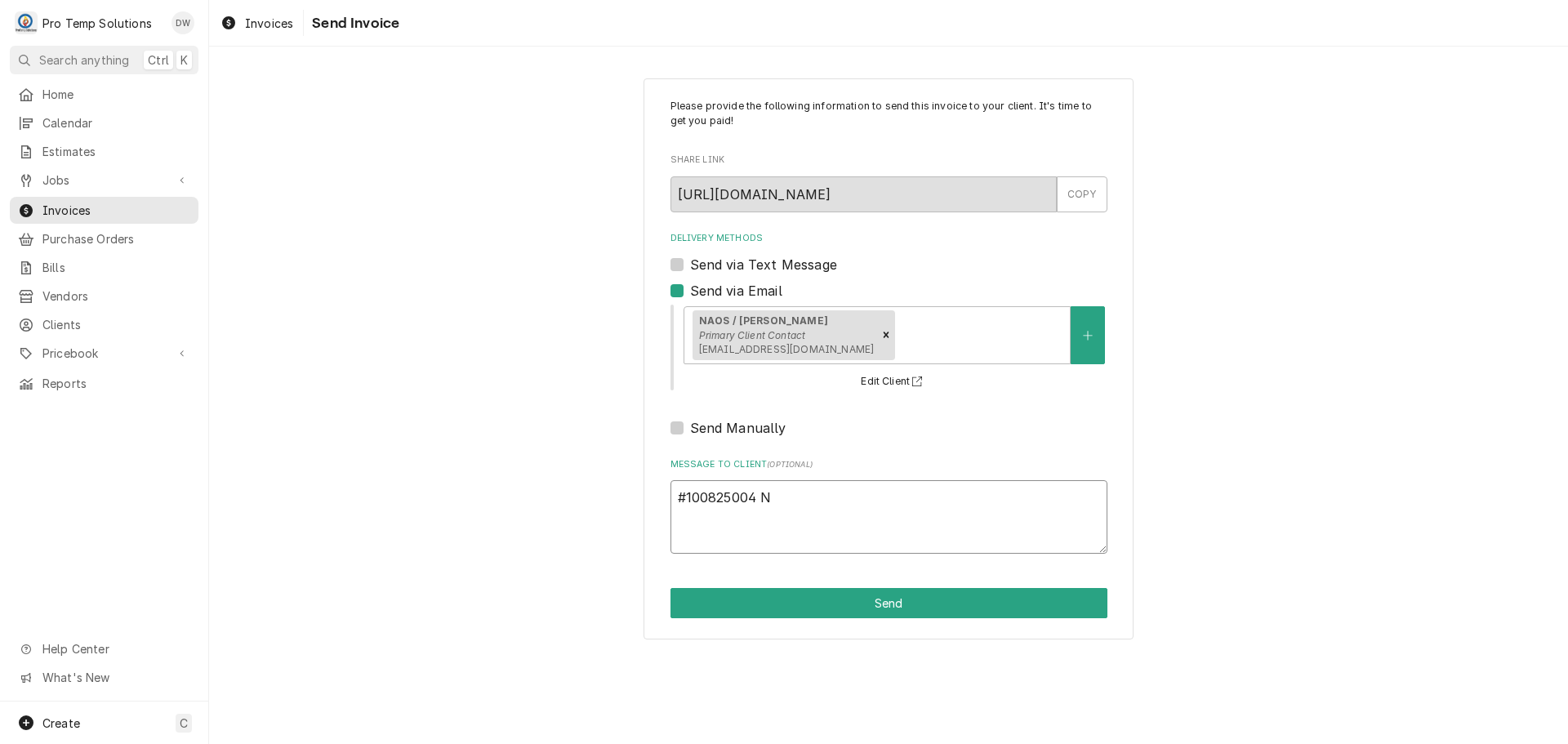
type textarea "x"
type textarea "#100825004 NA"
type textarea "x"
type textarea "#100825004 NAO"
type textarea "x"
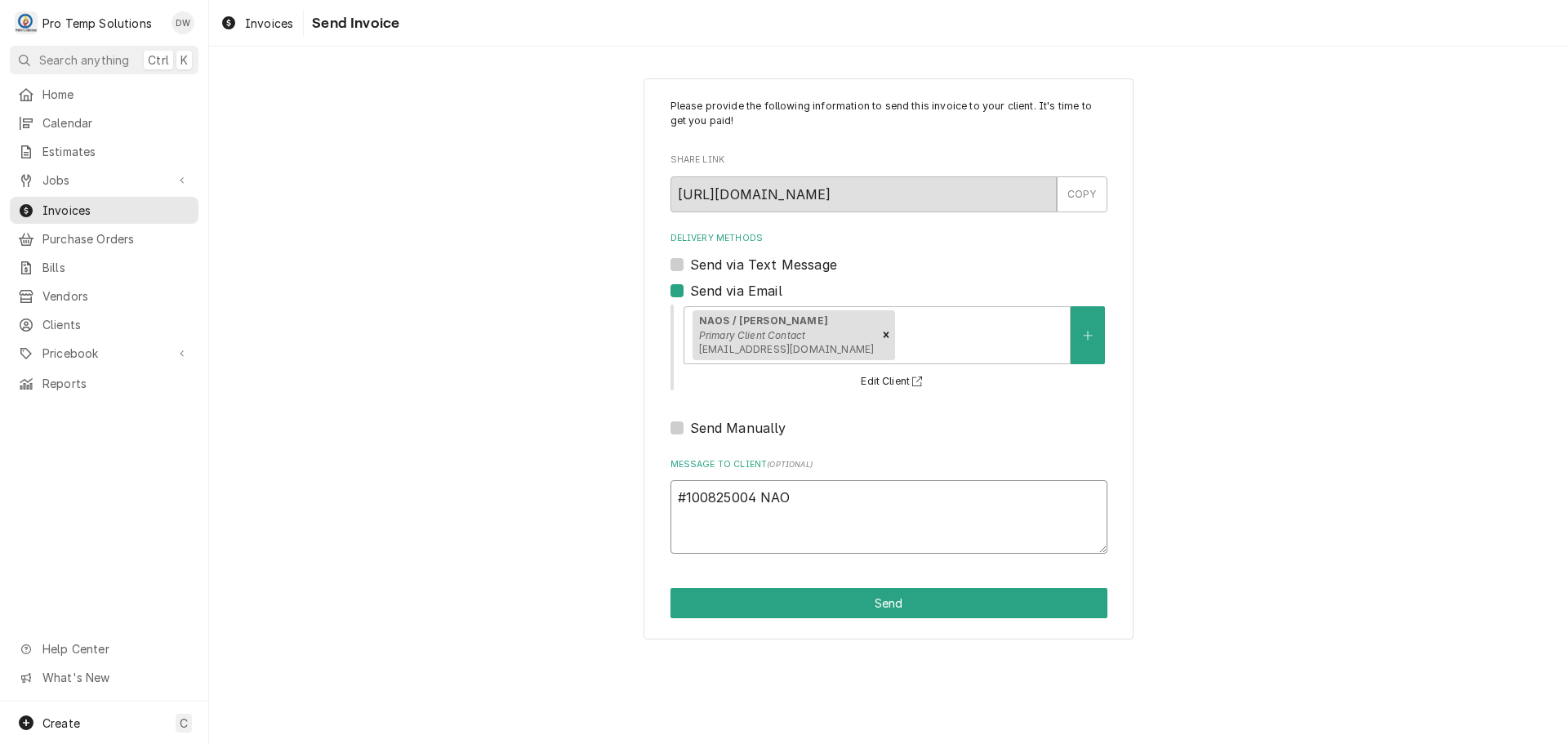
type textarea "#100825004 NAOS"
type textarea "x"
type textarea "#100825004 NAOS-"
type textarea "x"
type textarea "#100825004 NAOS-"
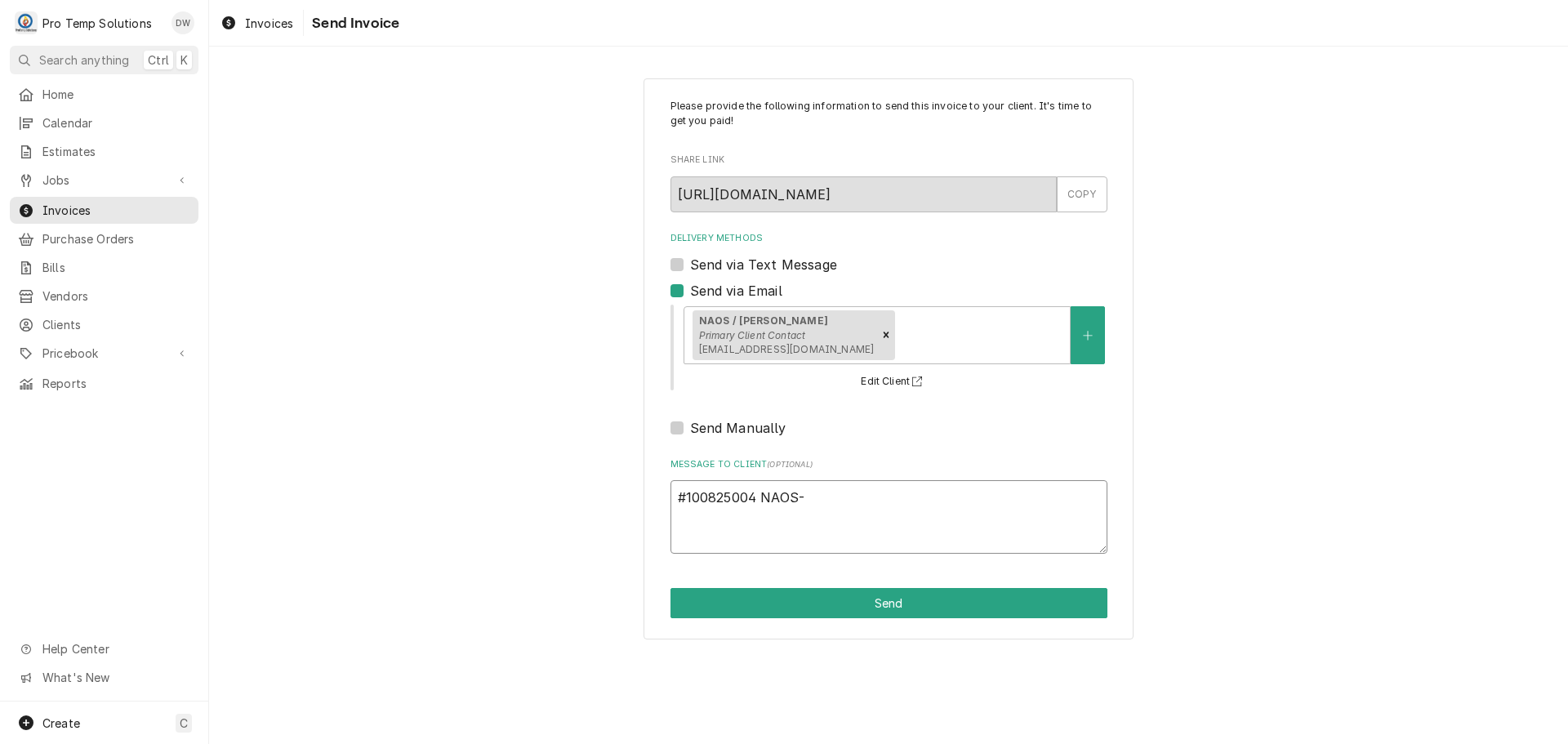
type textarea "x"
type textarea "#100825004 NAOS- R"
type textarea "x"
type textarea "#100825004 NAOS- RI"
type textarea "x"
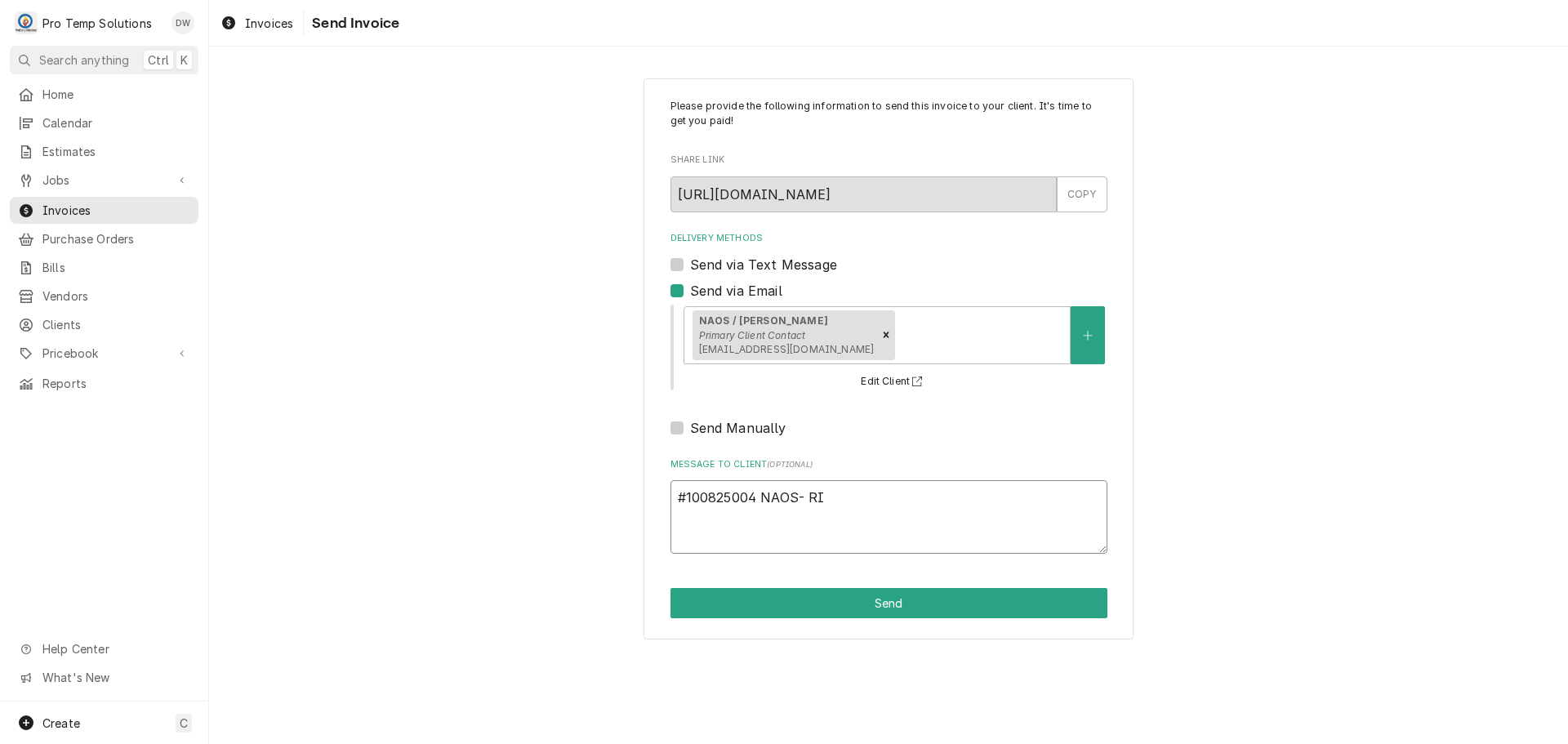
type textarea "#100825004 NAOS- RIF"
type textarea "x"
type textarea "#100825004 NAOS- RIF"
type textarea "x"
type textarea "#100825004 NAOS- RIF /"
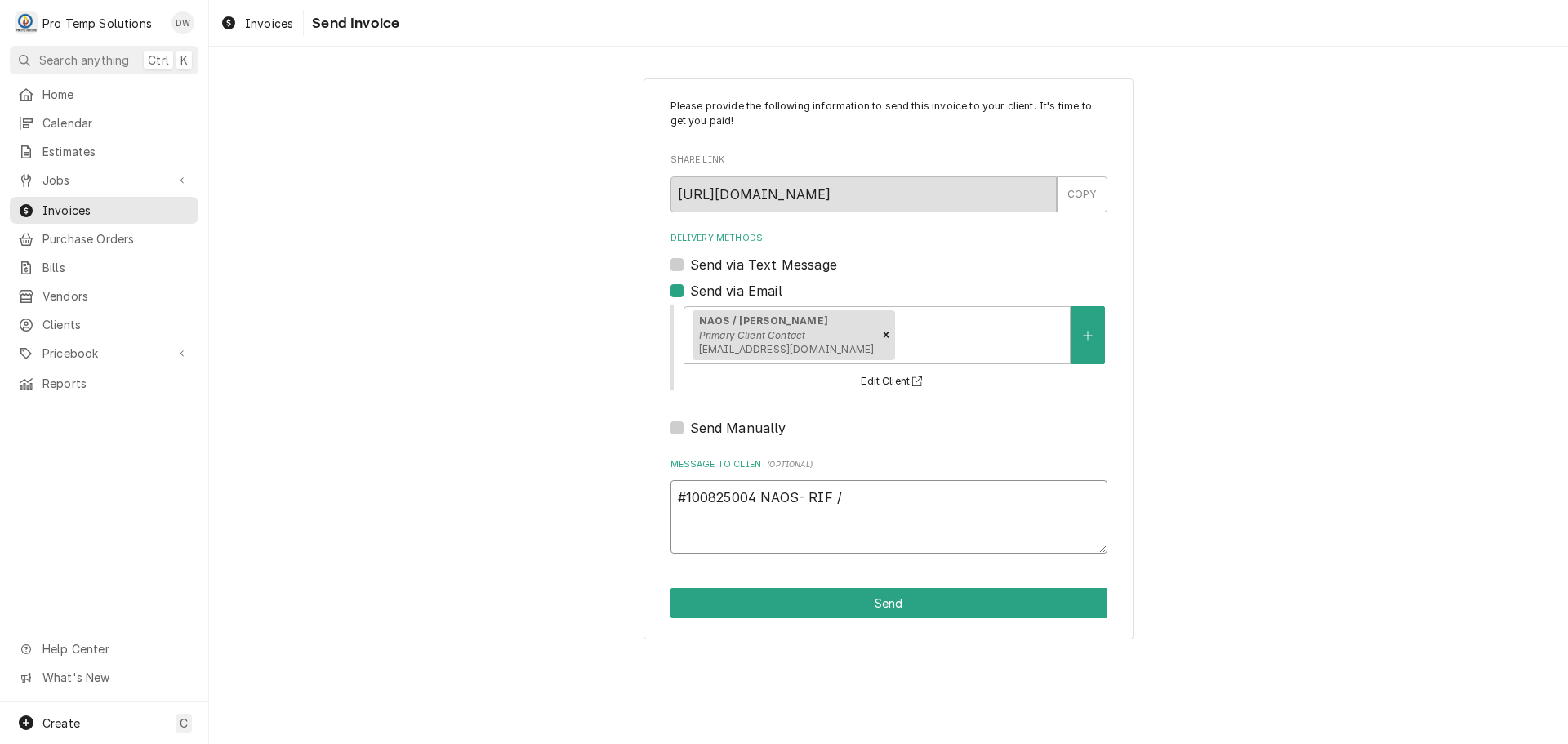
type textarea "x"
type textarea "#100825004 NAOS- RIF /"
type textarea "x"
type textarea "#100825004 NAOS- RIF / 3"
type textarea "x"
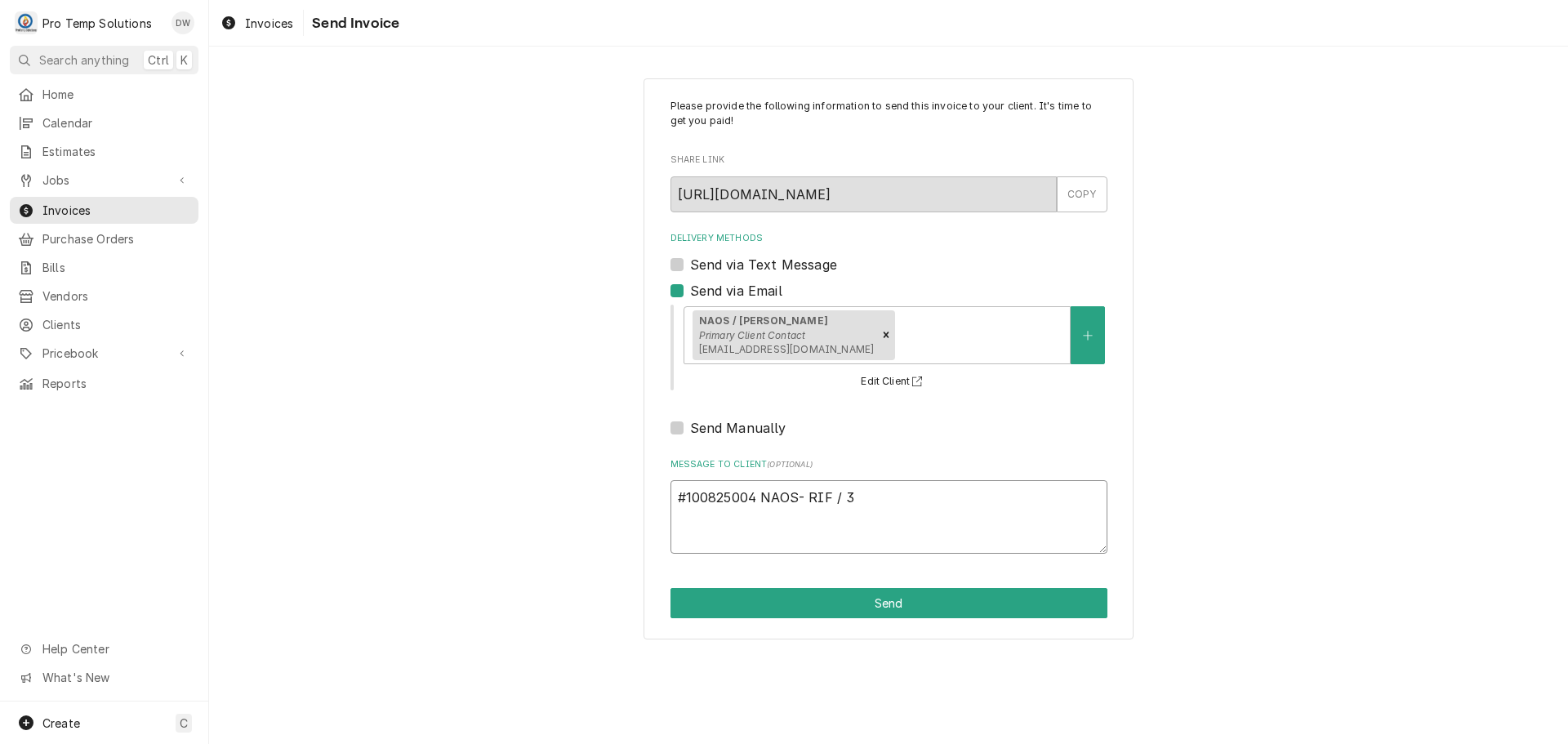
type textarea "#100825004 NAOS- RIF / 3"
type textarea "x"
type textarea "#100825004 NAOS- RIF / 3 R"
type textarea "x"
type textarea "#100825004 NAOS- RIF / 3 RI"
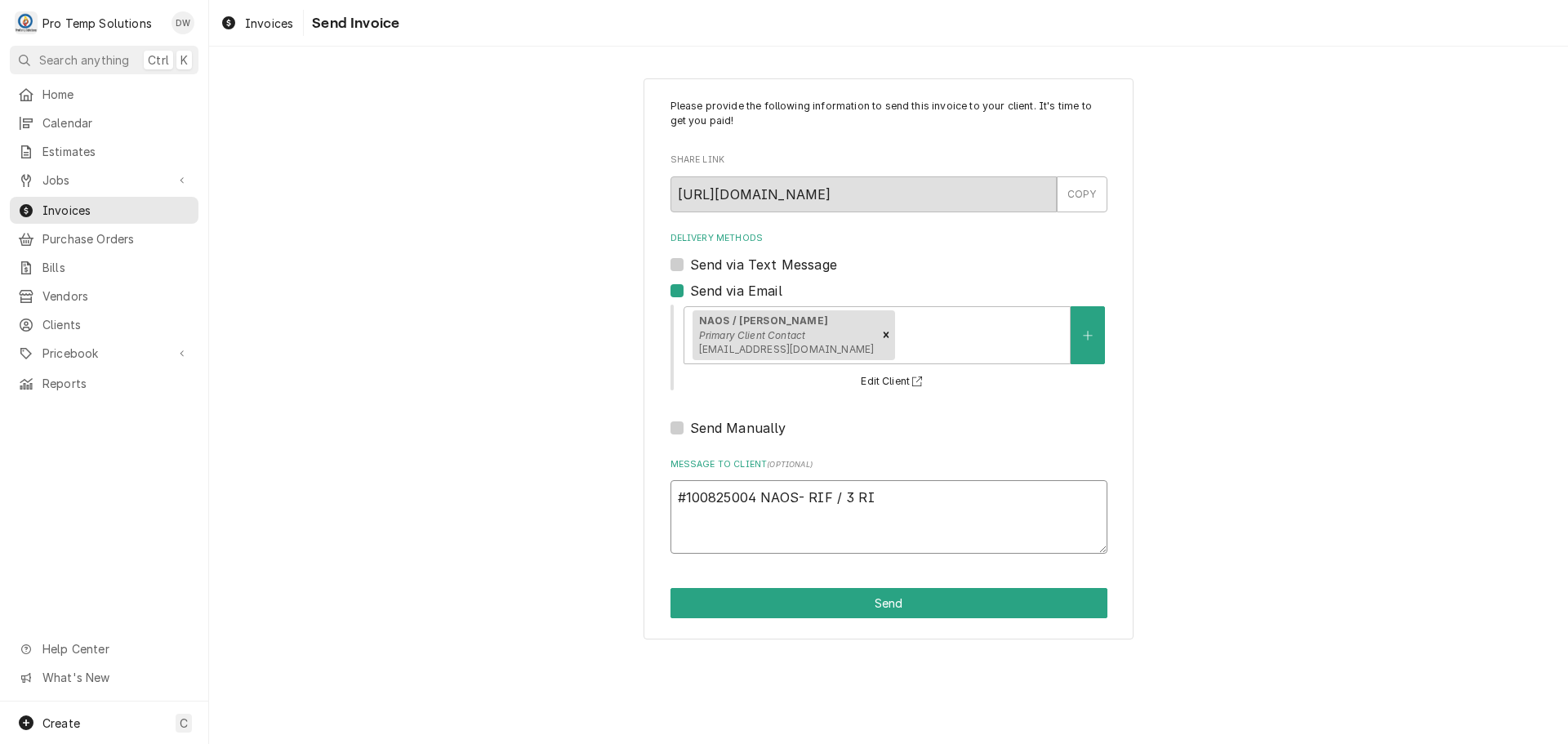
type textarea "x"
type textarea "#100825004 NAOS- RIF / 3 RIC"
type textarea "x"
type textarea "#100825004 NAOS- RIF / 3 RICS"
type textarea "x"
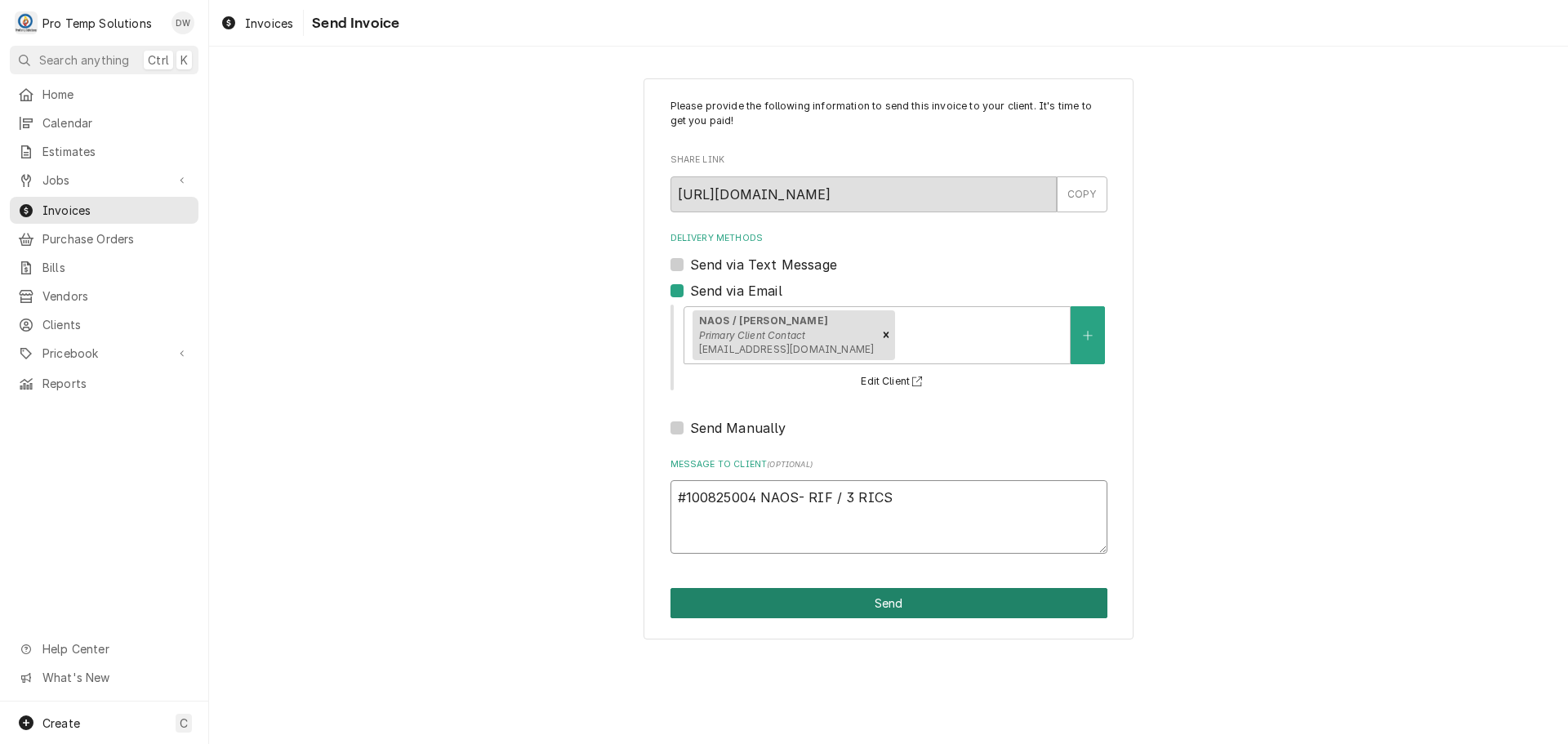
type textarea "#100825004 NAOS- RIF / 3 RICS"
click at [891, 596] on button "Send" at bounding box center [889, 604] width 437 height 31
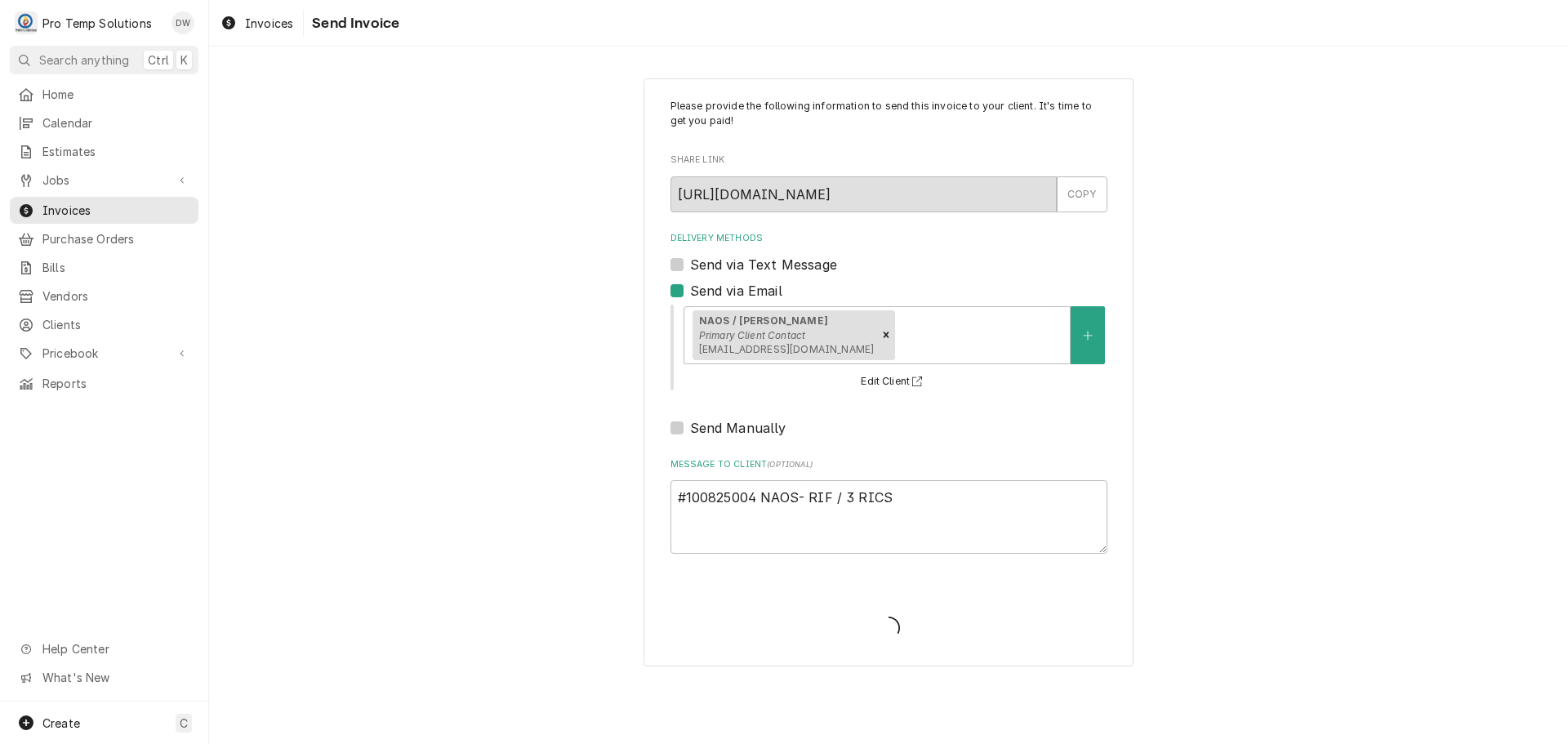
type textarea "x"
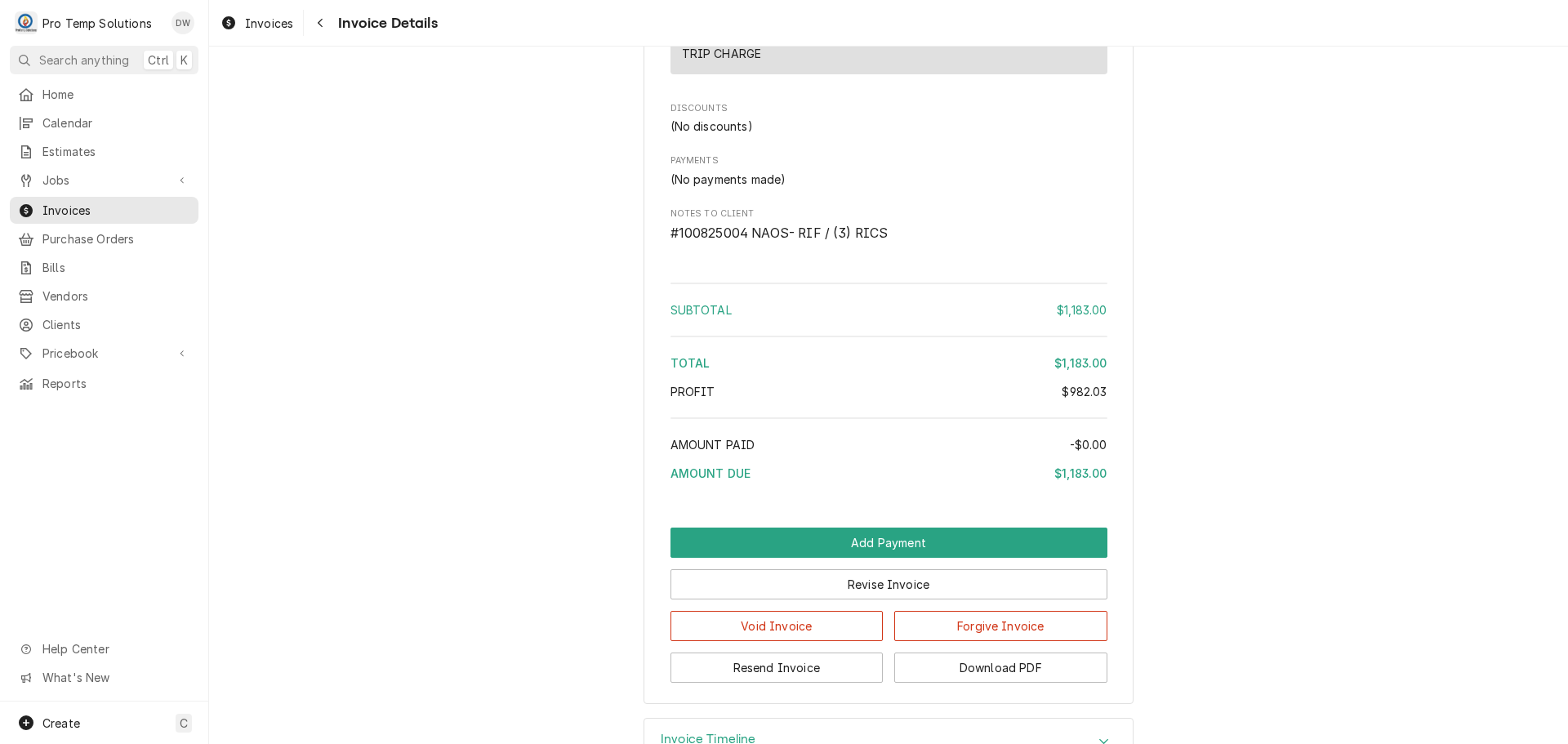
scroll to position [3049, 0]
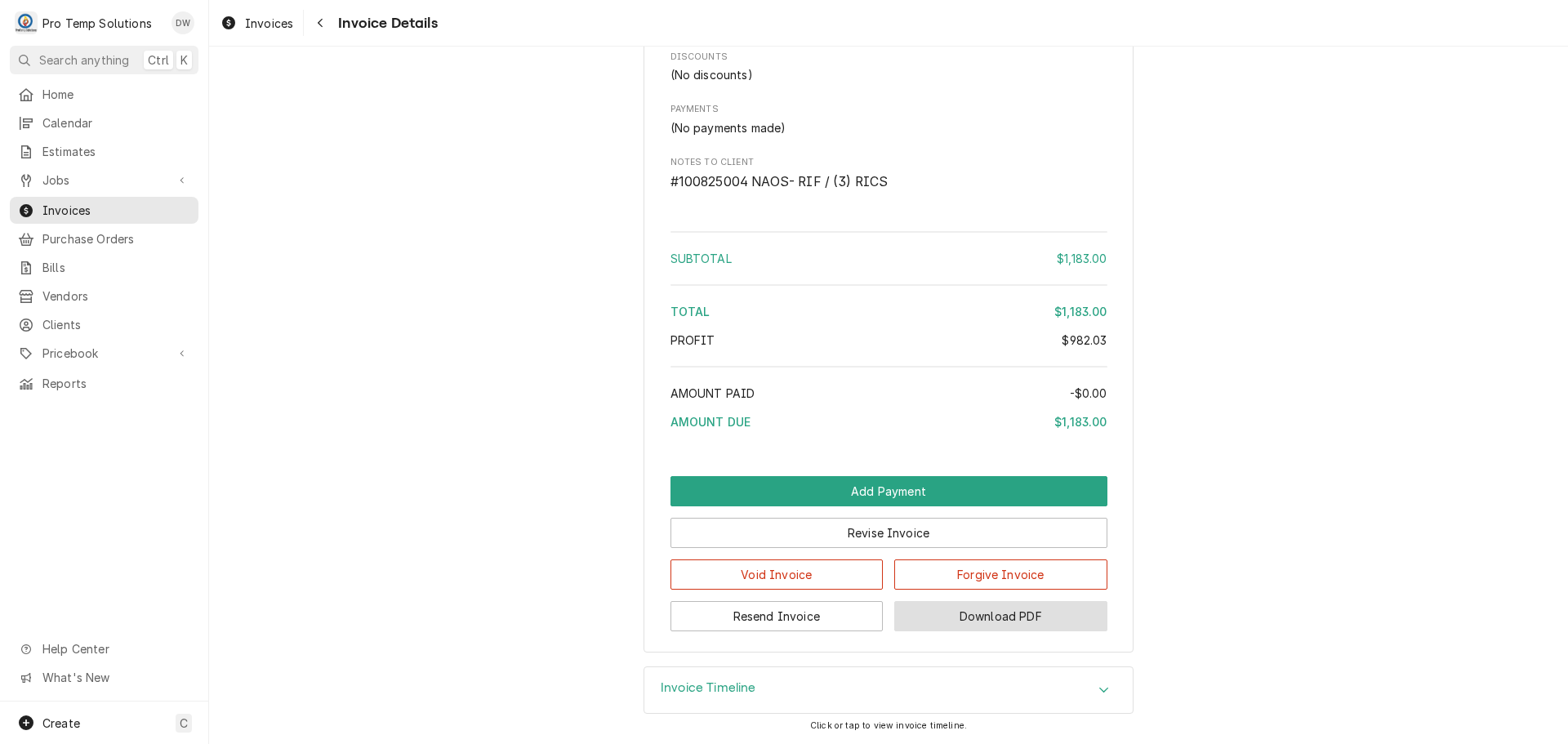
click at [988, 619] on button "Download PDF" at bounding box center [1001, 616] width 213 height 31
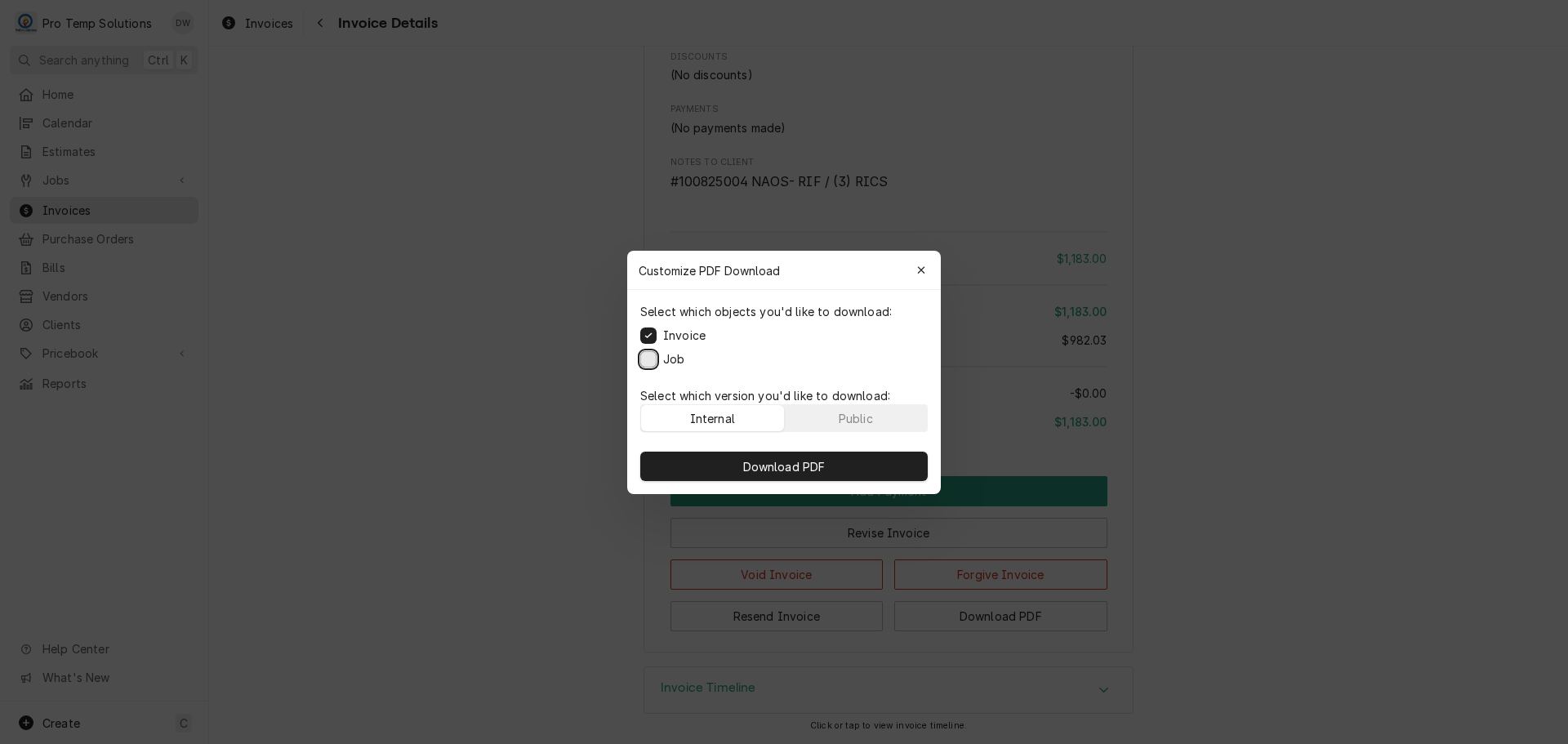
click at [653, 360] on button "Job" at bounding box center [648, 358] width 16 height 16
click at [781, 460] on span "Download PDF" at bounding box center [784, 466] width 89 height 17
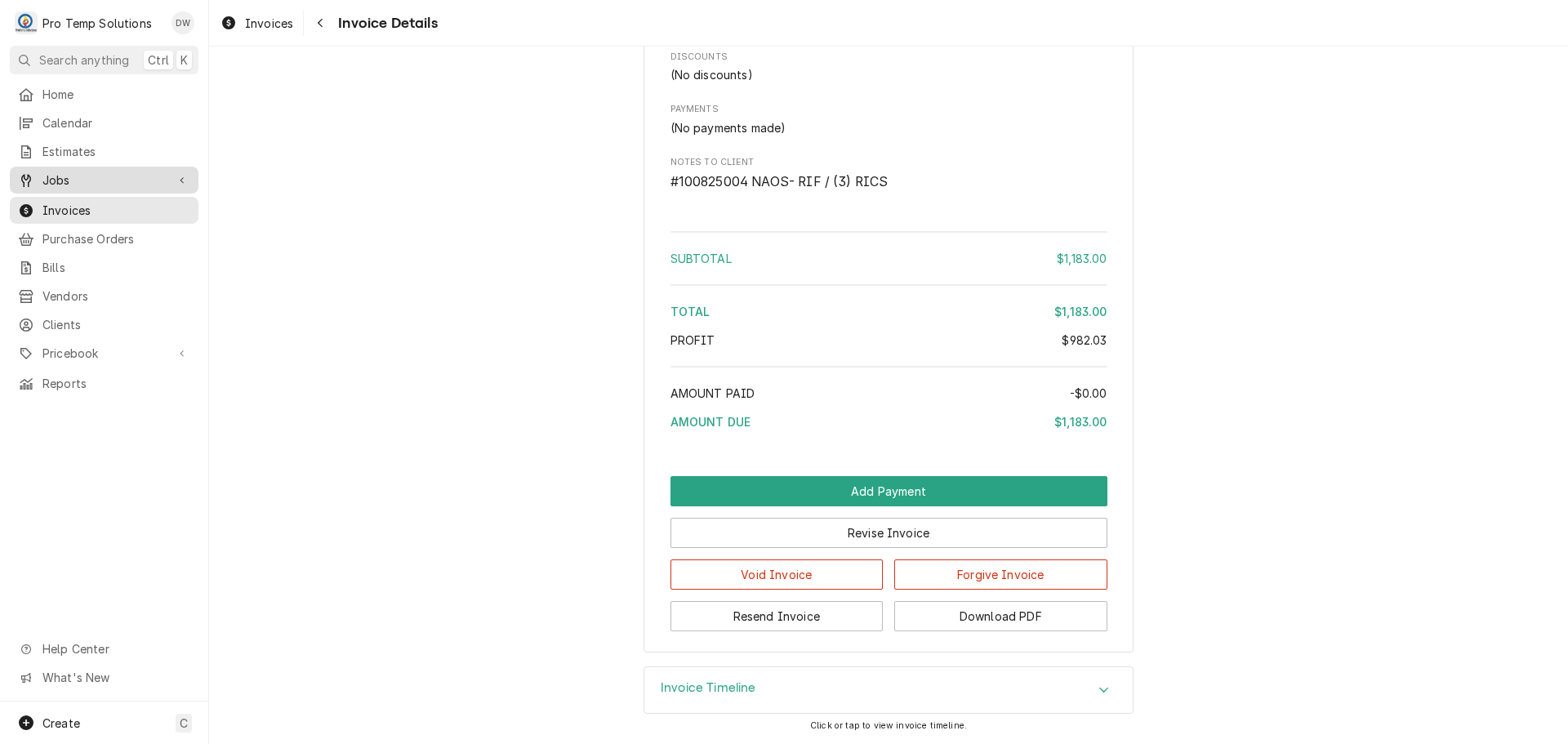
click at [65, 172] on span "Jobs" at bounding box center [104, 180] width 123 height 17
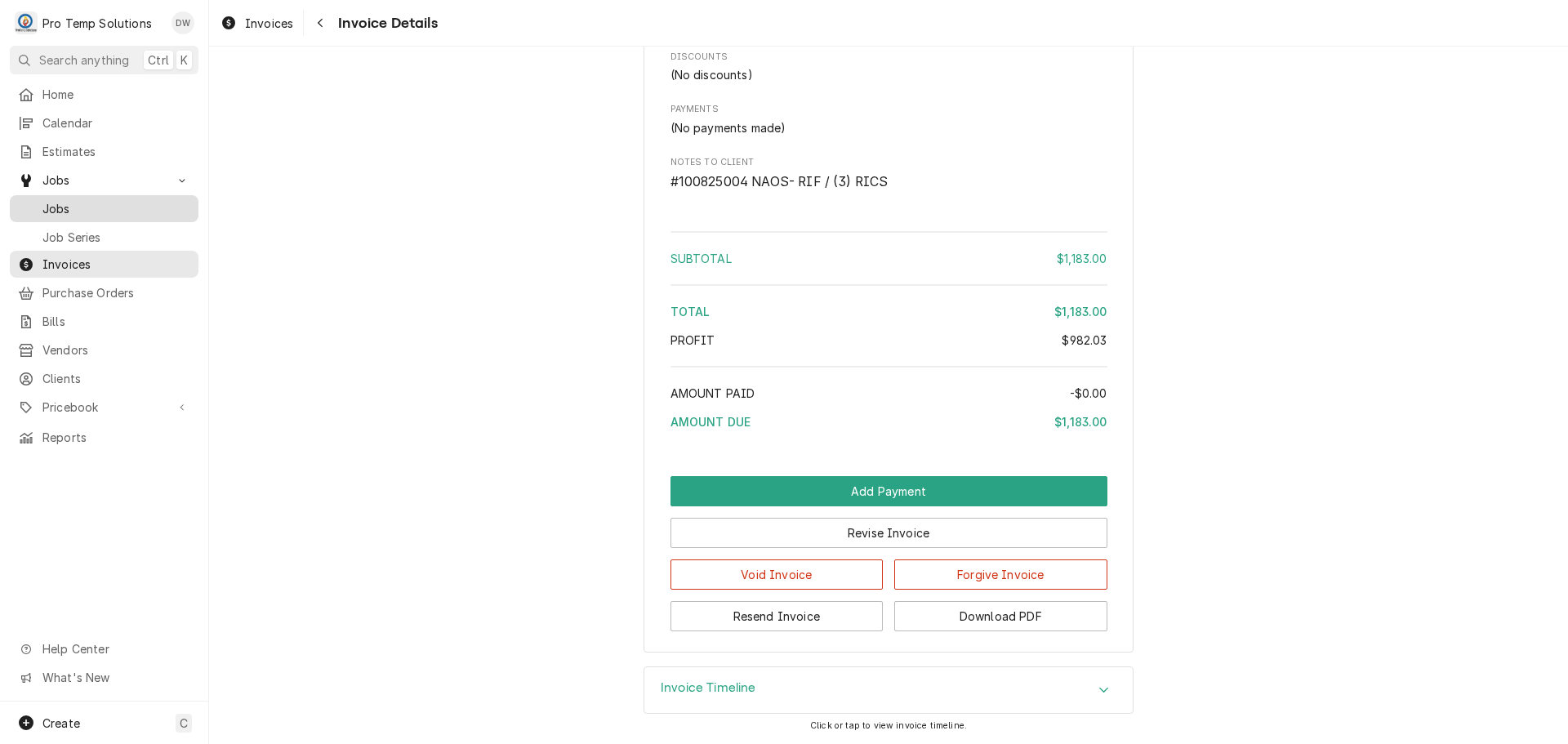
click at [54, 205] on span "Jobs" at bounding box center [117, 209] width 148 height 17
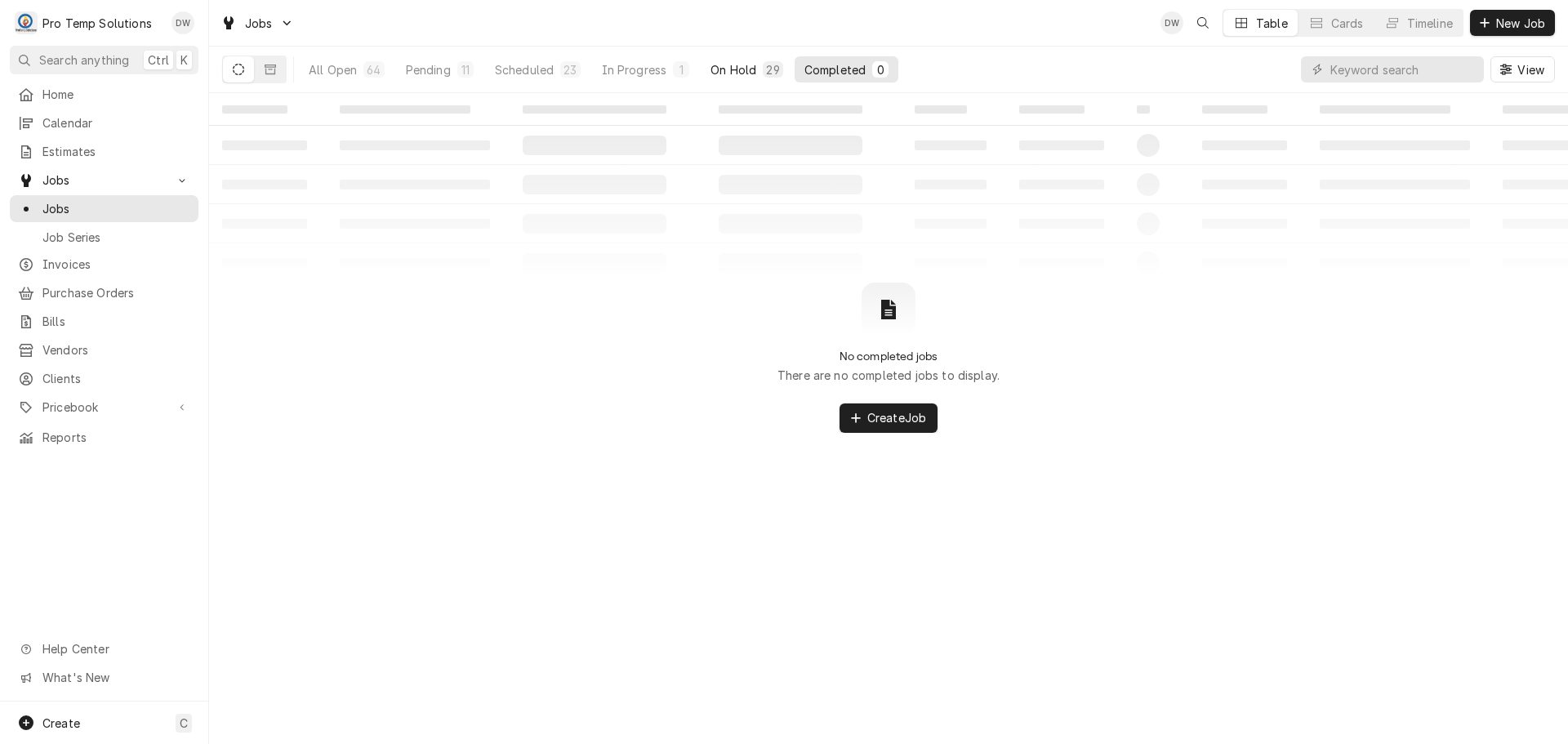
click at [736, 71] on div "On Hold" at bounding box center [734, 70] width 46 height 17
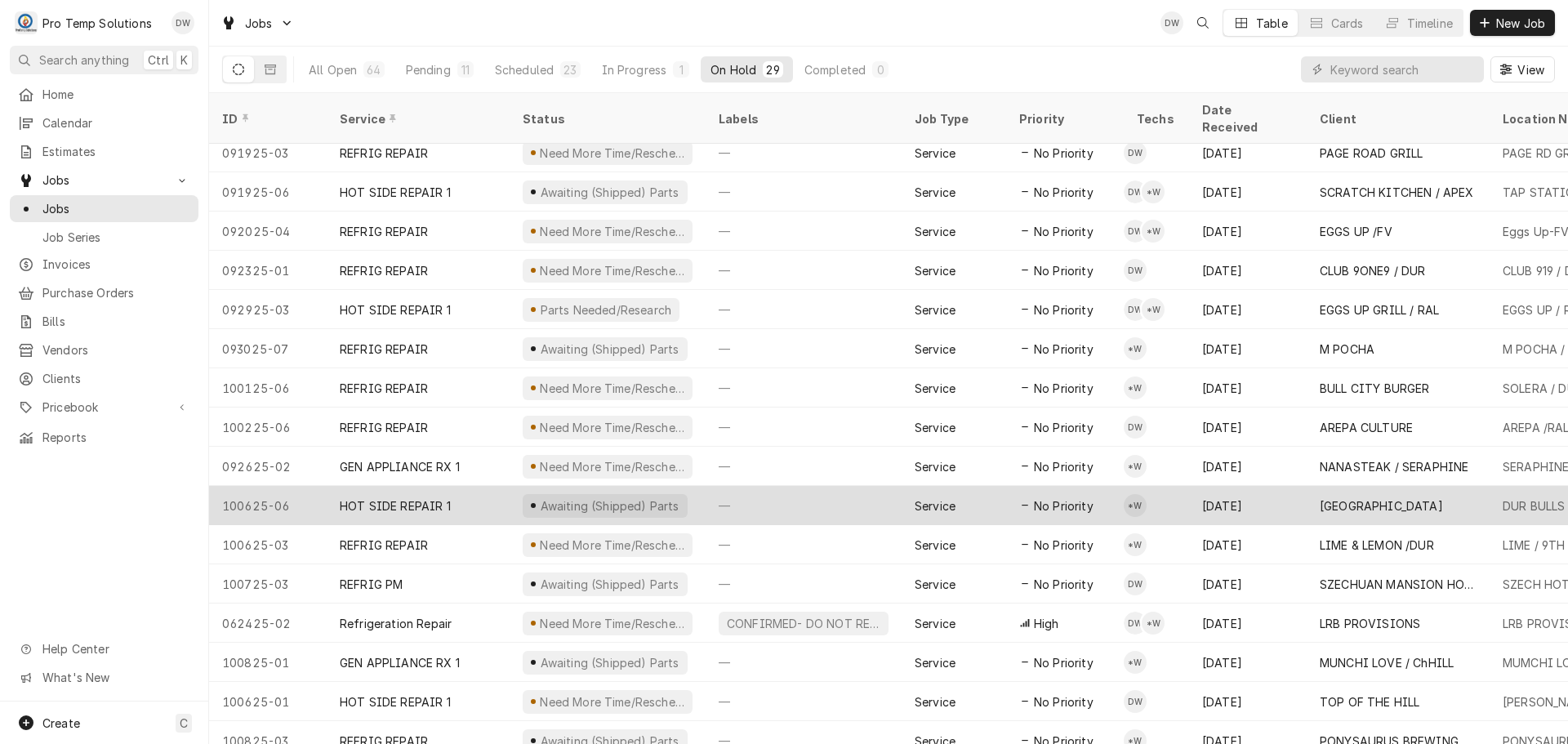
scroll to position [529, 0]
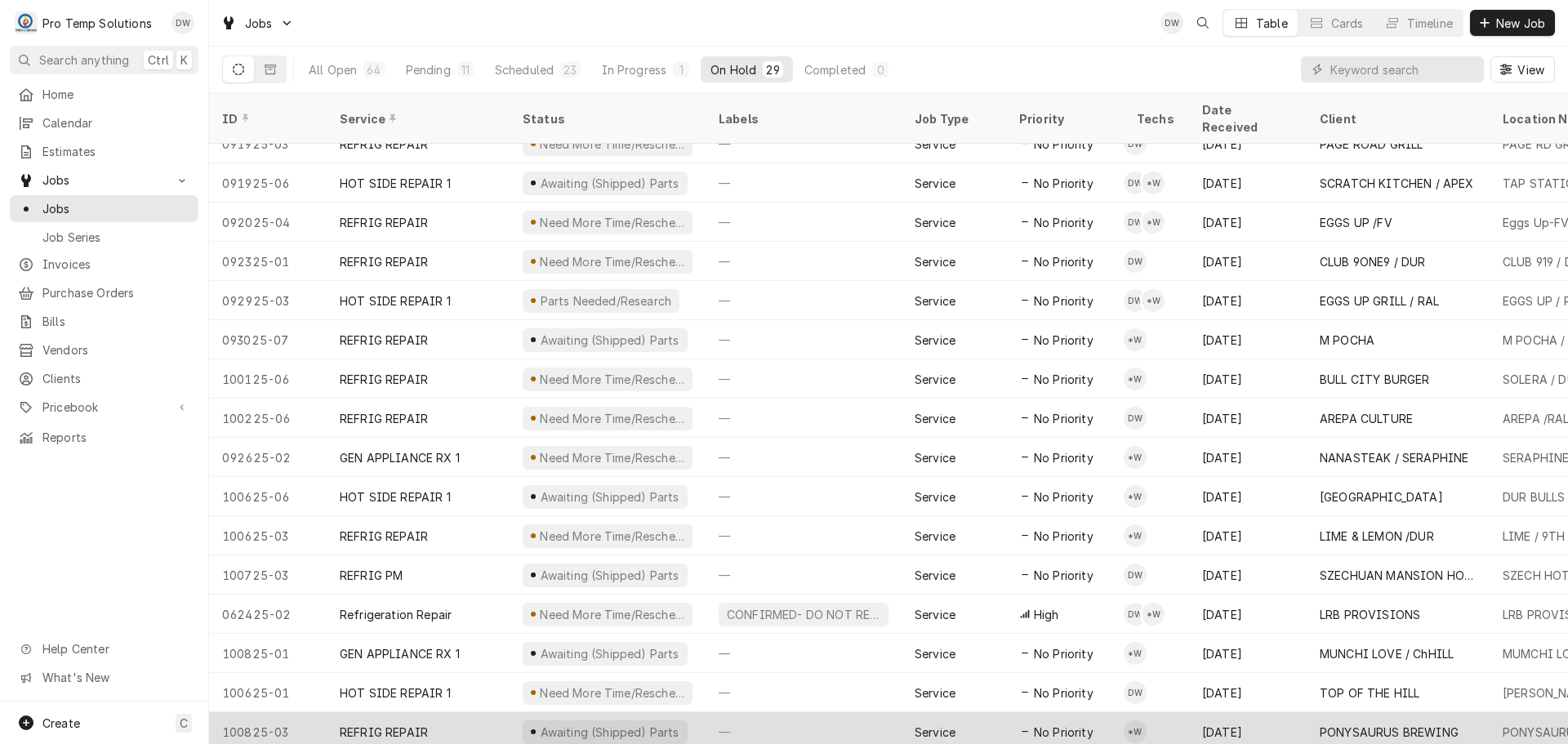
click at [821, 713] on div "—" at bounding box center [804, 732] width 196 height 39
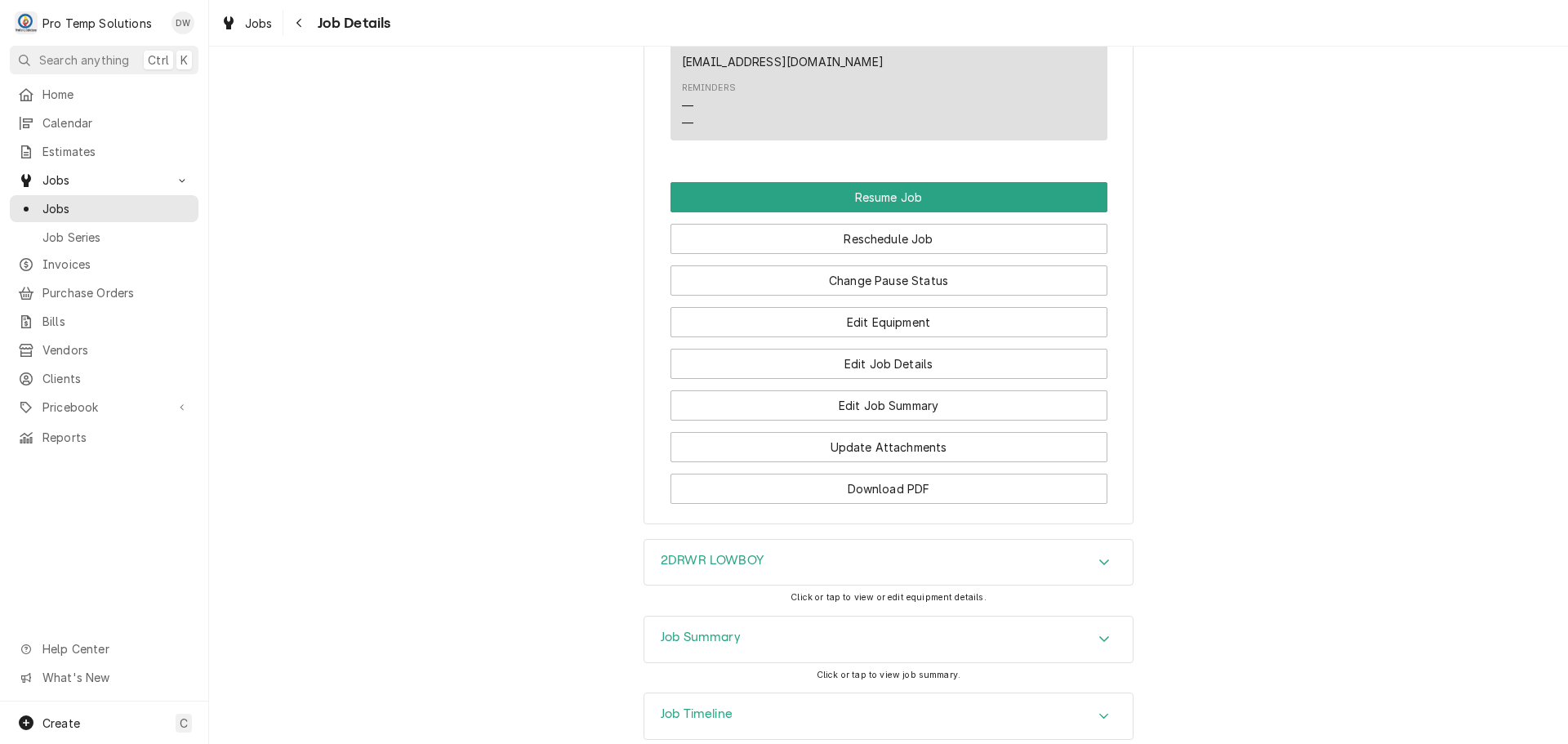
scroll to position [1388, 0]
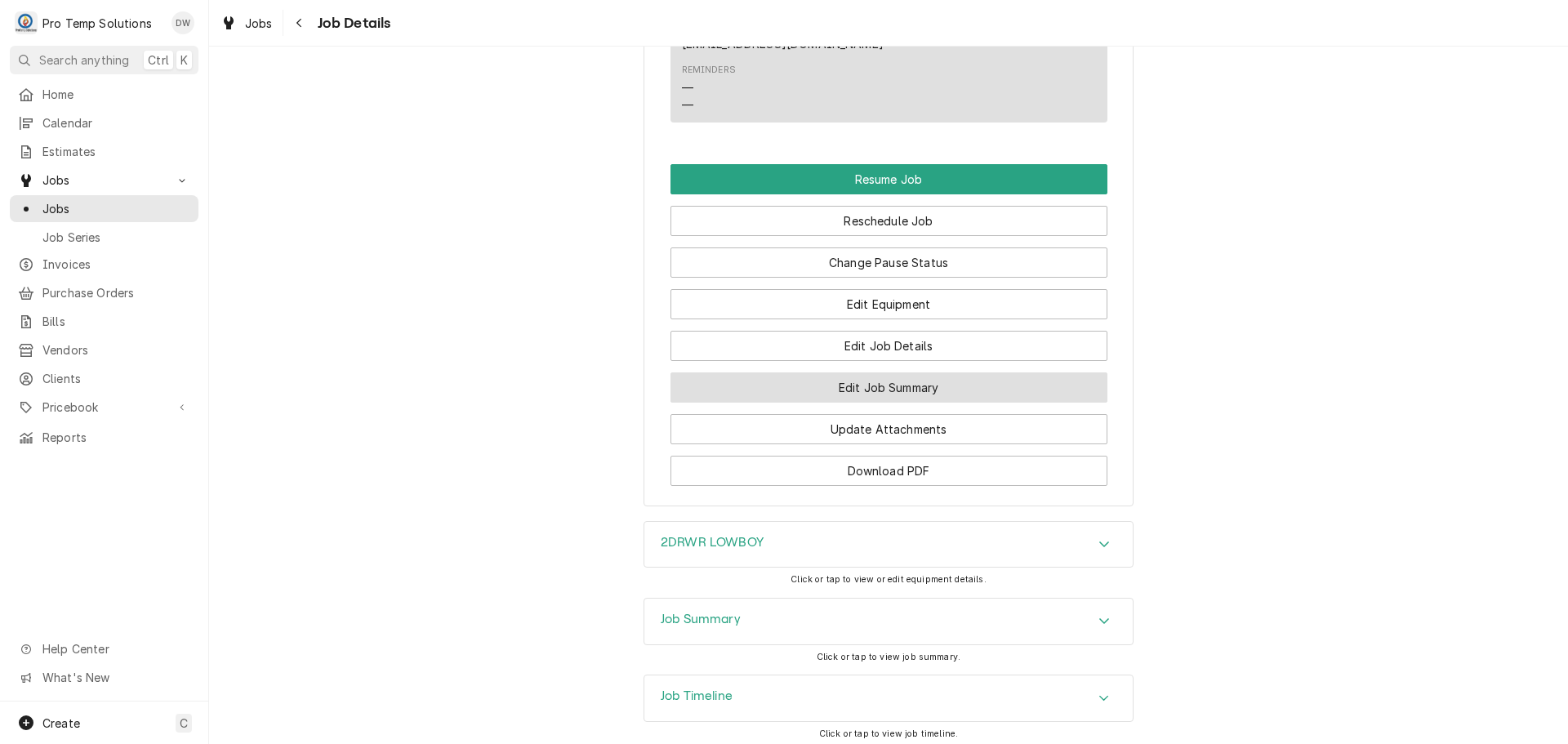
click at [873, 373] on button "Edit Job Summary" at bounding box center [889, 388] width 437 height 31
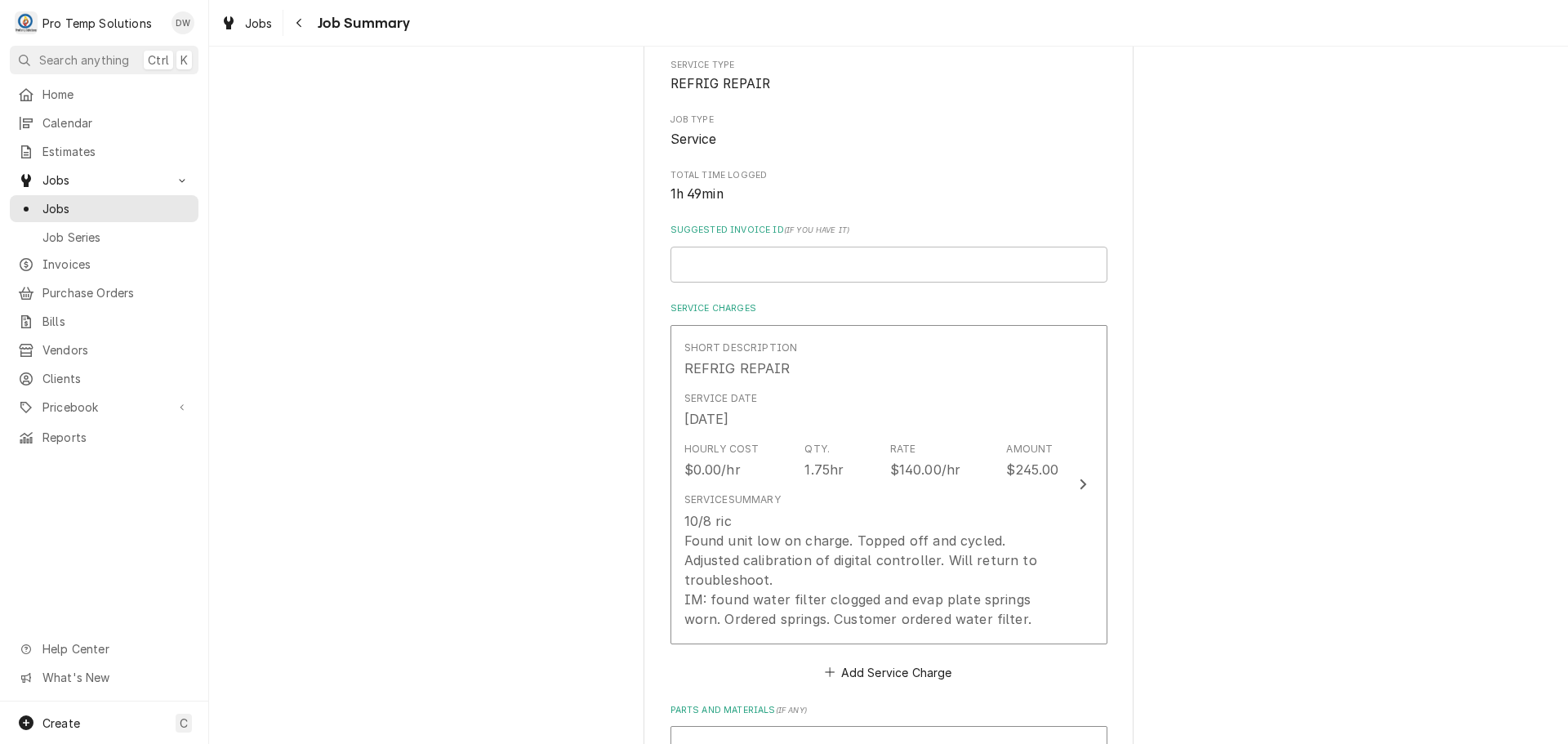
scroll to position [245, 0]
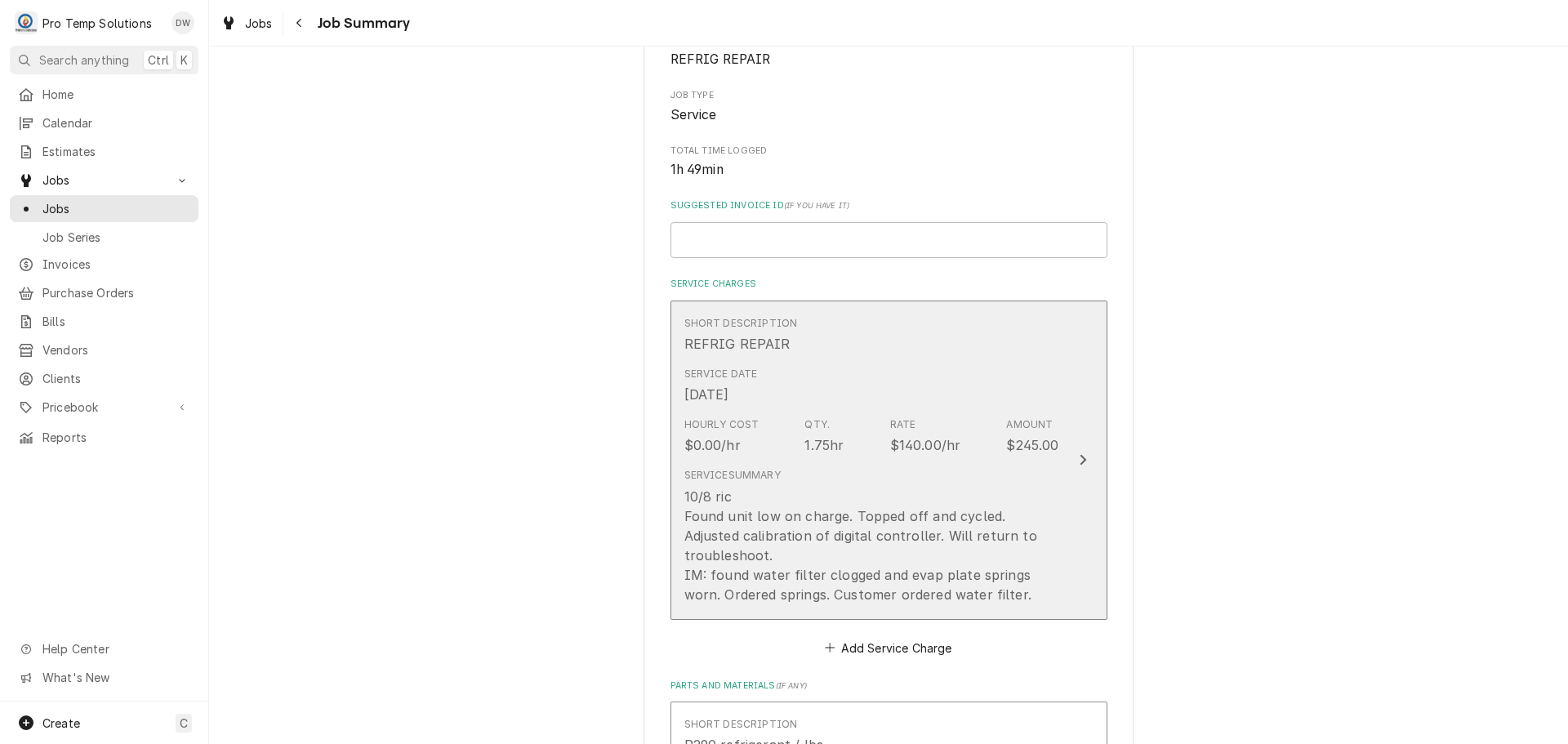
click at [1080, 455] on icon "Update Line Item" at bounding box center [1084, 460] width 7 height 10
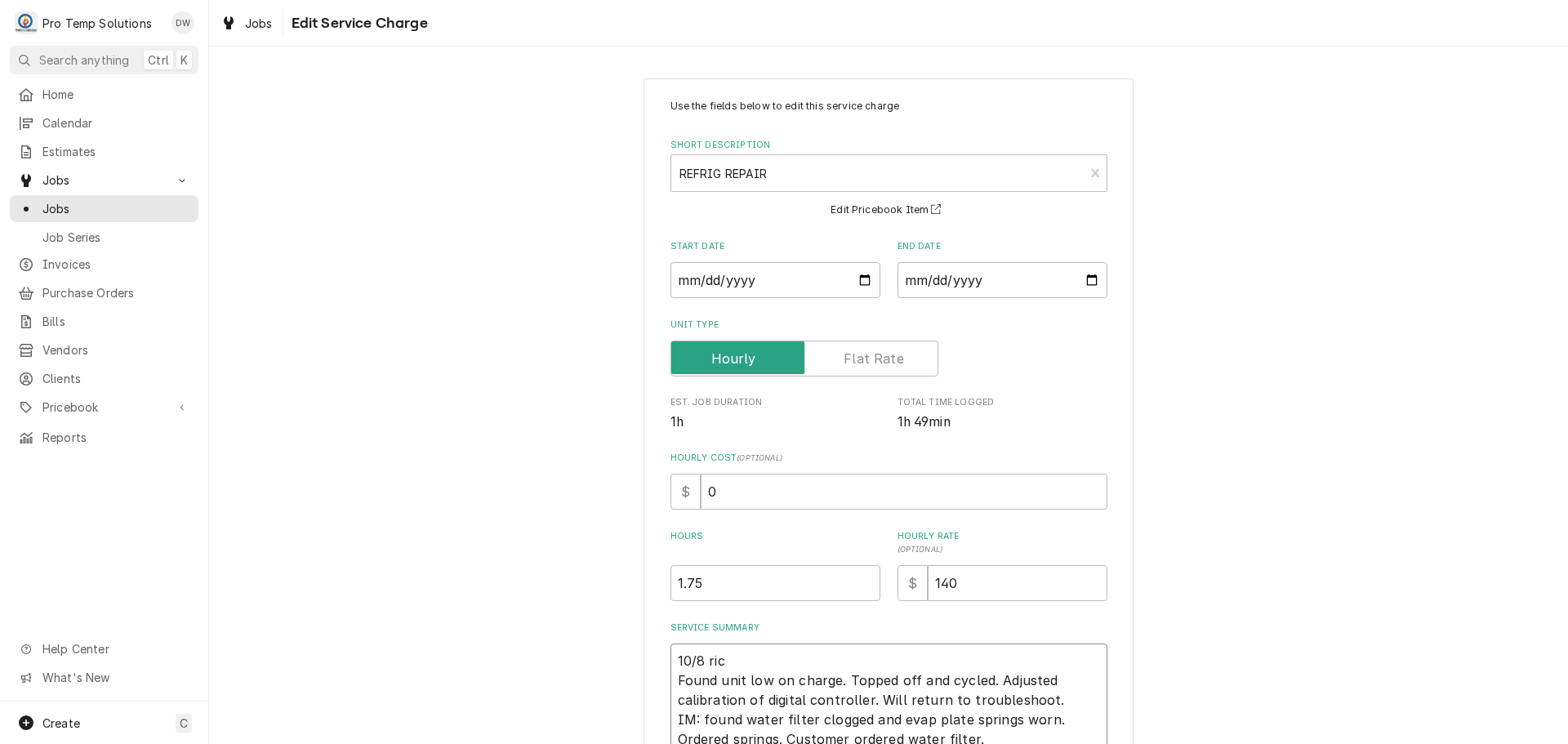
click at [735, 664] on textarea "10/8 ric Found unit low on charge. Topped off and cycled. Adjusted calibration …" at bounding box center [889, 700] width 437 height 112
type textarea "x"
type textarea "10/8 ri Found unit low on charge. Topped off and cycled. Adjusted calibration o…"
type textarea "x"
type textarea "10/8 r Found unit low on charge. Topped off and cycled. Adjusted calibration of…"
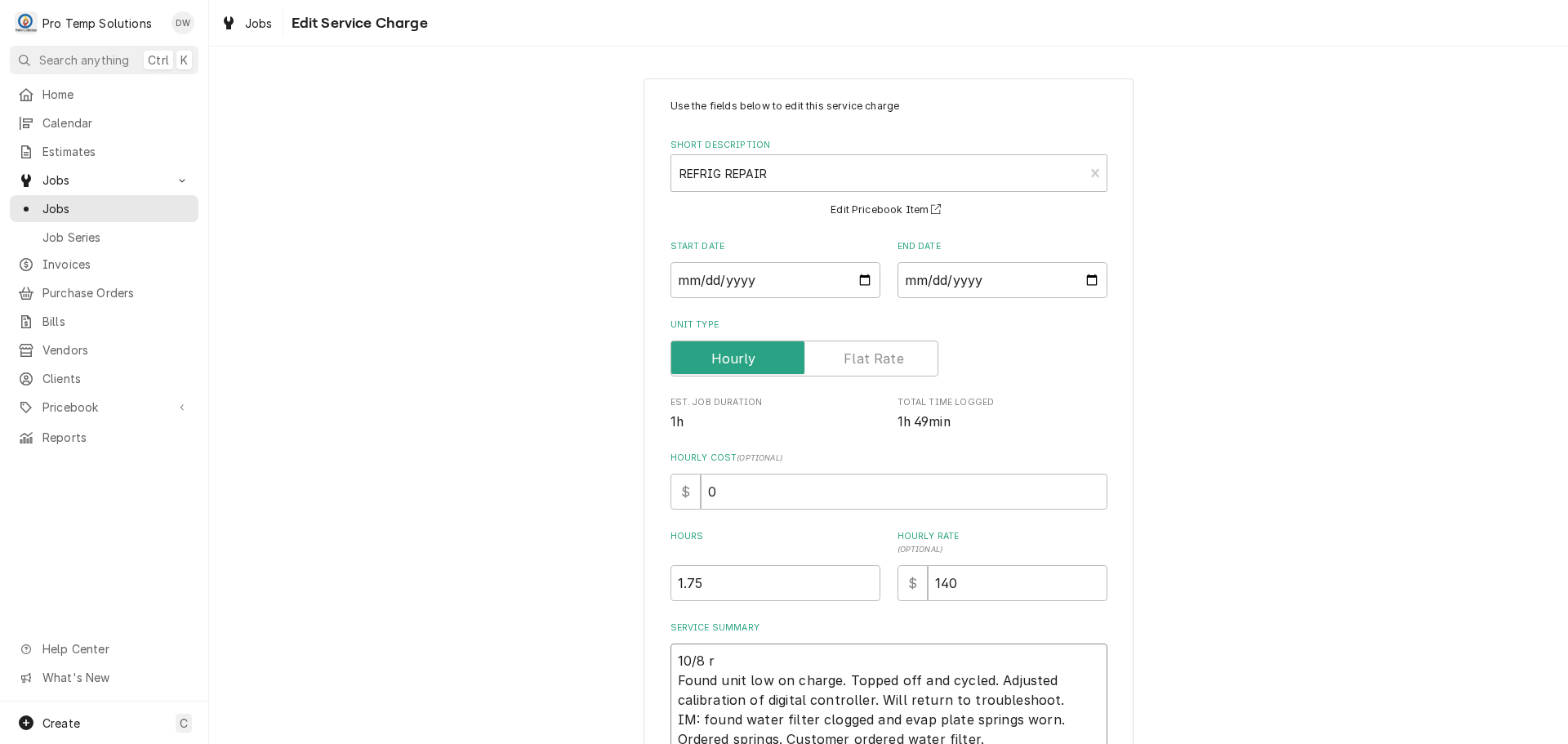
type textarea "x"
type textarea "10/8 Found unit low on charge. Topped off and cycled. Adjusted calibration of d…"
type textarea "x"
type textarea "10/8 2 Found unit low on charge. Topped off and cycled. Adjusted calibration of…"
type textarea "x"
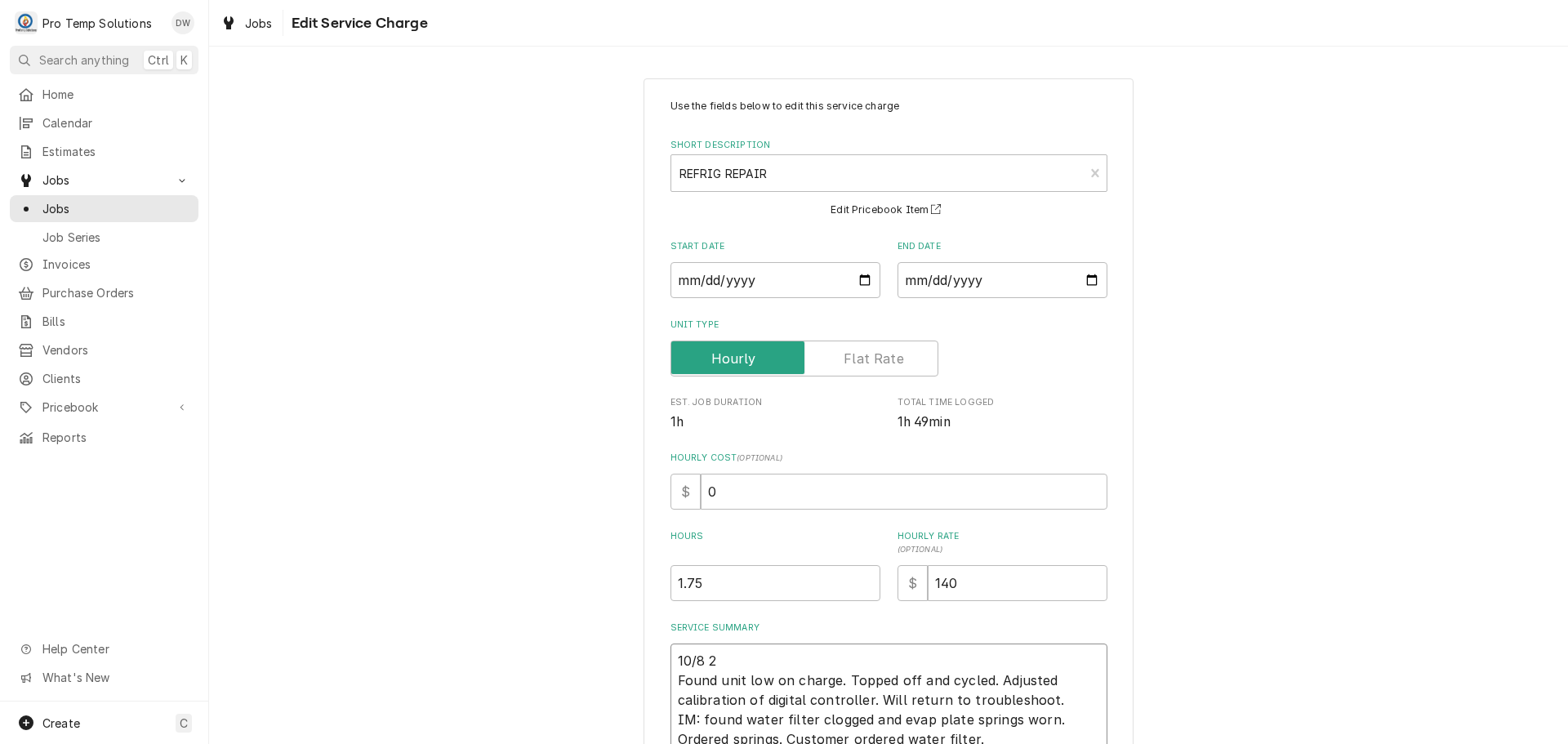
type textarea "10/8 2D Found unit low on charge. Topped off and cycled. Adjusted calibration o…"
type textarea "x"
type textarea "10/8 2DR Found unit low on charge. Topped off and cycled. Adjusted calibration …"
type textarea "x"
type textarea "10/8 2DRW Found unit low on charge. Topped off and cycled. Adjusted calibration…"
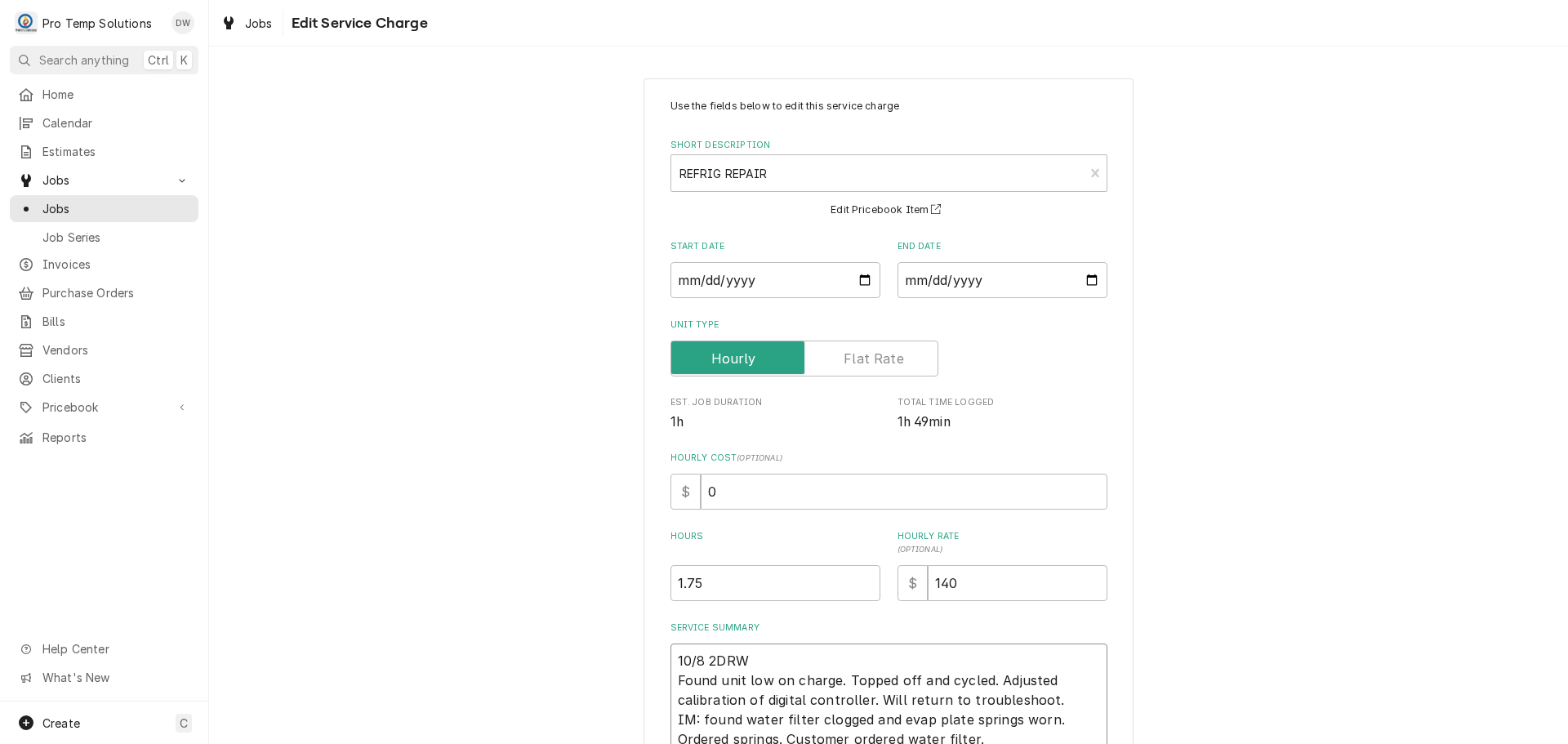
type textarea "x"
type textarea "10/8 2DRW Found unit low on charge. Topped off and cycled. Adjusted calibration…"
type textarea "x"
type textarea "10/8 2DRW L Found unit low on charge. Topped off and cycled. Adjusted calibrati…"
type textarea "x"
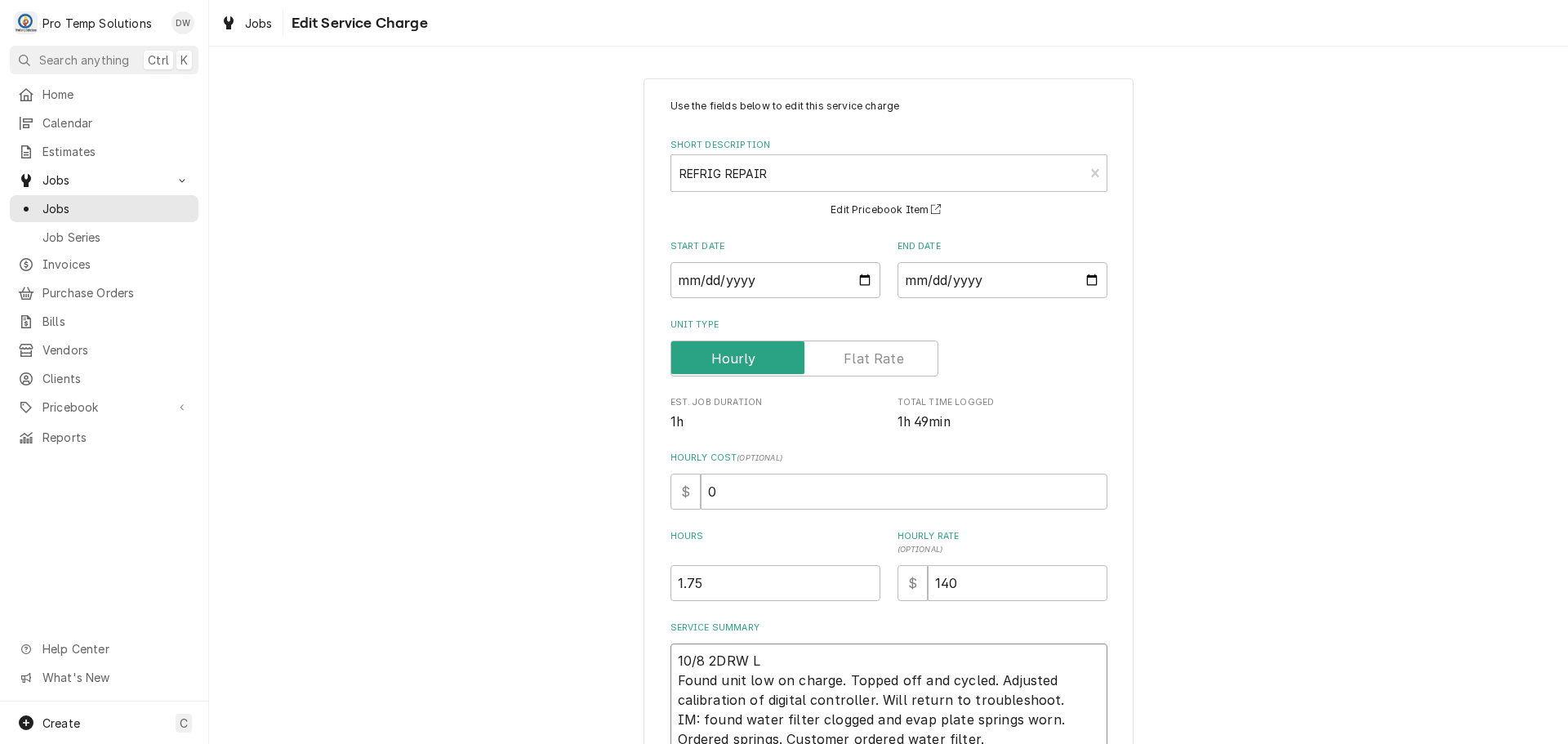
type textarea "10/8 2DRW LO Found unit low on charge. Topped off and cycled. Adjusted calibrat…"
type textarea "x"
type textarea "10/8 2DRW LOW Found unit low on charge. Topped off and cycled. Adjusted calibra…"
type textarea "x"
type textarea "10/8 2DRW LOWB Found unit low on charge. Topped off and cycled. Adjusted calibr…"
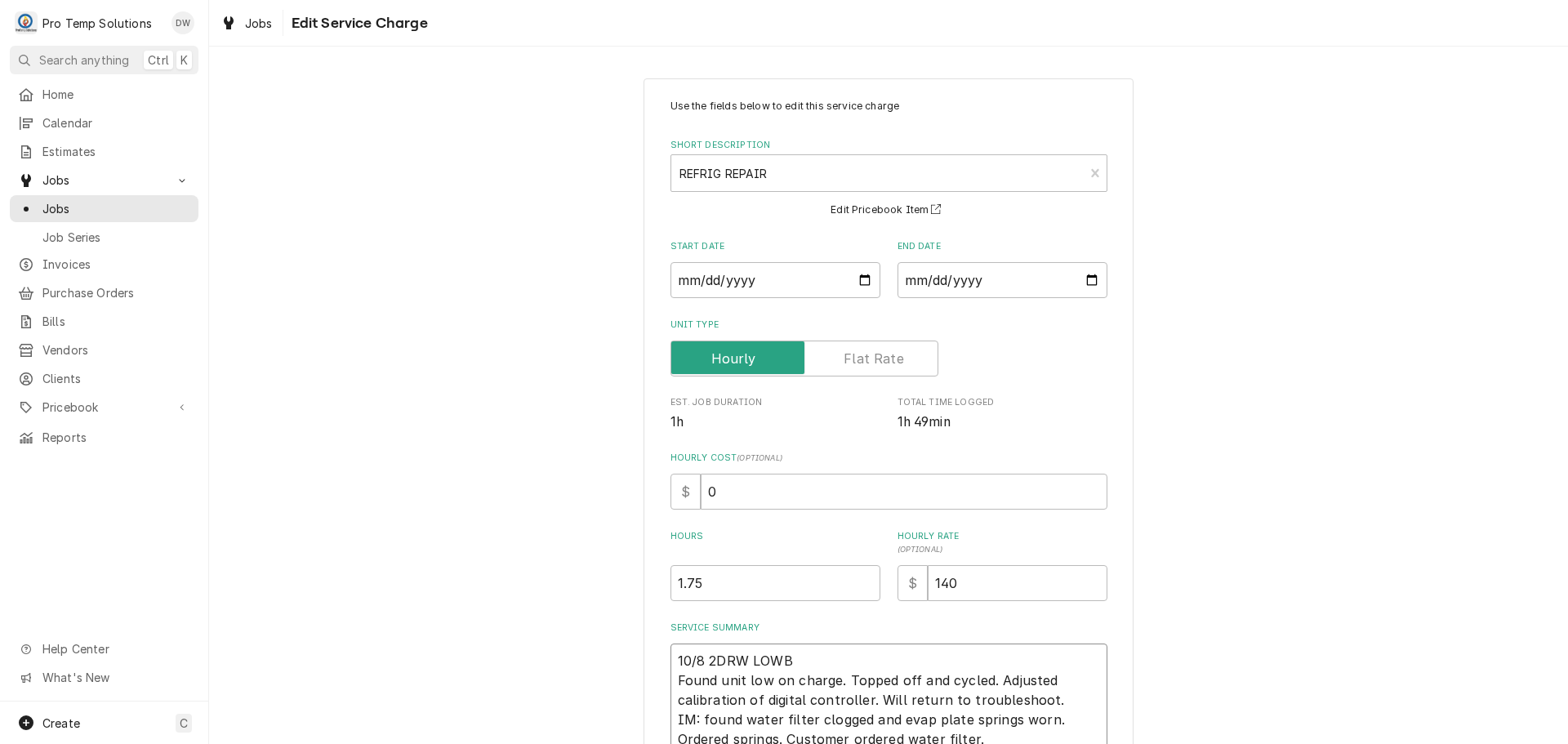
type textarea "x"
type textarea "10/8 2DRW LOWBO Found unit low on charge. Topped off and cycled. Adjusted calib…"
type textarea "x"
type textarea "10/8 2DRW LOWBOY Found unit low on charge. Topped off and cycled. Adjusted cali…"
type textarea "x"
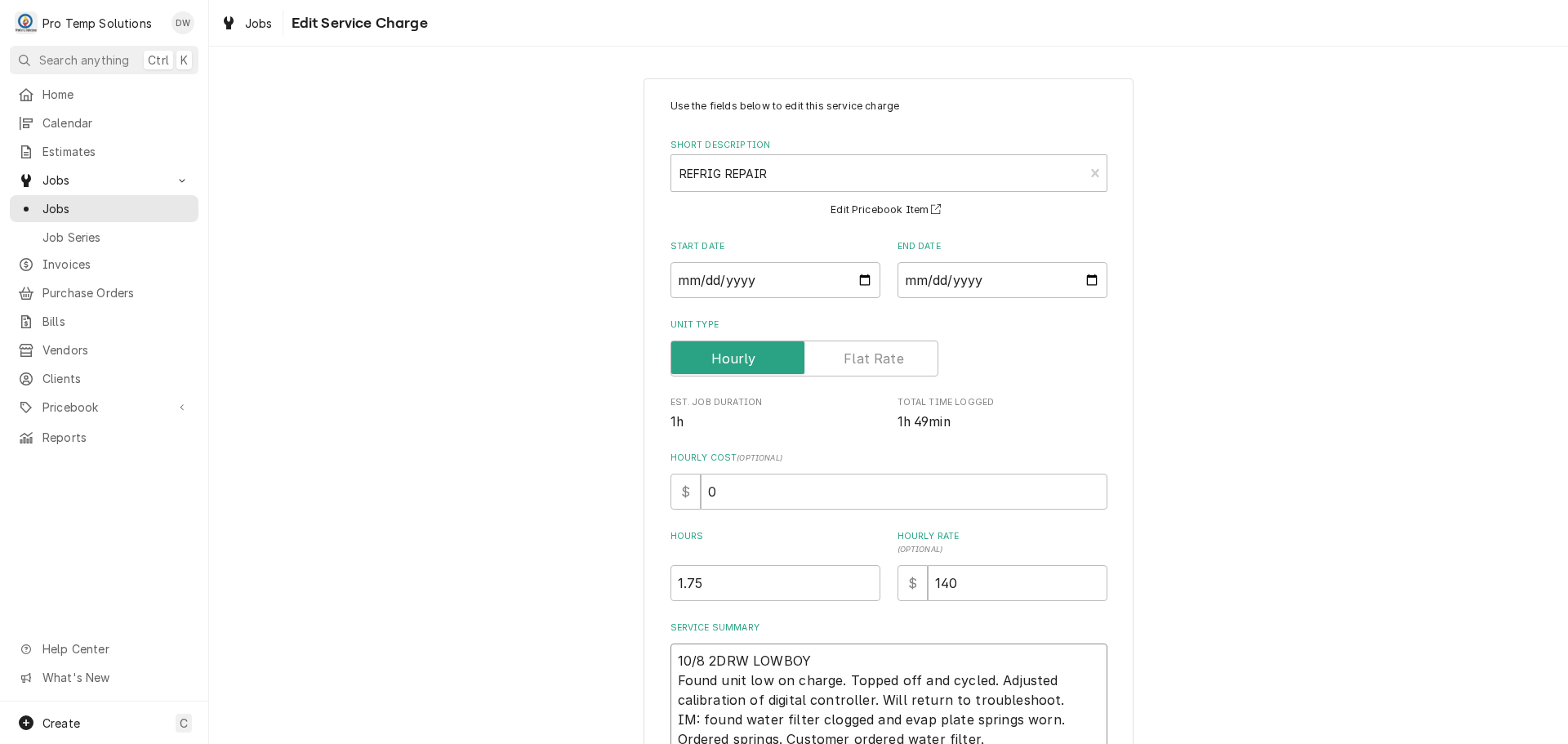
type textarea "10/8 2DRW LOWBOY Found unit low on charge. Topped off and cycled. Adjusted cali…"
type textarea "x"
type textarea "10/8 2DRW LOWBOY 1 Found unit low on charge. Topped off and cycled. Adjusted ca…"
type textarea "x"
type textarea "10/8 2DRW LOWBOY 10 Found unit low on charge. Topped off and cycled. Adjusted c…"
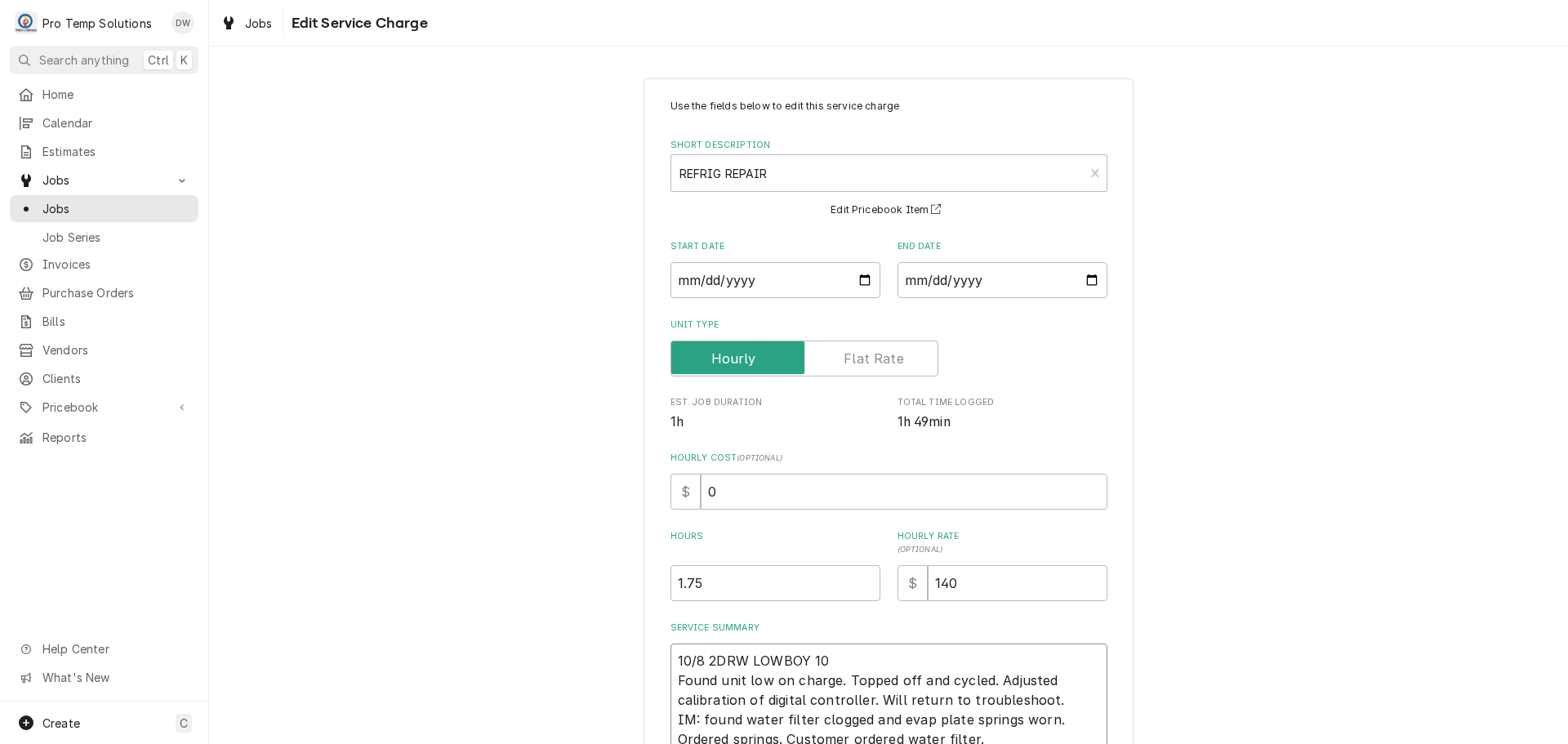
type textarea "x"
type textarea "10/8 2DRW LOWBOY 100 Found unit low on charge. Topped off and cycled. Adjusted …"
type textarea "x"
type textarea "10/8 2DRW LOWBOY 100- Found unit low on charge. Topped off and cycled. Adjusted…"
type textarea "x"
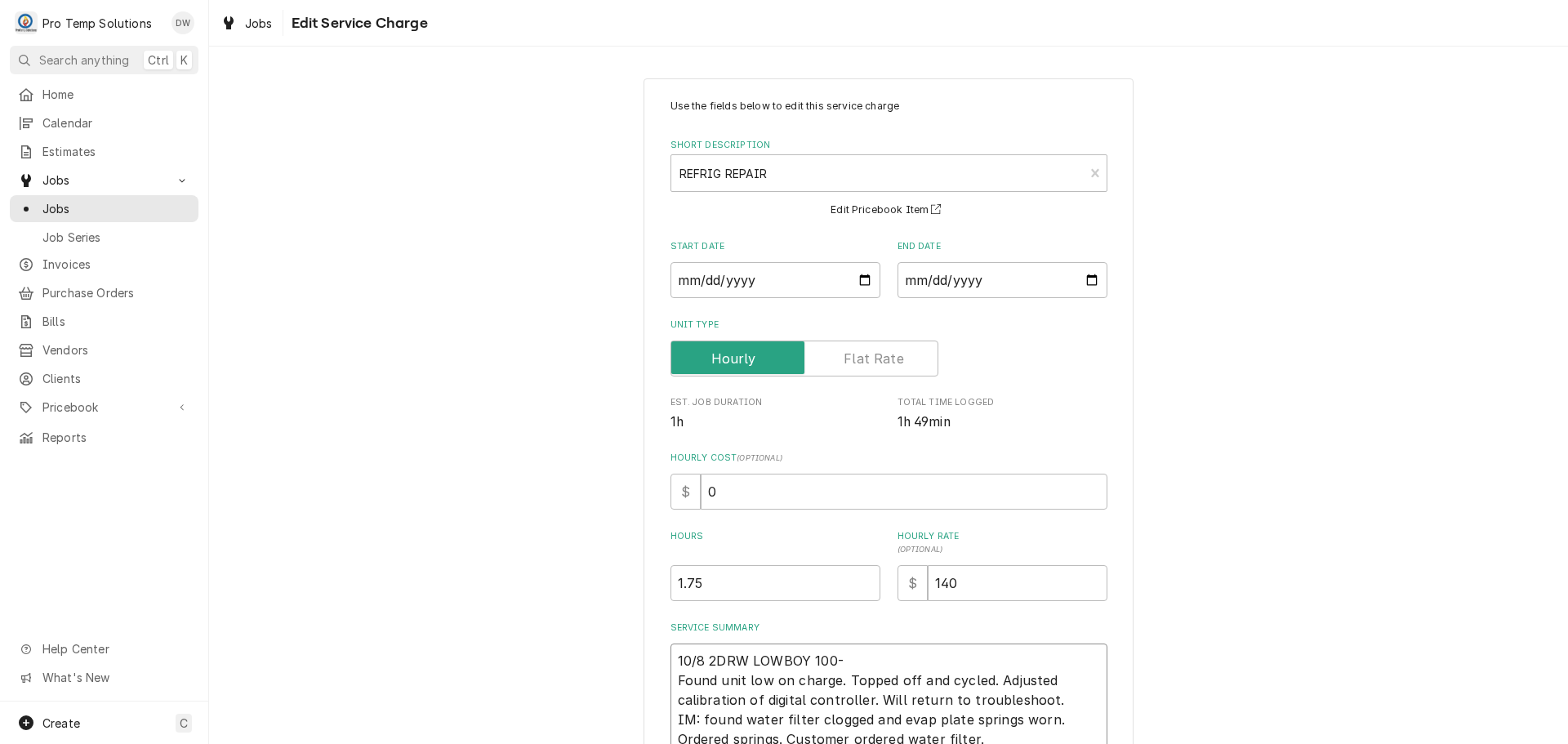
type textarea "10/8 2DRW LOWBOY 100-2 Found unit low on charge. Topped off and cycled. Adjuste…"
type textarea "x"
type textarea "10/8 2DRW LOWBOY 100-25 Found unit low on charge. Topped off and cycled. Adjust…"
type textarea "x"
type textarea "10/8 2DRW LOWBOY 100-250 Found unit low on charge. Topped off and cycled. Adjus…"
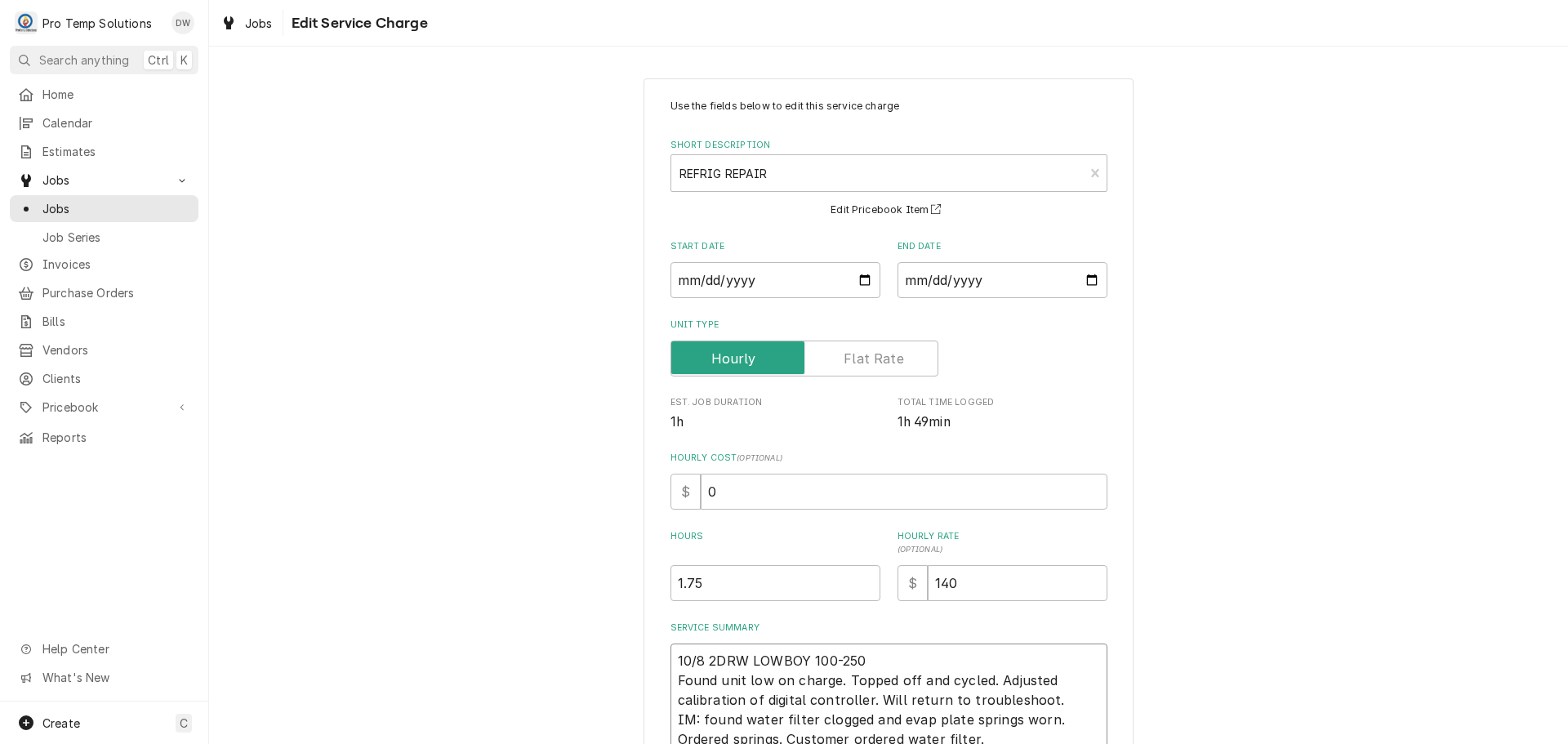
type textarea "x"
type textarea "10/8 2DRW LOWBOY 100-250 Found unit low on charge. Topped off and cycled. Adjus…"
type textarea "x"
type textarea "10/8 2DRW LOWBOY 100-250 K Found unit low on charge. Topped off and cycled. Adj…"
type textarea "x"
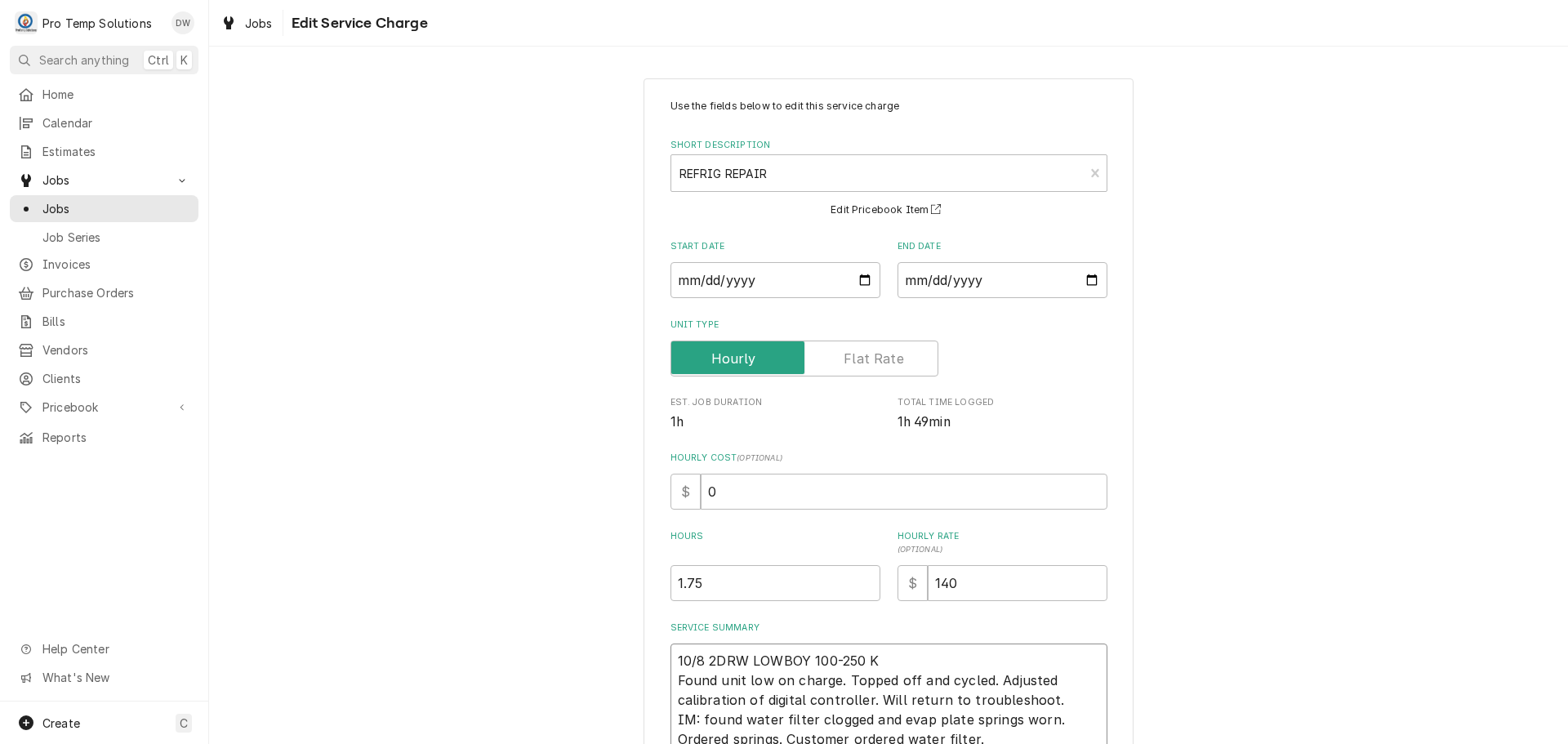
type textarea "10/8 2DRW LOWBOY 100-250 KE Found unit low on charge. Topped off and cycled. Ad…"
type textarea "x"
type textarea "10/8 2DRW LOWBOY 100-250 KEV Found unit low on charge. Topped off and cycled. A…"
type textarea "x"
type textarea "10/8 2DRW LOWBOY 100-250 KEVI Found unit low on charge. Topped off and cycled. …"
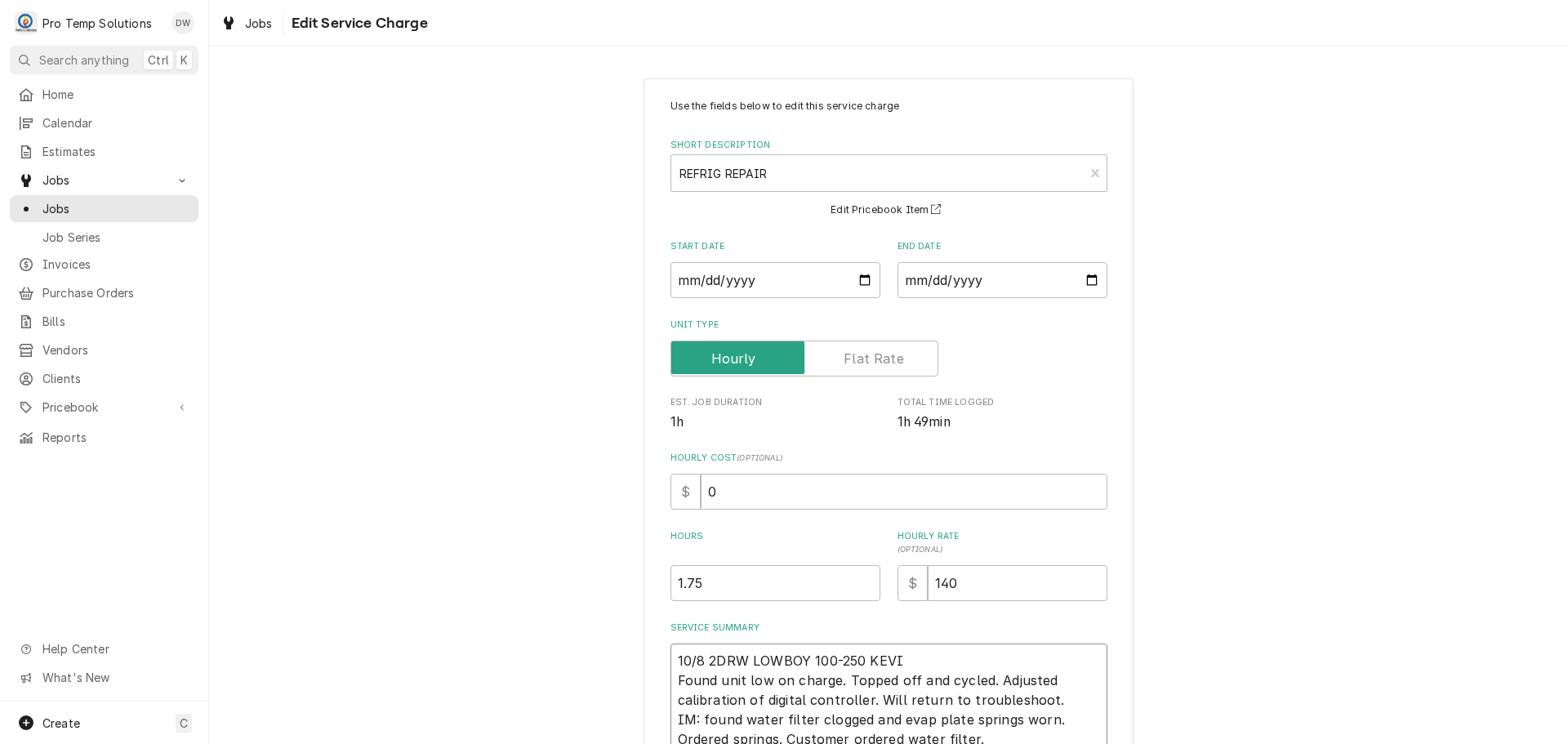
type textarea "x"
type textarea "10/8 2DRW LOWBOY 100-250 [PERSON_NAME] Found unit low on charge. Topped off and…"
type textarea "x"
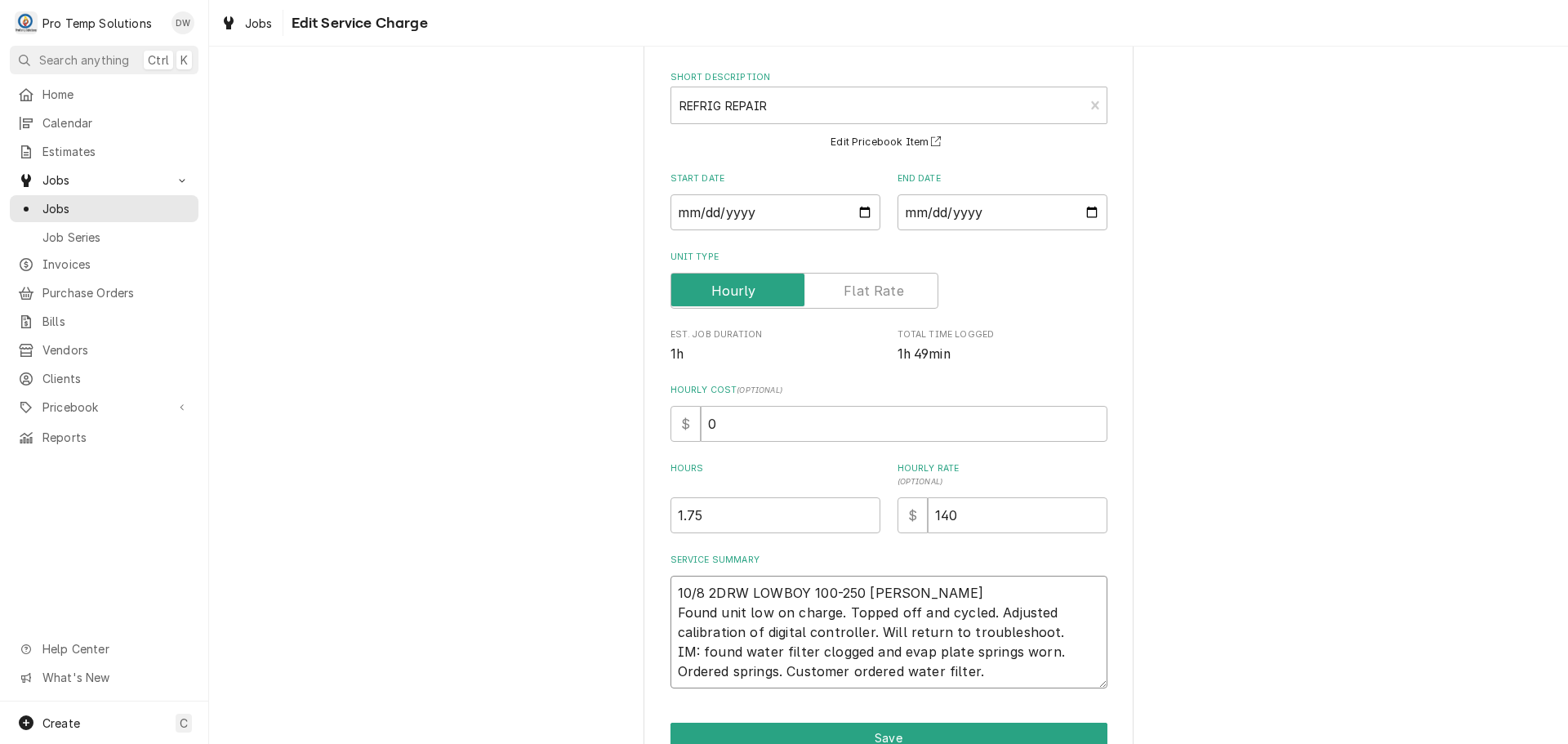
scroll to position [153, 0]
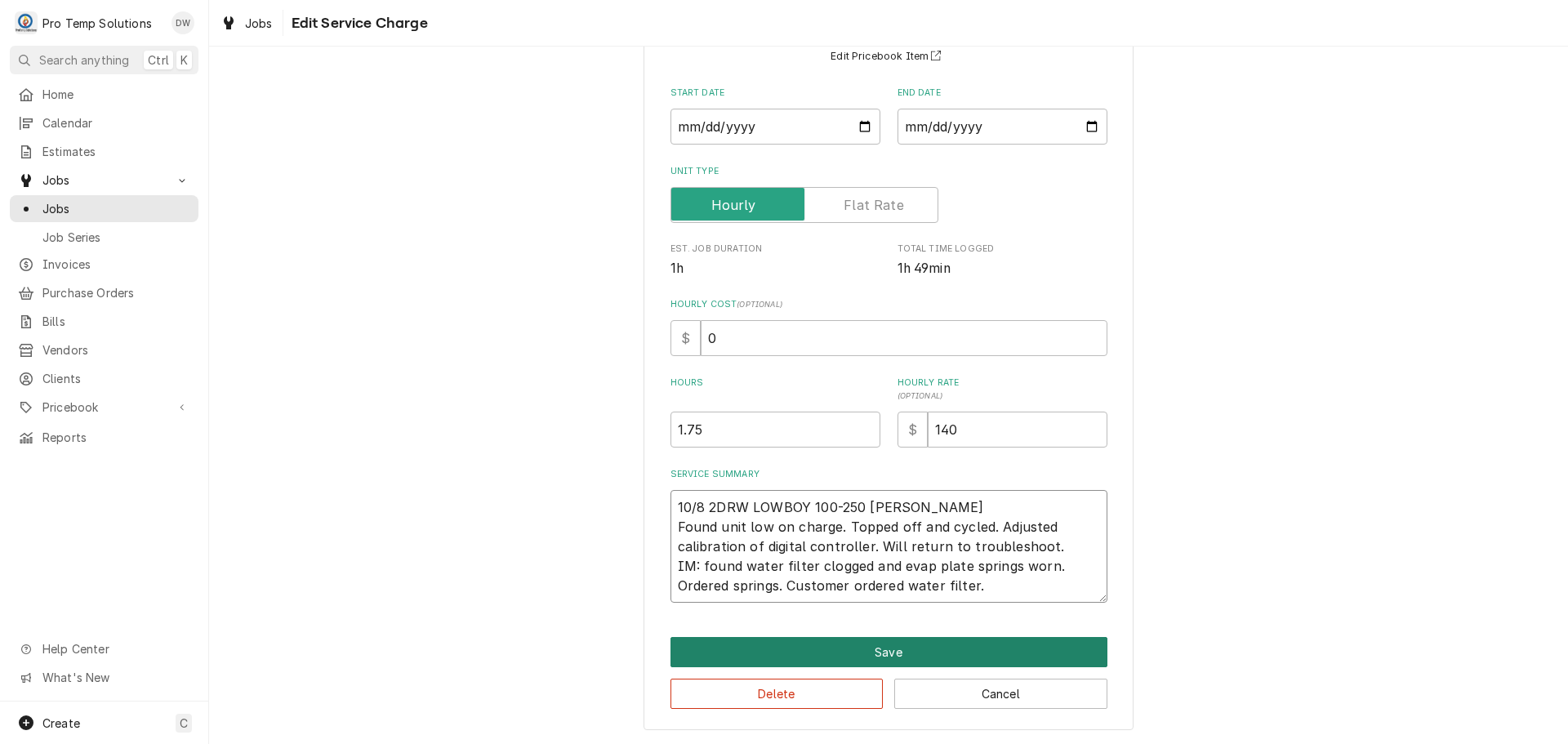
type textarea "10/8 2DRW LOWBOY 100-250 [PERSON_NAME] Found unit low on charge. Topped off and…"
click at [878, 650] on button "Save" at bounding box center [889, 652] width 437 height 31
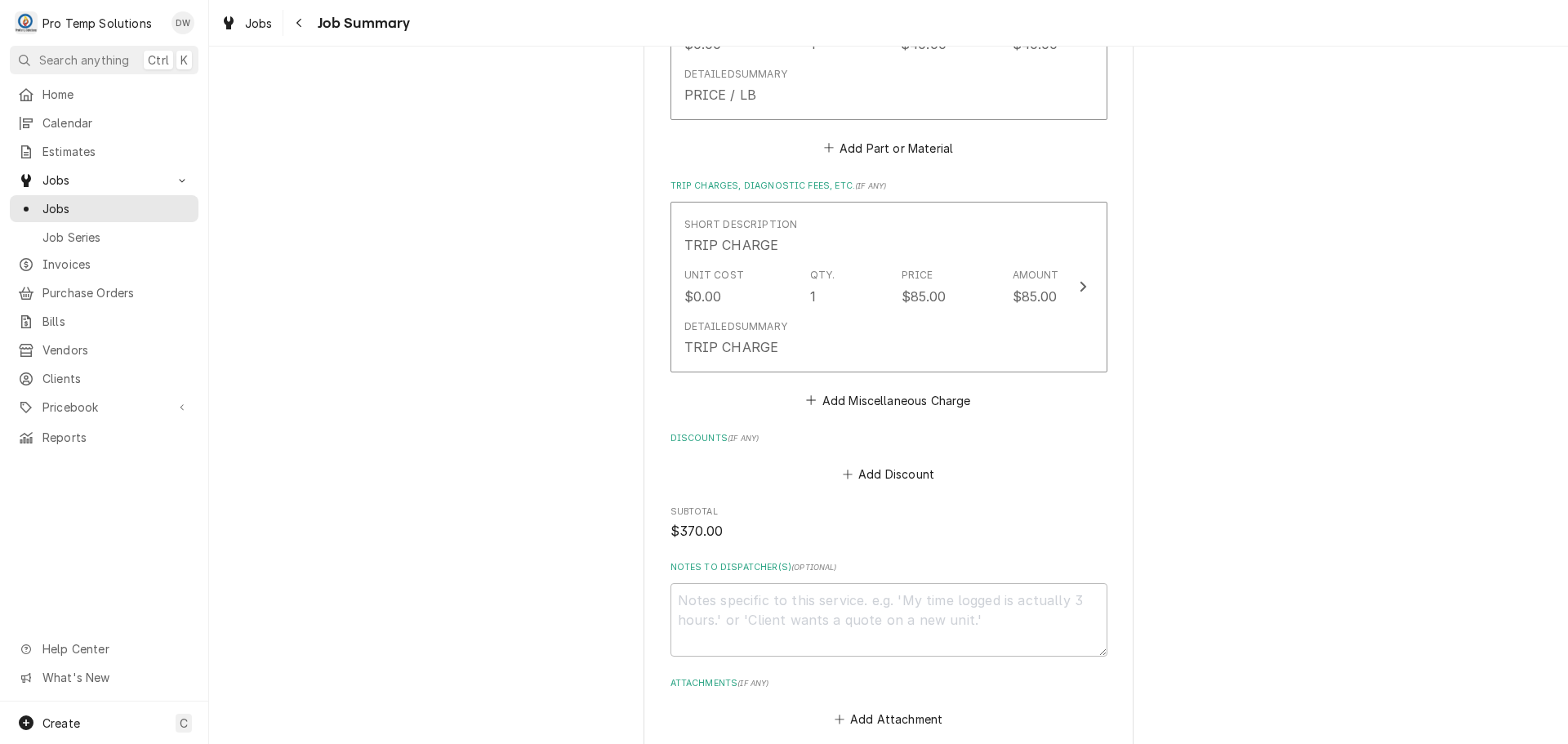
scroll to position [1225, 0]
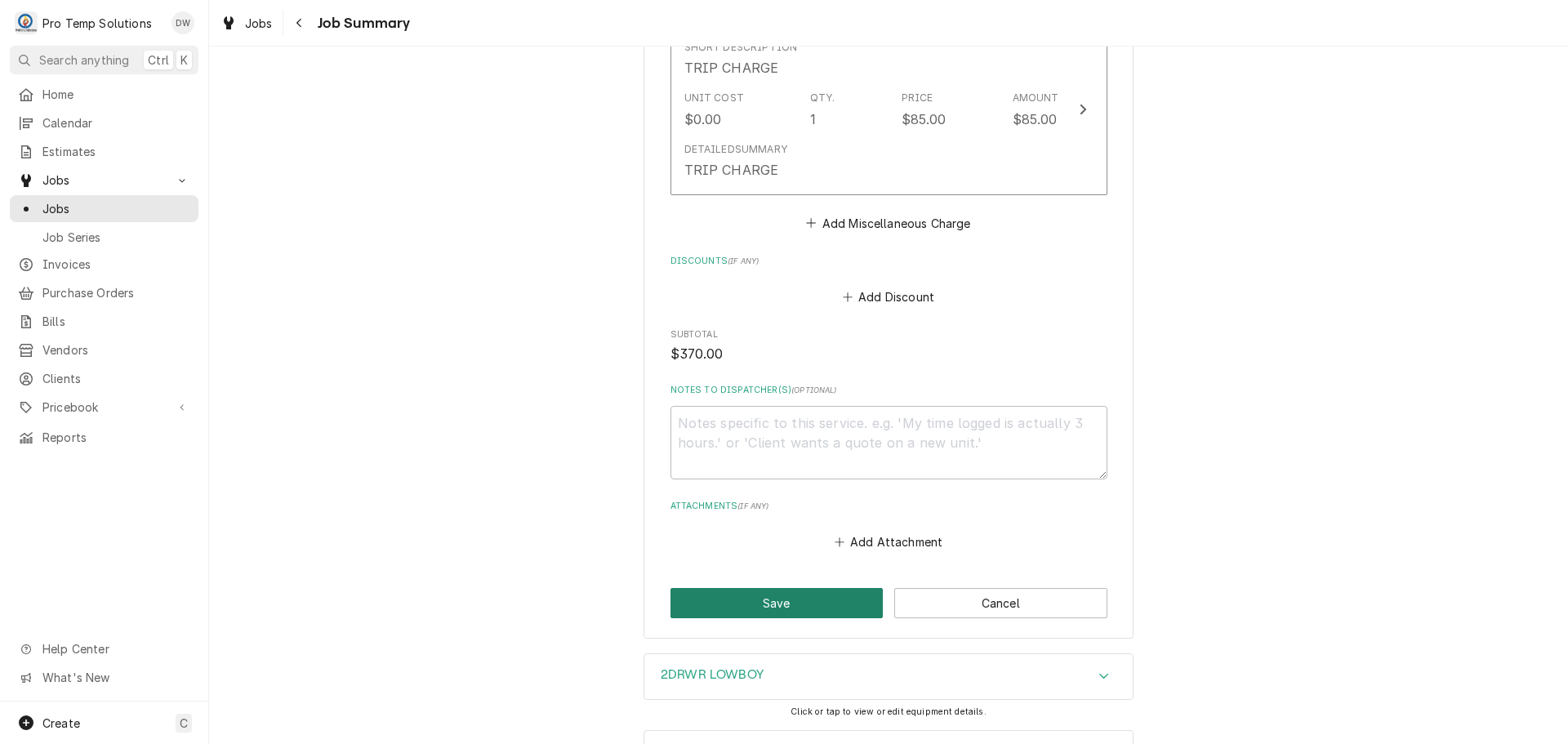
click at [785, 591] on button "Save" at bounding box center [777, 604] width 213 height 31
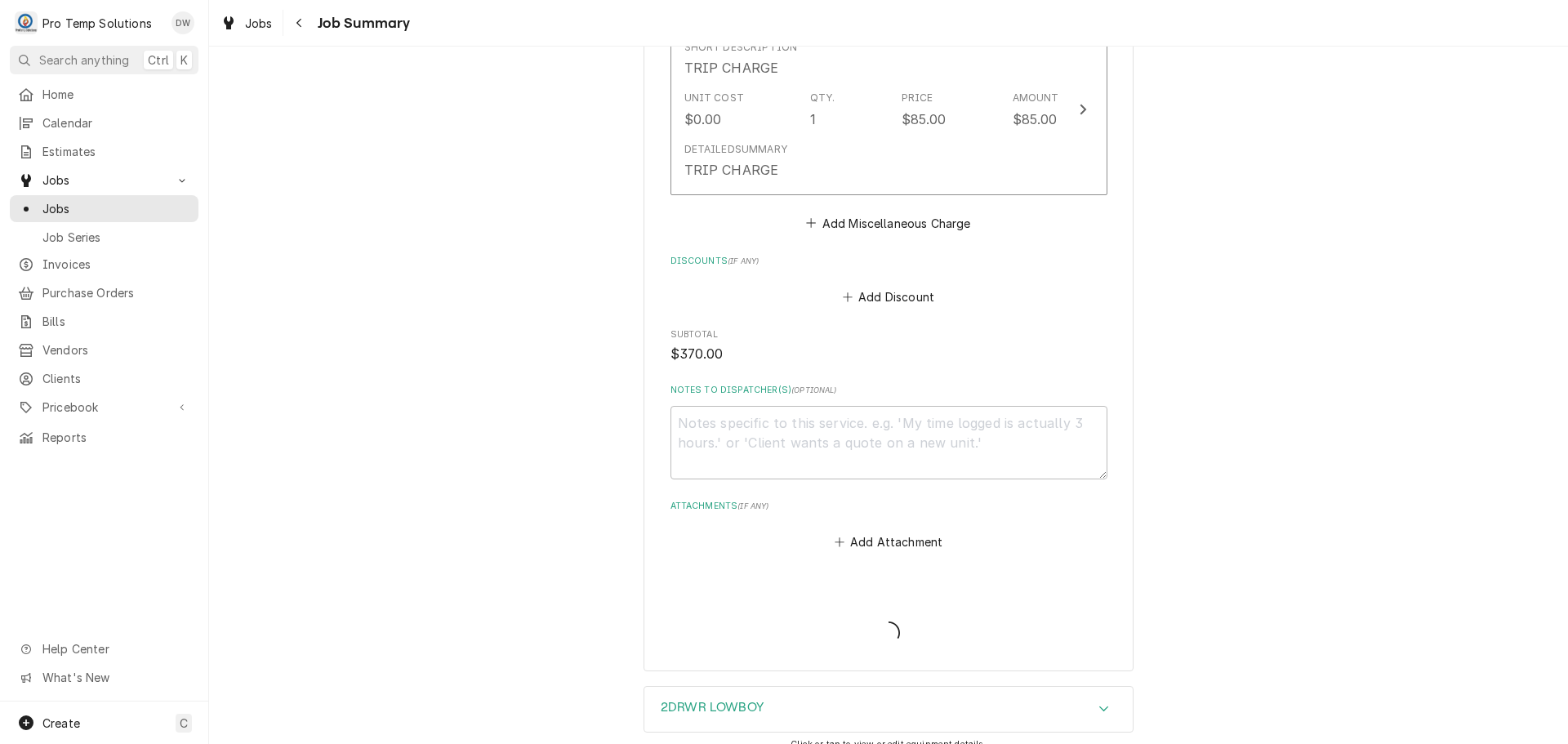
type textarea "x"
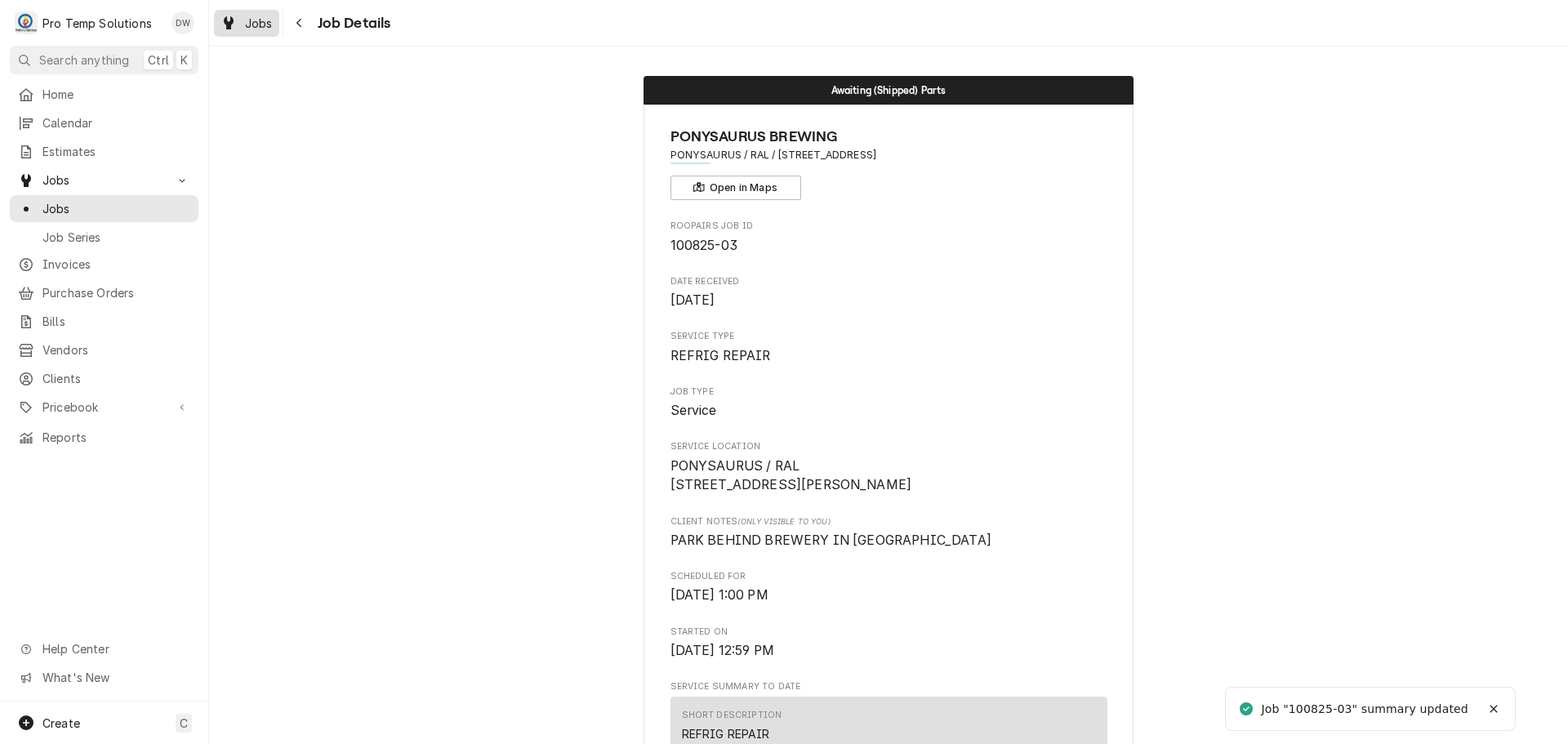
click at [247, 20] on span "Jobs" at bounding box center [259, 23] width 28 height 17
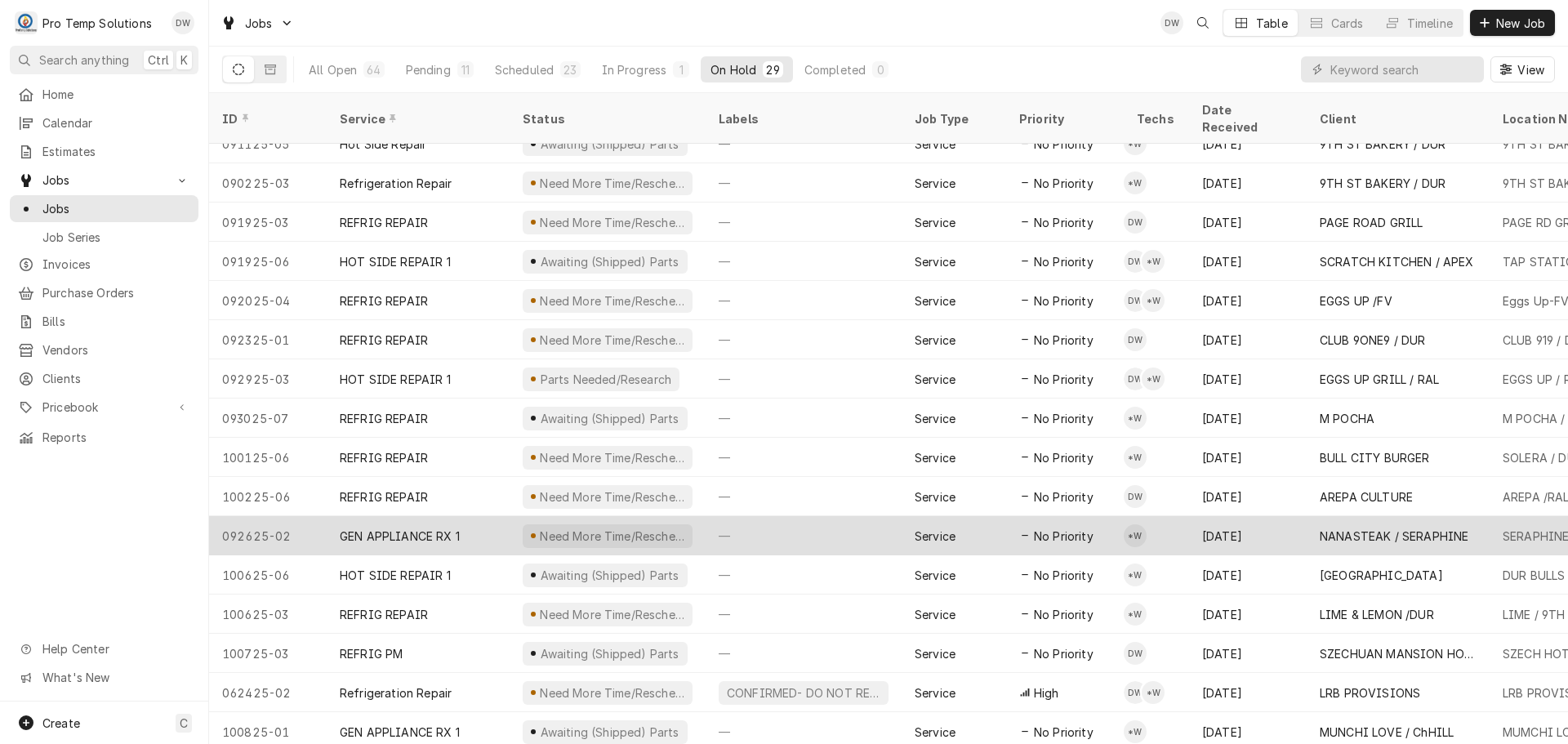
scroll to position [529, 0]
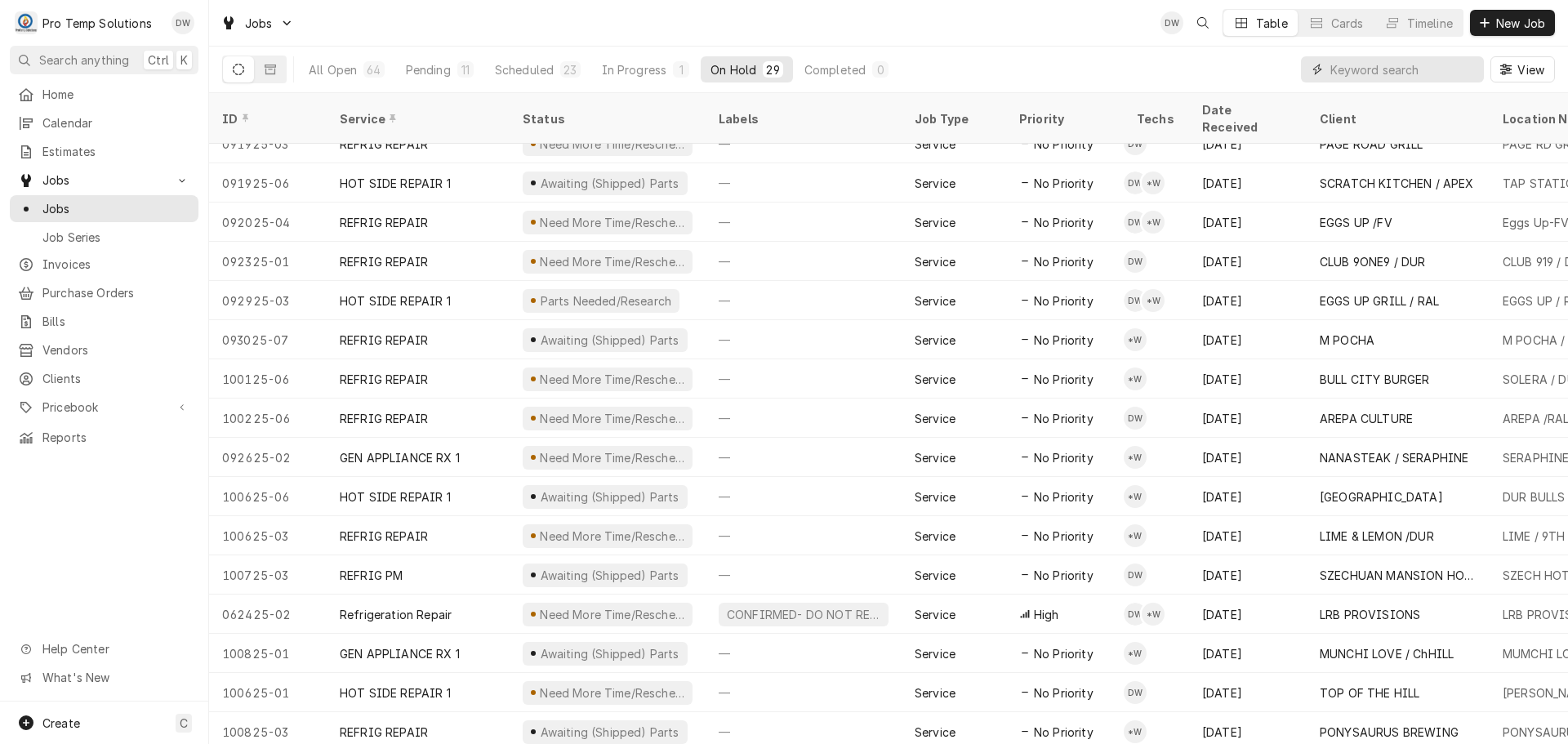
click at [1420, 69] on input "Dynamic Content Wrapper" at bounding box center [1403, 69] width 146 height 26
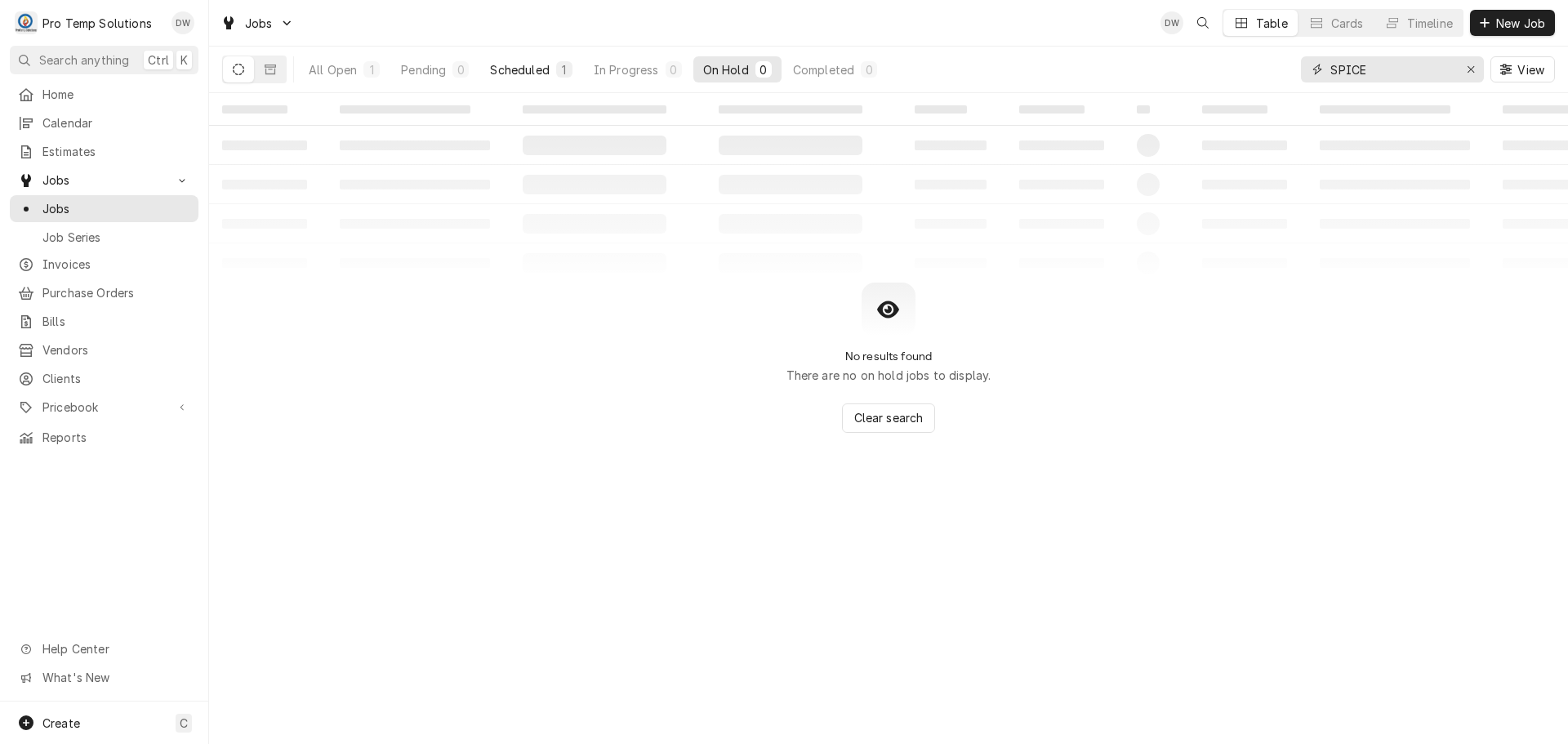
type input "SPICE"
click at [535, 65] on div "Scheduled" at bounding box center [519, 70] width 59 height 17
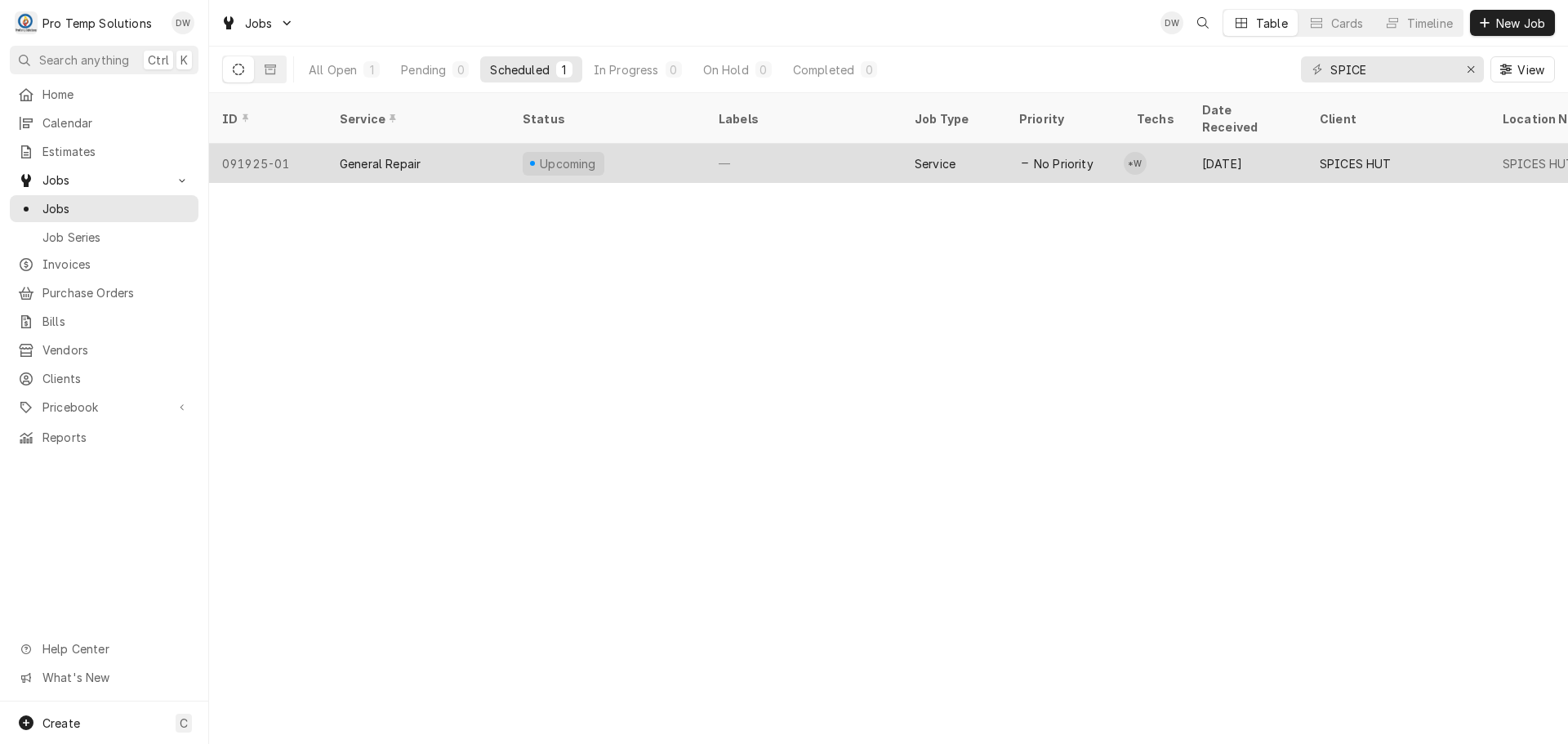
click at [807, 144] on div "—" at bounding box center [804, 163] width 196 height 39
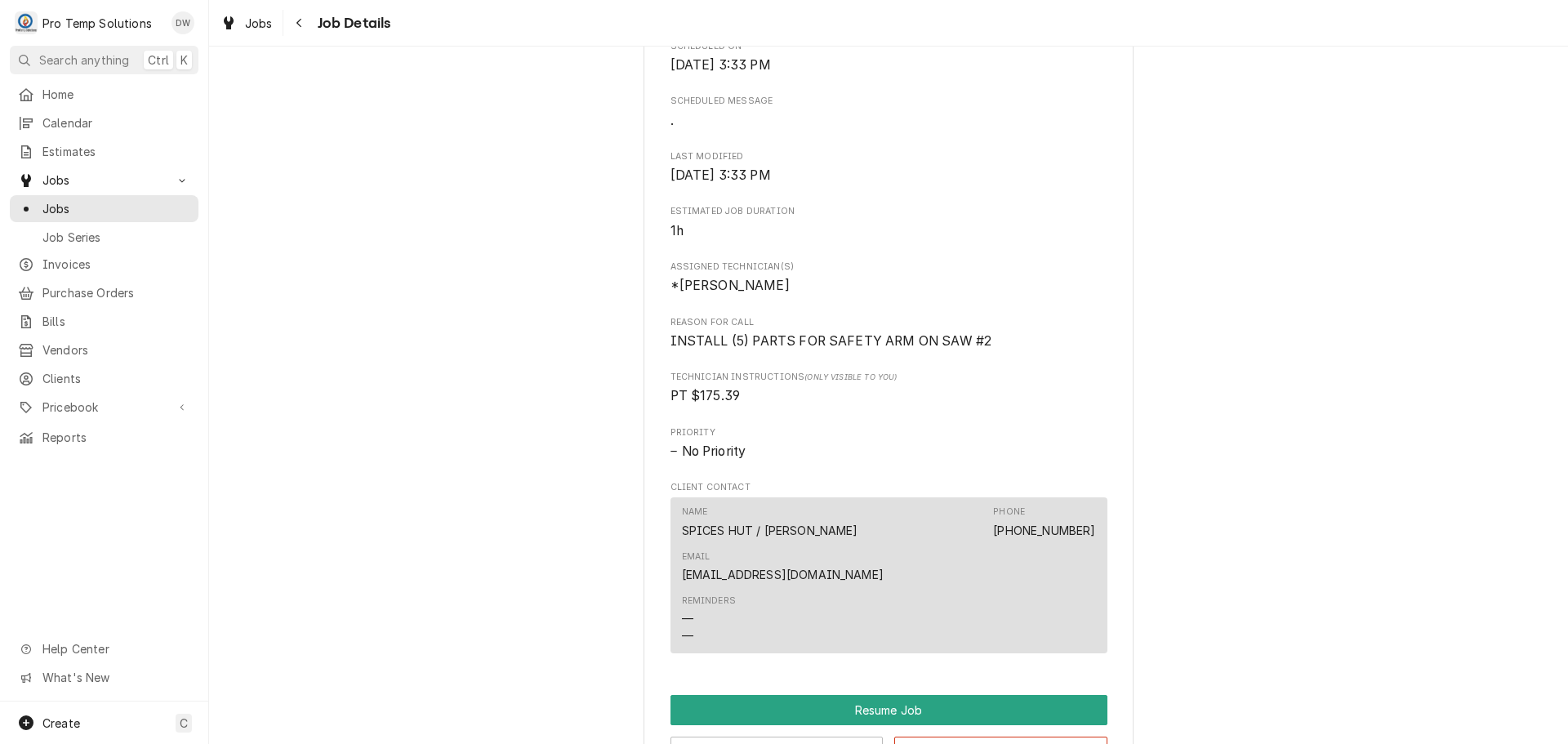
scroll to position [1062, 0]
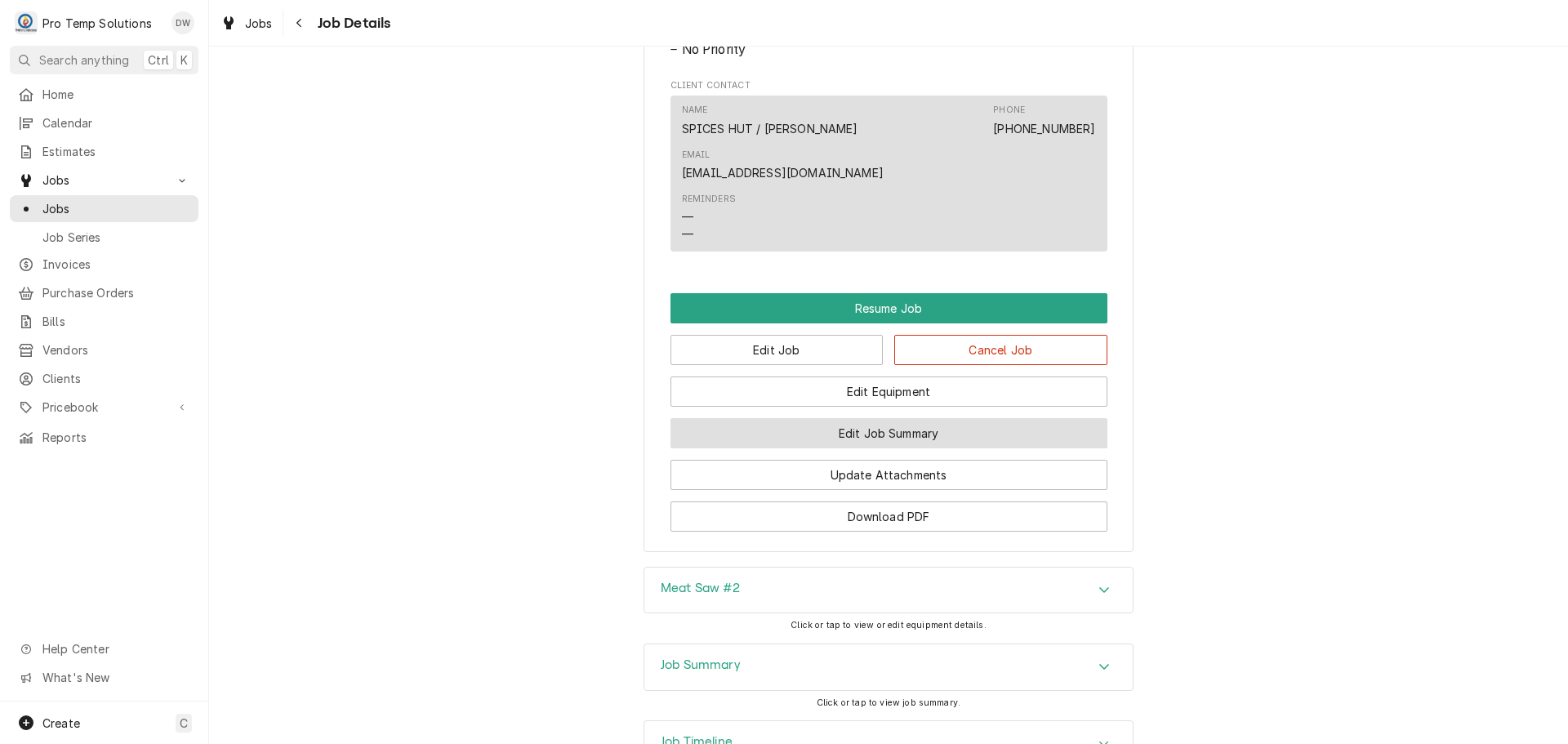
click at [893, 418] on button "Edit Job Summary" at bounding box center [889, 433] width 437 height 31
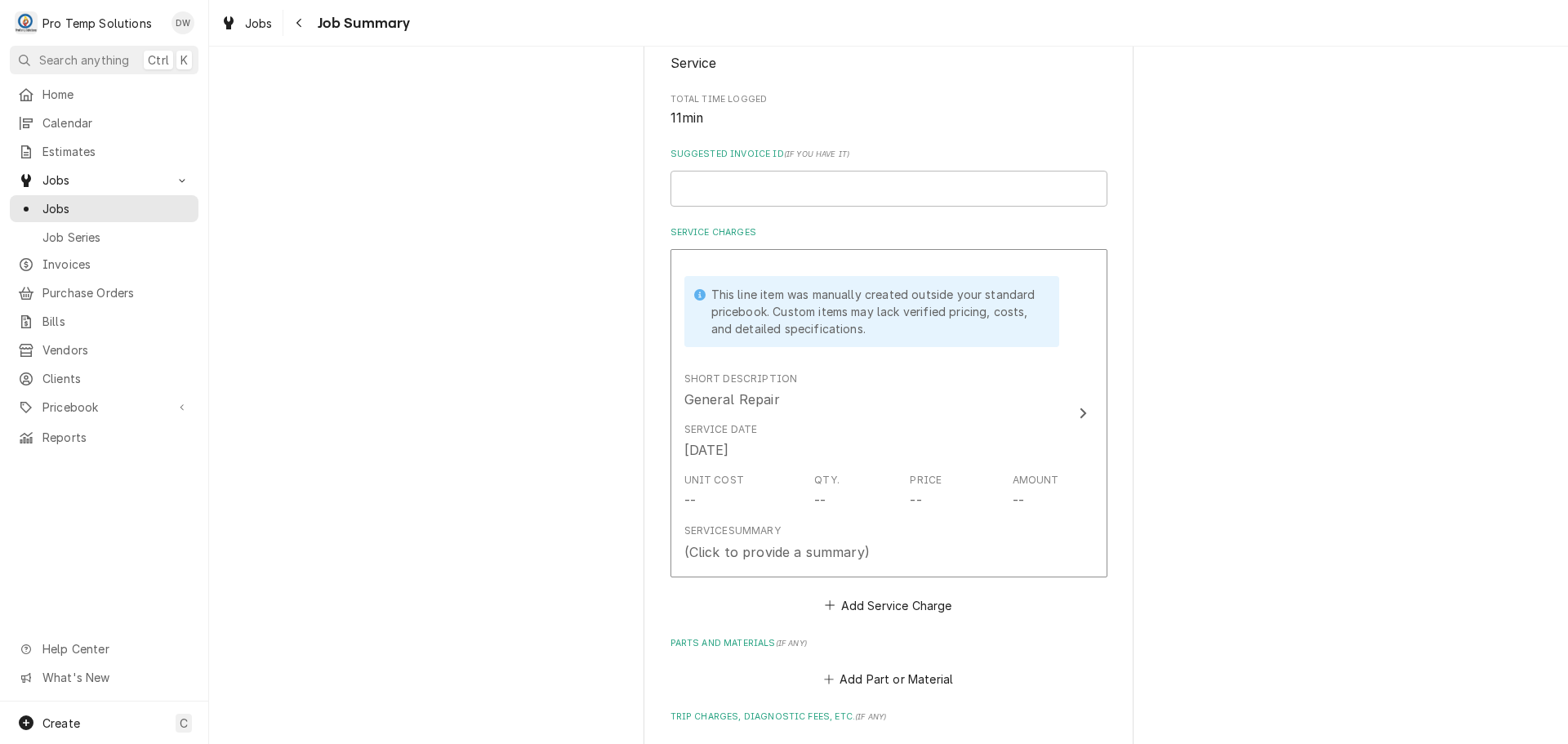
scroll to position [409, 0]
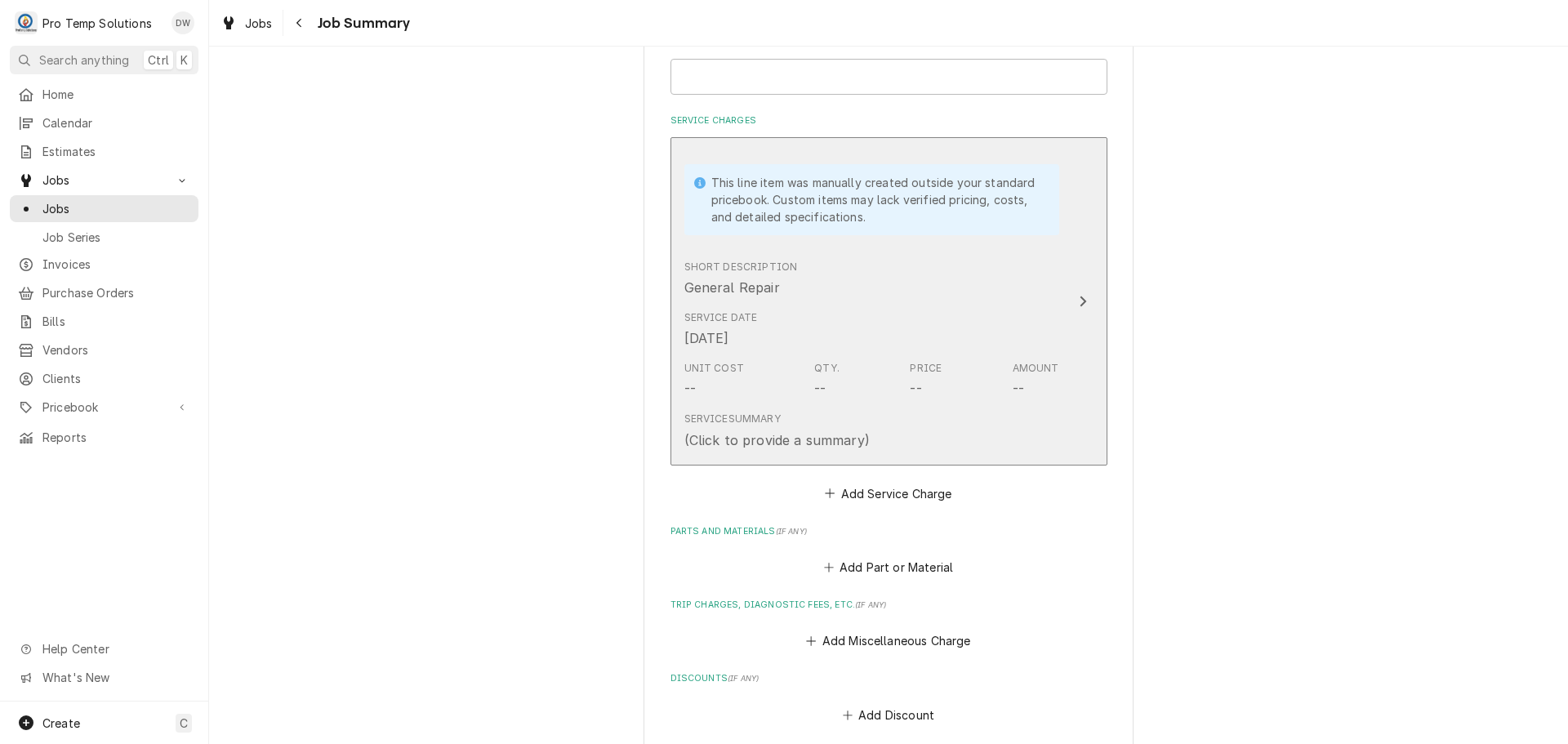
click at [1079, 300] on icon "Update Line Item" at bounding box center [1084, 300] width 9 height 13
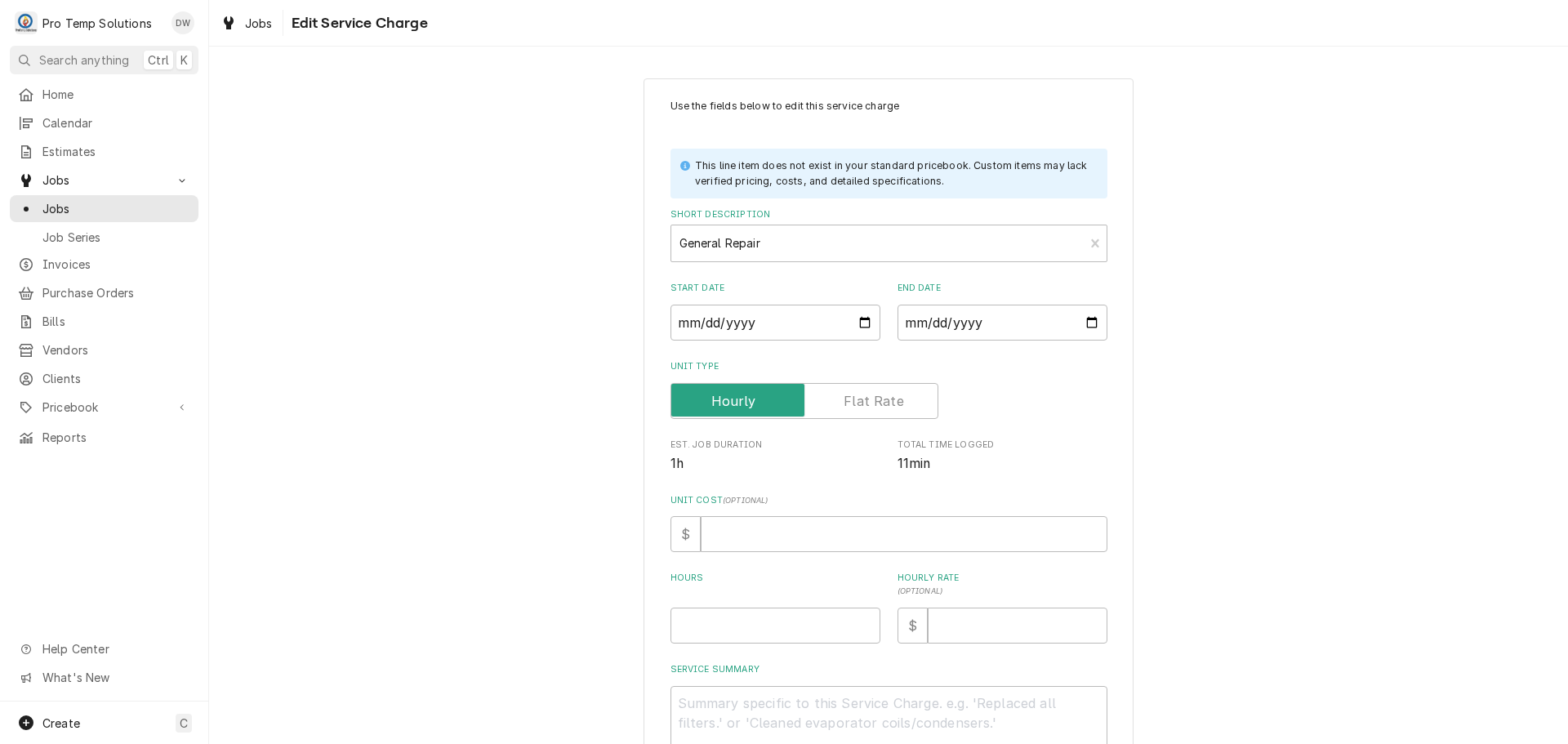
scroll to position [157, 0]
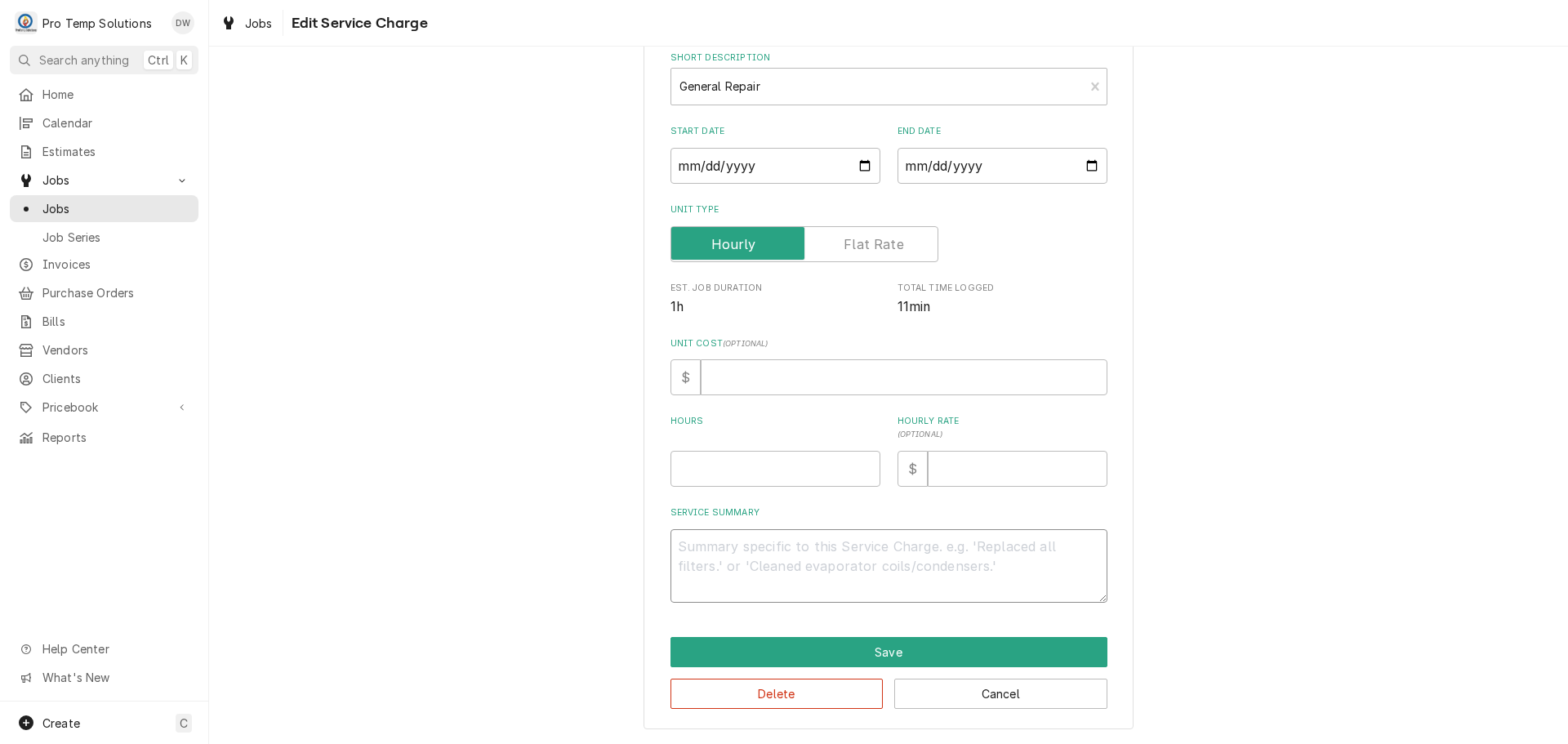
click at [720, 541] on textarea "Service Summary" at bounding box center [889, 566] width 437 height 73
type textarea "x"
type textarea "1"
type textarea "x"
type textarea "10"
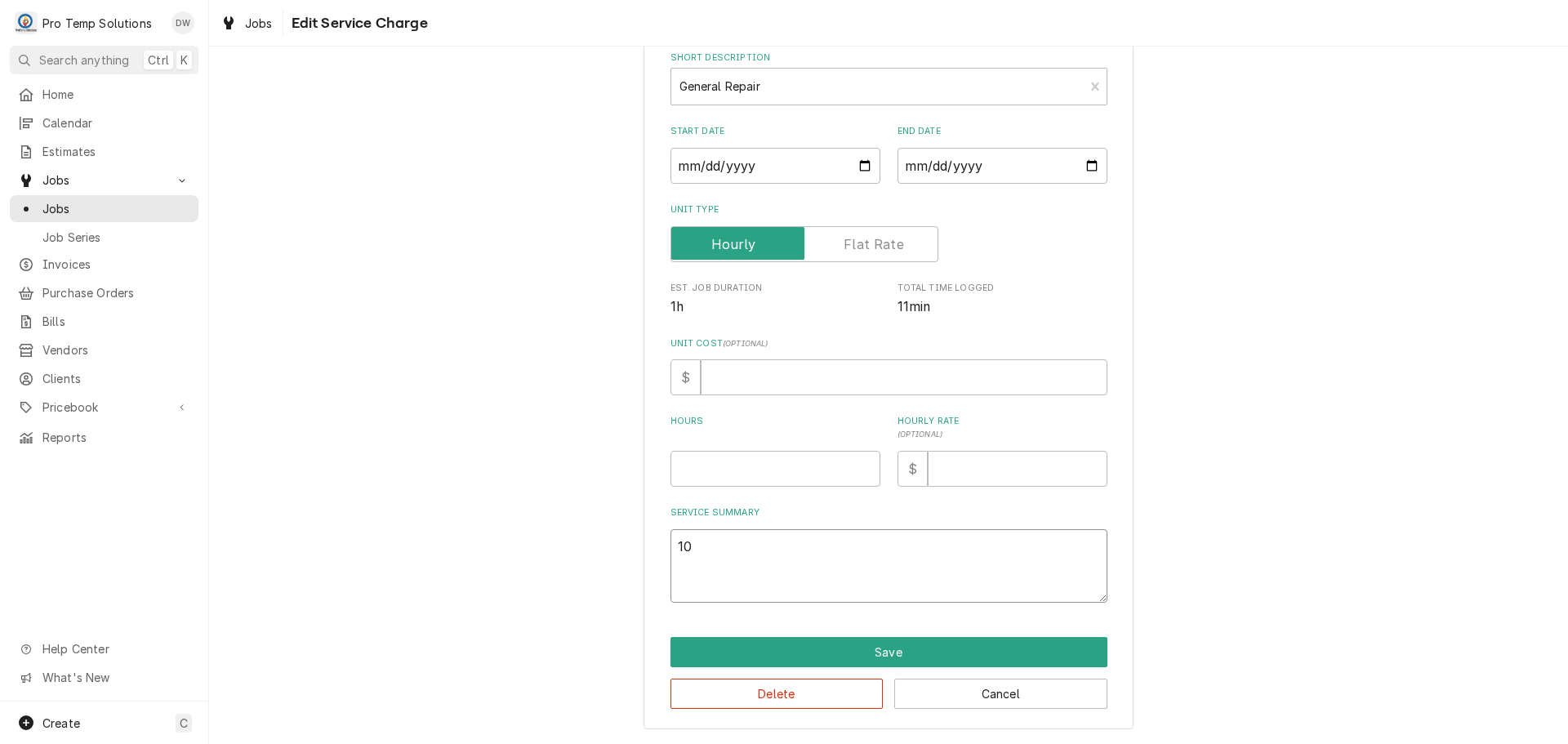
type textarea "x"
type textarea "10/"
type textarea "x"
type textarea "10/0"
type textarea "x"
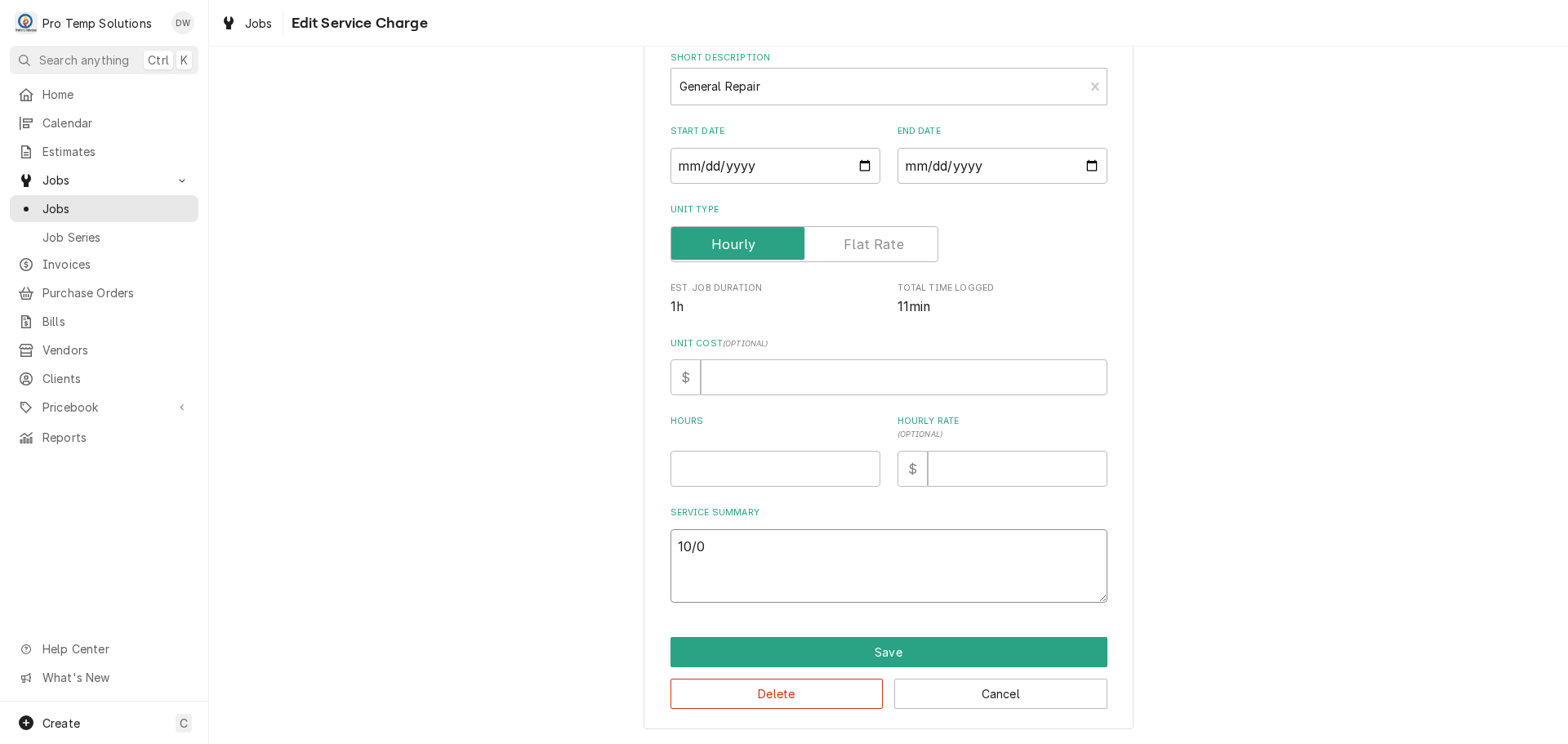
type textarea "10/08"
type textarea "x"
type textarea "10/08"
type textarea "x"
type textarea "10/08 3"
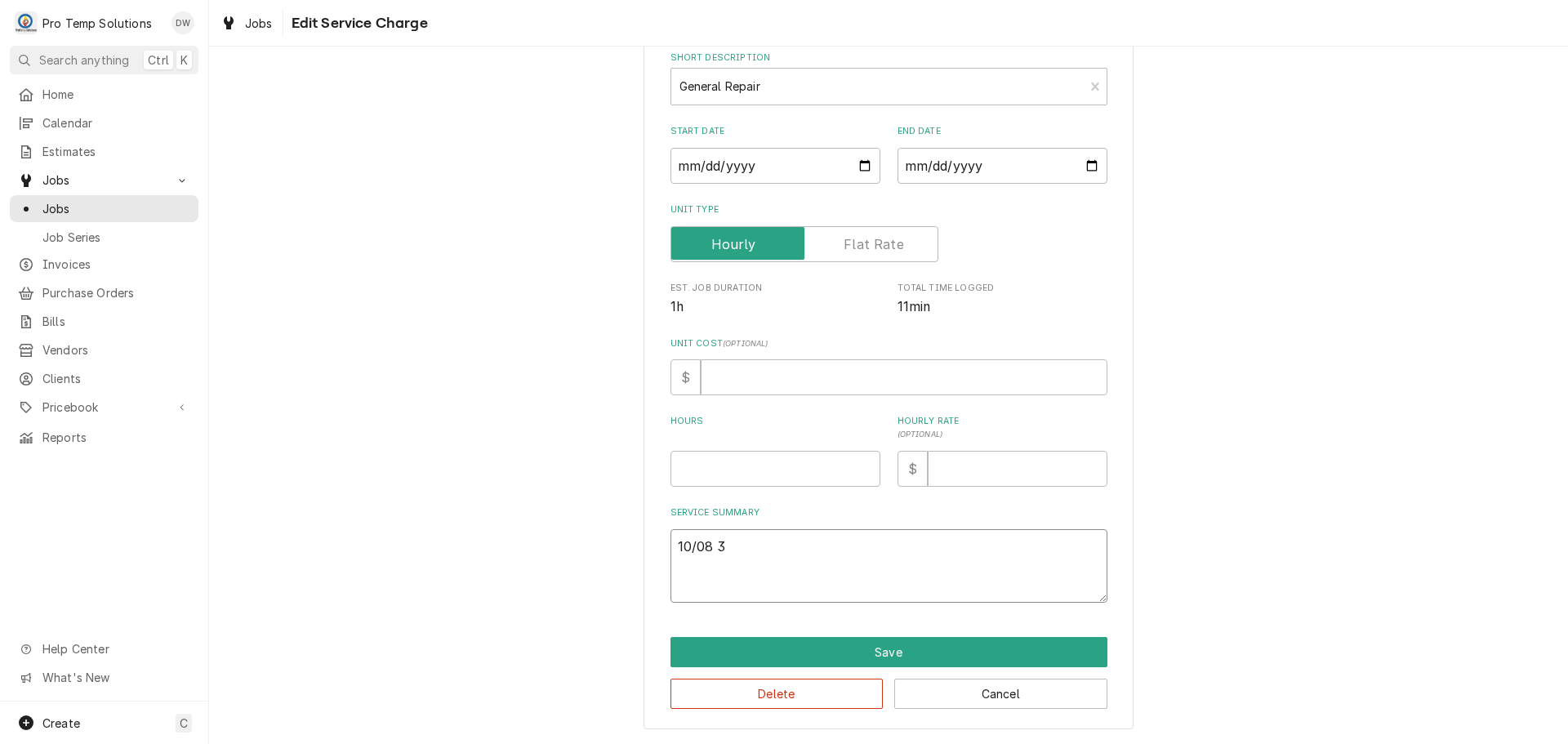
type textarea "x"
type textarea "10/08 32"
type textarea "x"
type textarea "10/08 320"
type textarea "x"
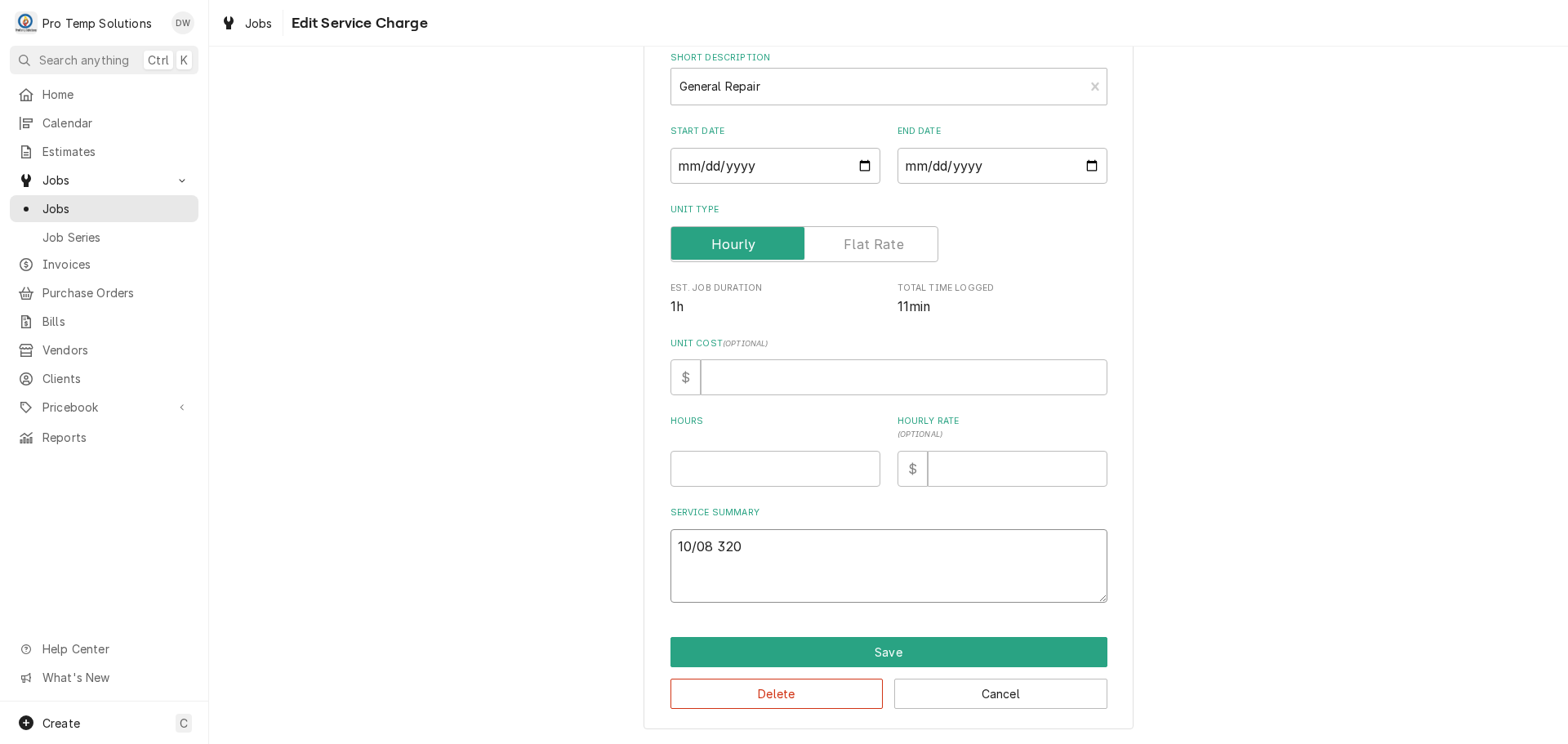
type textarea "10/08 320-"
type textarea "x"
type textarea "10/08 320-3"
type textarea "x"
type textarea "10/08 320-35"
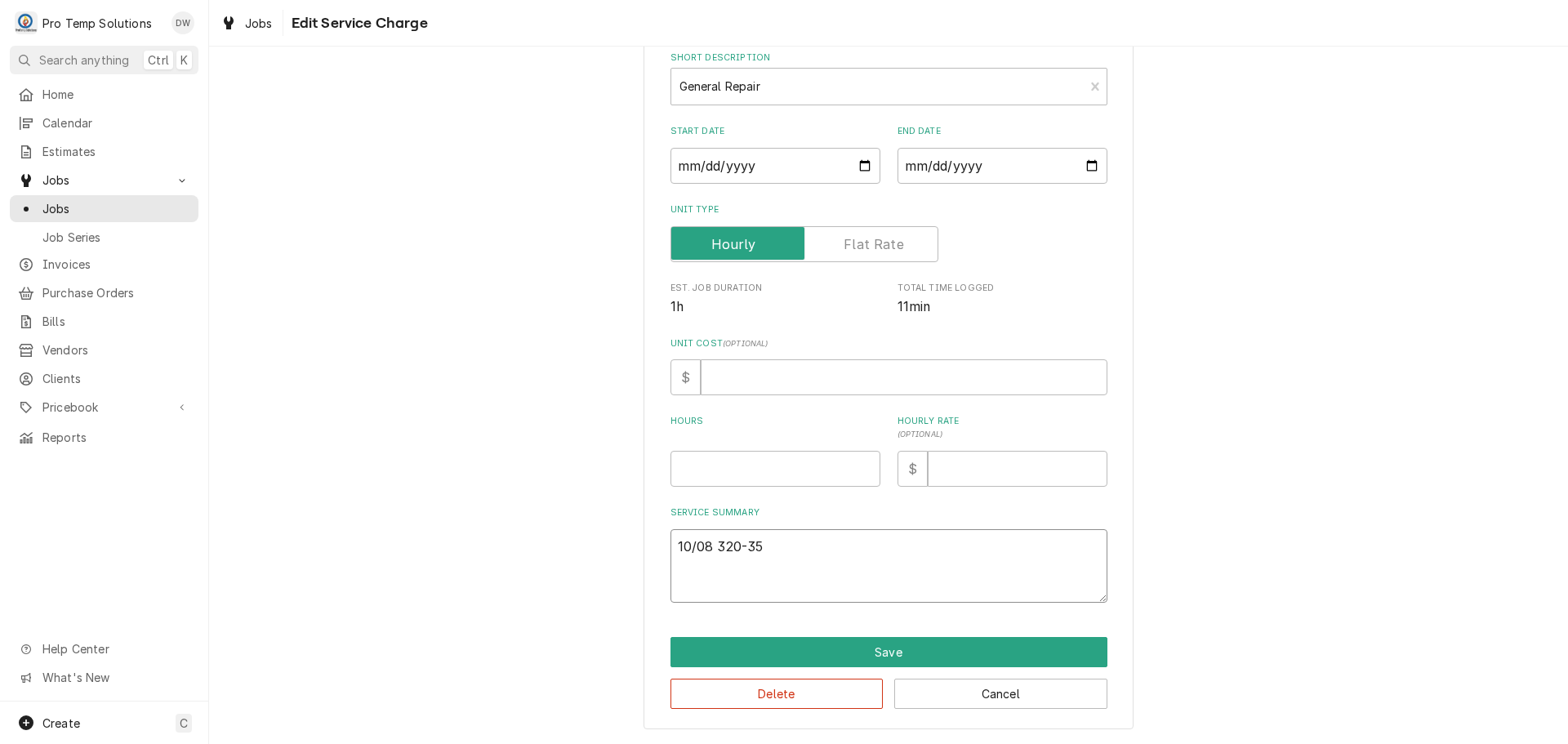
type textarea "x"
type textarea "10/08 320-350"
type textarea "x"
type textarea "10/08 320-350"
type textarea "x"
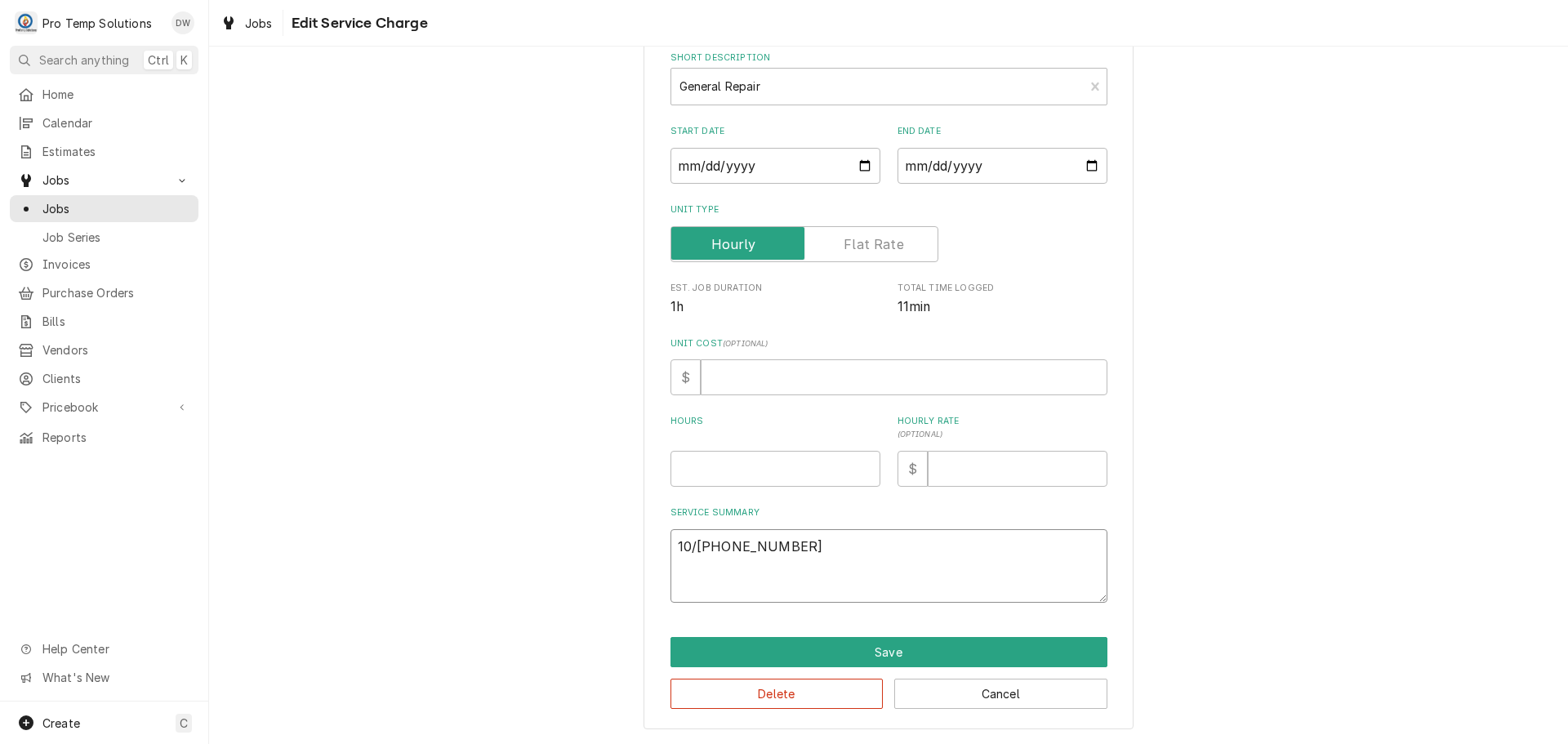
type textarea "10/08 320-350 K"
type textarea "x"
type textarea "10/08 320-350 KE"
type textarea "x"
type textarea "10/08 320-350 KEV"
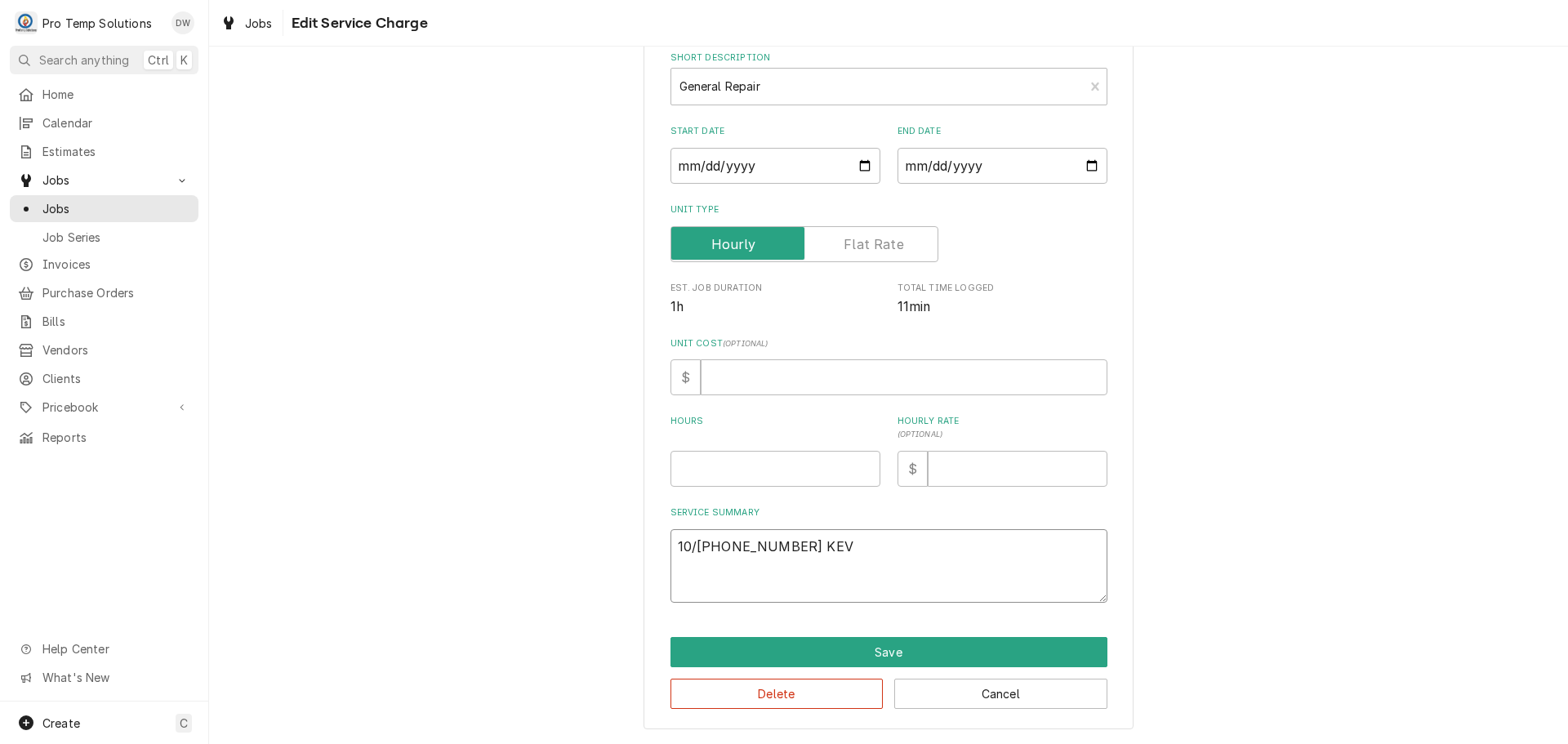
type textarea "x"
type textarea "10/08 320-350 KEVI"
type textarea "x"
type textarea "10/08 320-350 KEVIN"
type textarea "x"
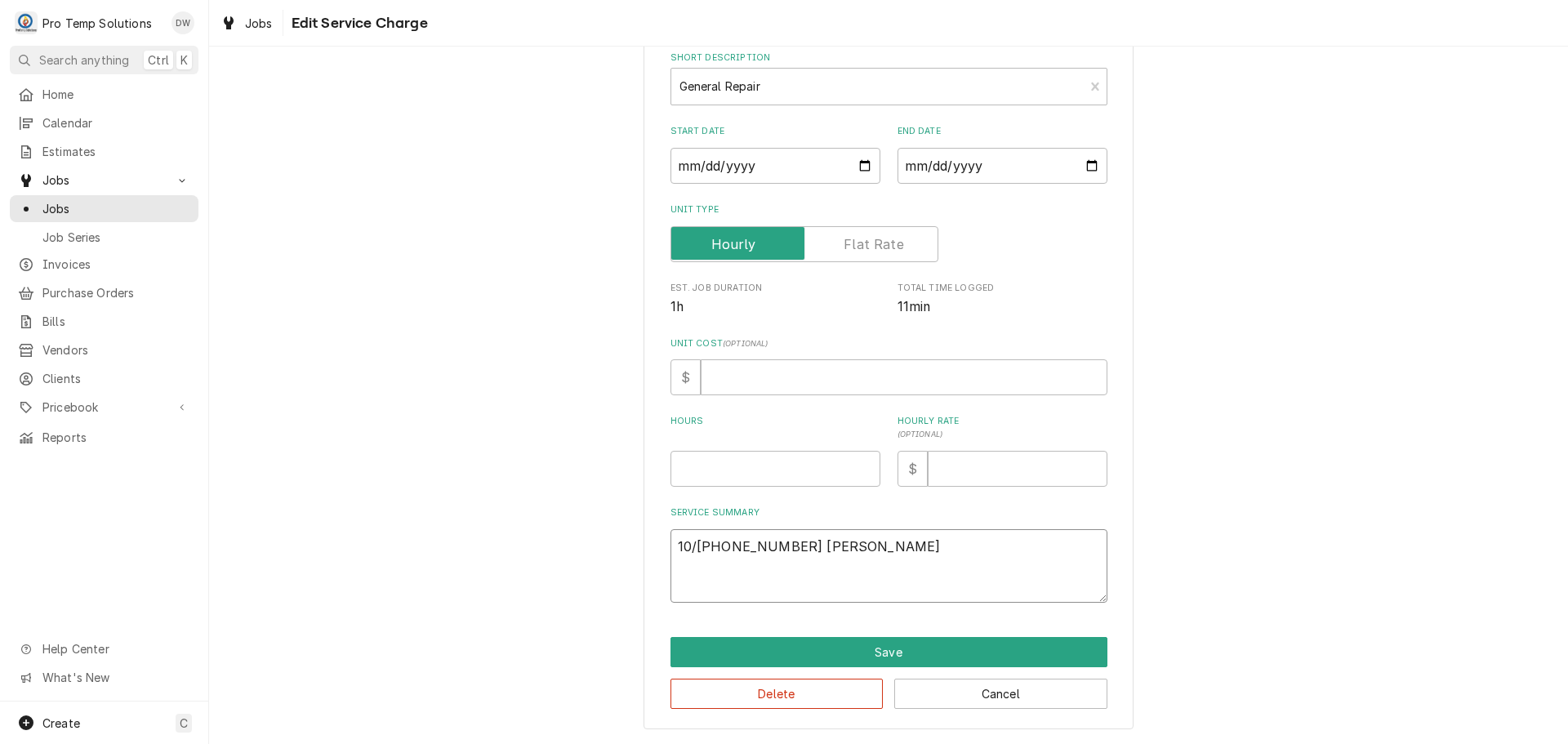
type textarea "10/08 320-350 KEVIN"
click at [706, 546] on textarea "10/08 320-350 KEVIN" at bounding box center [889, 566] width 437 height 73
type textarea "x"
type textarea "10/08 320-350 KEVIN"
type textarea "x"
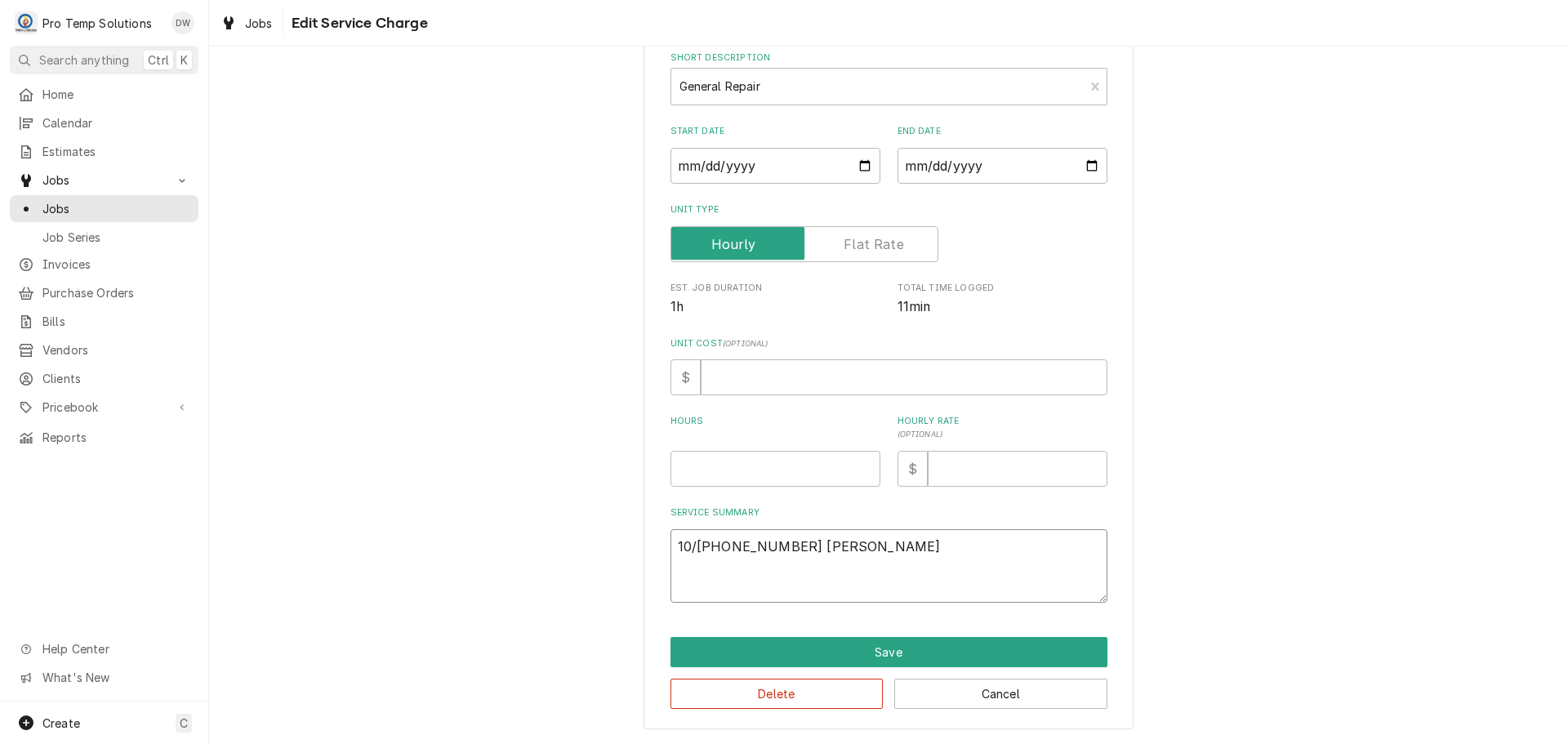
type textarea "10/08 M 320-350 KEVIN"
type textarea "x"
type textarea "10/08 ME 320-350 KEVIN"
type textarea "x"
type textarea "10/08 MEA 320-350 KEVIN"
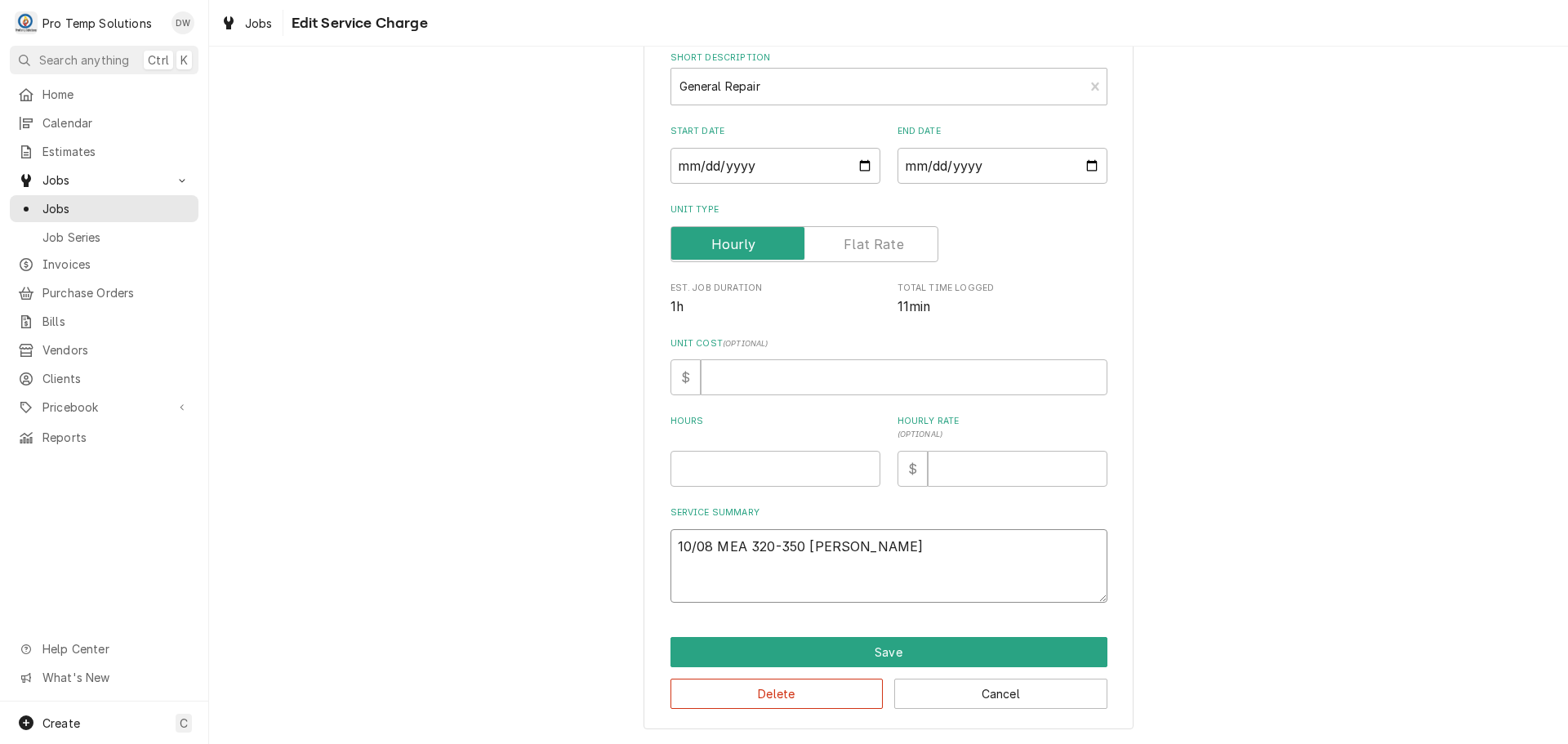
type textarea "x"
type textarea "10/08 MEAT 320-350 KEVIN"
type textarea "x"
type textarea "10/08 MEAT 320-350 KEVIN"
type textarea "x"
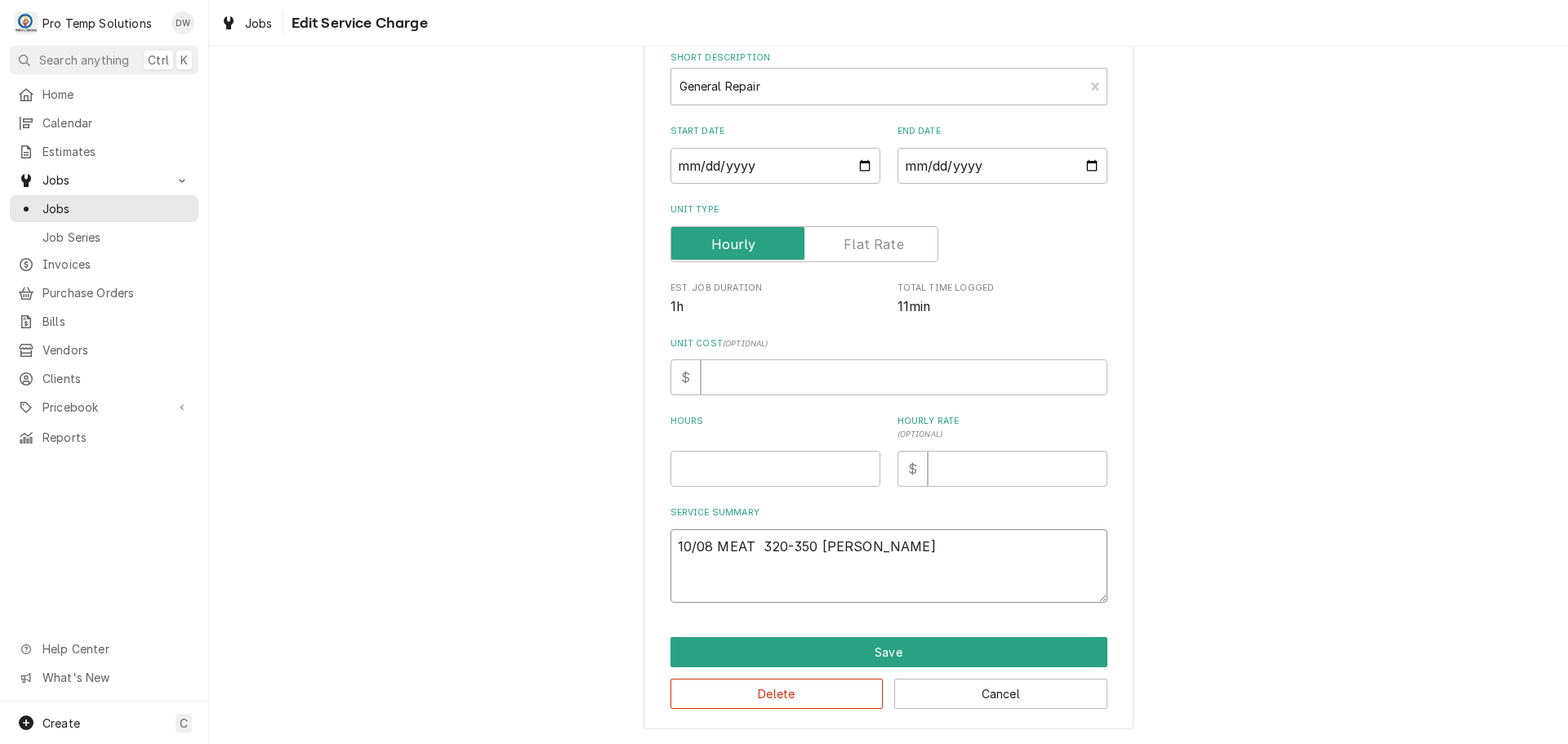
type textarea "10/08 MEAT S 320-350 KEVIN"
type textarea "x"
type textarea "10/08 MEAT SA 320-350 KEVIN"
type textarea "x"
type textarea "10/08 MEAT SAW 320-350 KEVIN"
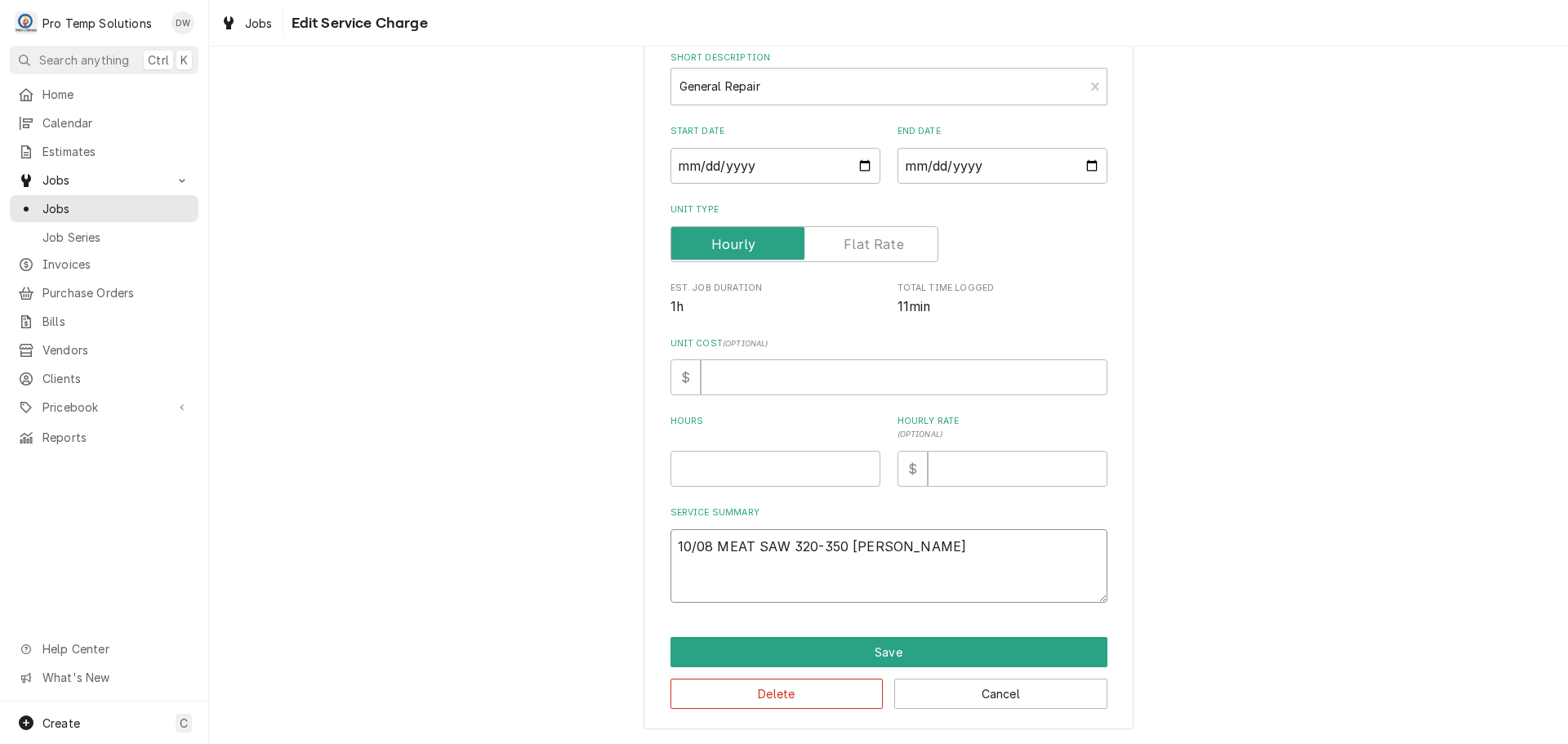
type textarea "x"
type textarea "10/08 MEAT SAW 320-350 KEVIN"
click at [774, 475] on input "Hours" at bounding box center [775, 469] width 210 height 36
type textarea "x"
type input ".5"
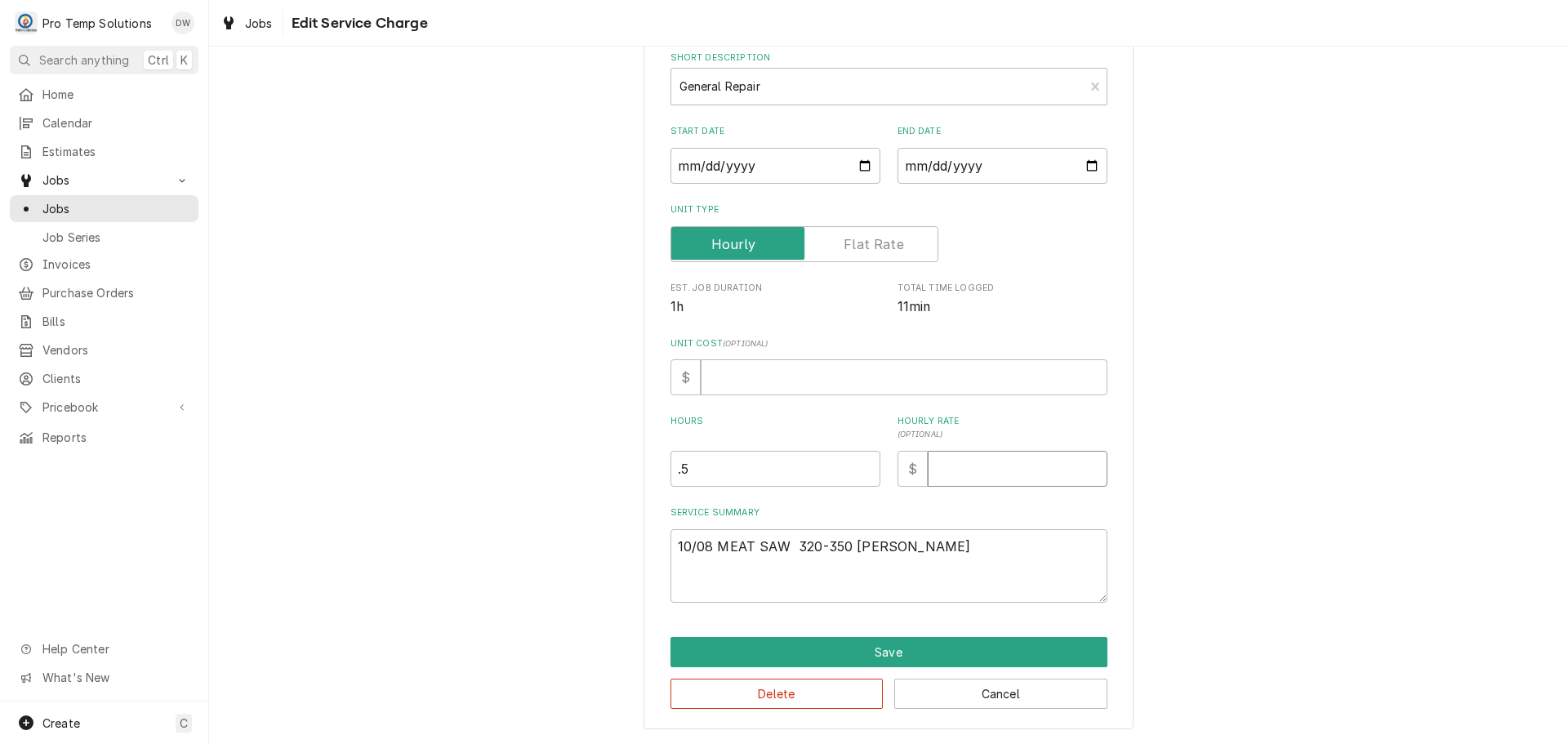
click at [979, 475] on input "Hourly Rate ( optional )" at bounding box center [1017, 469] width 180 height 36
type textarea "x"
type input "1"
type textarea "x"
type input "14"
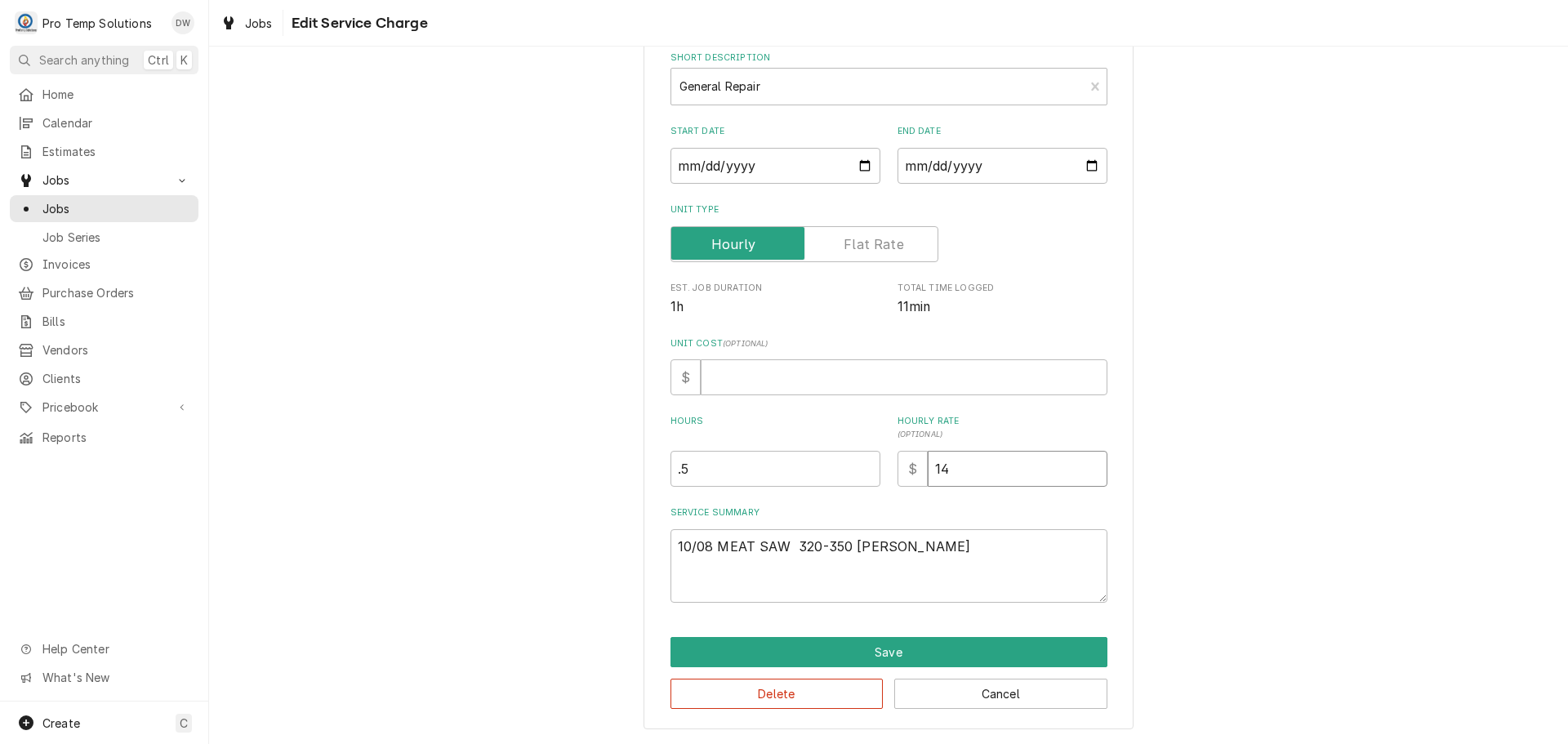
type textarea "x"
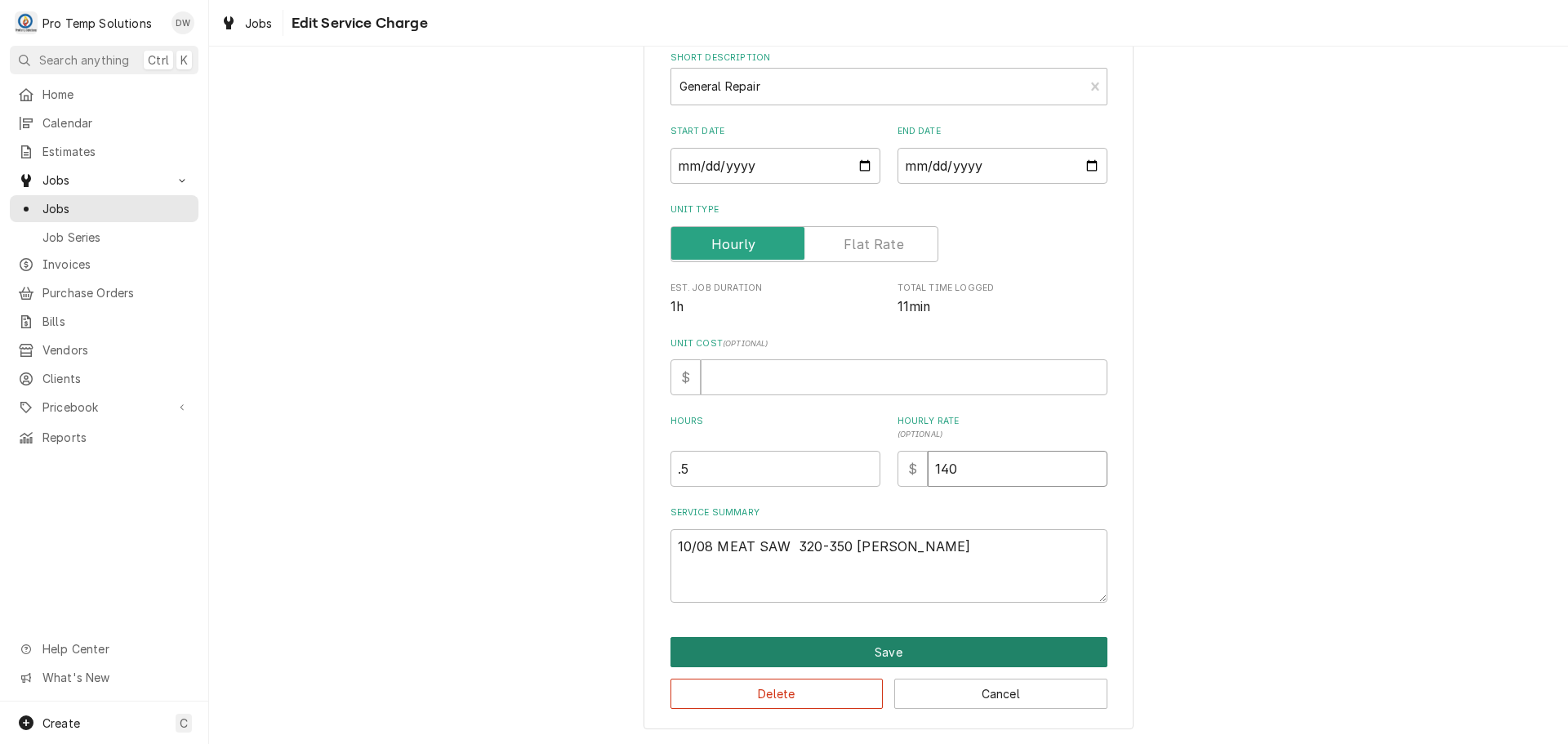
type input "140"
click at [875, 651] on button "Save" at bounding box center [889, 652] width 437 height 31
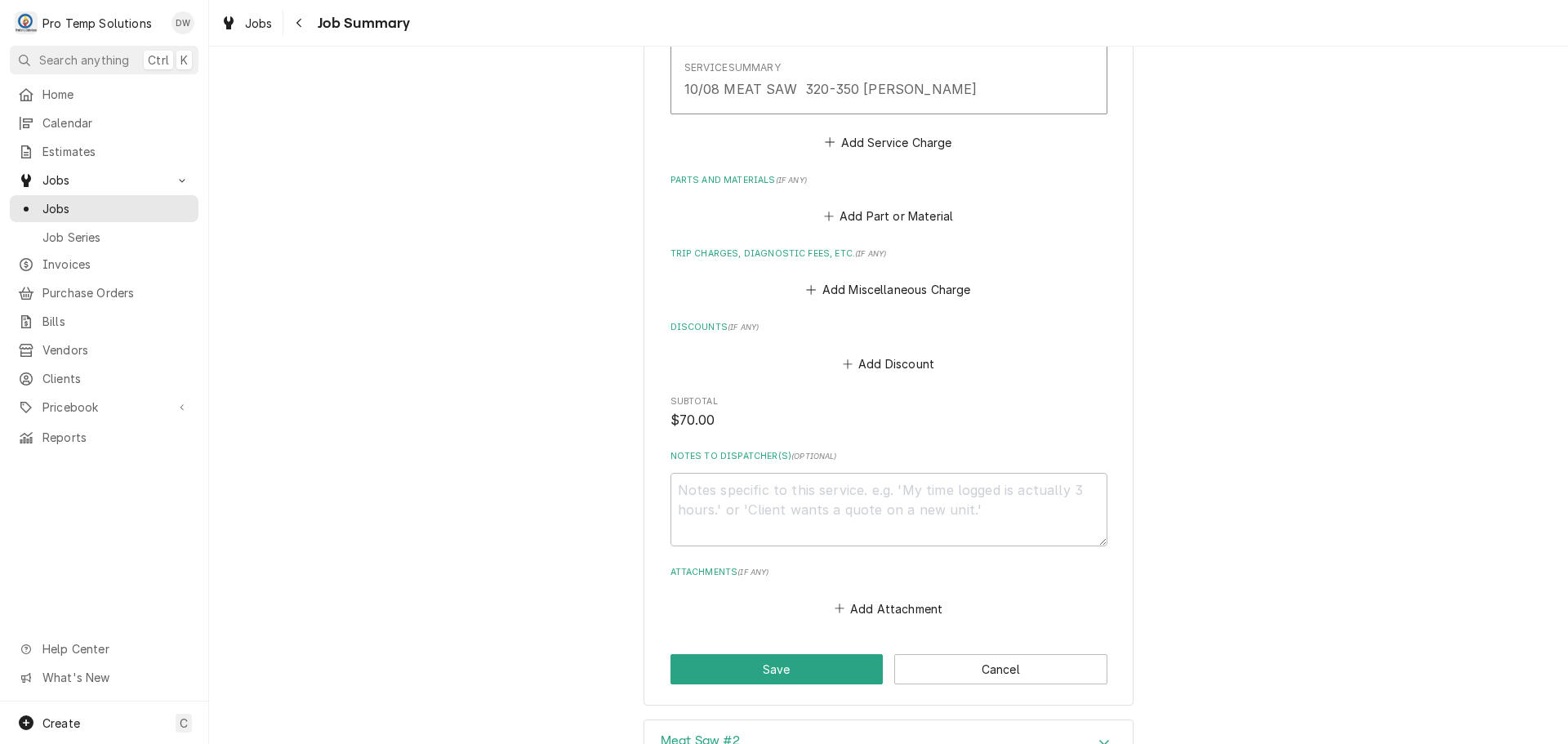
scroll to position [817, 0]
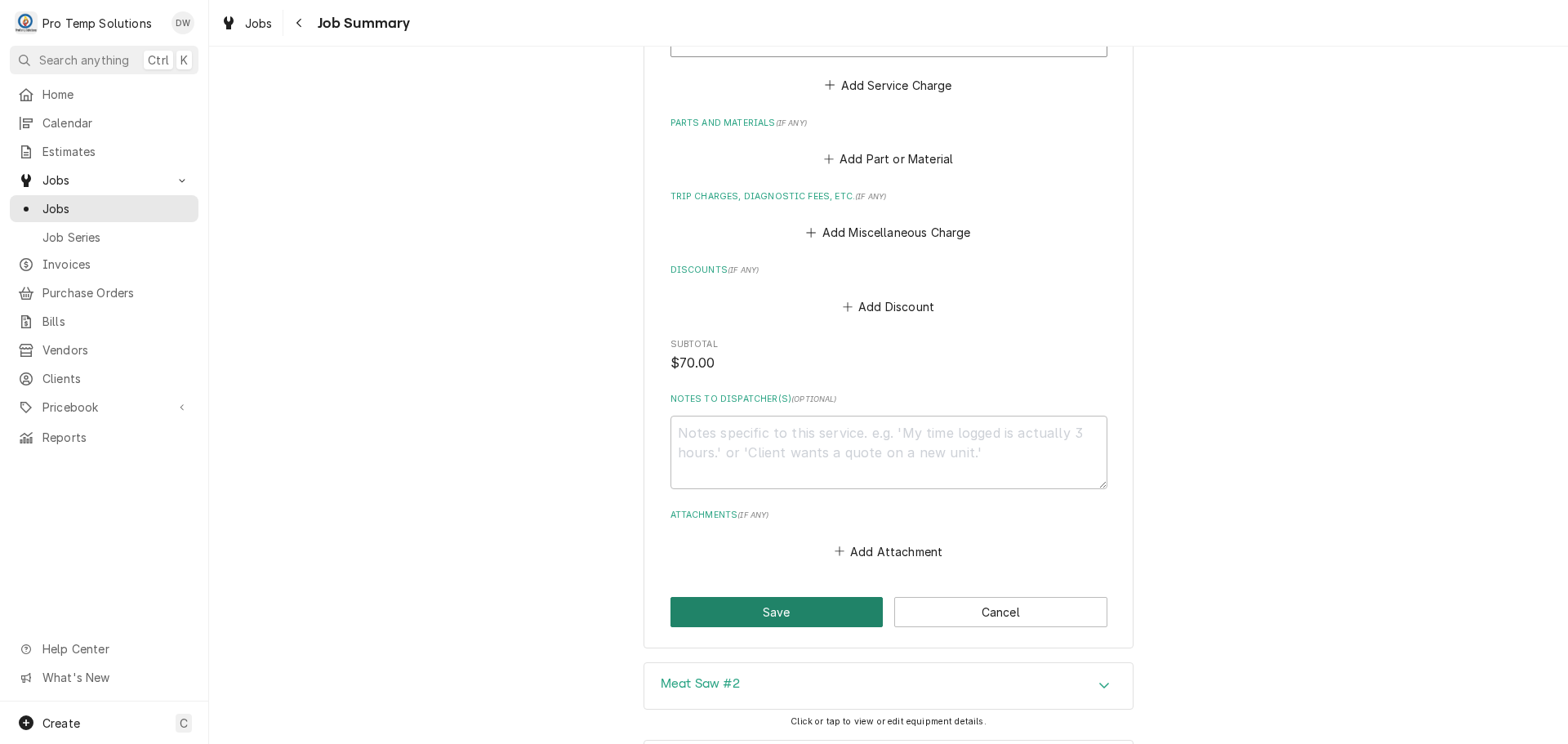
click at [749, 612] on button "Save" at bounding box center [777, 612] width 213 height 31
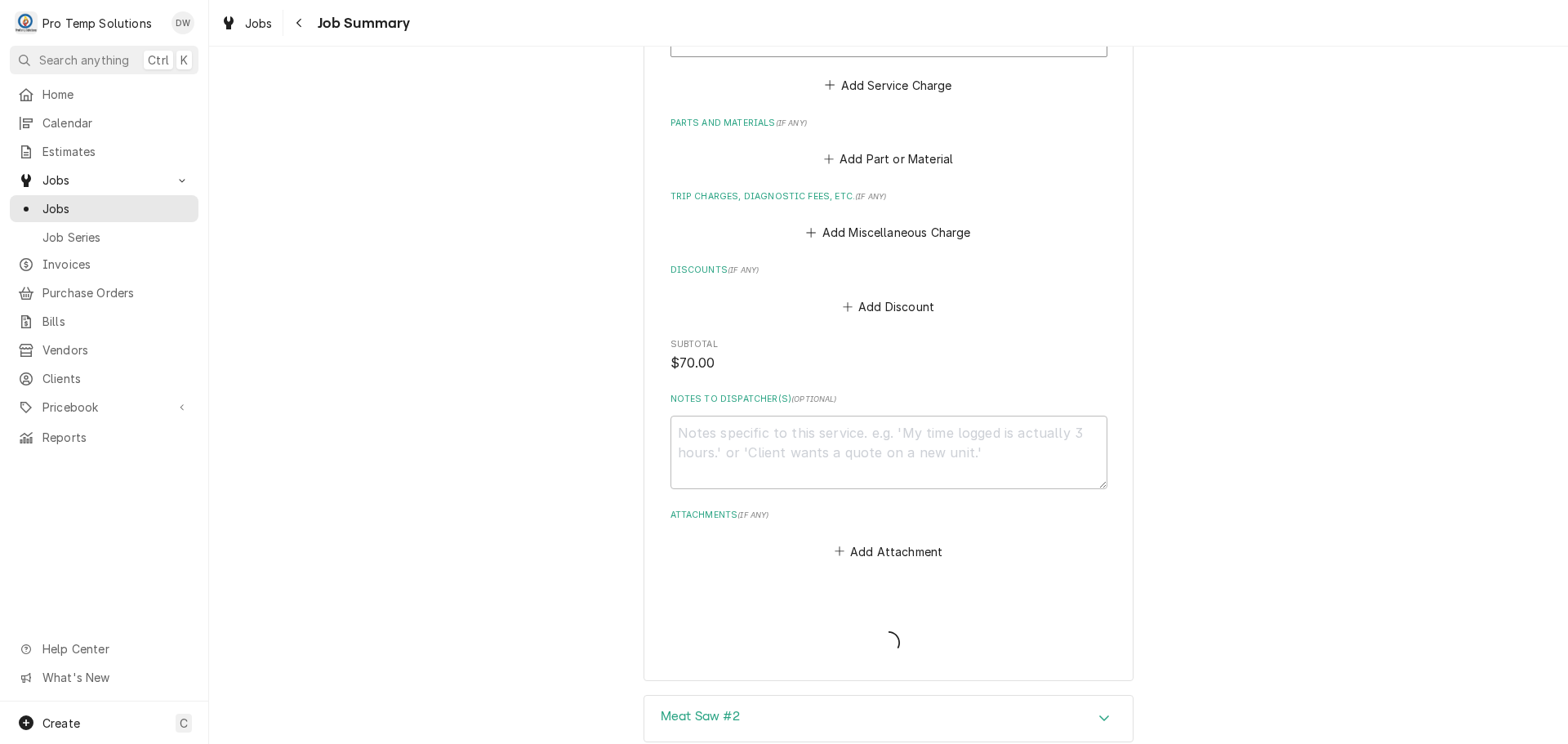
type textarea "x"
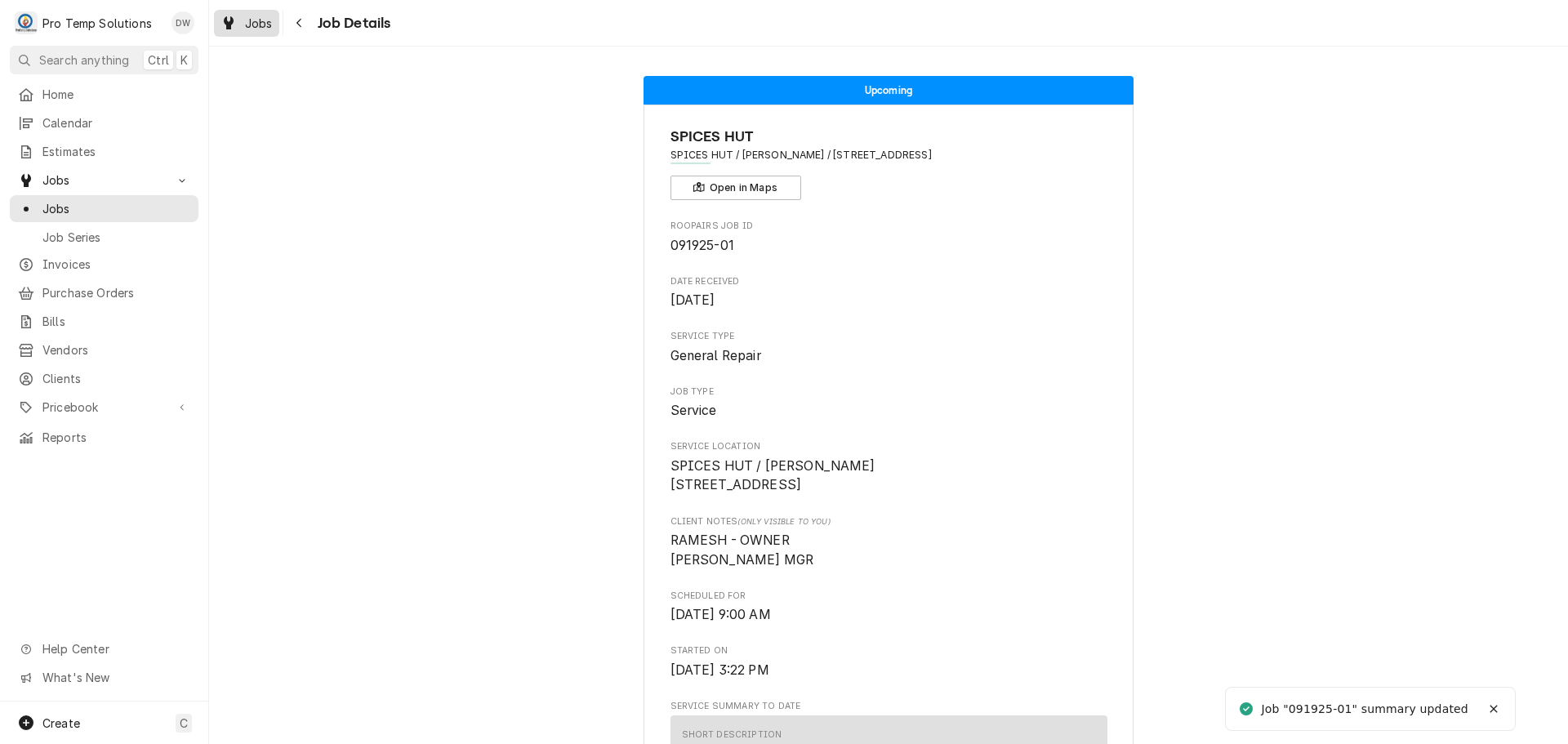
click at [260, 21] on span "Jobs" at bounding box center [259, 23] width 28 height 17
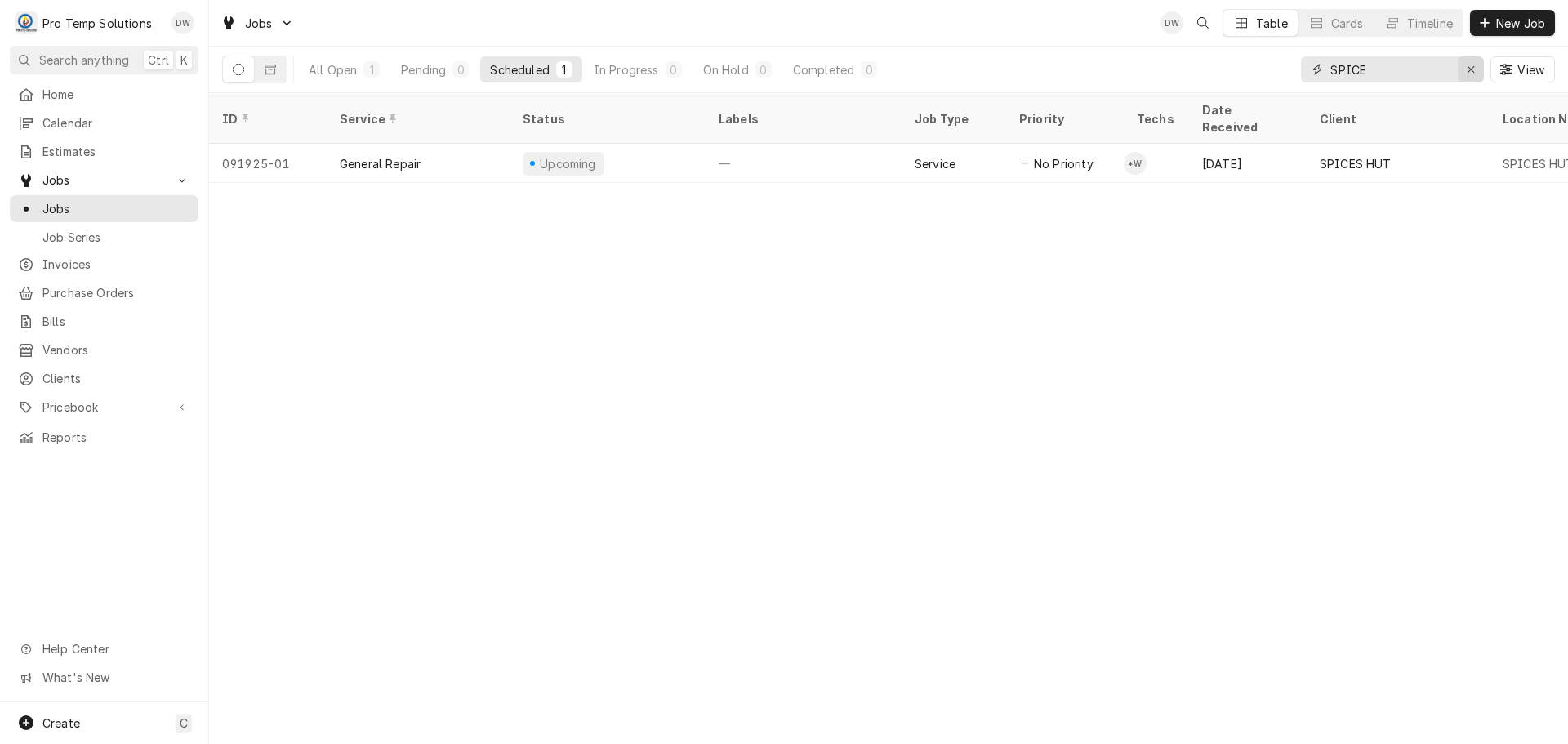
click at [1473, 67] on icon "Erase input" at bounding box center [1471, 70] width 7 height 7
